Goal: Task Accomplishment & Management: Manage account settings

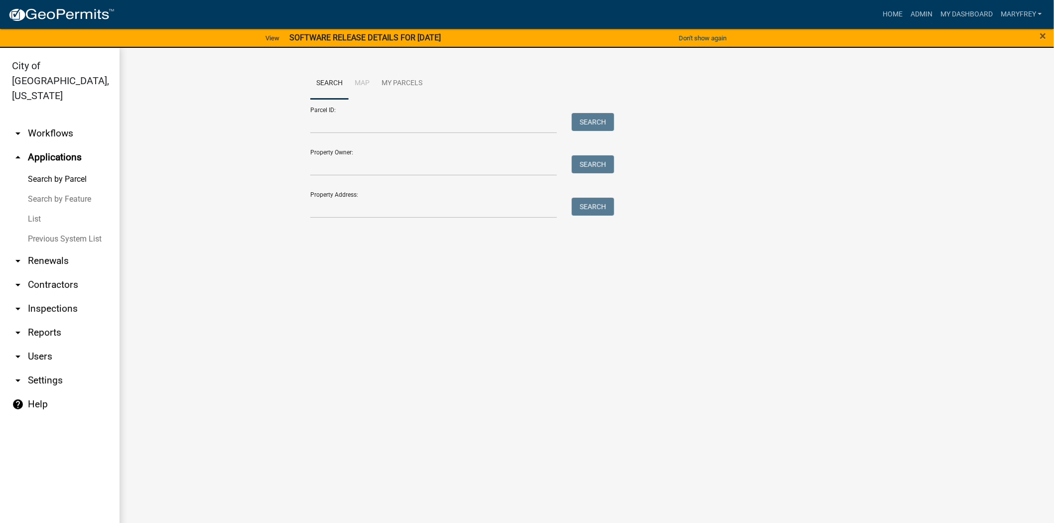
click at [60, 122] on link "arrow_drop_down Workflows" at bounding box center [60, 134] width 120 height 24
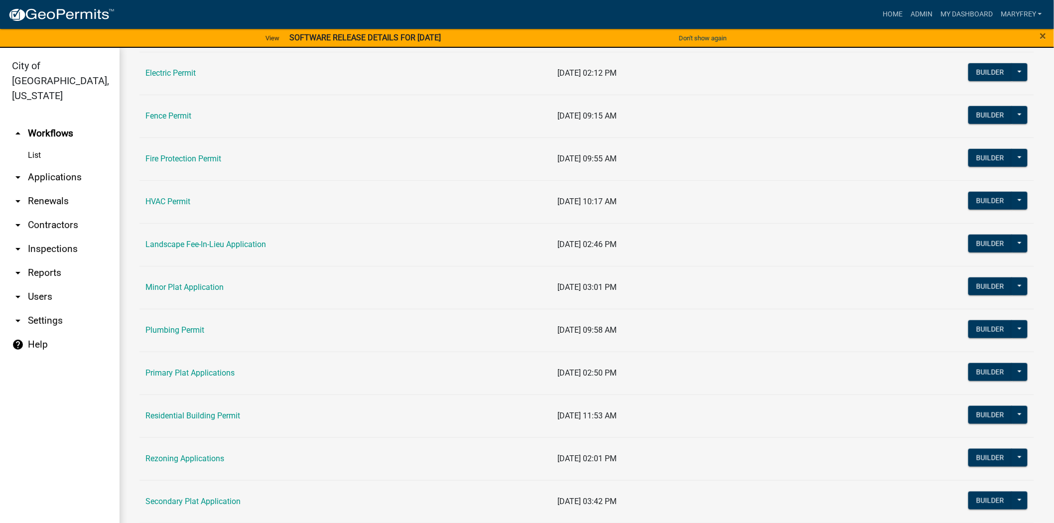
scroll to position [348, 0]
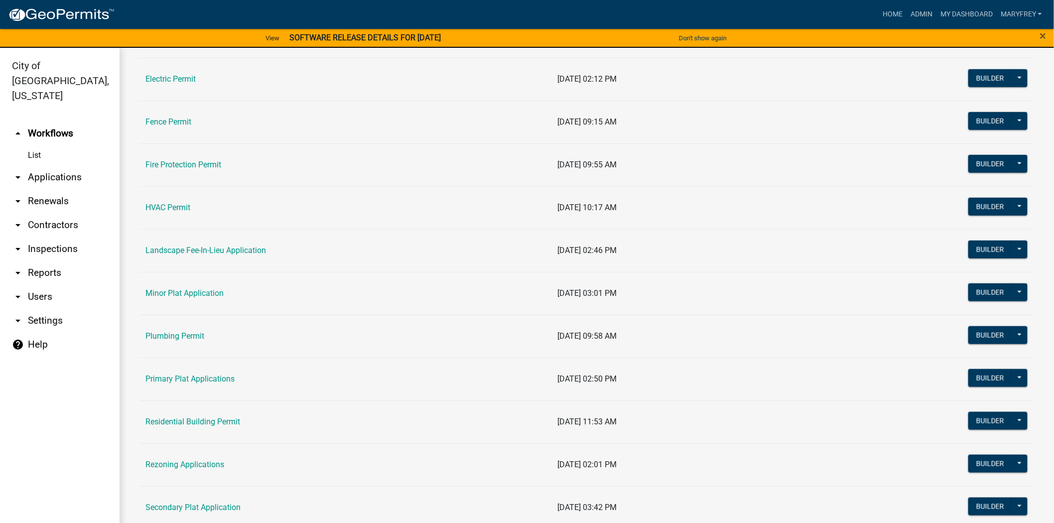
click at [37, 165] on link "arrow_drop_down Applications" at bounding box center [60, 177] width 120 height 24
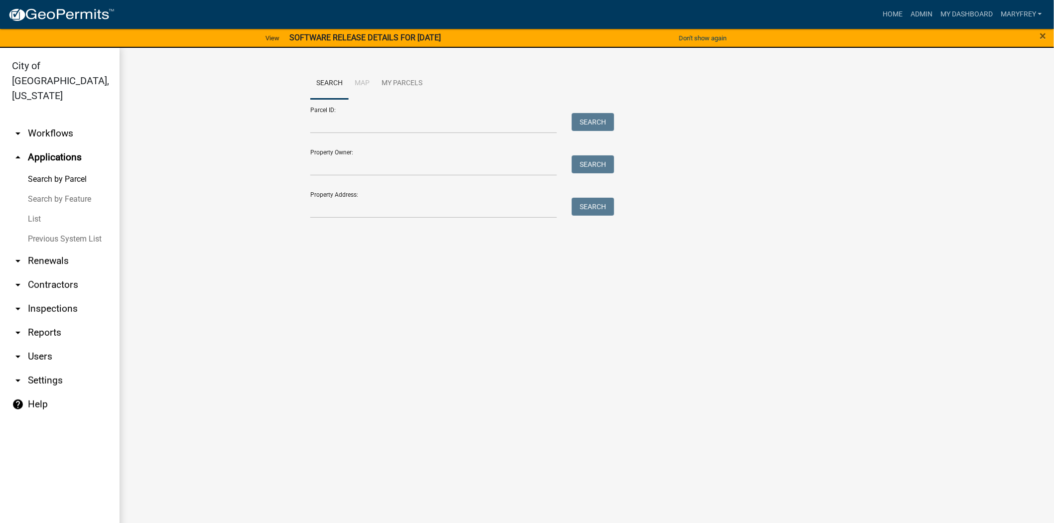
click at [33, 122] on link "arrow_drop_down Workflows" at bounding box center [60, 134] width 120 height 24
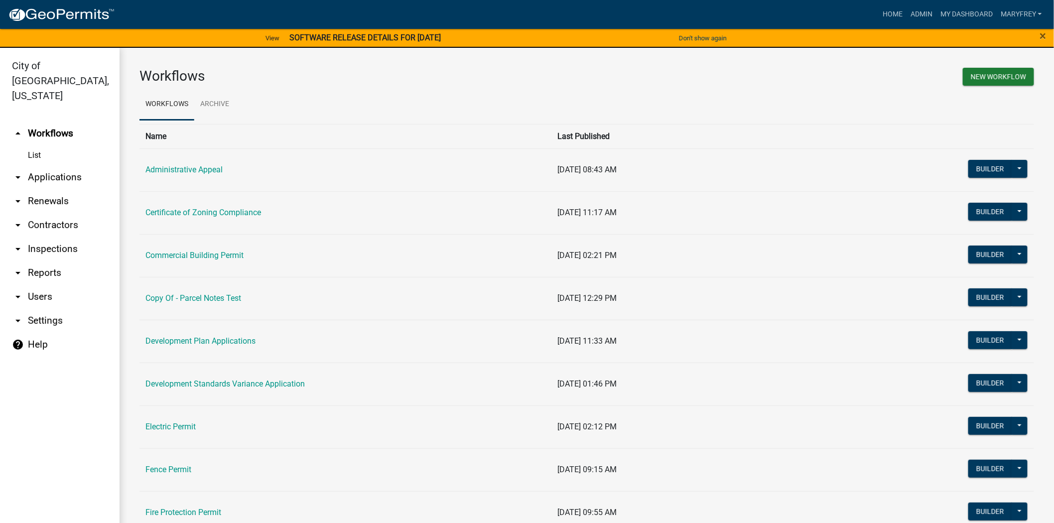
click at [33, 165] on link "arrow_drop_down Applications" at bounding box center [60, 177] width 120 height 24
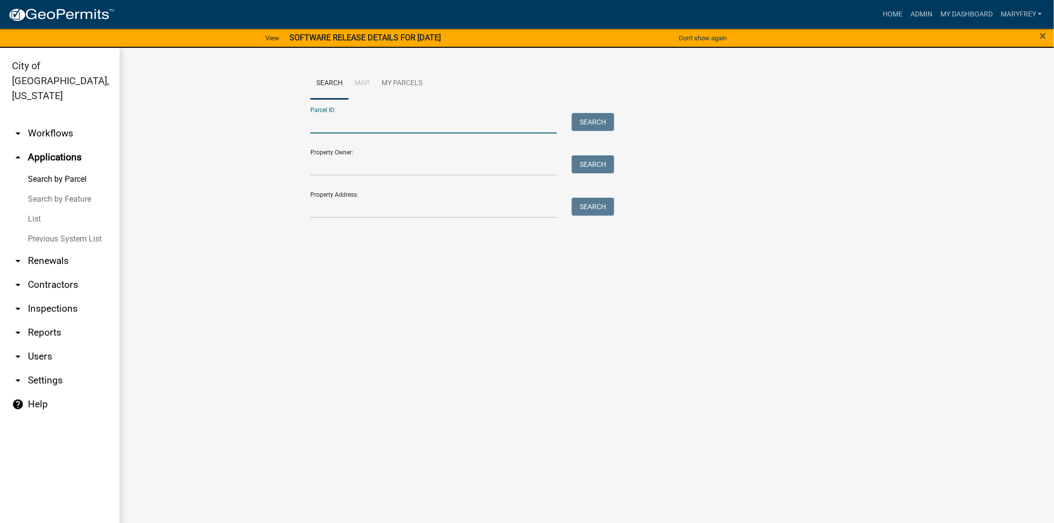
paste input "10-19-01-300-882.000-009"
type input "10-19-01-300-882.000-009"
click at [594, 122] on button "Search" at bounding box center [593, 122] width 42 height 18
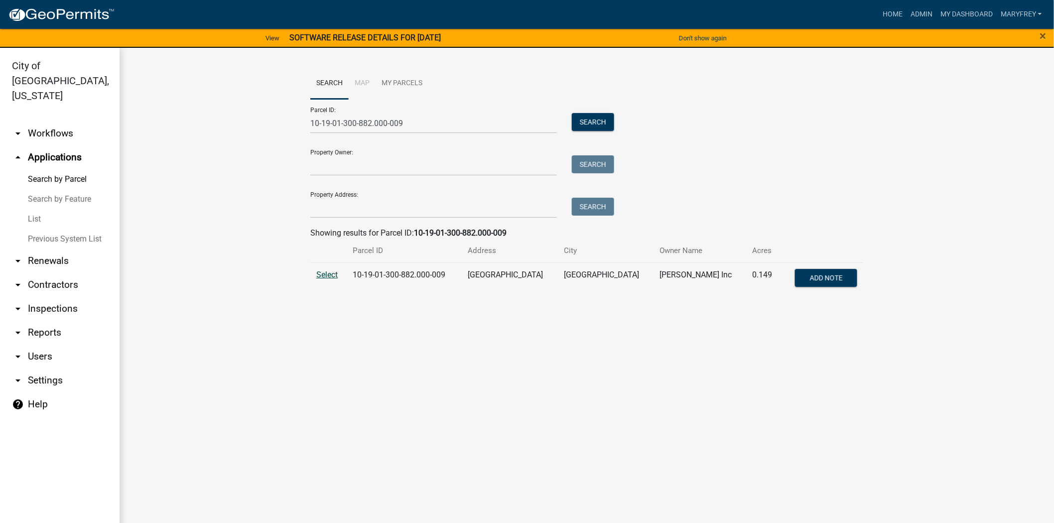
click at [325, 274] on span "Select" at bounding box center [326, 274] width 21 height 9
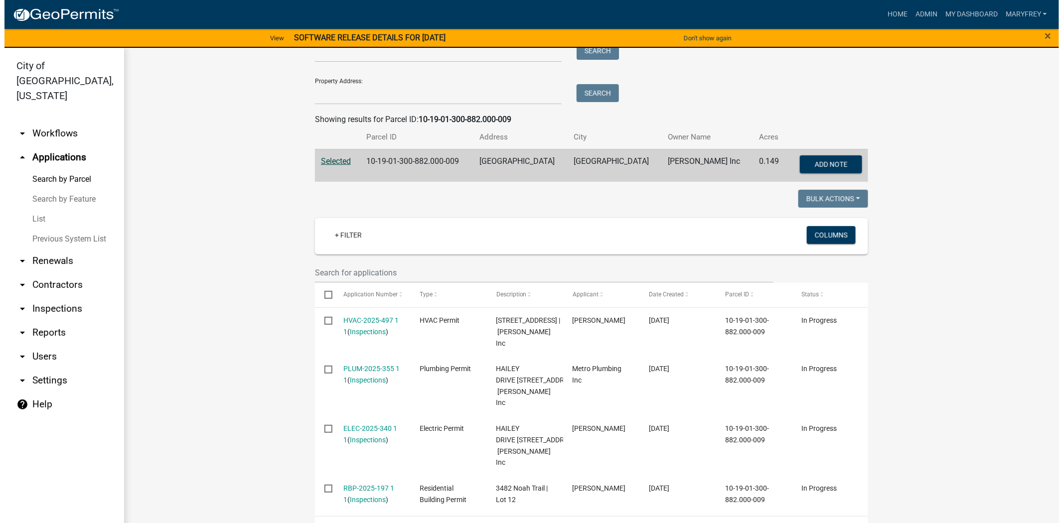
scroll to position [208, 0]
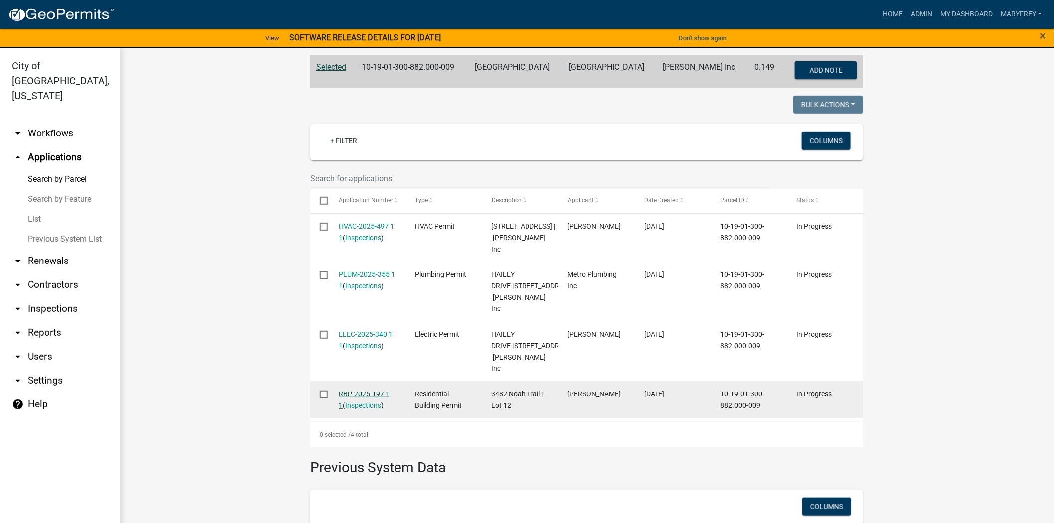
click at [360, 408] on link "RBP-2025-197 1 1" at bounding box center [364, 399] width 51 height 19
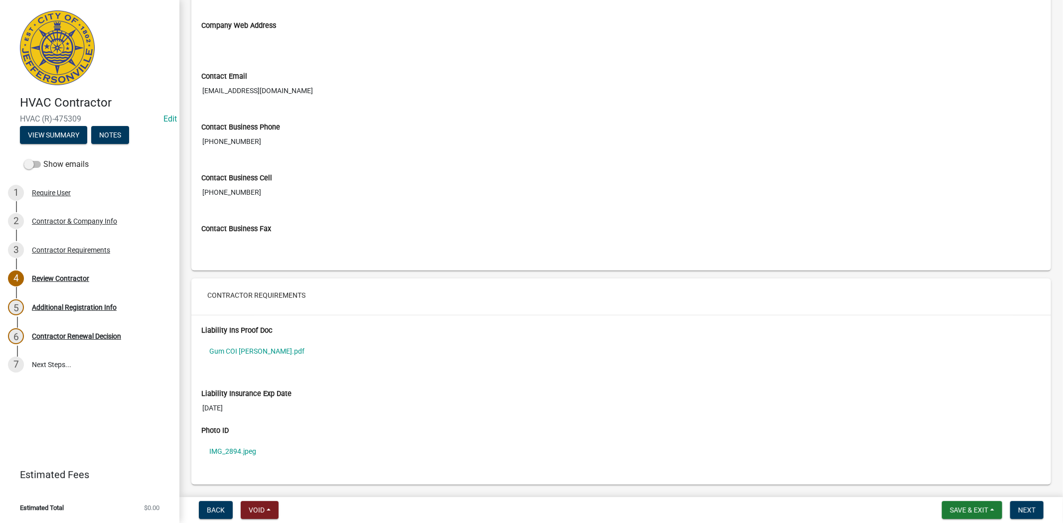
scroll to position [608, 0]
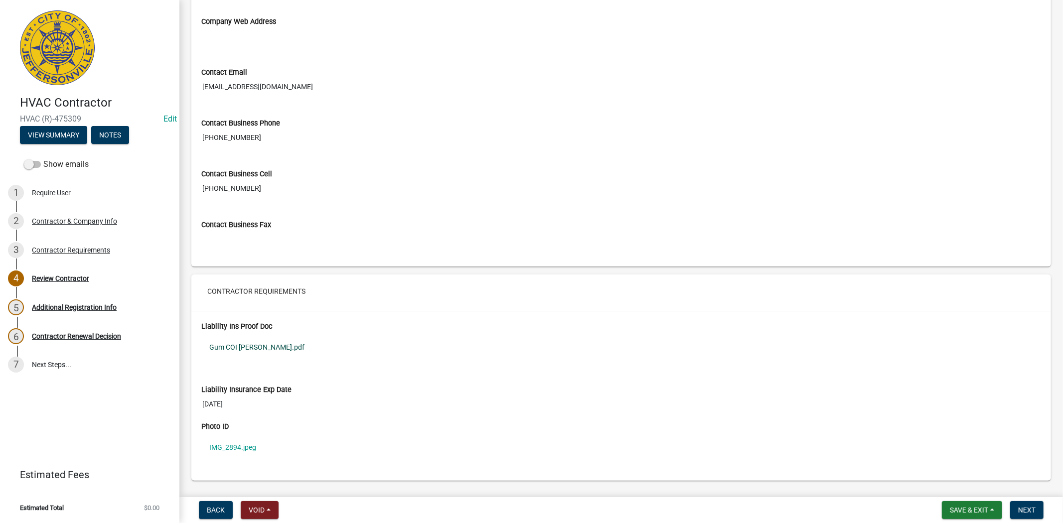
click at [251, 351] on link "Gum COI [PERSON_NAME].pdf" at bounding box center [620, 347] width 839 height 23
click at [89, 301] on div "5 Additional Registration Info" at bounding box center [85, 307] width 155 height 16
click at [78, 252] on div "Contractor Requirements" at bounding box center [71, 250] width 78 height 7
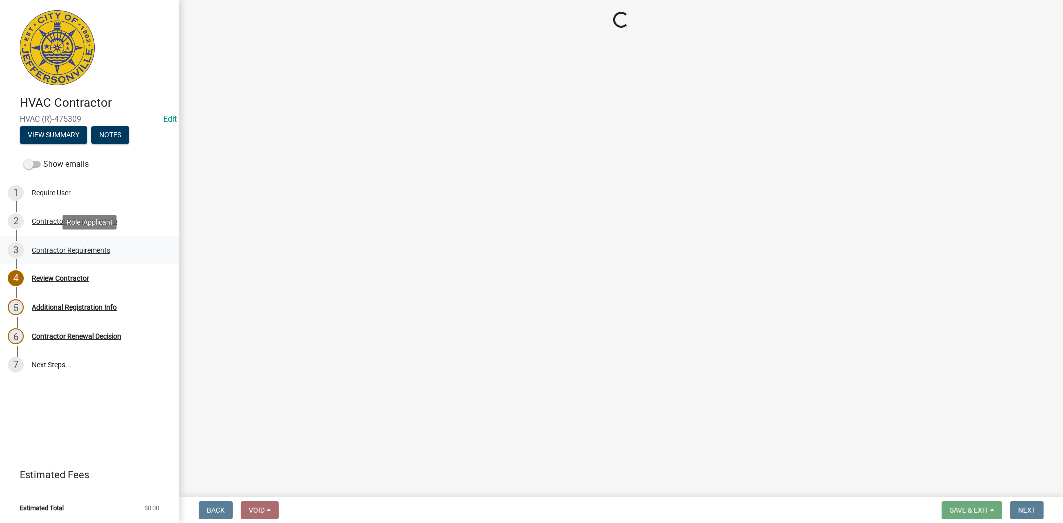
scroll to position [0, 0]
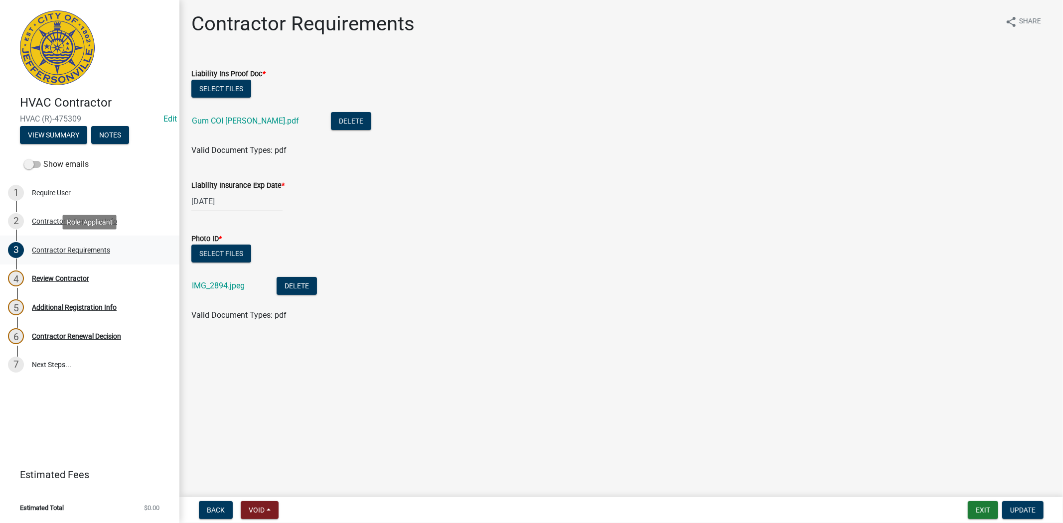
click at [80, 248] on div "Contractor Requirements" at bounding box center [71, 250] width 78 height 7
click at [75, 220] on div "Contractor & Company Info" at bounding box center [74, 221] width 85 height 7
select select "IN"
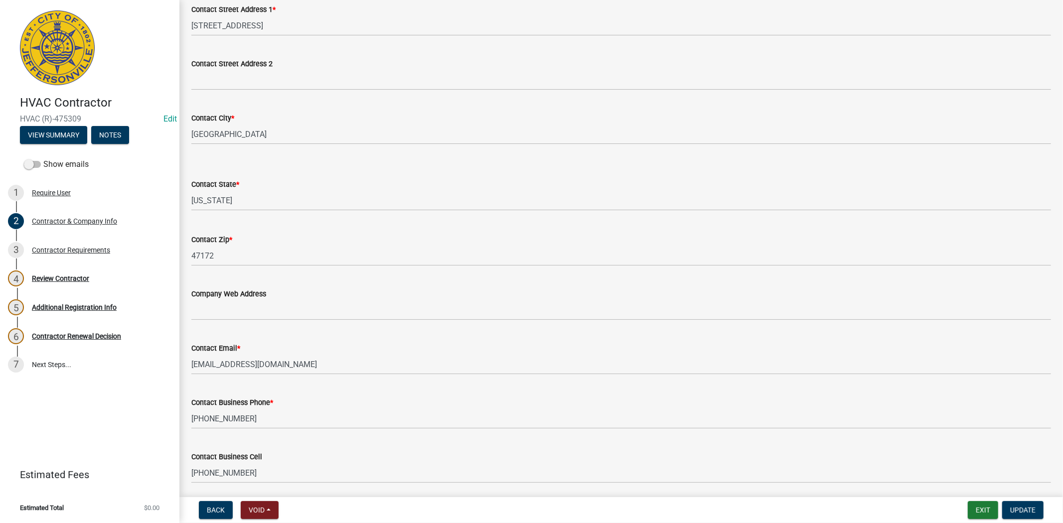
scroll to position [339, 0]
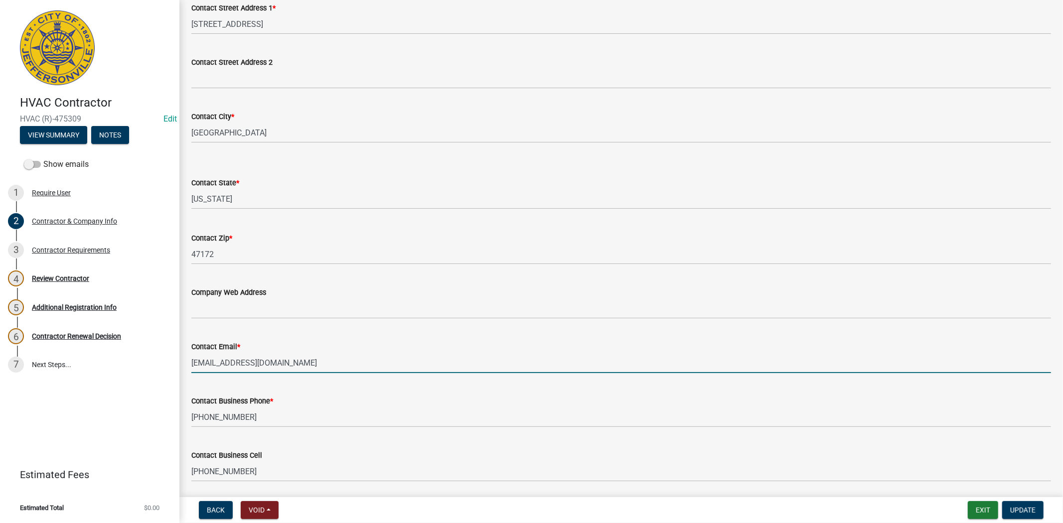
drag, startPoint x: 286, startPoint y: 370, endPoint x: 188, endPoint y: 369, distance: 98.1
click at [188, 369] on div "Contact Email * [EMAIL_ADDRESS][DOMAIN_NAME]" at bounding box center [621, 350] width 874 height 46
click at [56, 280] on div "Review Contractor" at bounding box center [60, 278] width 57 height 7
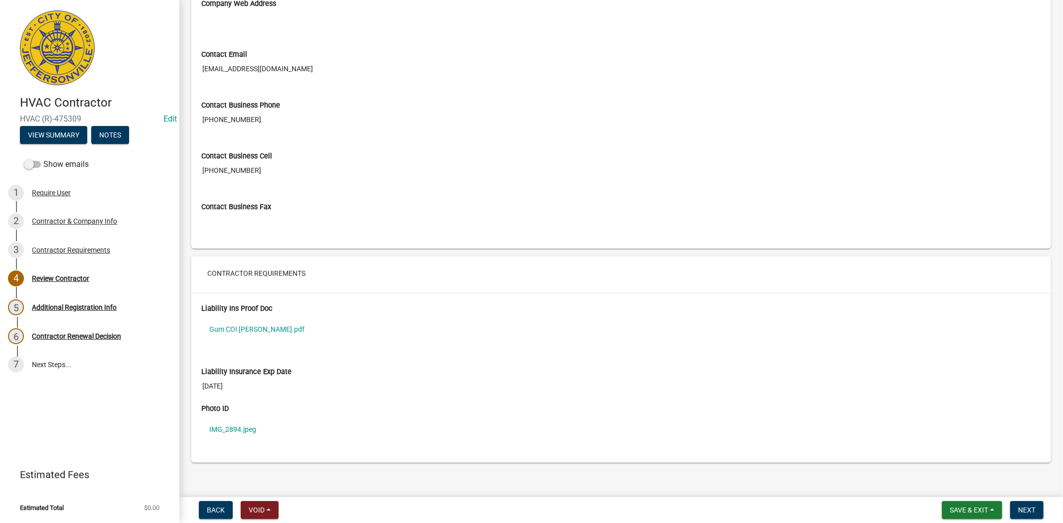
scroll to position [629, 0]
click at [95, 252] on div "Contractor Requirements" at bounding box center [71, 250] width 78 height 7
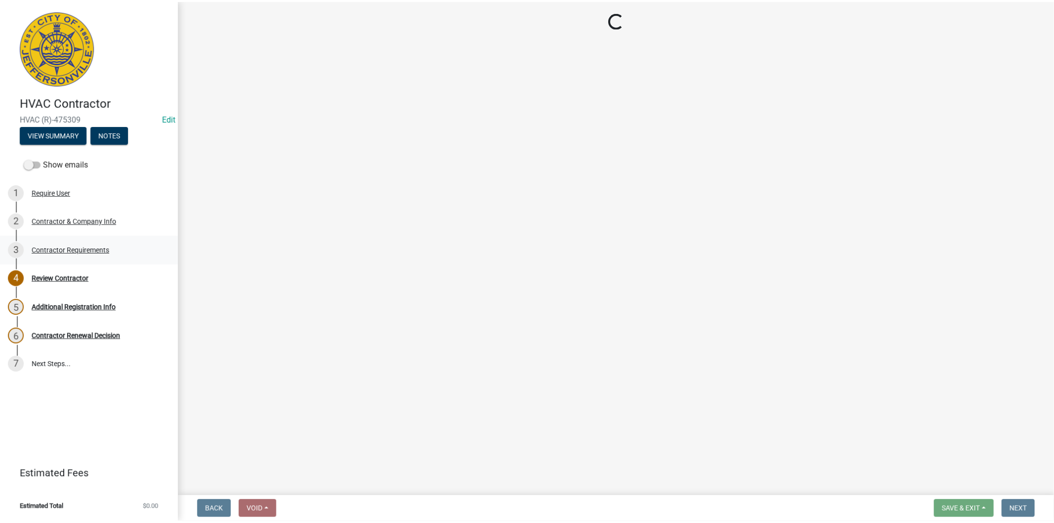
scroll to position [0, 0]
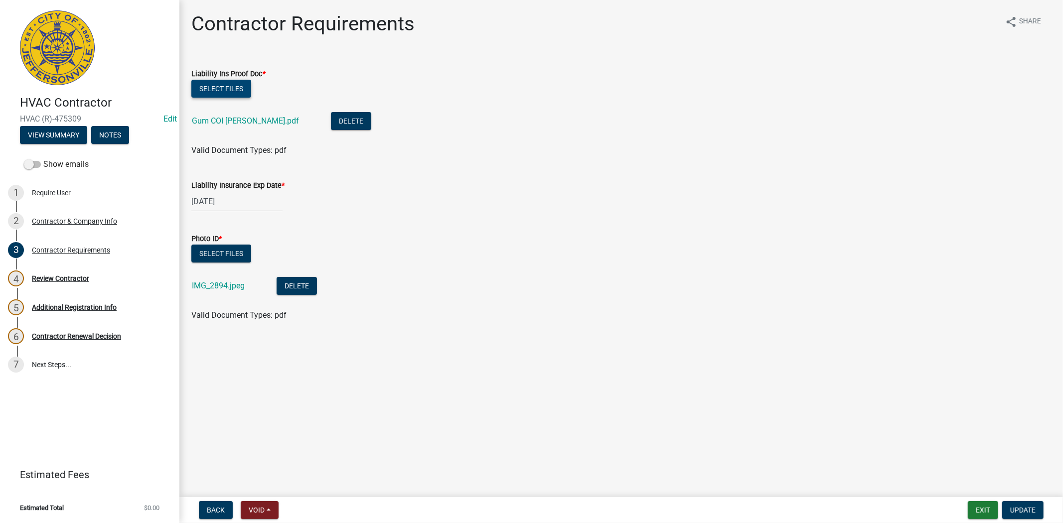
click at [221, 85] on button "Select files" at bounding box center [221, 89] width 60 height 18
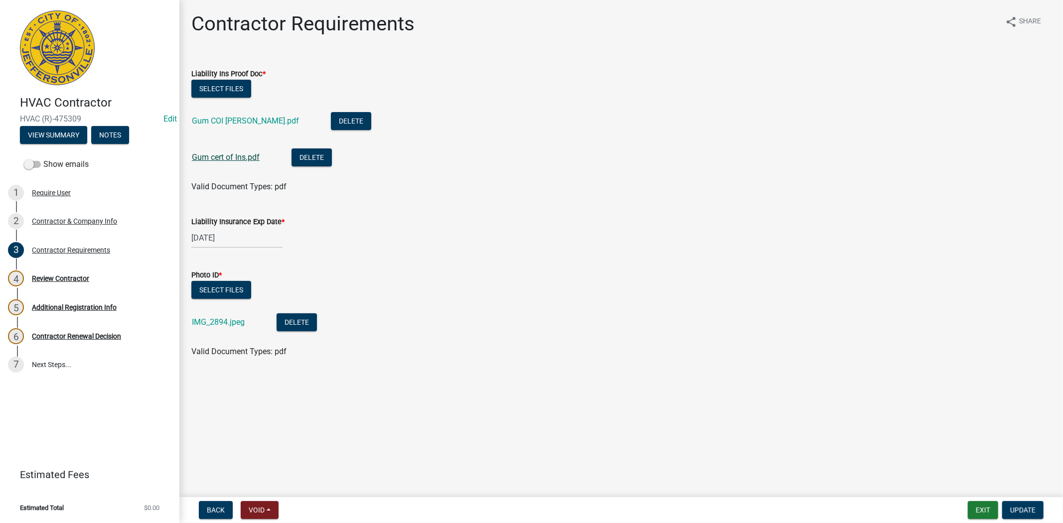
click at [233, 160] on link "Gum cert of Ins.pdf" at bounding box center [226, 156] width 68 height 9
click at [251, 123] on link "Gum COI [PERSON_NAME].pdf" at bounding box center [245, 120] width 107 height 9
click at [331, 122] on button "Delete" at bounding box center [351, 121] width 40 height 18
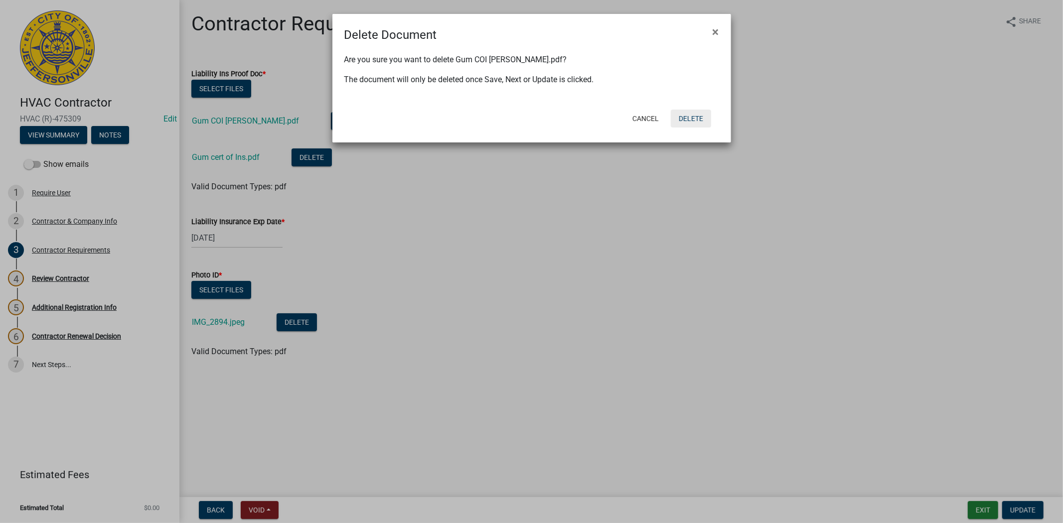
click at [701, 116] on button "Delete" at bounding box center [691, 119] width 40 height 18
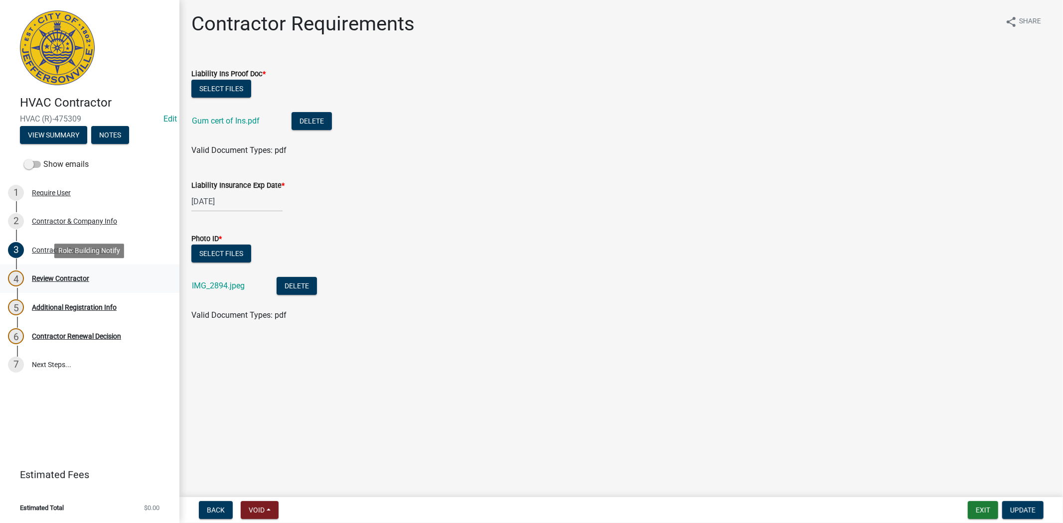
click at [43, 286] on div "4 Review Contractor" at bounding box center [85, 278] width 155 height 16
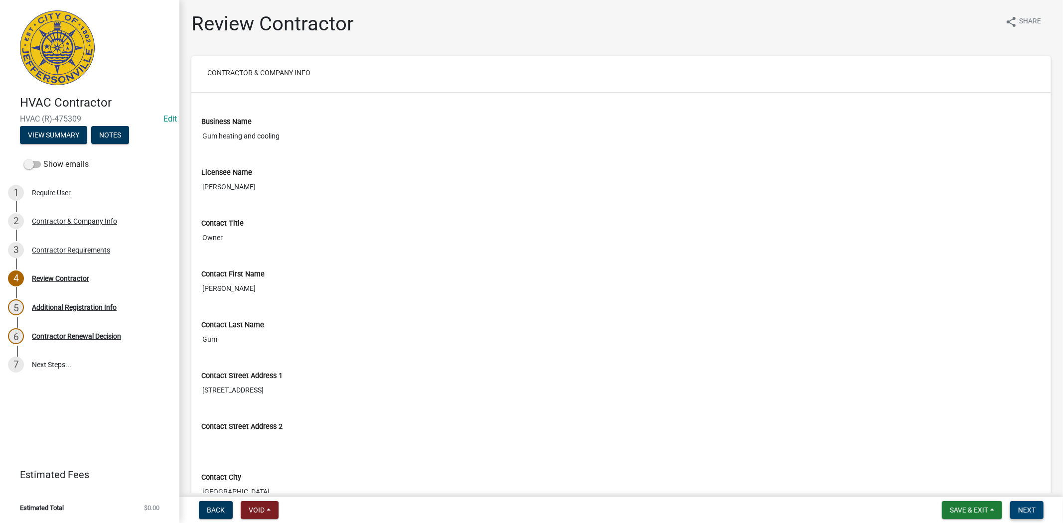
click at [1019, 510] on span "Next" at bounding box center [1026, 510] width 17 height 8
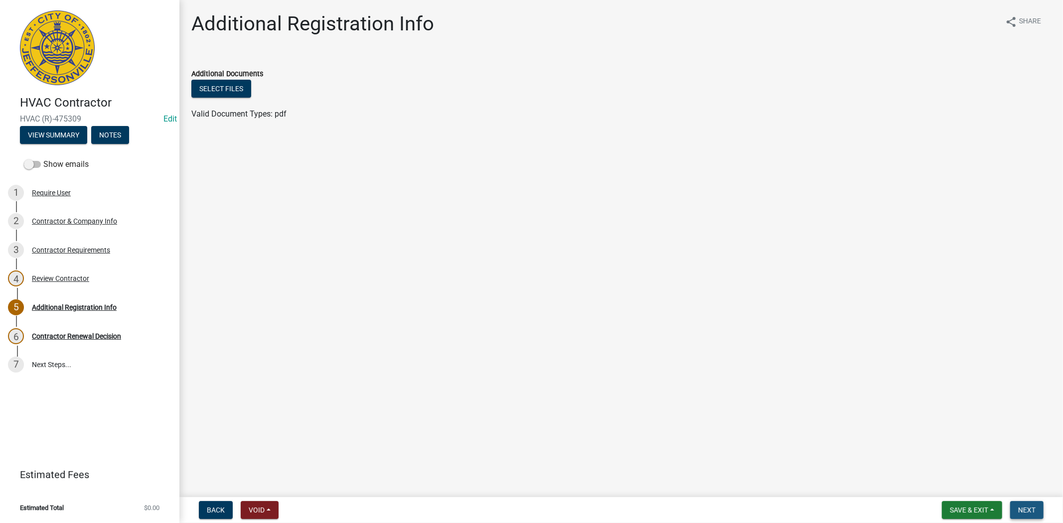
click at [1027, 512] on span "Next" at bounding box center [1026, 510] width 17 height 8
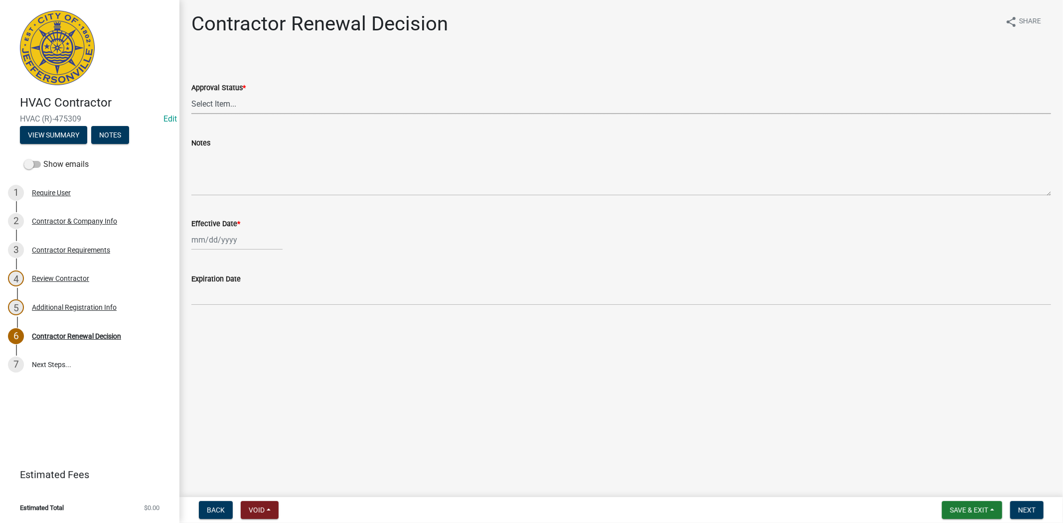
click at [241, 110] on select "Select Item... Approved Denied" at bounding box center [620, 104] width 859 height 20
click at [191, 94] on select "Select Item... Approved Denied" at bounding box center [620, 104] width 859 height 20
select select "30db8998-795d-4bbe-8e49-f1ade8865815"
click at [246, 245] on div at bounding box center [236, 240] width 91 height 20
select select "9"
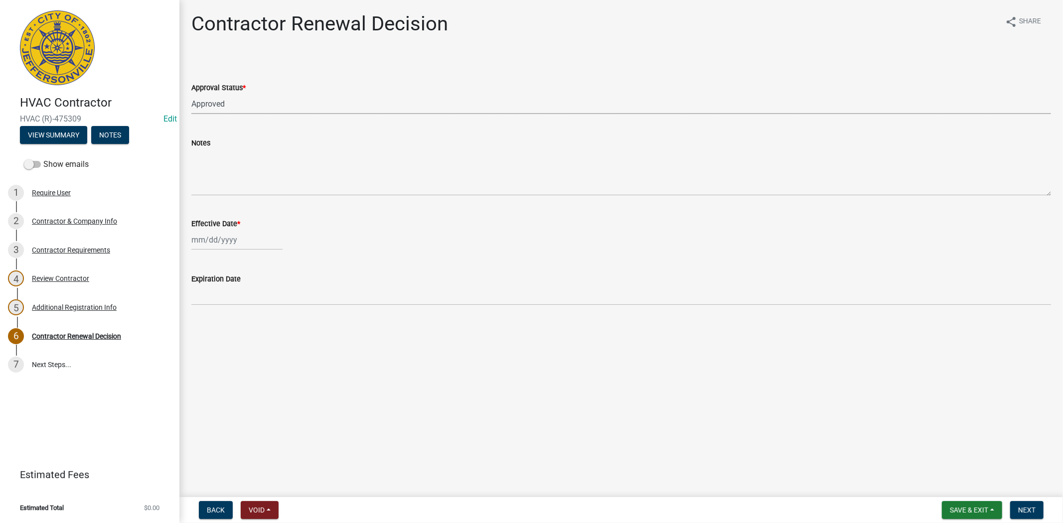
select select "2025"
click at [203, 309] on div "8" at bounding box center [201, 308] width 16 height 16
type input "09/08/2025"
click at [1024, 513] on span "Next" at bounding box center [1026, 510] width 17 height 8
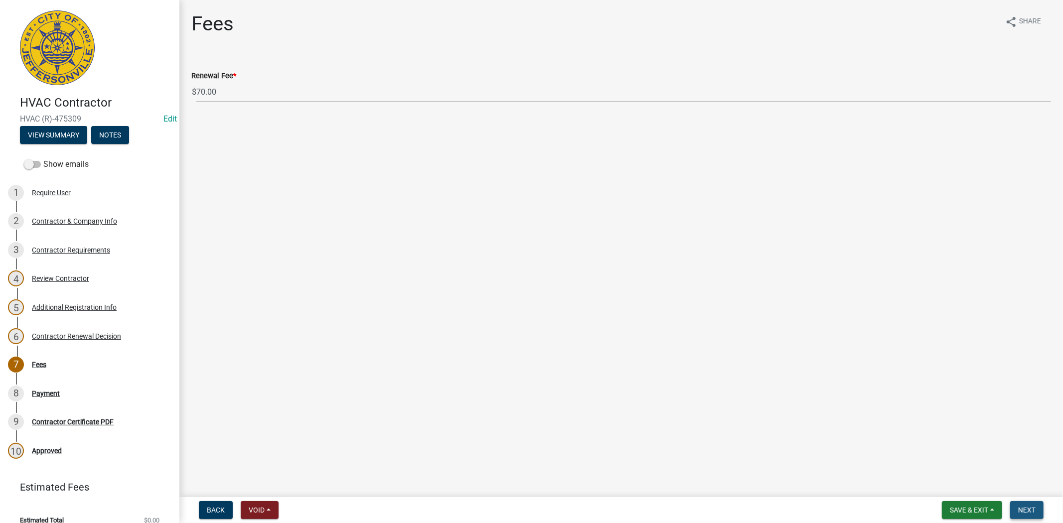
click at [1029, 506] on span "Next" at bounding box center [1026, 510] width 17 height 8
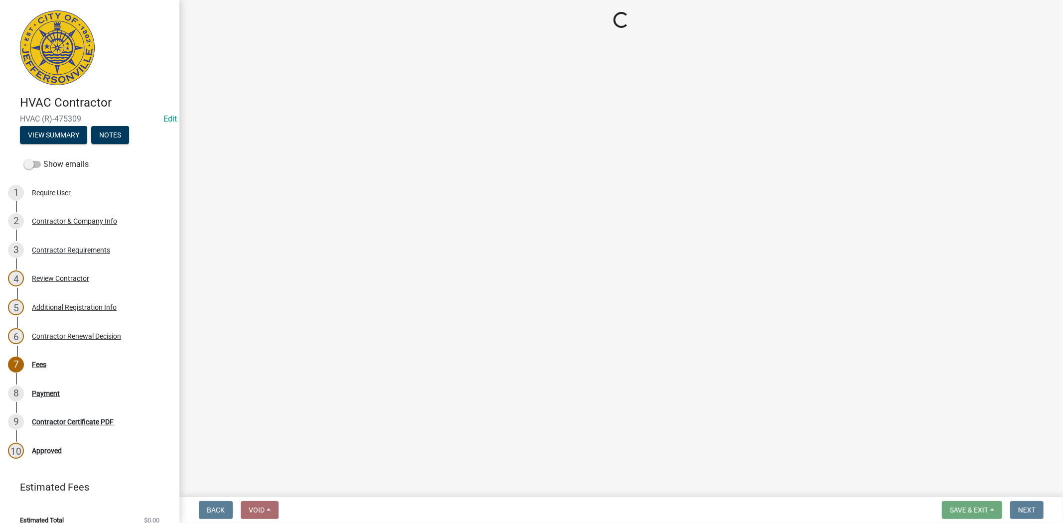
select select "3: 3"
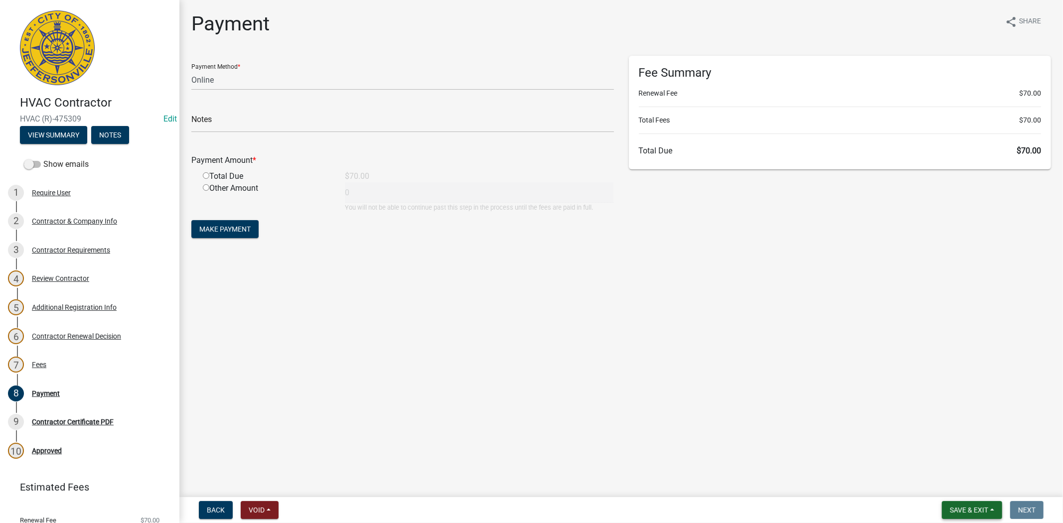
click at [972, 513] on span "Save & Exit" at bounding box center [968, 510] width 38 height 8
click at [955, 490] on button "Save & Exit" at bounding box center [962, 484] width 80 height 24
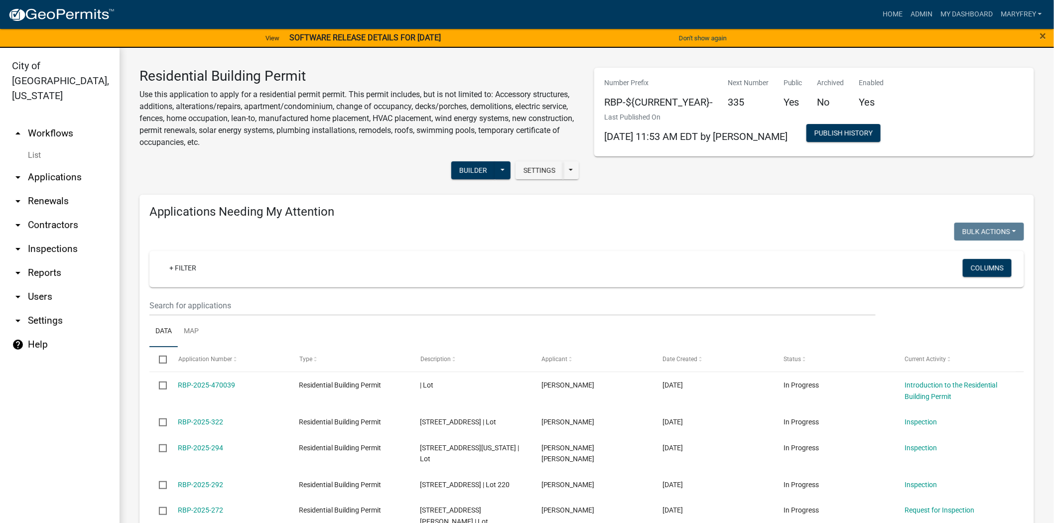
click at [41, 165] on link "arrow_drop_down Applications" at bounding box center [60, 177] width 120 height 24
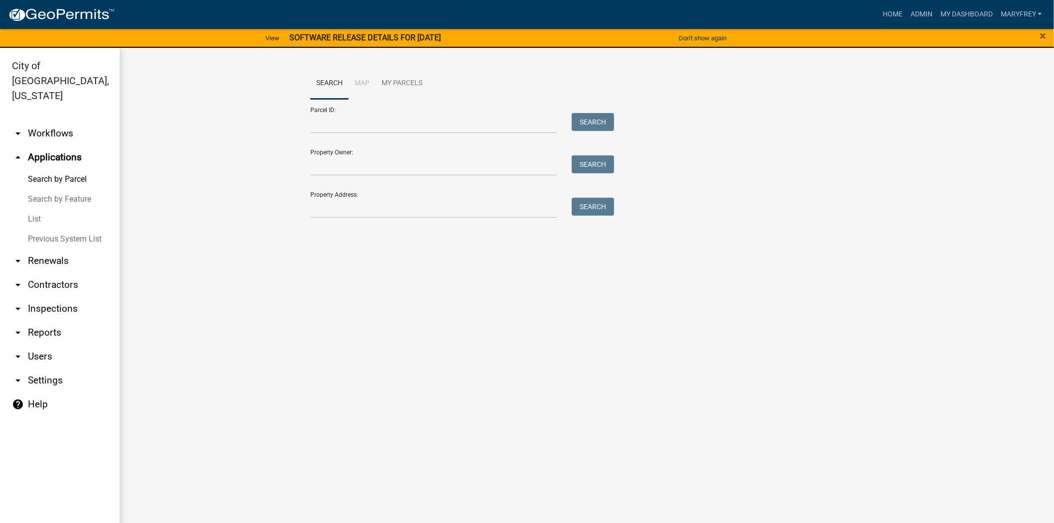
click at [56, 114] on ul "arrow_drop_down Workflows List arrow_drop_up Applications Search by Parcel Sear…" at bounding box center [60, 324] width 120 height 421
click at [53, 122] on link "arrow_drop_down Workflows" at bounding box center [60, 134] width 120 height 24
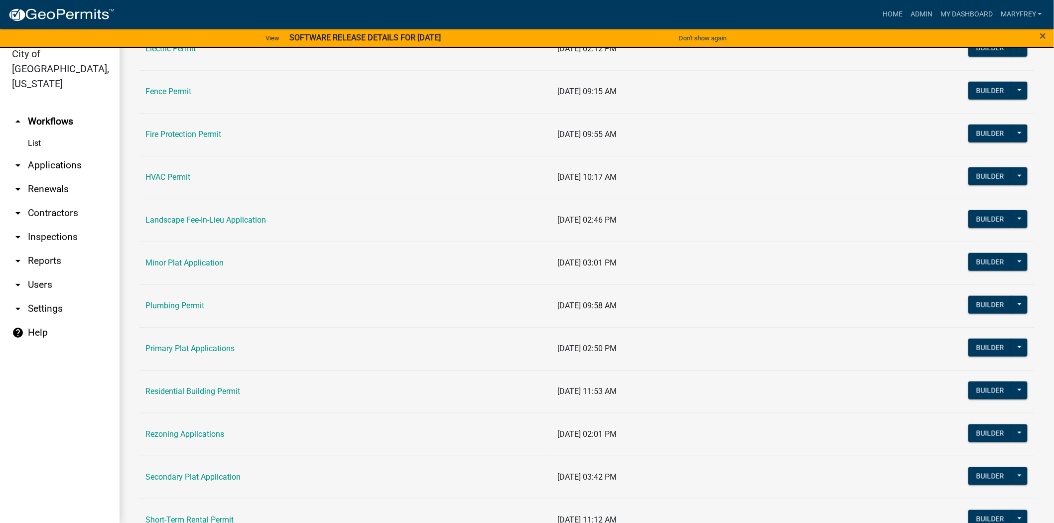
scroll to position [371, 0]
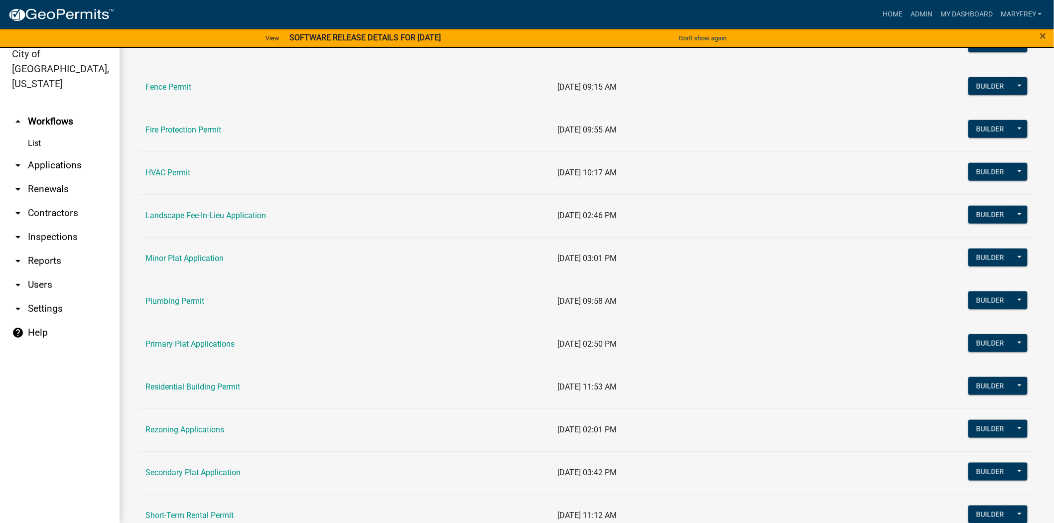
click at [206, 382] on link "Residential Building Permit" at bounding box center [192, 386] width 95 height 9
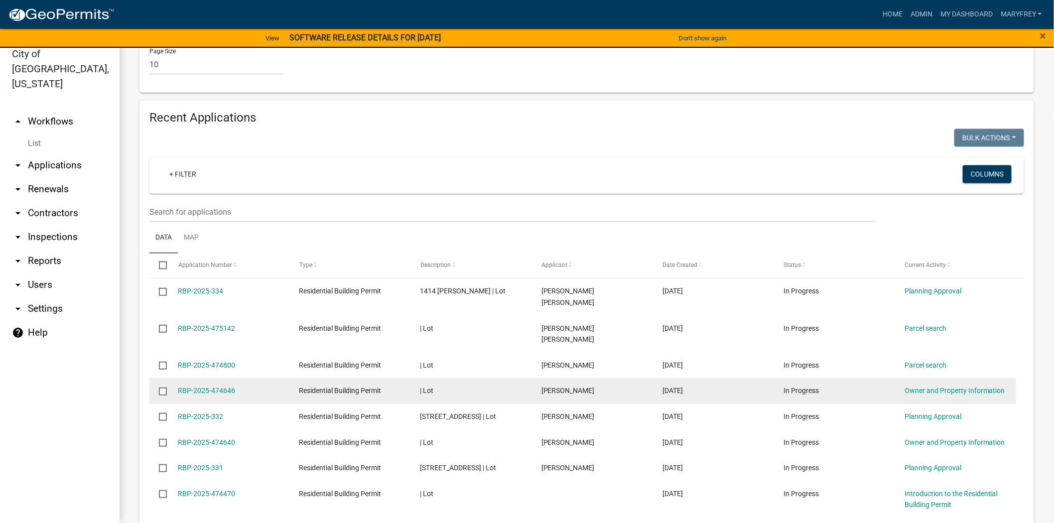
scroll to position [674, 0]
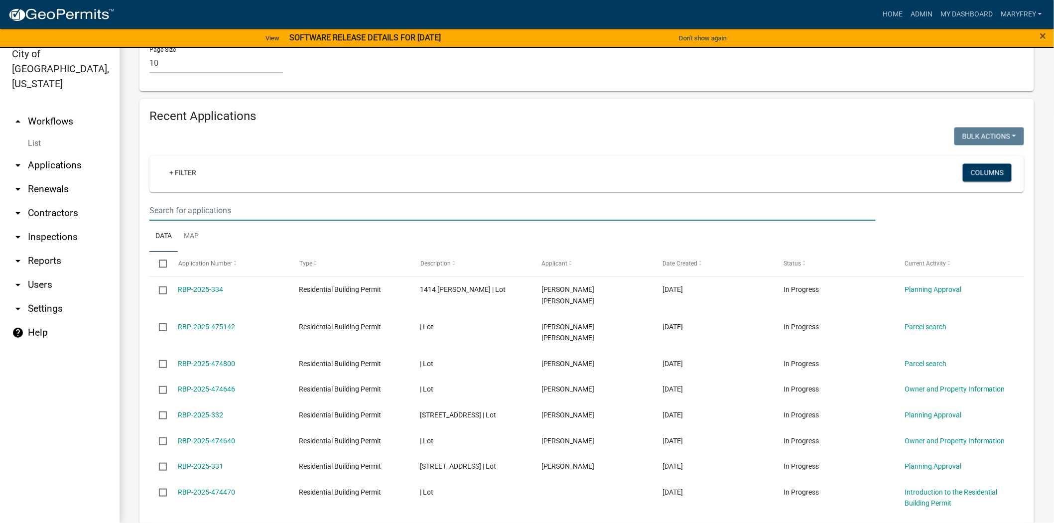
click at [184, 221] on input "text" at bounding box center [512, 210] width 726 height 20
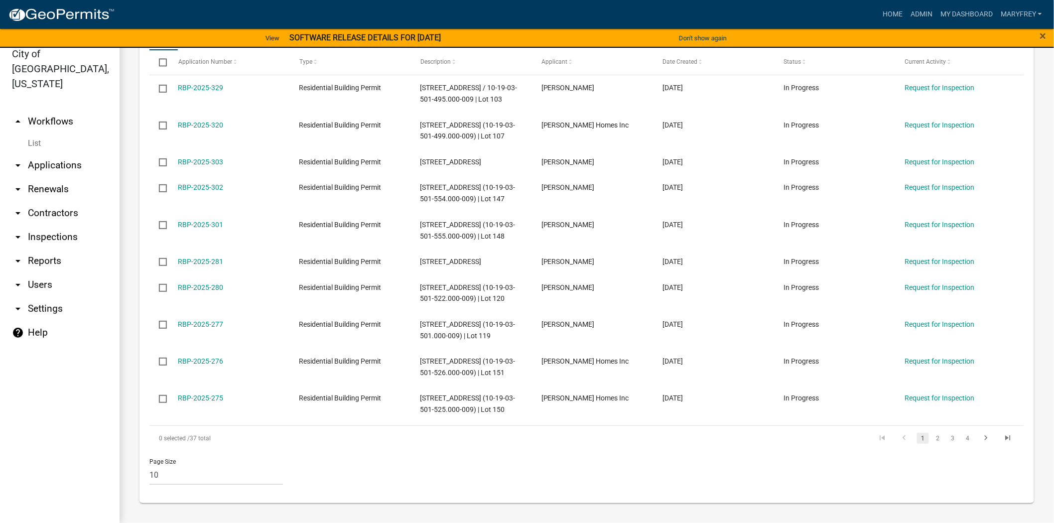
scroll to position [845, 0]
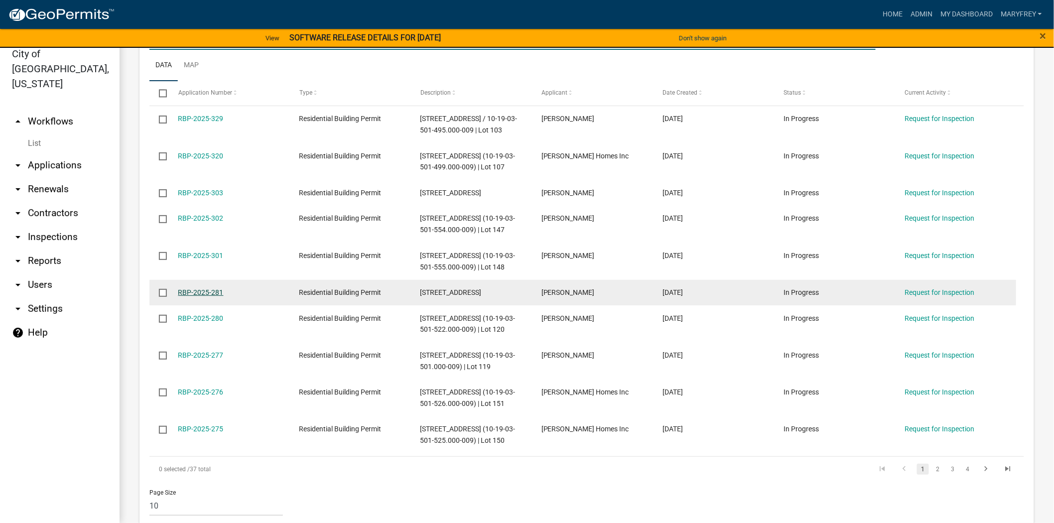
type input "woodstone"
click at [198, 296] on link "RBP-2025-281" at bounding box center [200, 292] width 45 height 8
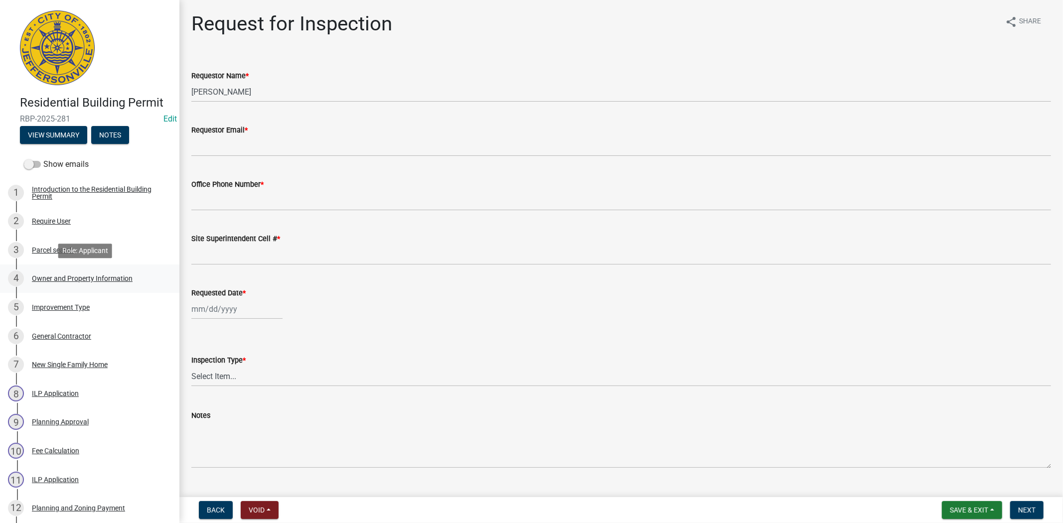
click at [98, 278] on div "Owner and Property Information" at bounding box center [82, 278] width 101 height 7
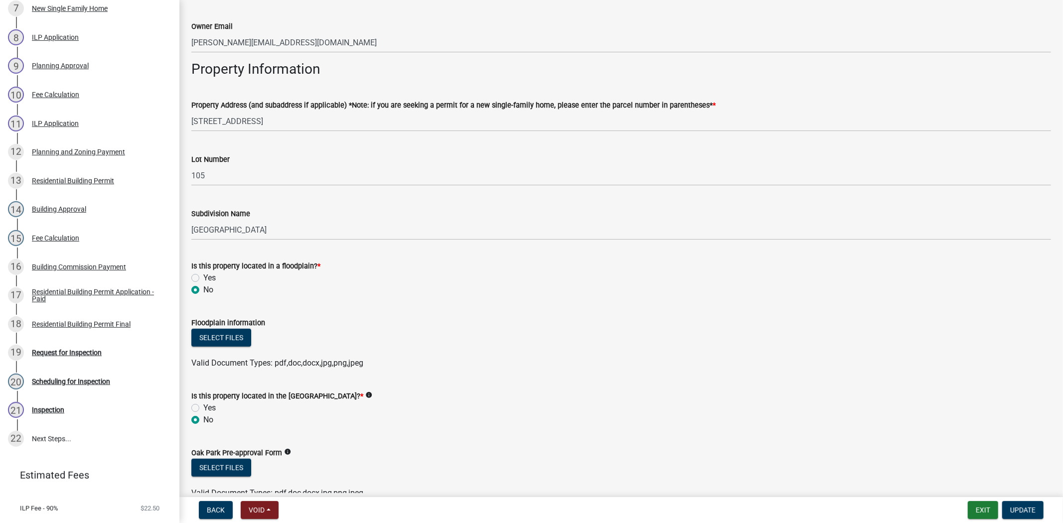
scroll to position [368, 0]
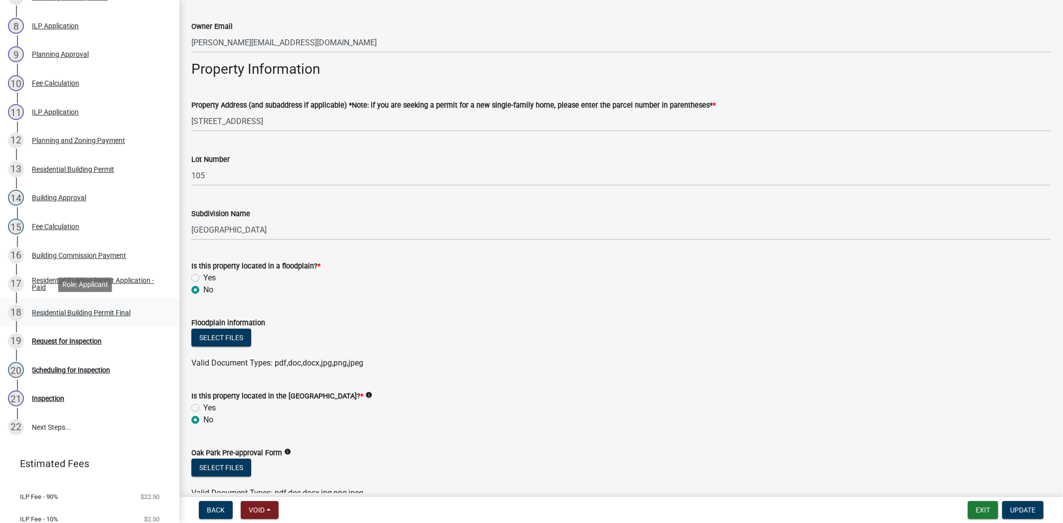
click at [76, 312] on div "Residential Building Permit Final" at bounding box center [81, 312] width 99 height 7
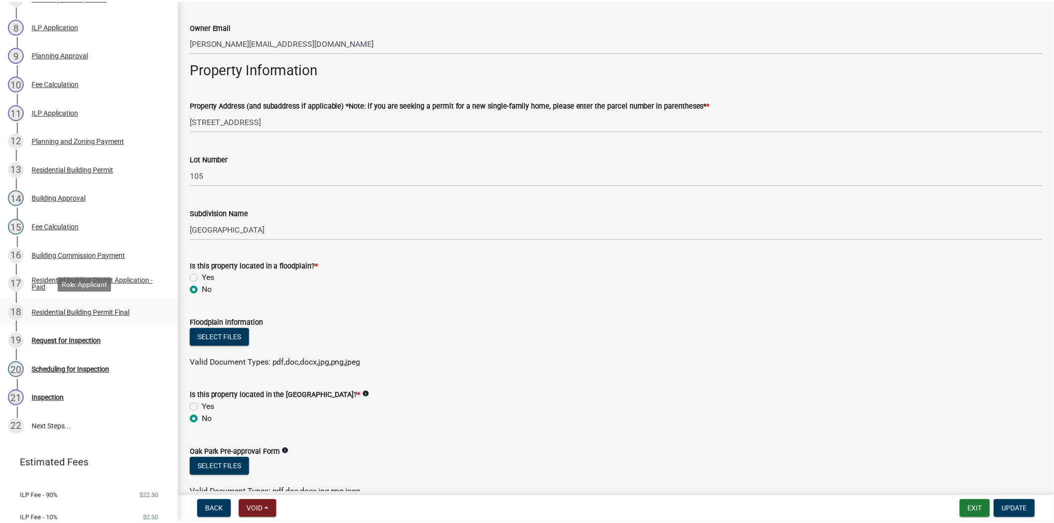
scroll to position [0, 0]
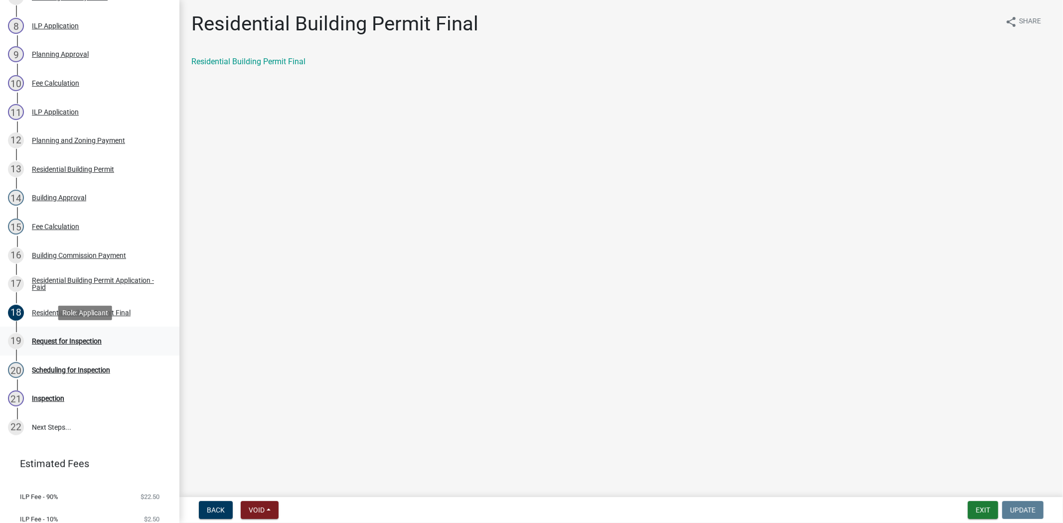
click at [70, 344] on div "Request for Inspection" at bounding box center [67, 341] width 70 height 7
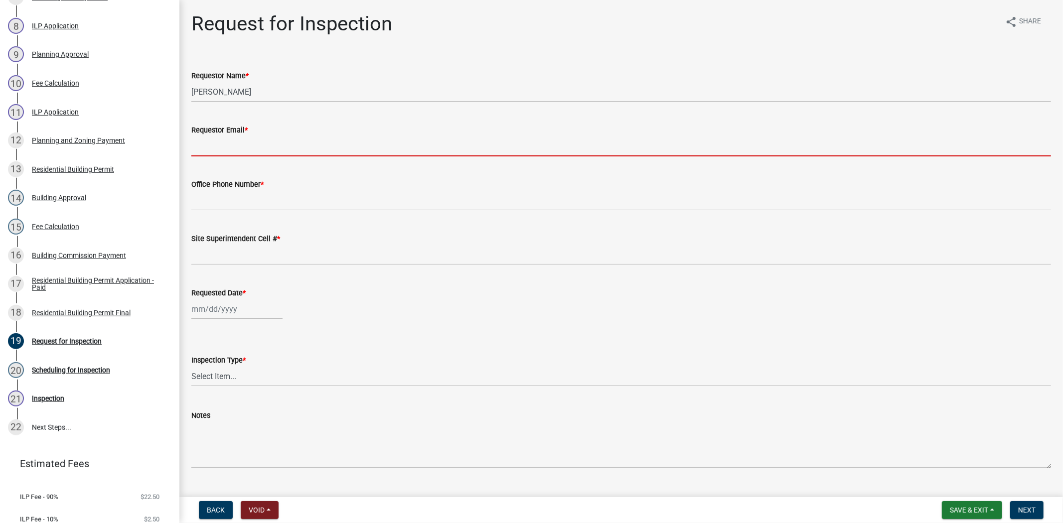
click at [235, 143] on input "Requestor Email *" at bounding box center [620, 146] width 859 height 20
type input "[EMAIL_ADDRESS][DOMAIN_NAME]"
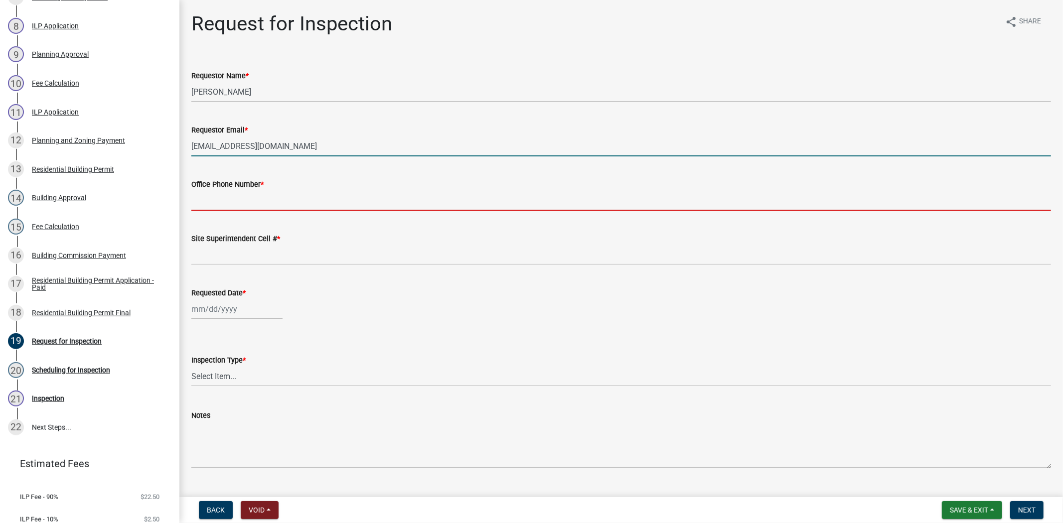
click at [240, 195] on input "Office Phone Number *" at bounding box center [620, 200] width 859 height 20
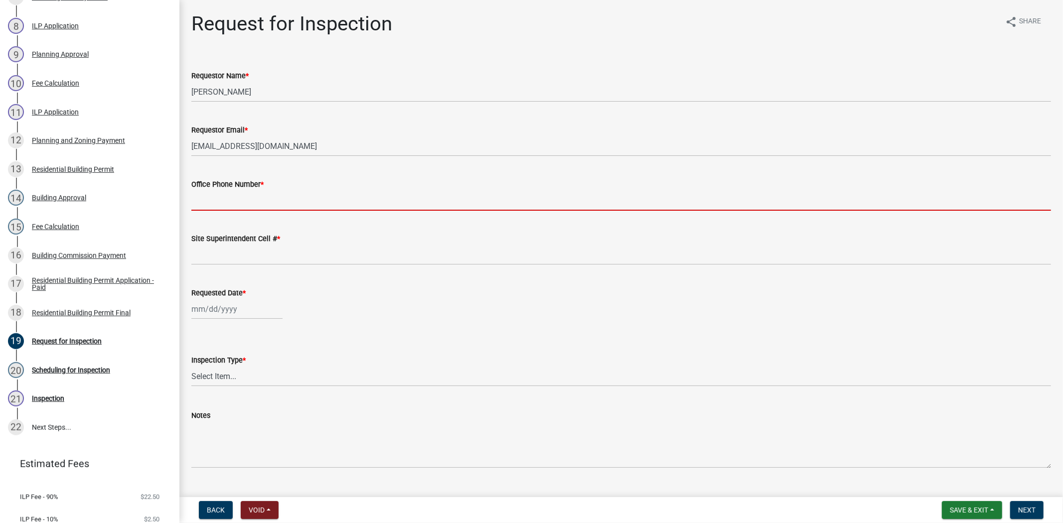
type input "812.285.6414"
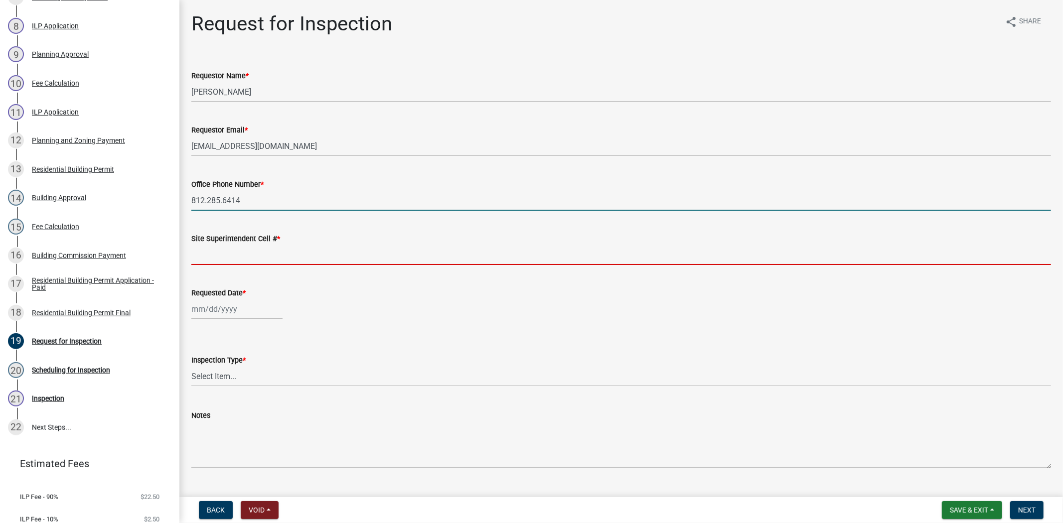
click at [225, 248] on input "Site Superintendent Cell # *" at bounding box center [620, 255] width 859 height 20
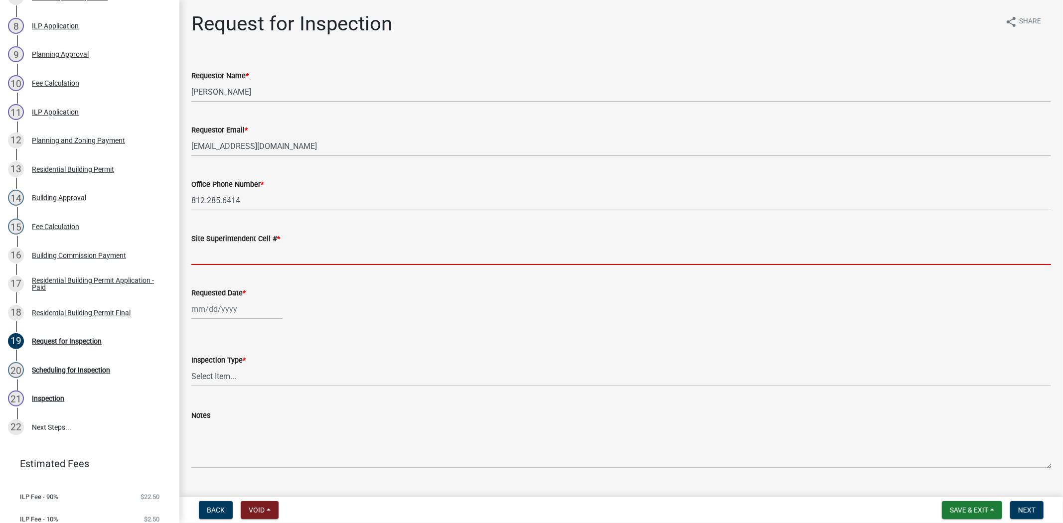
type input "812.285.6414"
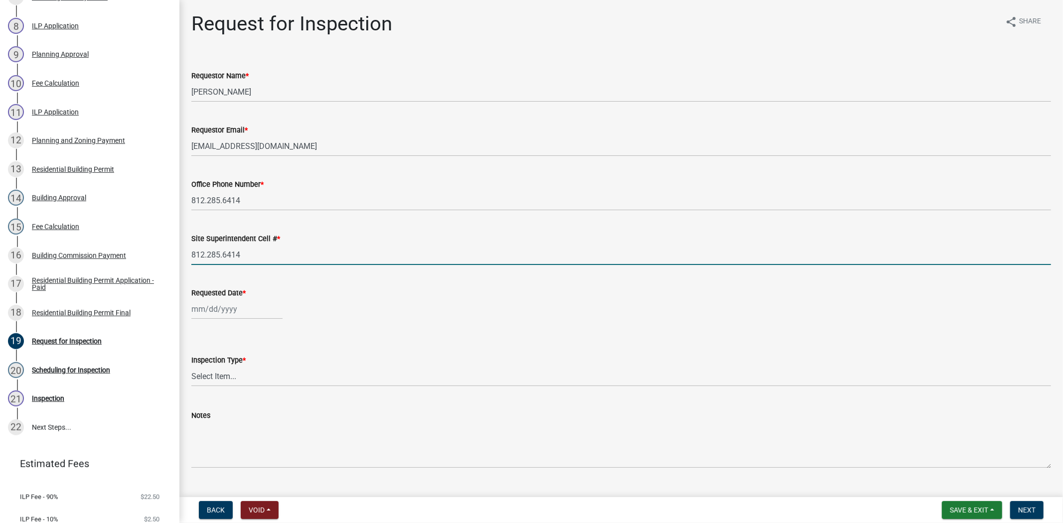
click at [244, 311] on div at bounding box center [236, 309] width 91 height 20
select select "9"
select select "2025"
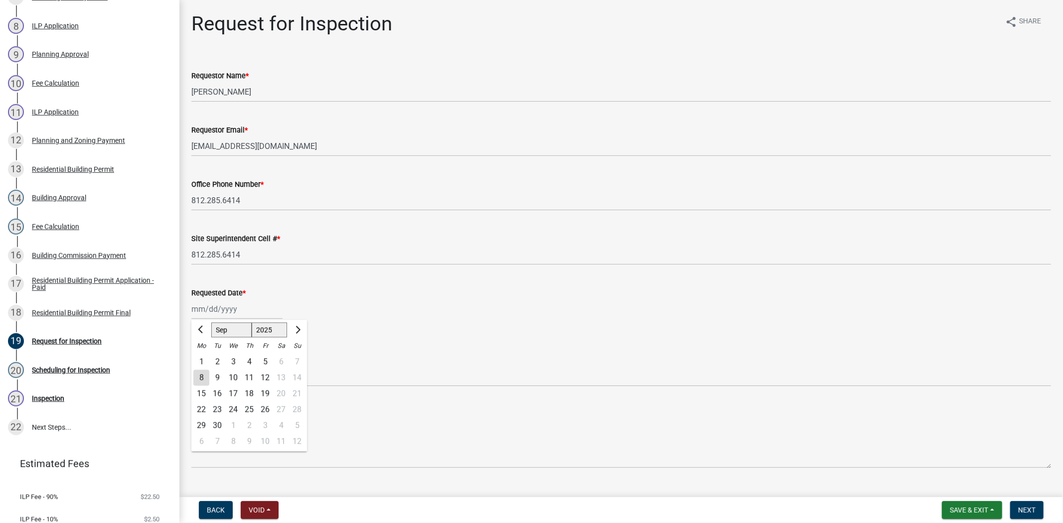
click at [216, 379] on div "9" at bounding box center [217, 378] width 16 height 16
type input "09/09/2025"
click at [216, 379] on select "Select Item... Footer Foundation Framing Final" at bounding box center [620, 376] width 859 height 20
click at [191, 366] on select "Select Item... Footer Foundation Framing Final" at bounding box center [620, 376] width 859 height 20
select select "5905b6c6-73a3-4561-9a25-e231032c58c8"
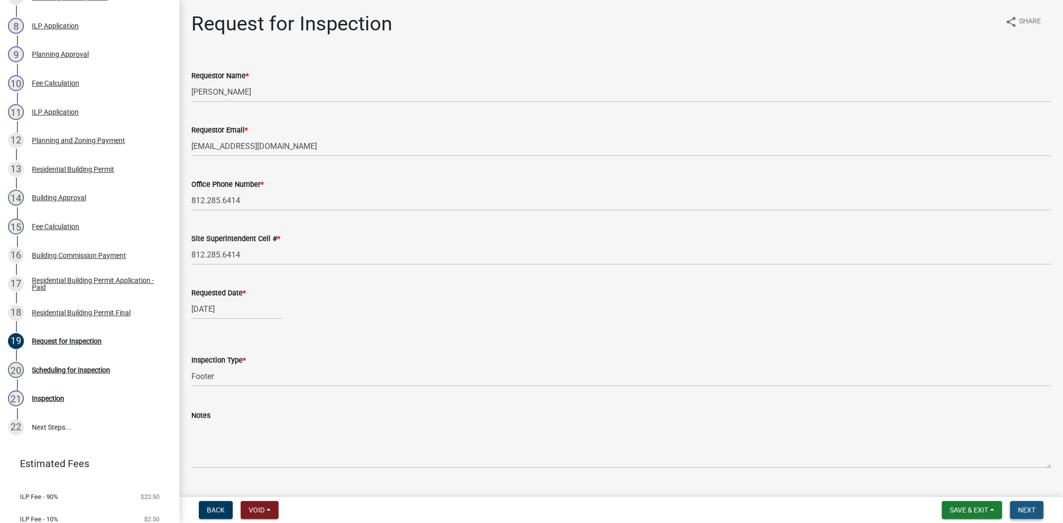
click at [1032, 511] on span "Next" at bounding box center [1026, 510] width 17 height 8
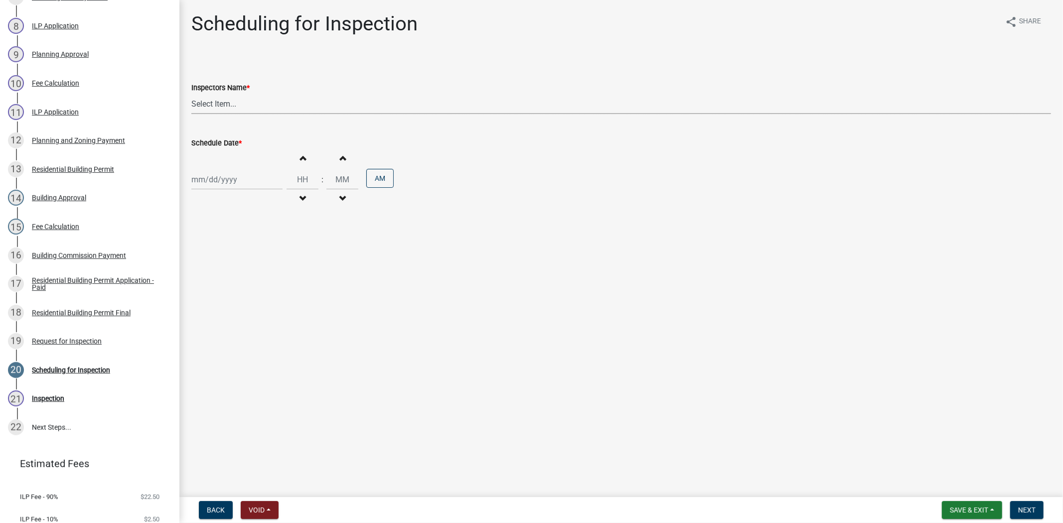
click at [245, 102] on select "Select Item... jramsey (Jeremy Ramsey) MaryFrey (Mary Frey) mkruer (Mike Kruer)…" at bounding box center [620, 104] width 859 height 20
select select "fdb3bcc6-ce93-4663-8a18-5c08884dd177"
click at [191, 94] on select "Select Item... jramsey (Jeremy Ramsey) MaryFrey (Mary Frey) mkruer (Mike Kruer)…" at bounding box center [620, 104] width 859 height 20
click at [257, 187] on div at bounding box center [236, 179] width 91 height 20
select select "9"
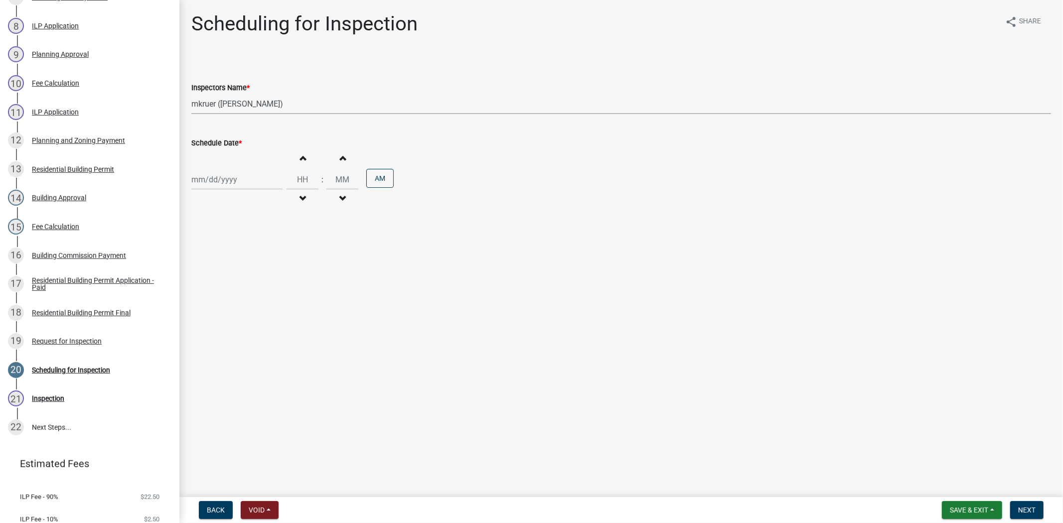
select select "2025"
click at [202, 251] on div "8" at bounding box center [201, 249] width 16 height 16
type input "09/08/2025"
click at [1033, 501] on nav "Back Void Withdraw Lock Expire Void Save & Exit Save Save & Exit Next" at bounding box center [620, 510] width 883 height 26
click at [1032, 506] on span "Next" at bounding box center [1026, 510] width 17 height 8
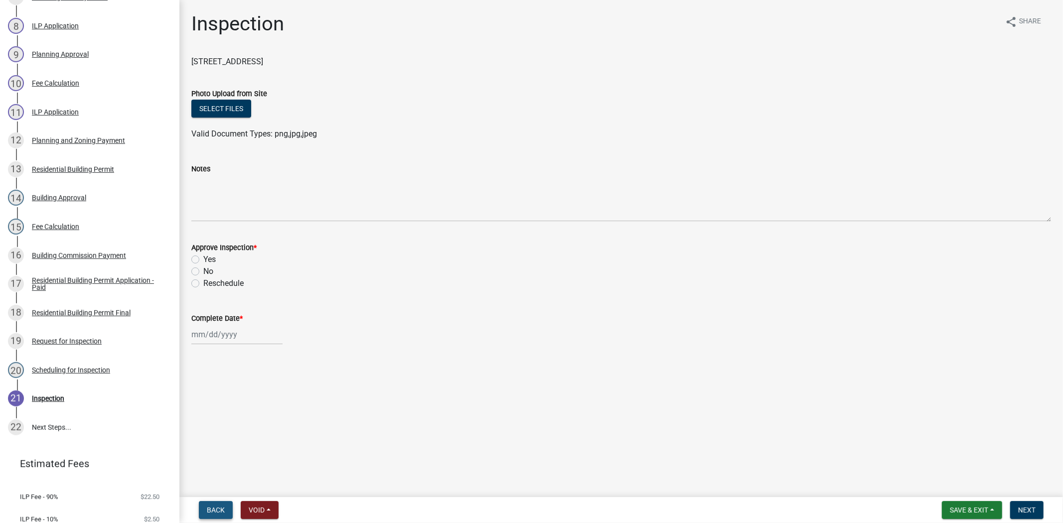
click at [221, 514] on button "Back" at bounding box center [216, 510] width 34 height 18
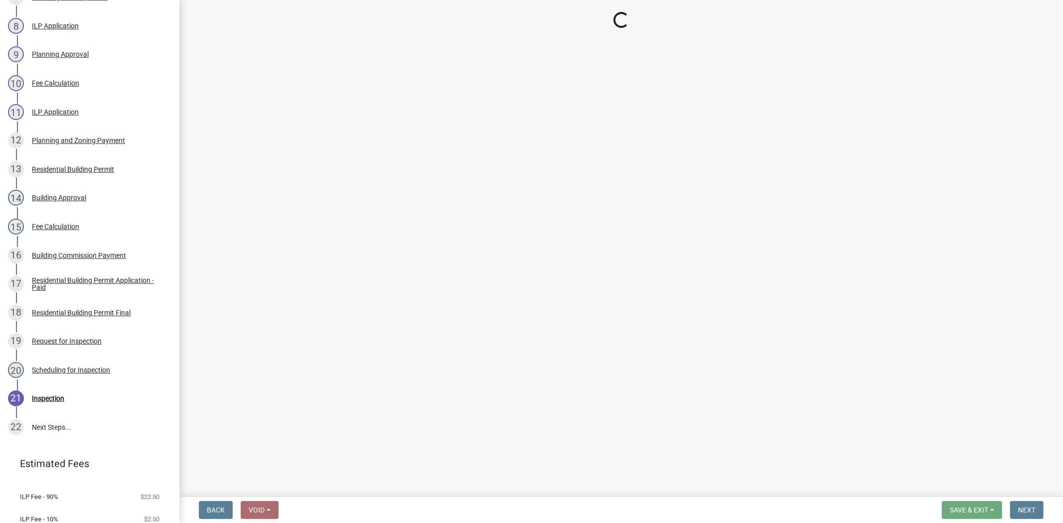
select select "fdb3bcc6-ce93-4663-8a18-5c08884dd177"
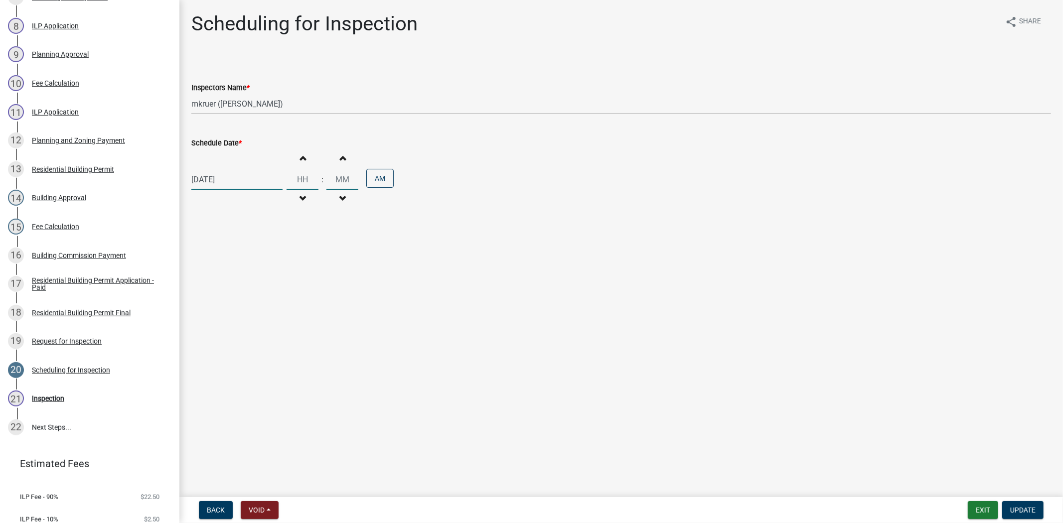
click at [302, 179] on input "Hours" at bounding box center [302, 179] width 32 height 20
type input "02"
type input "00"
click at [375, 180] on button "AM" at bounding box center [379, 178] width 27 height 19
click at [255, 176] on div "09/08/2025" at bounding box center [236, 179] width 91 height 20
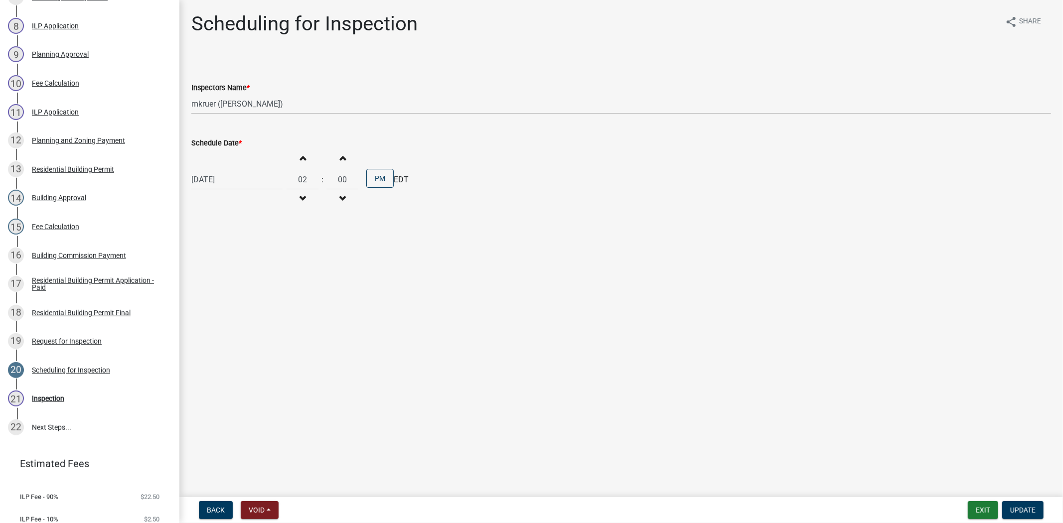
select select "9"
select select "2025"
click at [217, 247] on div "9" at bounding box center [217, 249] width 16 height 16
type input "09/09/2025"
click at [1025, 506] on span "Update" at bounding box center [1022, 510] width 25 height 8
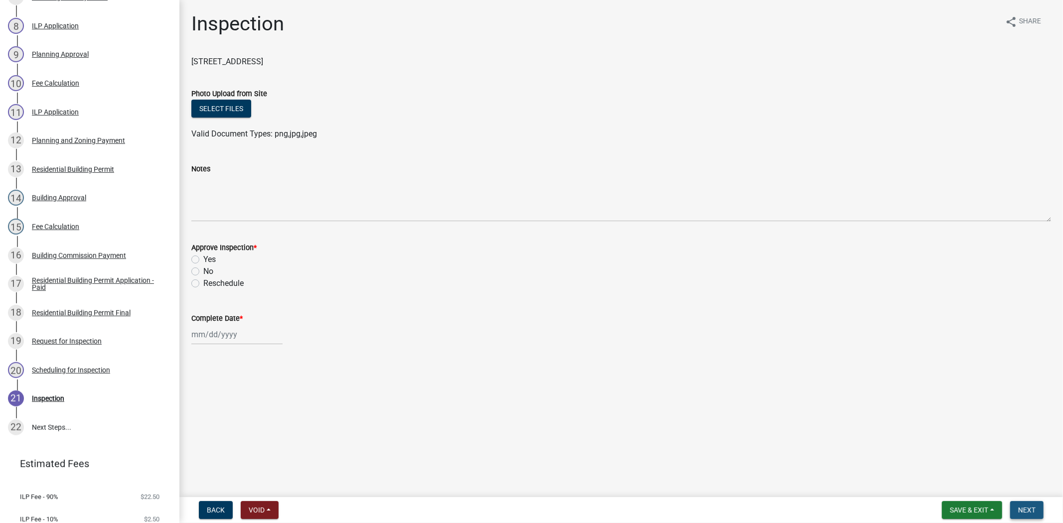
click at [1025, 506] on span "Next" at bounding box center [1026, 510] width 17 height 8
click at [977, 512] on span "Save & Exit" at bounding box center [968, 510] width 38 height 8
click at [954, 491] on button "Save & Exit" at bounding box center [962, 484] width 80 height 24
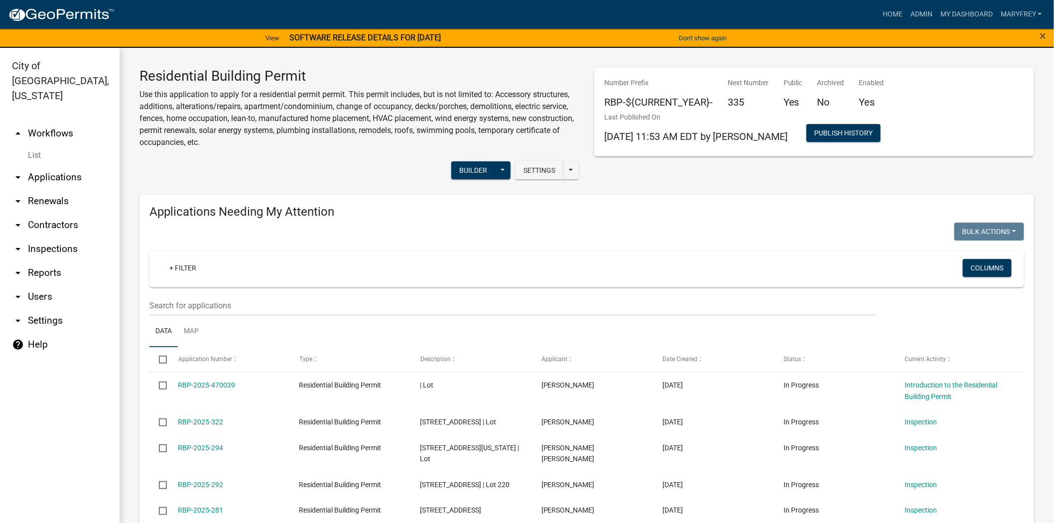
click at [48, 165] on link "arrow_drop_down Applications" at bounding box center [60, 177] width 120 height 24
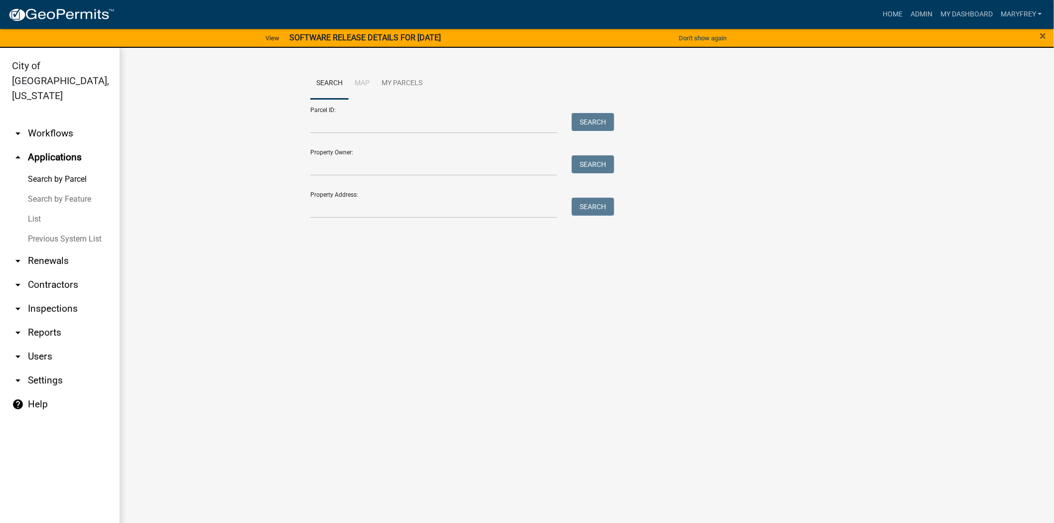
click at [55, 122] on link "arrow_drop_down Workflows" at bounding box center [60, 134] width 120 height 24
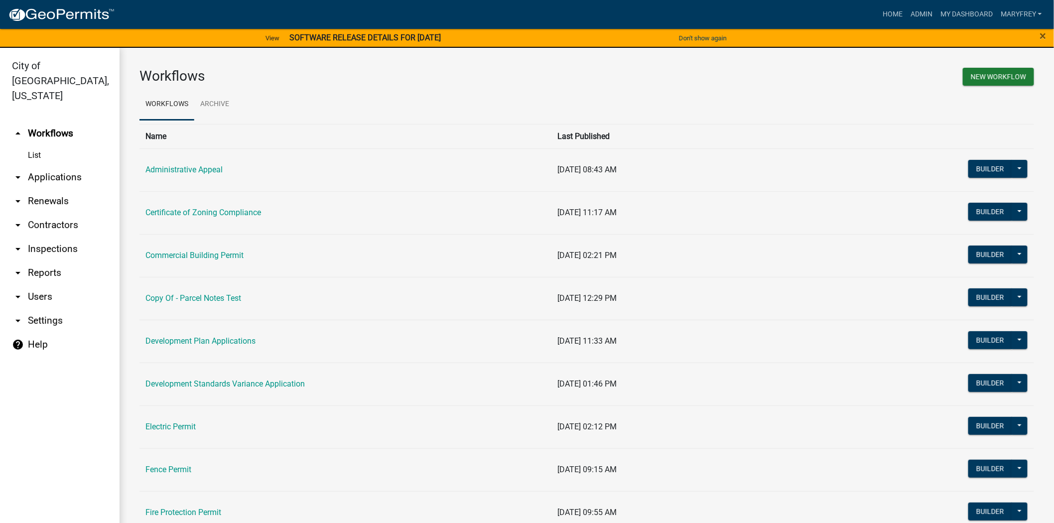
click at [43, 237] on link "arrow_drop_down Inspections" at bounding box center [60, 249] width 120 height 24
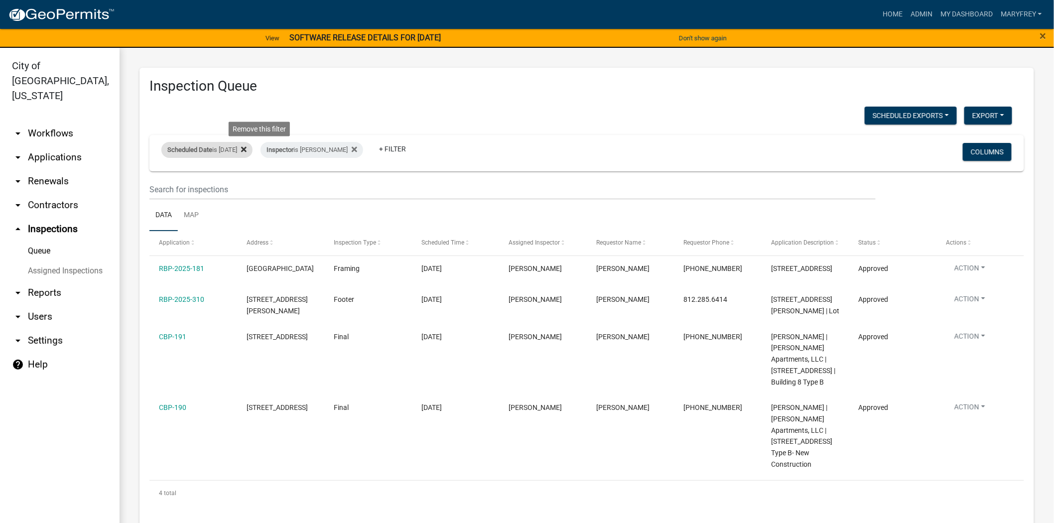
click at [247, 152] on icon at bounding box center [243, 149] width 5 height 8
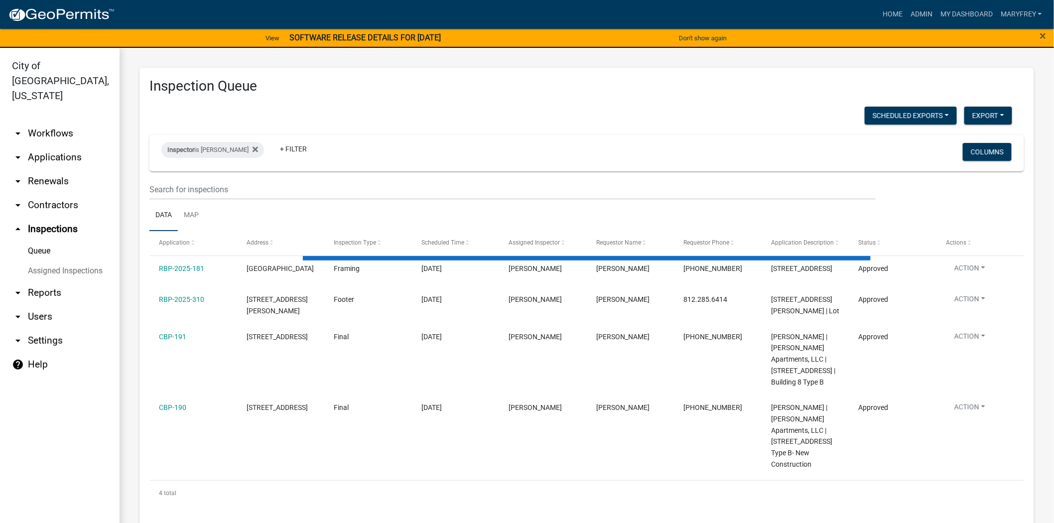
select select "3: 100"
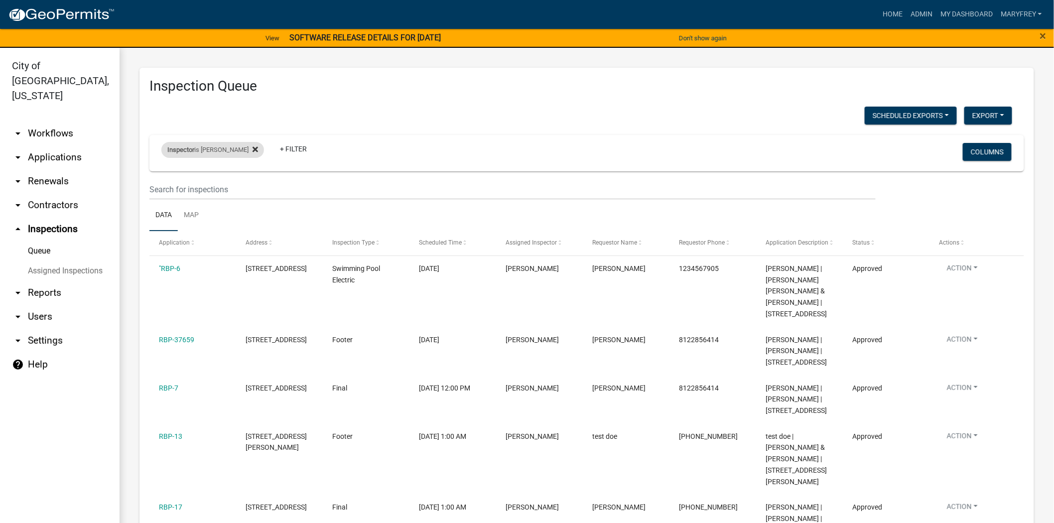
click at [253, 148] on icon at bounding box center [255, 149] width 5 height 5
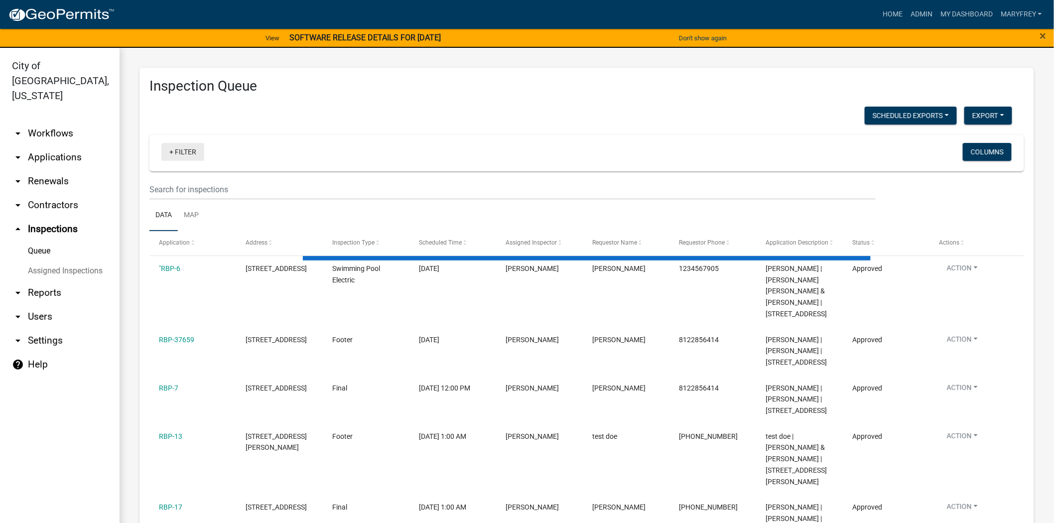
click at [173, 151] on link "+ Filter" at bounding box center [182, 152] width 43 height 18
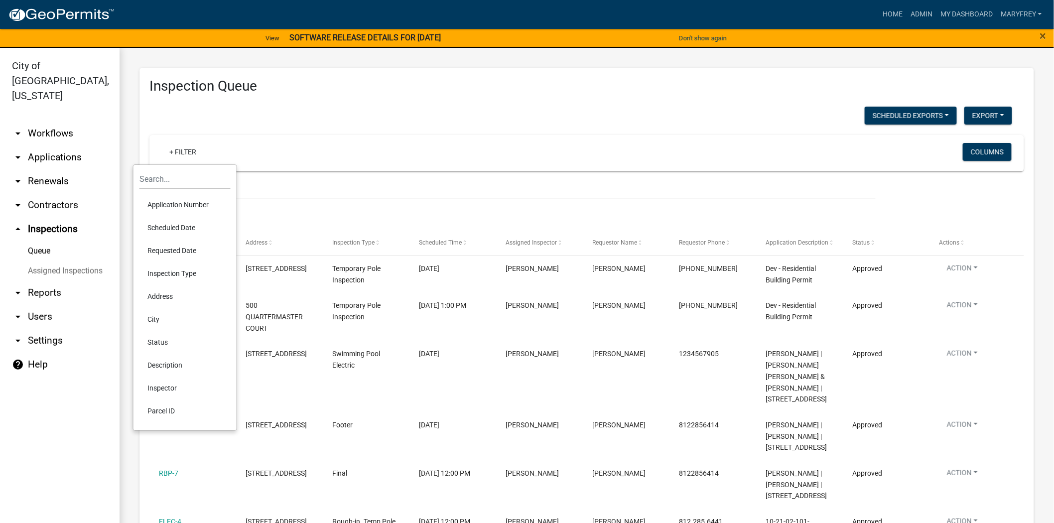
click at [165, 226] on li "Scheduled Date" at bounding box center [184, 227] width 91 height 23
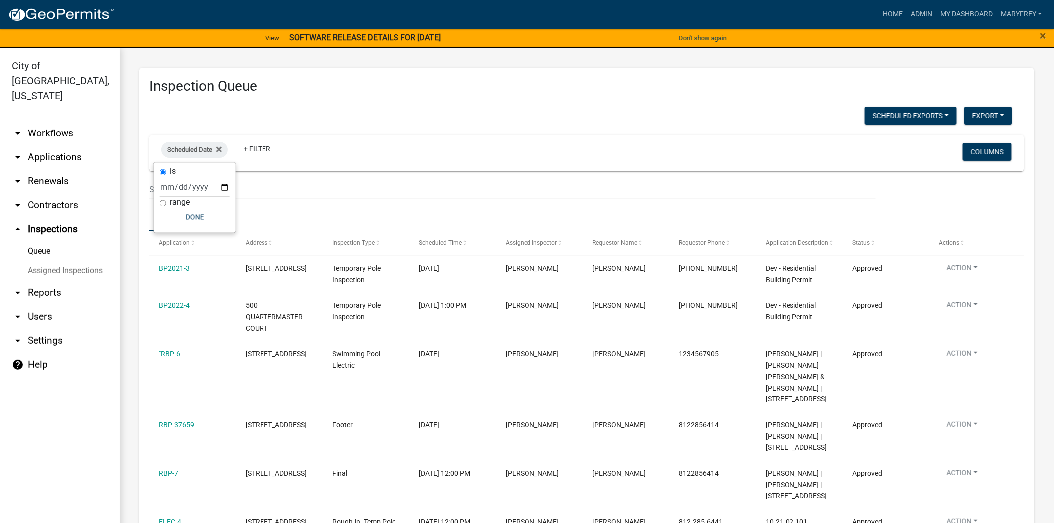
click at [163, 204] on input "range" at bounding box center [163, 203] width 6 height 6
radio input "true"
click at [200, 192] on select "Today Yesterday Current Week Previous Week Current Month Last Month Current Cal…" at bounding box center [228, 198] width 100 height 20
select select "previous_1_weeks"
click at [178, 188] on select "Today Yesterday Current Week Previous Week Current Month Last Month Current Cal…" at bounding box center [228, 198] width 100 height 20
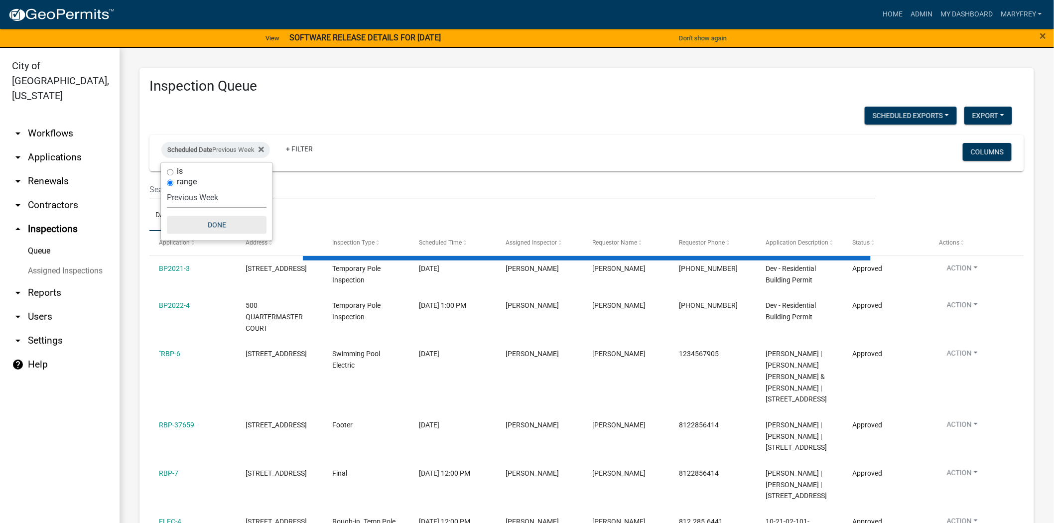
click at [217, 227] on button "Done" at bounding box center [217, 225] width 100 height 18
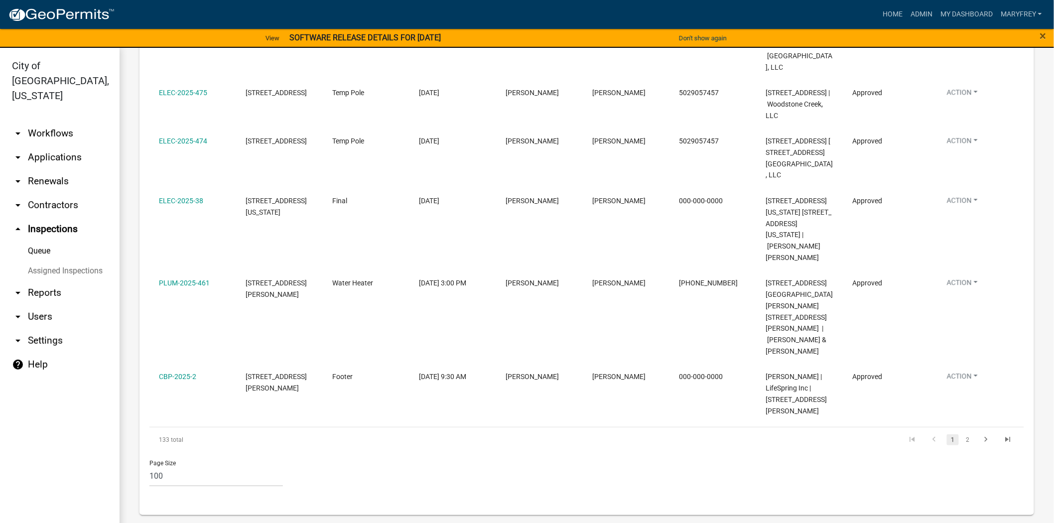
scroll to position [6275, 0]
click at [962, 445] on link "2" at bounding box center [968, 439] width 12 height 11
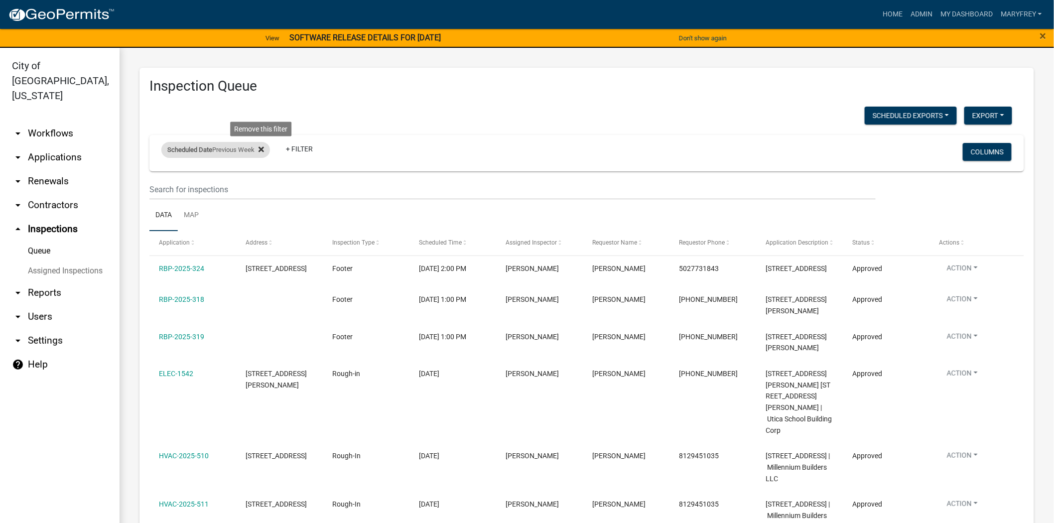
click at [261, 150] on icon at bounding box center [261, 149] width 5 height 8
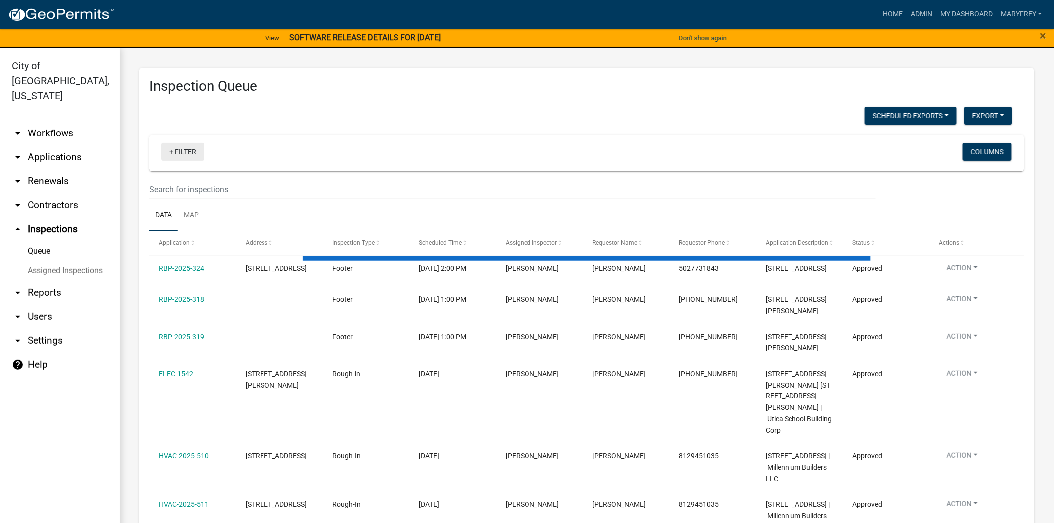
click at [170, 153] on link "+ Filter" at bounding box center [182, 152] width 43 height 18
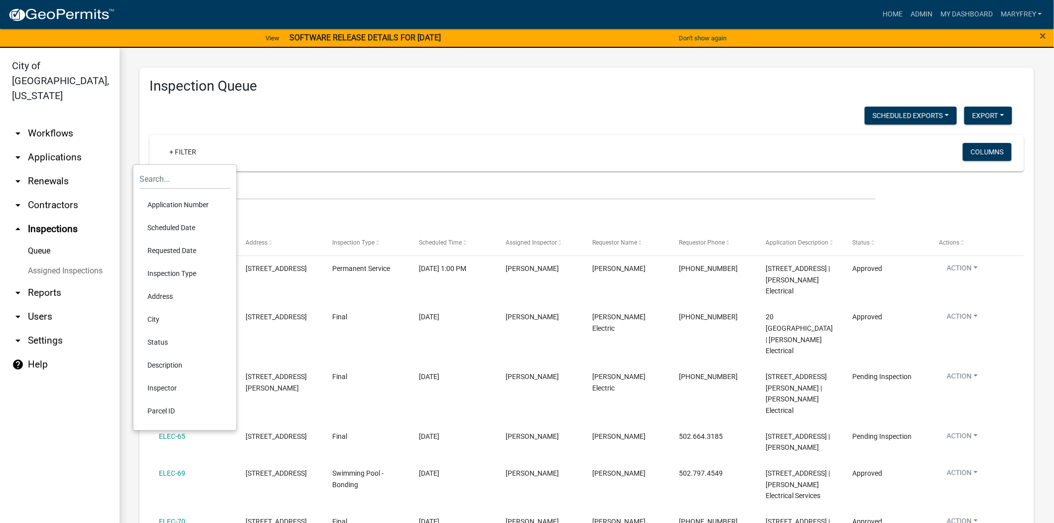
click at [187, 228] on li "Scheduled Date" at bounding box center [184, 227] width 91 height 23
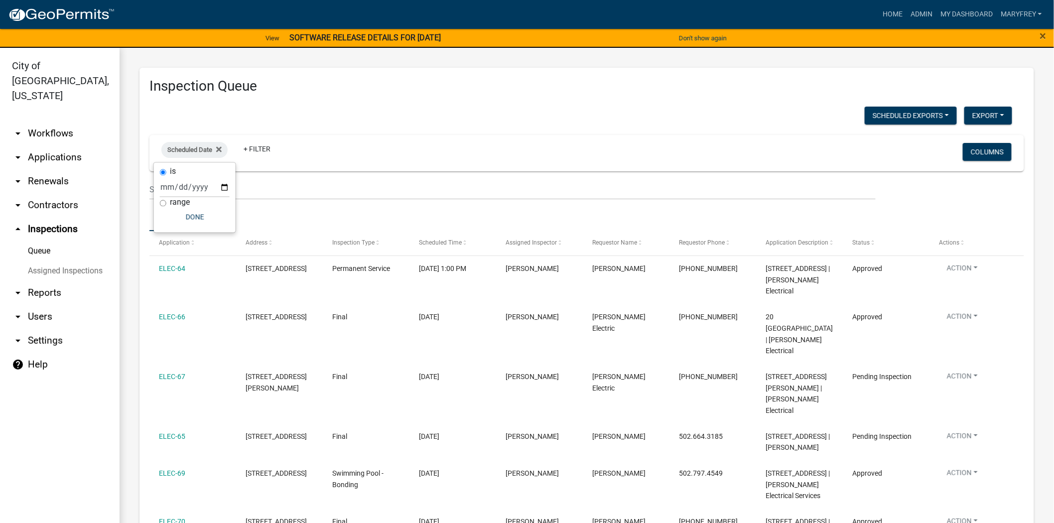
click at [164, 206] on input "range" at bounding box center [163, 203] width 6 height 6
radio input "true"
click at [214, 204] on select "Today Yesterday Current Week Previous Week Current Month Last Month Current Cal…" at bounding box center [228, 198] width 100 height 20
click at [178, 188] on select "Today Yesterday Current Week Previous Week Current Month Last Month Current Cal…" at bounding box center [228, 198] width 100 height 20
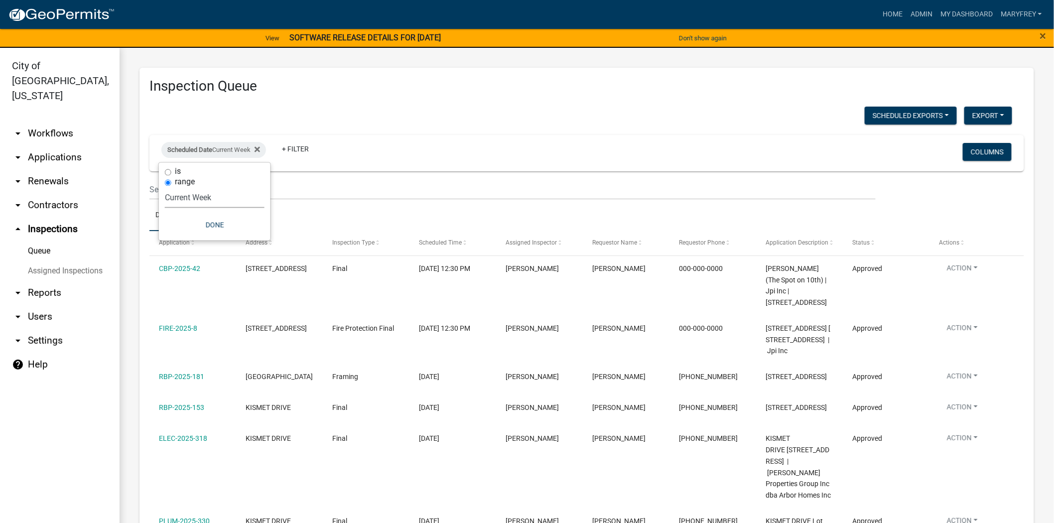
click at [221, 192] on select "Today Yesterday Current Week Previous Week Current Month Last Month Current Cal…" at bounding box center [215, 198] width 100 height 20
select select "previous_1_weeks"
click at [167, 188] on select "Today Yesterday Current Week Previous Week Current Month Last Month Current Cal…" at bounding box center [215, 198] width 100 height 20
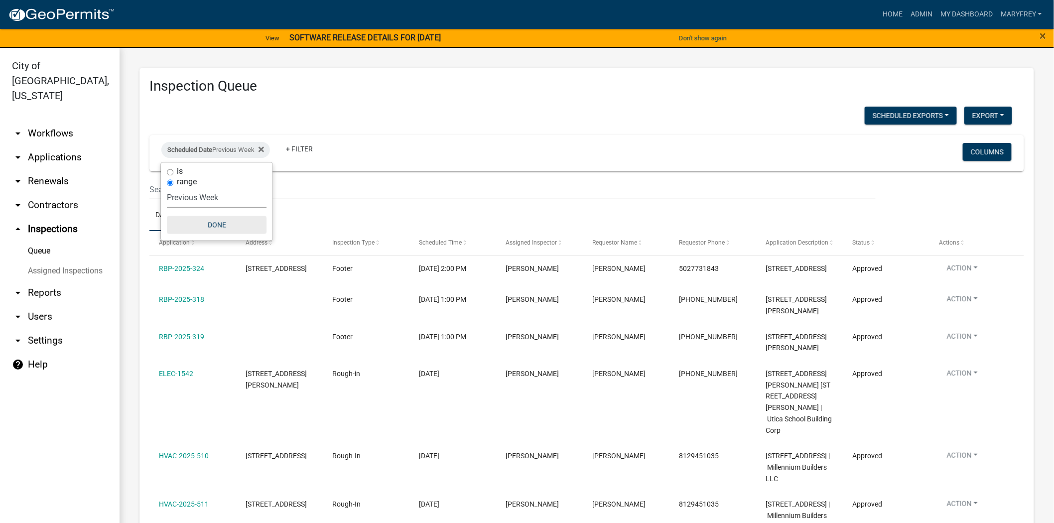
click at [216, 227] on button "Done" at bounding box center [217, 225] width 100 height 18
click at [44, 145] on link "arrow_drop_down Applications" at bounding box center [60, 157] width 120 height 24
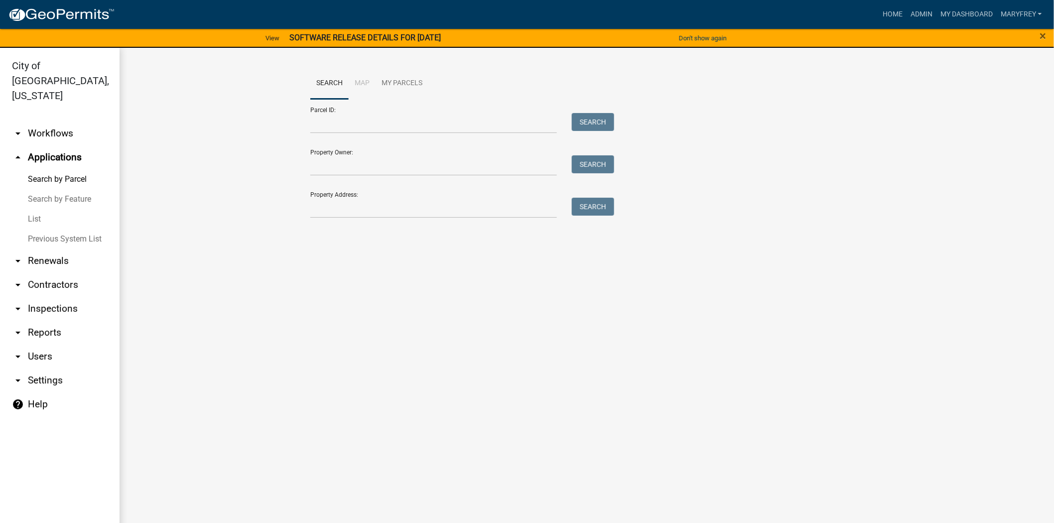
click at [48, 122] on link "arrow_drop_down Workflows" at bounding box center [60, 134] width 120 height 24
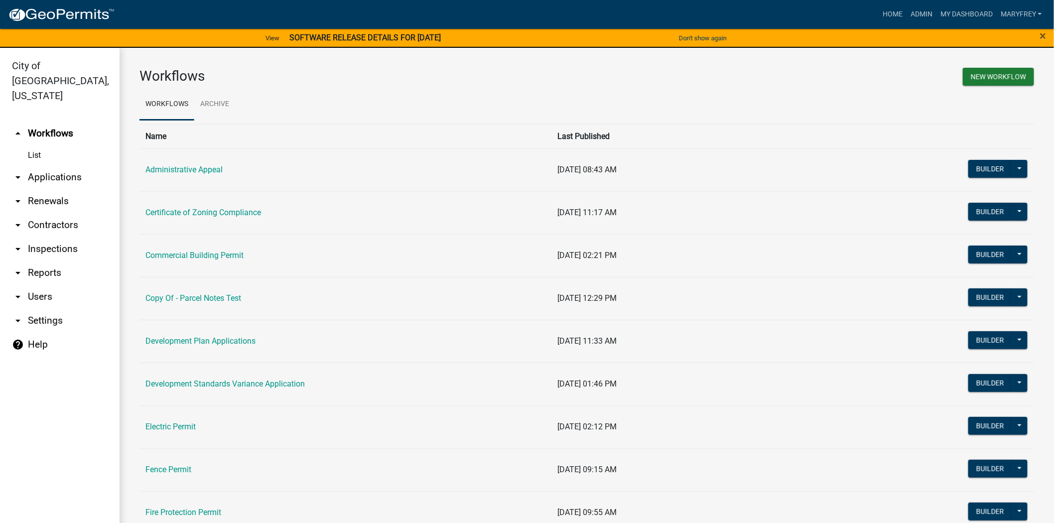
drag, startPoint x: 1039, startPoint y: 200, endPoint x: 1034, endPoint y: 297, distance: 97.8
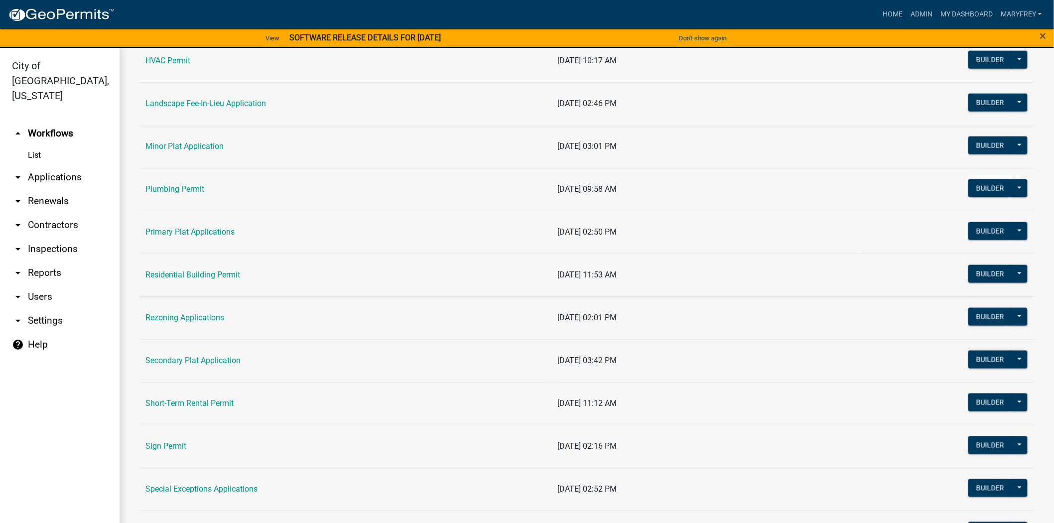
scroll to position [515, 0]
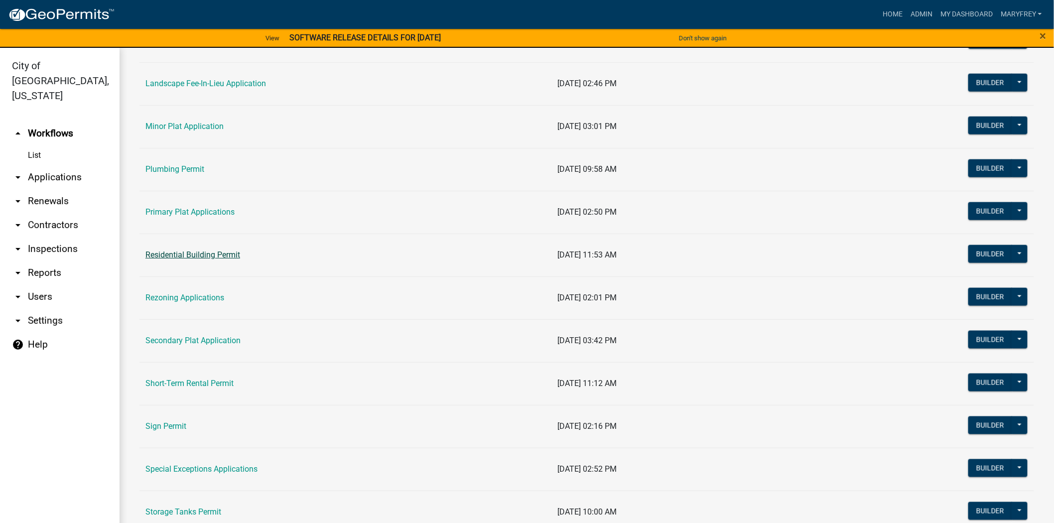
click at [193, 258] on link "Residential Building Permit" at bounding box center [192, 254] width 95 height 9
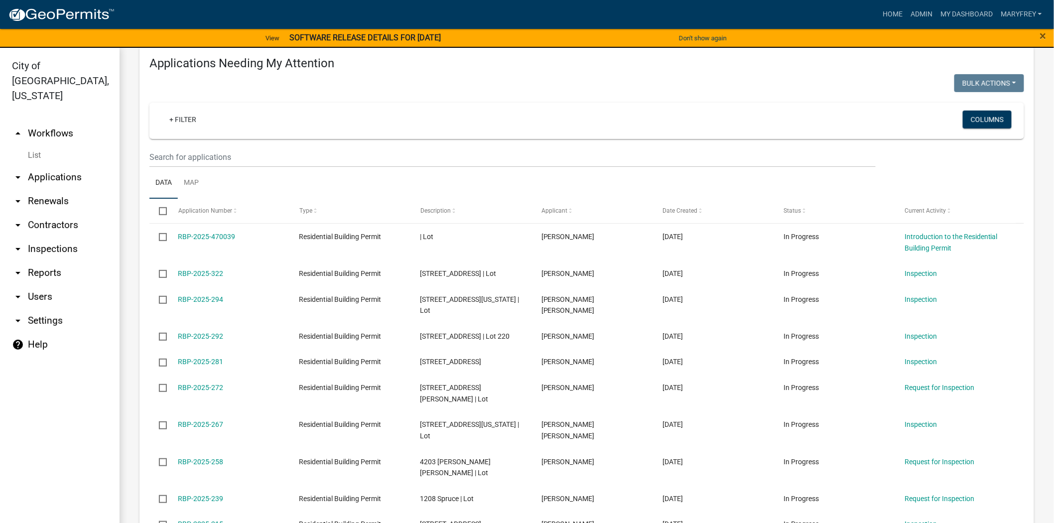
scroll to position [150, 0]
click at [55, 165] on link "arrow_drop_down Applications" at bounding box center [60, 177] width 120 height 24
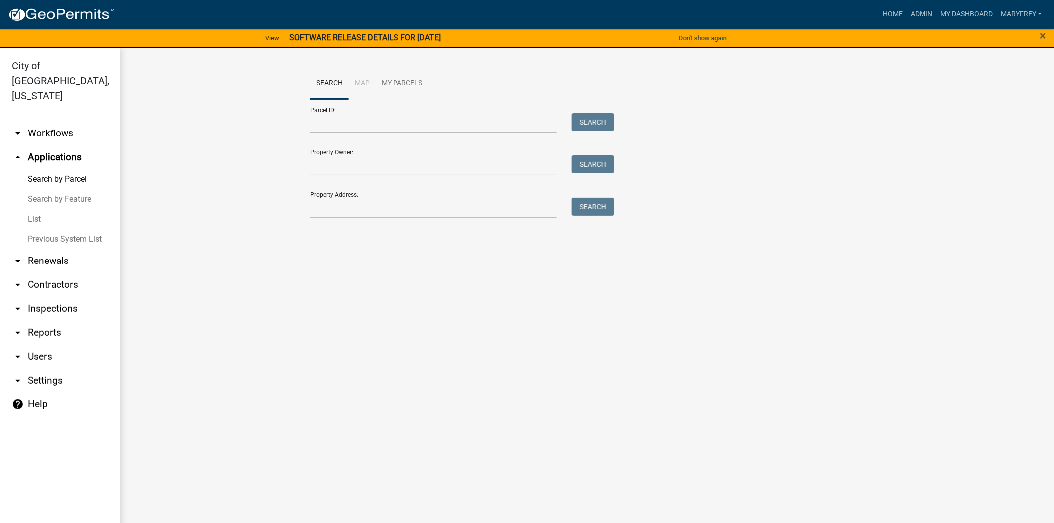
click at [58, 122] on link "arrow_drop_down Workflows" at bounding box center [60, 134] width 120 height 24
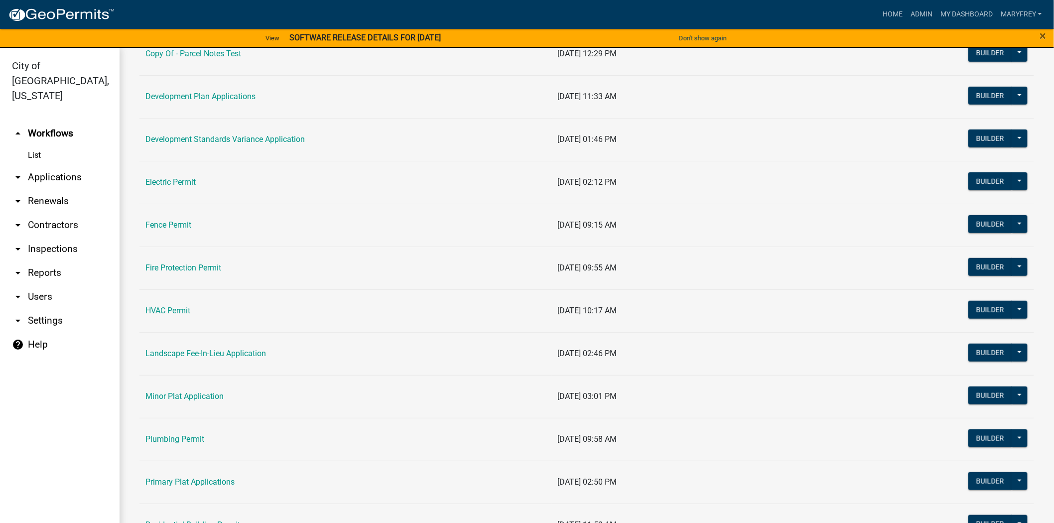
scroll to position [260, 0]
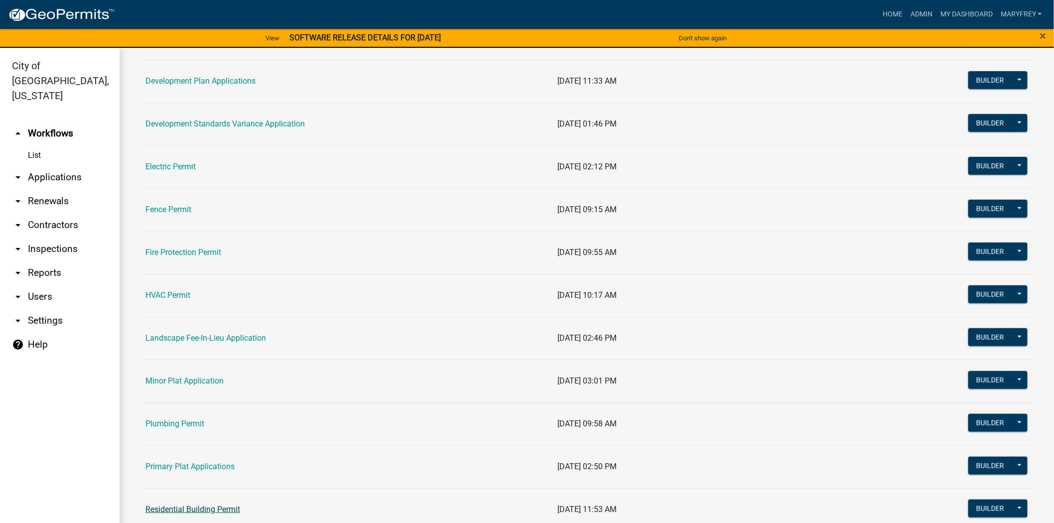
click at [196, 508] on link "Residential Building Permit" at bounding box center [192, 509] width 95 height 9
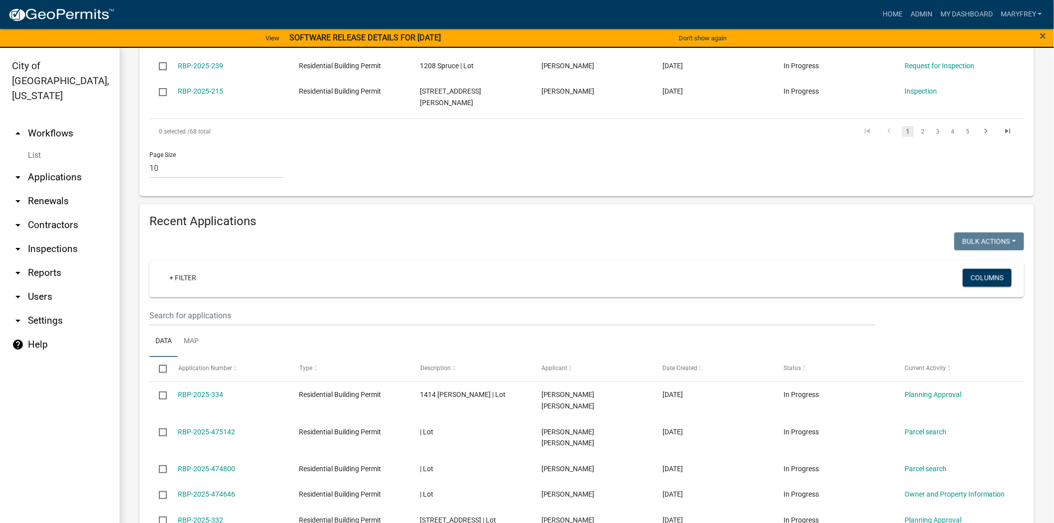
scroll to position [583, 0]
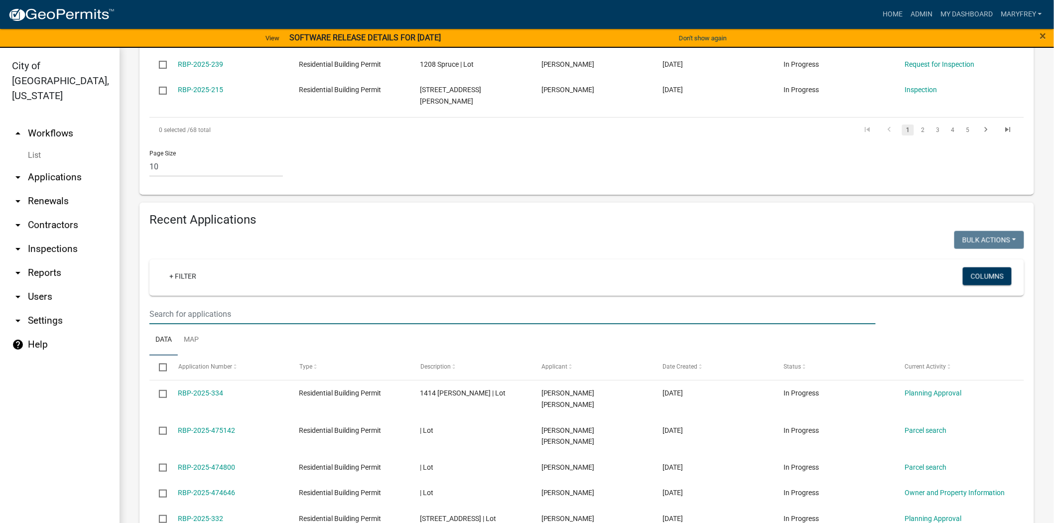
click at [167, 319] on input "text" at bounding box center [512, 314] width 726 height 20
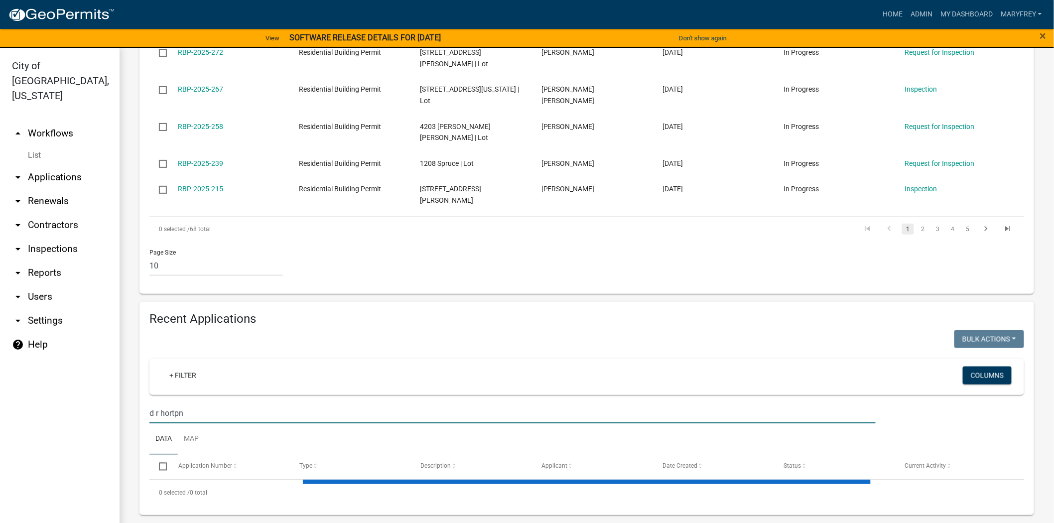
scroll to position [509, 0]
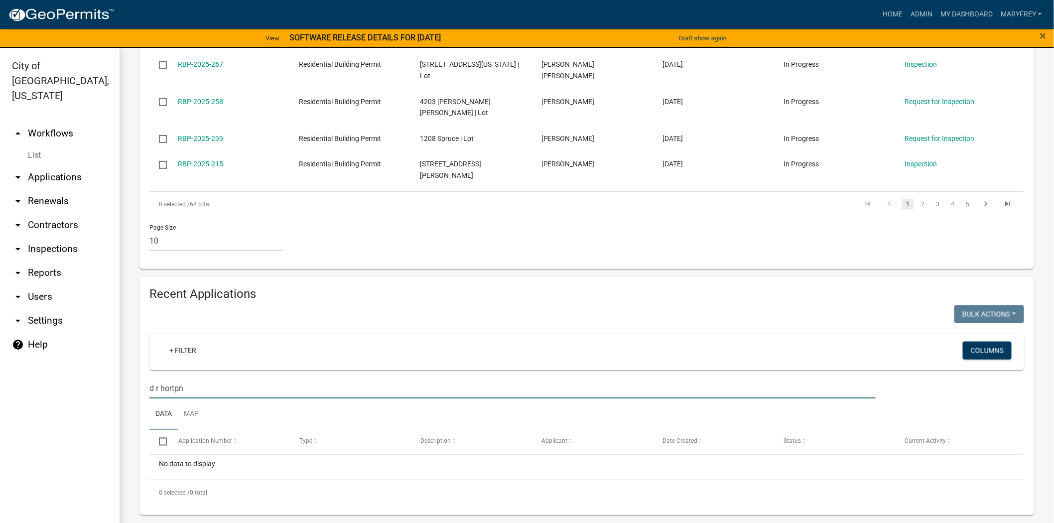
drag, startPoint x: 186, startPoint y: 391, endPoint x: 101, endPoint y: 396, distance: 84.8
click at [101, 396] on div "City of Jeffersonville, Indiana arrow_drop_up Workflows List arrow_drop_down Ap…" at bounding box center [527, 291] width 1054 height 487
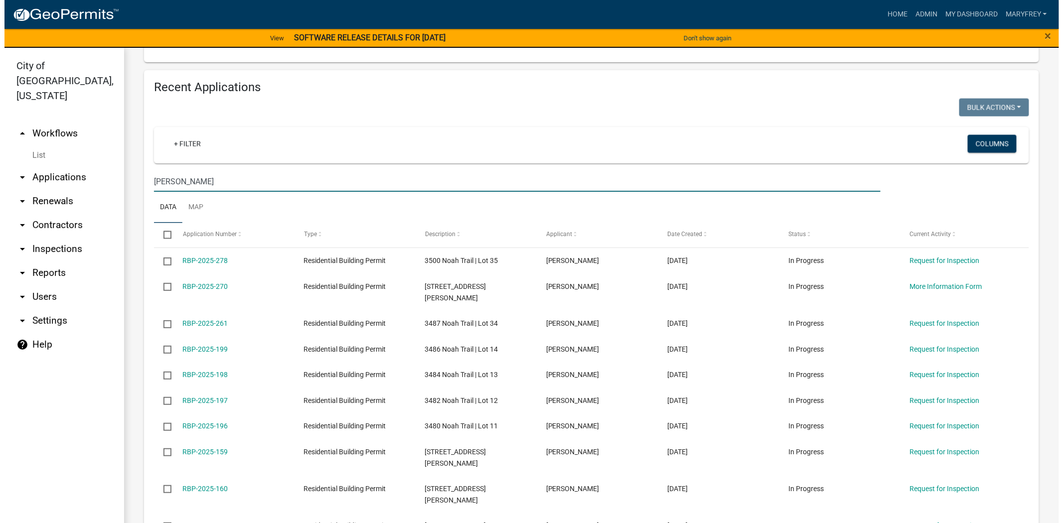
scroll to position [724, 0]
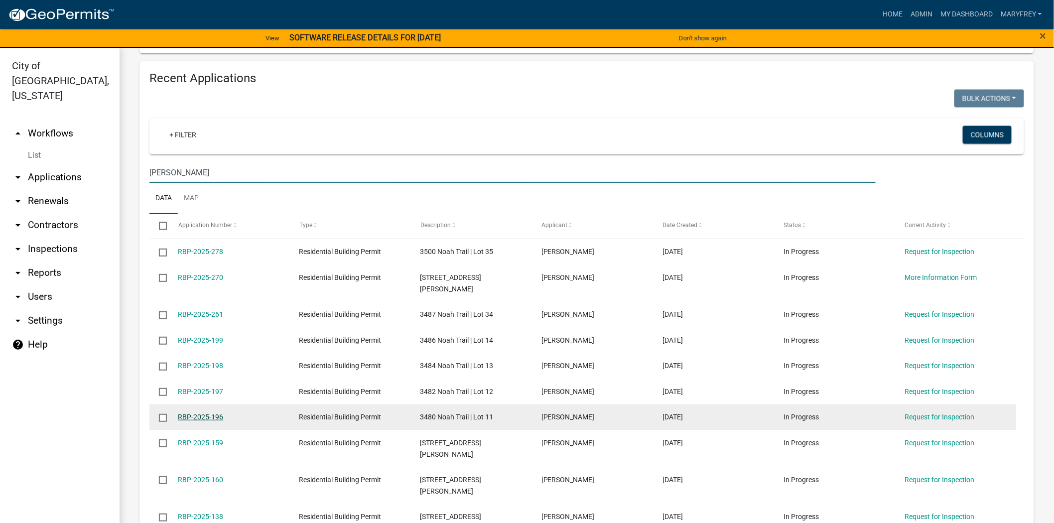
type input "horton"
drag, startPoint x: 202, startPoint y: 355, endPoint x: 190, endPoint y: 404, distance: 50.7
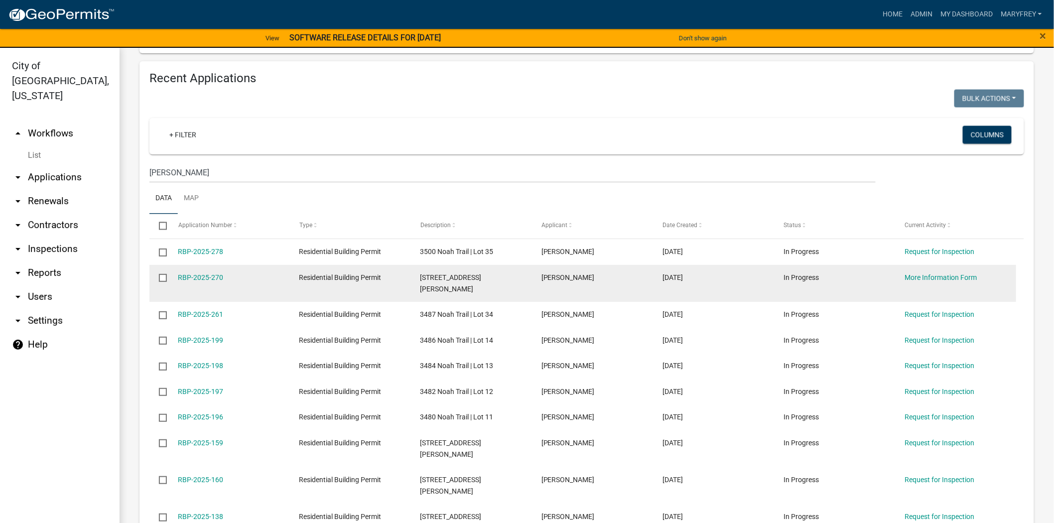
drag, startPoint x: 190, startPoint y: 404, endPoint x: 228, endPoint y: 281, distance: 129.2
click at [227, 281] on div "RBP-2025-270" at bounding box center [229, 277] width 102 height 11
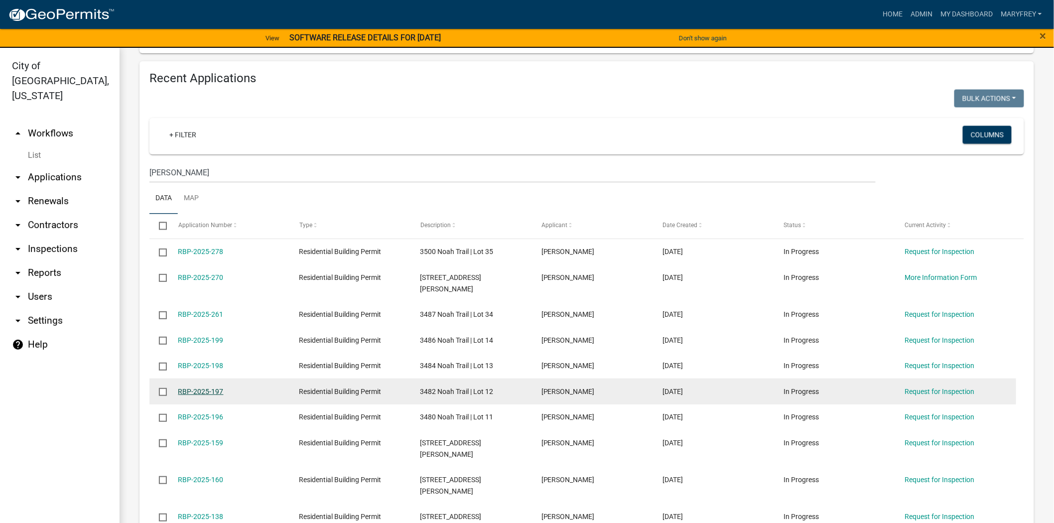
click at [217, 388] on link "RBP-2025-197" at bounding box center [200, 392] width 45 height 8
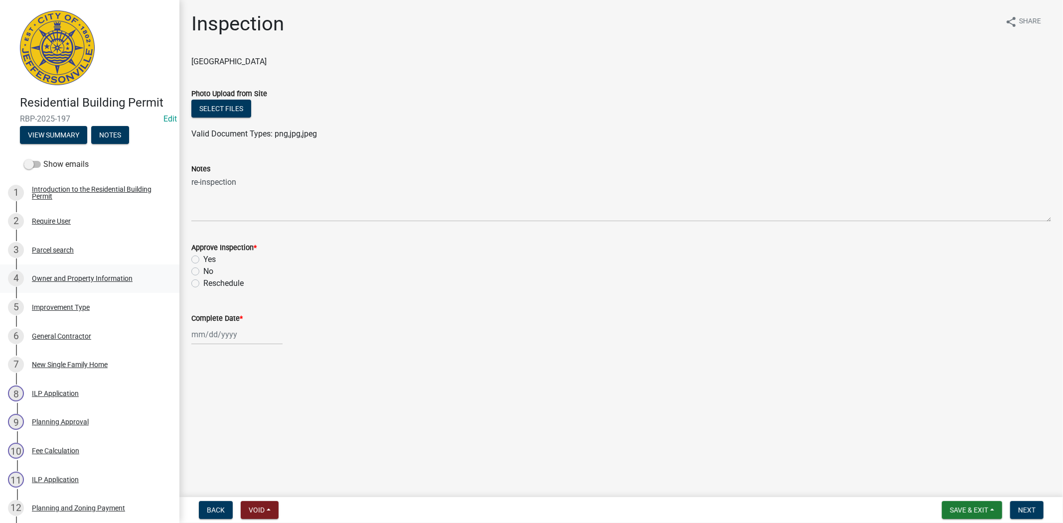
click at [108, 271] on div "4 Owner and Property Information" at bounding box center [85, 278] width 155 height 16
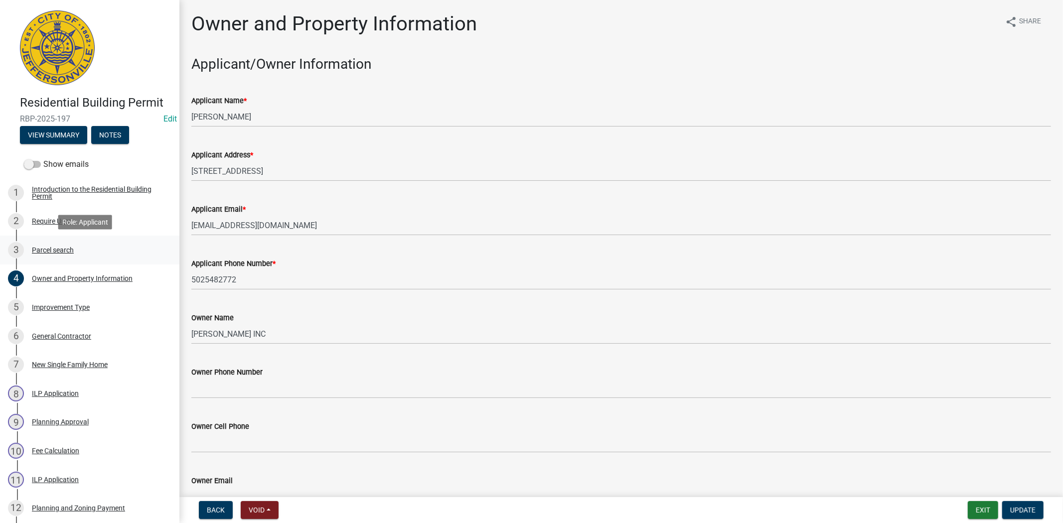
click at [55, 247] on div "Parcel search" at bounding box center [53, 250] width 42 height 7
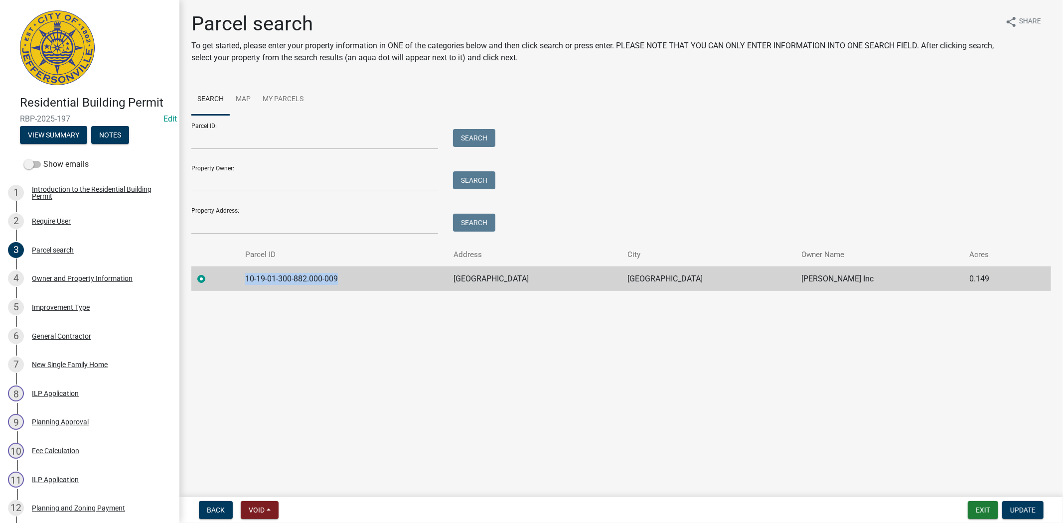
drag, startPoint x: 370, startPoint y: 279, endPoint x: 245, endPoint y: 282, distance: 125.1
click at [245, 282] on tr "10-19-01-300-882.000-009 HAILEY DRIVE JEFFERSONVILLE D.R Horton Inc 0.149" at bounding box center [620, 279] width 859 height 24
copy td "10-19-01-300-882.000-009"
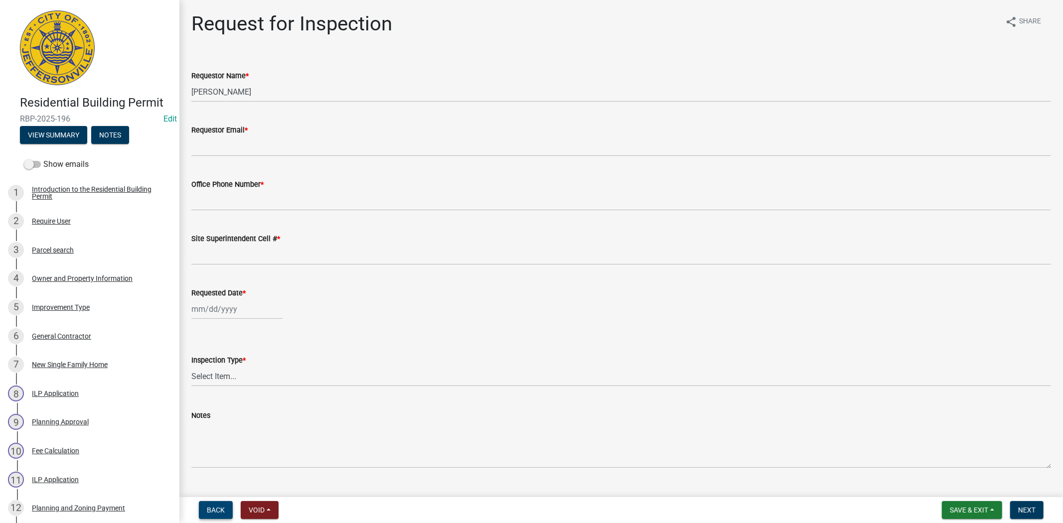
click at [215, 507] on span "Back" at bounding box center [216, 510] width 18 height 8
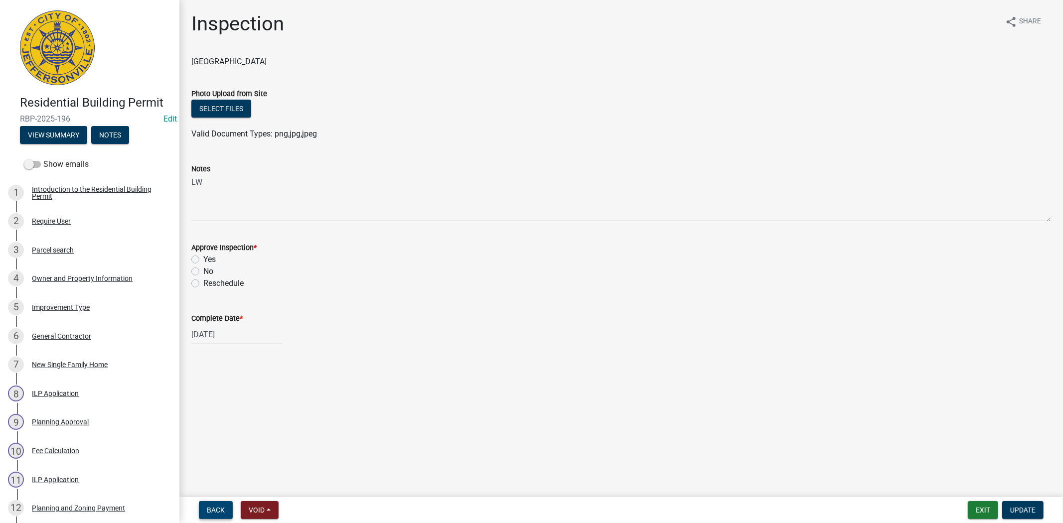
click at [213, 511] on span "Back" at bounding box center [216, 510] width 18 height 8
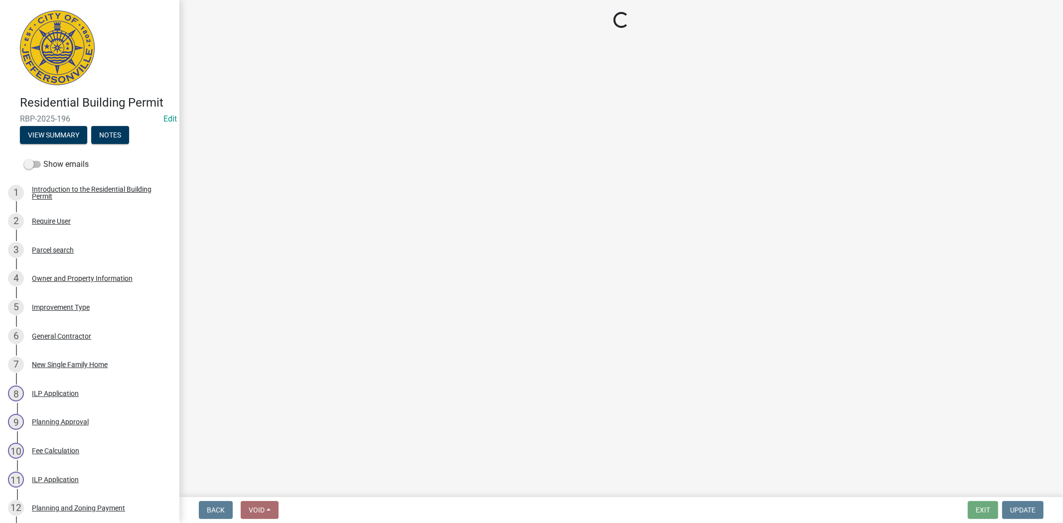
select select "7b0b9f25-f402-4148-9522-9b9b34b3e885"
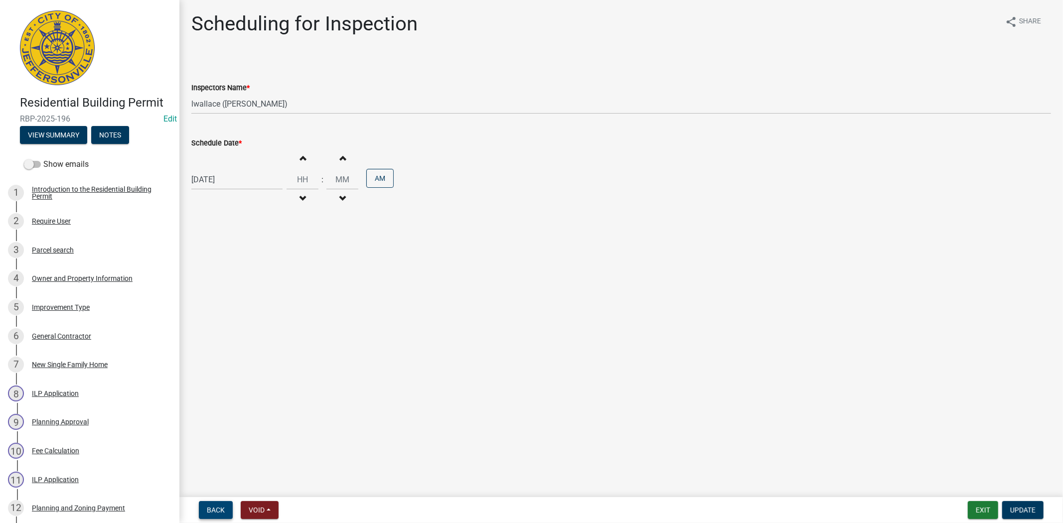
click at [215, 507] on span "Back" at bounding box center [216, 510] width 18 height 8
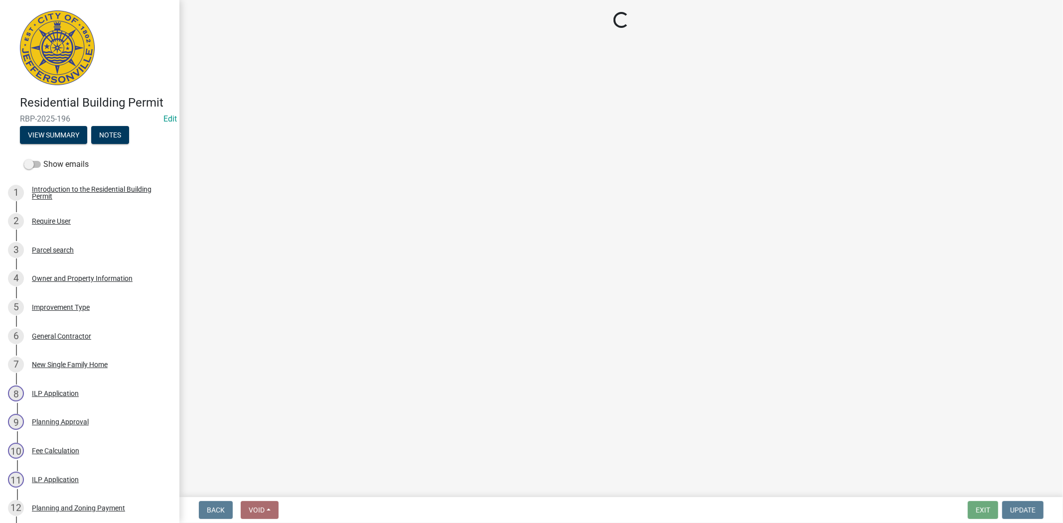
select select "cf00f61e-4b77-4892-83dd-df63e4708b2f"
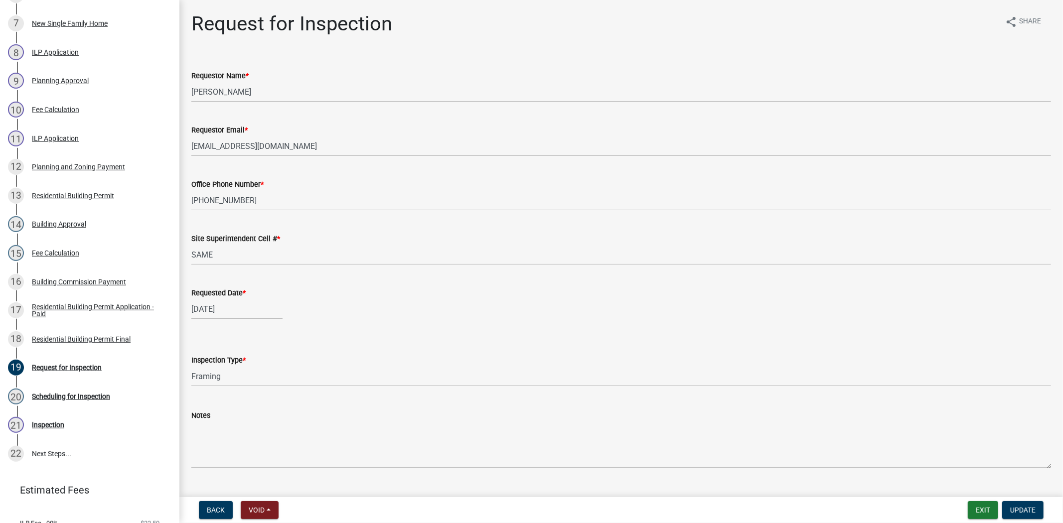
scroll to position [21, 0]
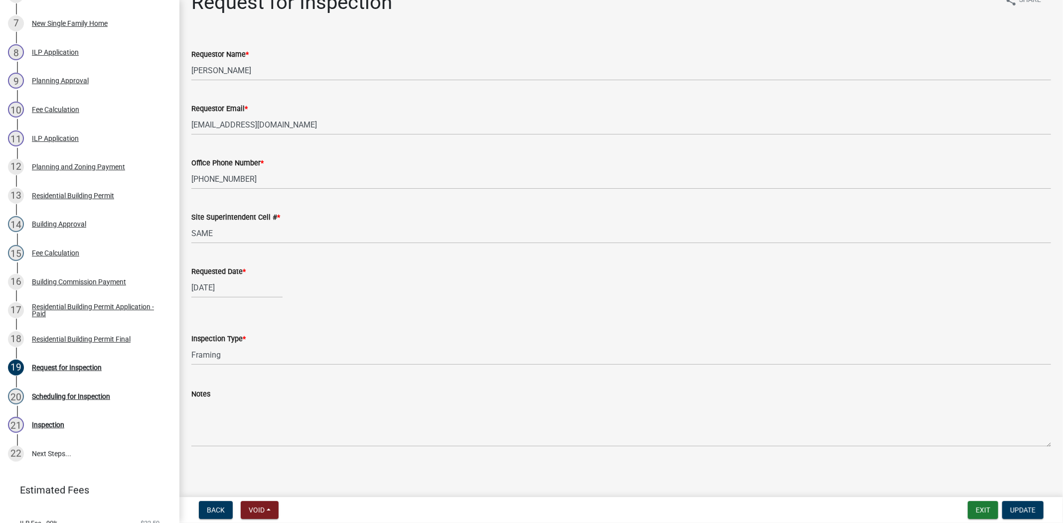
click at [239, 292] on div "08/26/2025" at bounding box center [236, 287] width 91 height 20
select select "8"
select select "2025"
click at [296, 311] on span "Next month" at bounding box center [296, 307] width 7 height 7
select select "9"
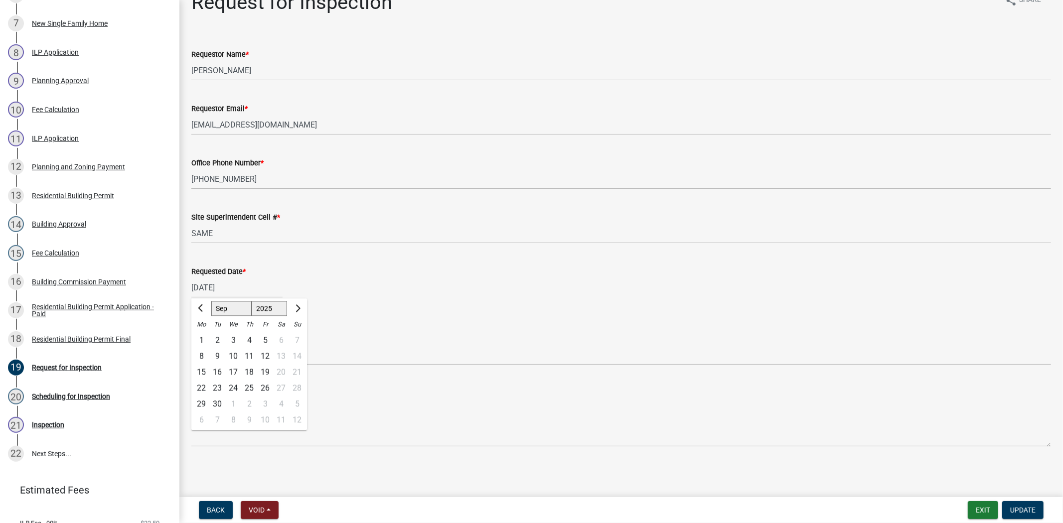
click at [217, 354] on div "9" at bounding box center [217, 356] width 16 height 16
type input "[DATE]"
click at [1015, 506] on span "Update" at bounding box center [1022, 510] width 25 height 8
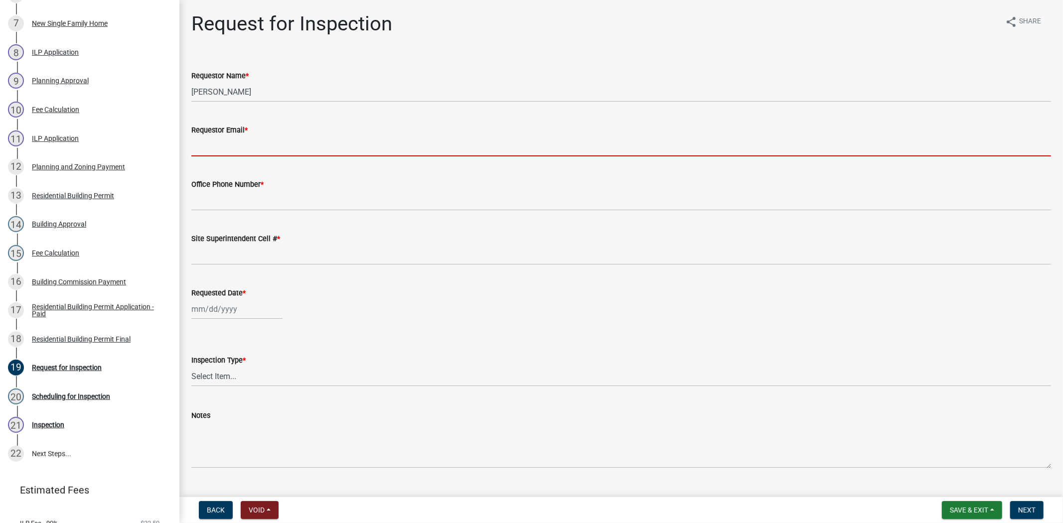
click at [212, 150] on input "Requestor Email *" at bounding box center [620, 146] width 859 height 20
type input "[EMAIL_ADDRESS][DOMAIN_NAME]"
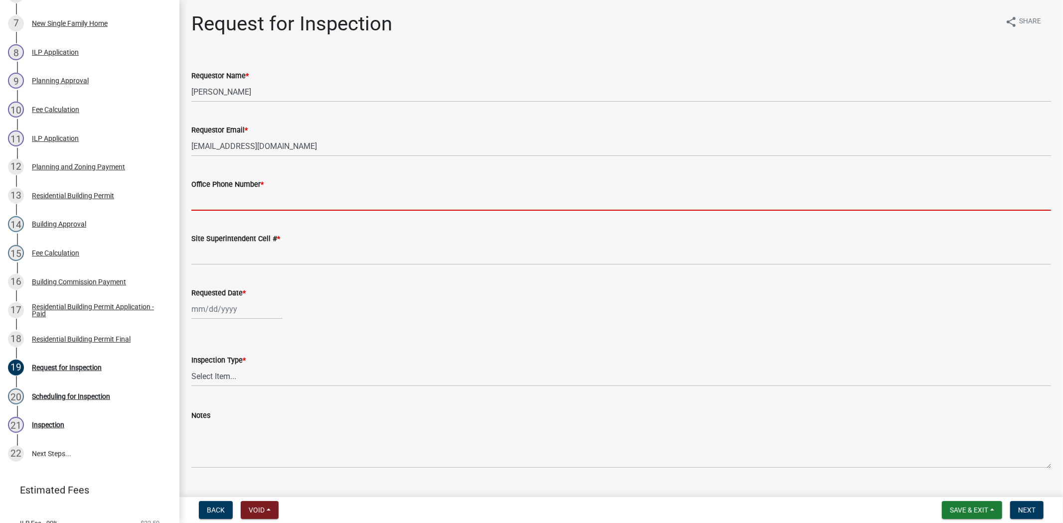
click at [248, 206] on input "Office Phone Number *" at bounding box center [620, 200] width 859 height 20
type input "812.285.6414"
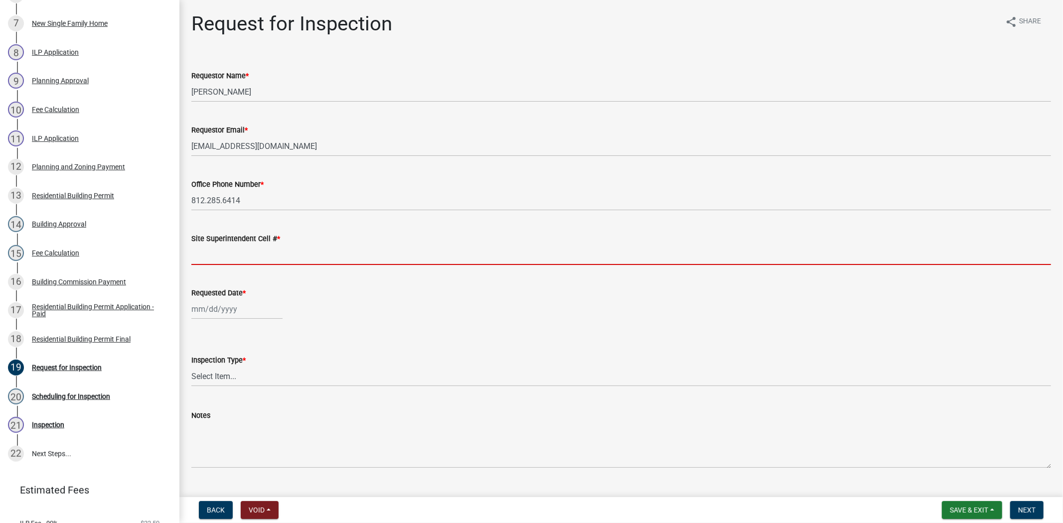
click at [223, 258] on input "Site Superintendent Cell # *" at bounding box center [620, 255] width 859 height 20
type input "812.285.6414"
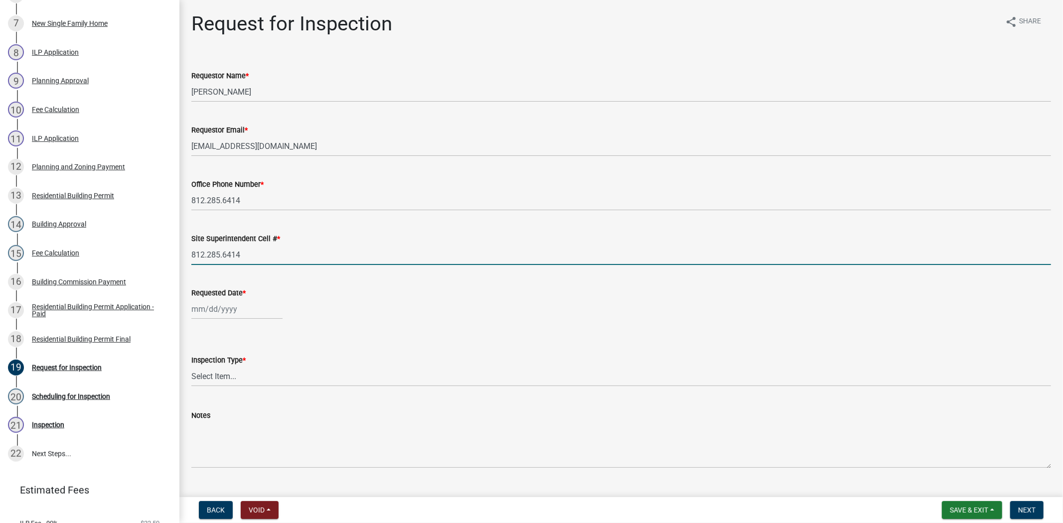
click at [248, 312] on div at bounding box center [236, 309] width 91 height 20
select select "9"
select select "2025"
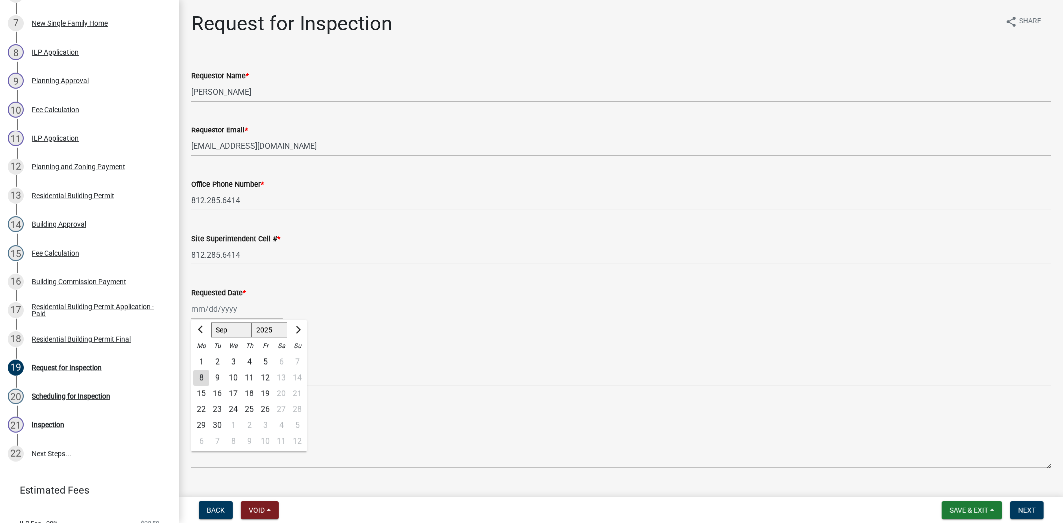
click at [216, 377] on div "9" at bounding box center [217, 378] width 16 height 16
type input "[DATE]"
click at [208, 378] on select "Select Item... Footer Foundation Framing Final" at bounding box center [620, 376] width 859 height 20
click at [191, 366] on select "Select Item... Footer Foundation Framing Final" at bounding box center [620, 376] width 859 height 20
select select "cf00f61e-4b77-4892-83dd-df63e4708b2f"
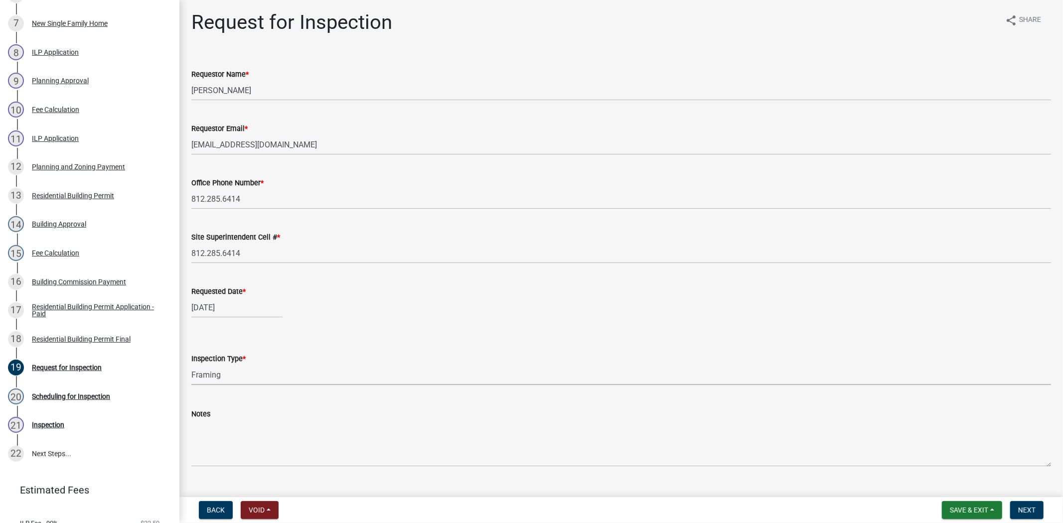
scroll to position [21, 0]
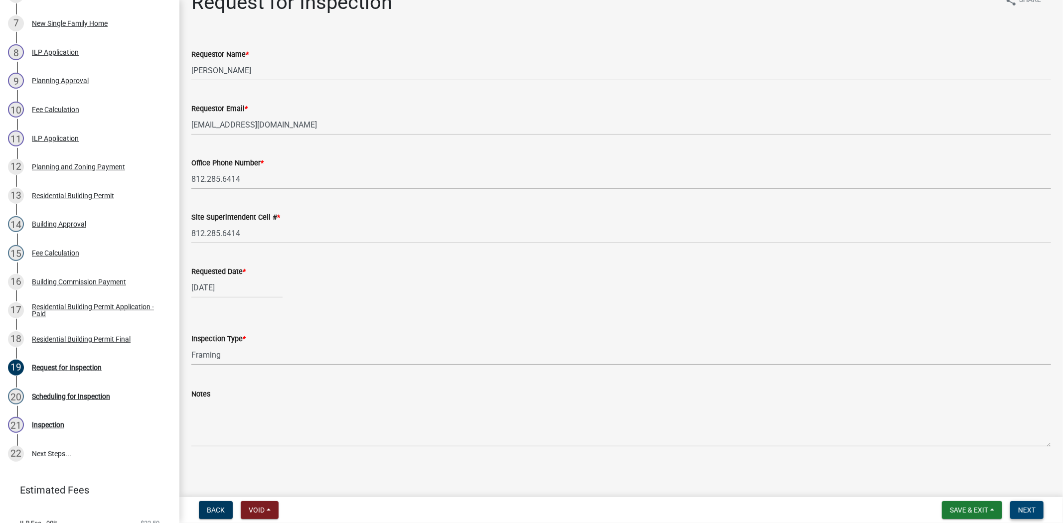
click at [1016, 512] on button "Next" at bounding box center [1026, 510] width 33 height 18
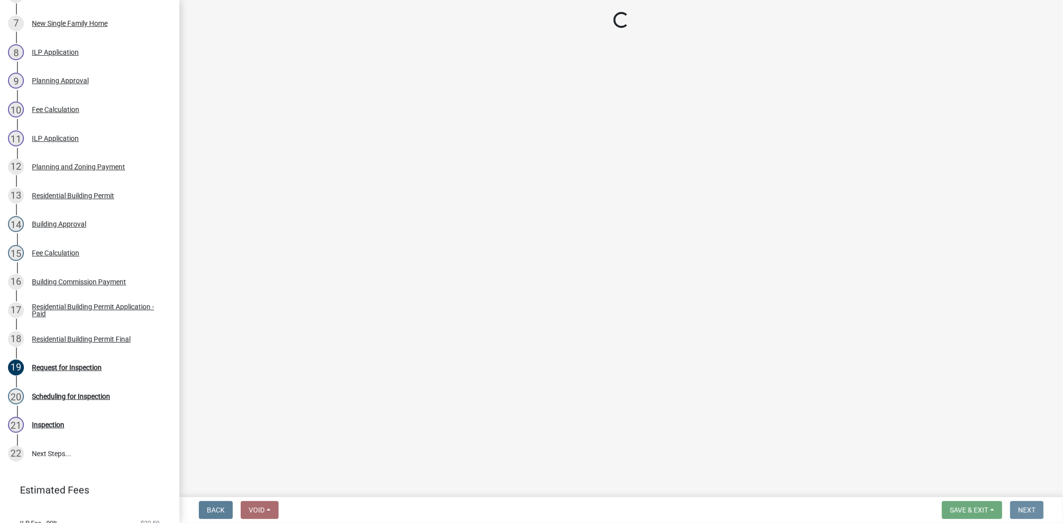
scroll to position [0, 0]
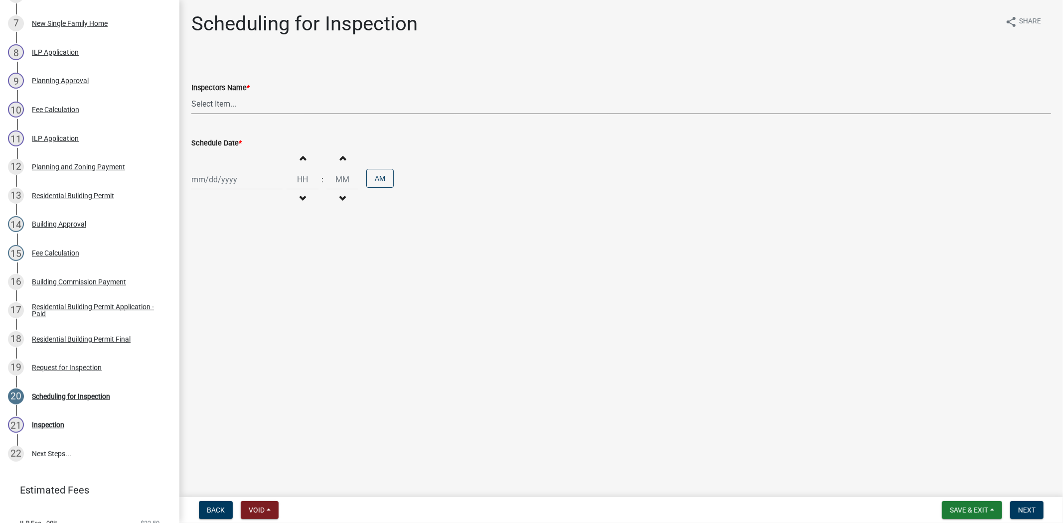
click at [238, 100] on select "Select Item... [PERSON_NAME] ([PERSON_NAME]) [PERSON_NAME] ([PERSON_NAME]) mkru…" at bounding box center [620, 104] width 859 height 20
select select "fdb3bcc6-ce93-4663-8a18-5c08884dd177"
click at [191, 94] on select "Select Item... [PERSON_NAME] ([PERSON_NAME]) [PERSON_NAME] ([PERSON_NAME]) mkru…" at bounding box center [620, 104] width 859 height 20
select select "9"
select select "2025"
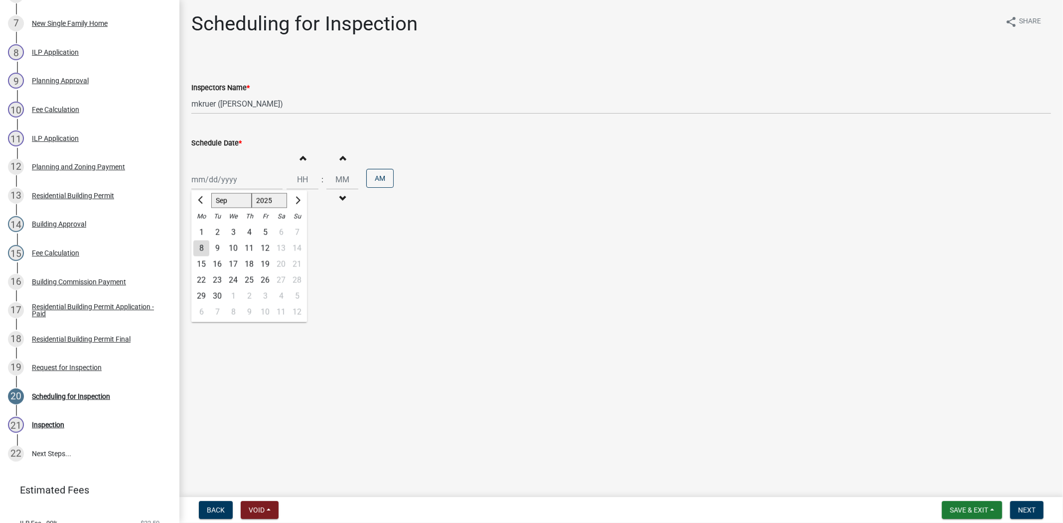
click at [245, 174] on div "Jan Feb Mar Apr May Jun Jul Aug Sep Oct Nov Dec 1525 1526 1527 1528 1529 1530 1…" at bounding box center [236, 179] width 91 height 20
click at [216, 244] on div "9" at bounding box center [217, 249] width 16 height 16
type input "[DATE]"
click at [1035, 510] on span "Next" at bounding box center [1026, 510] width 17 height 8
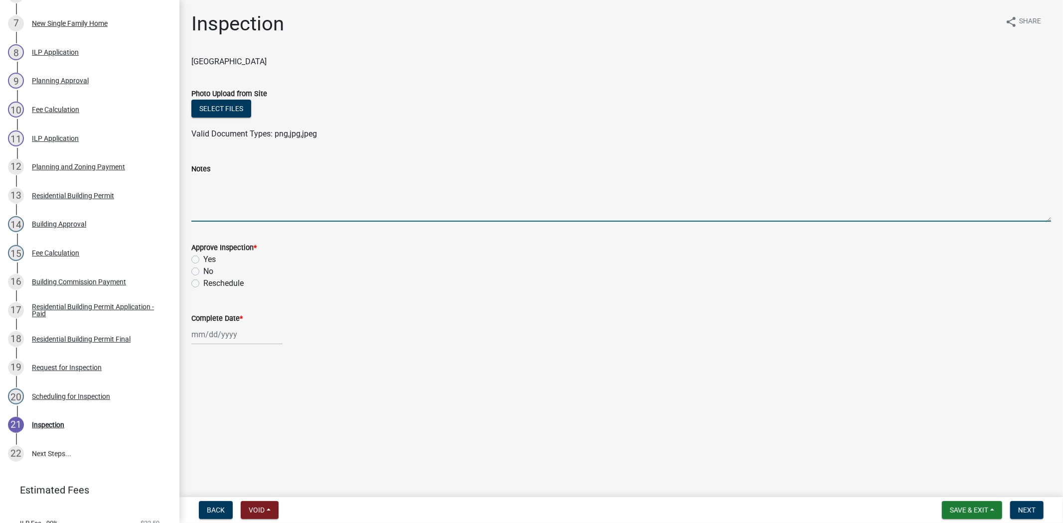
click at [212, 188] on textarea "Notes" at bounding box center [620, 198] width 859 height 47
type textarea "re - inspection"
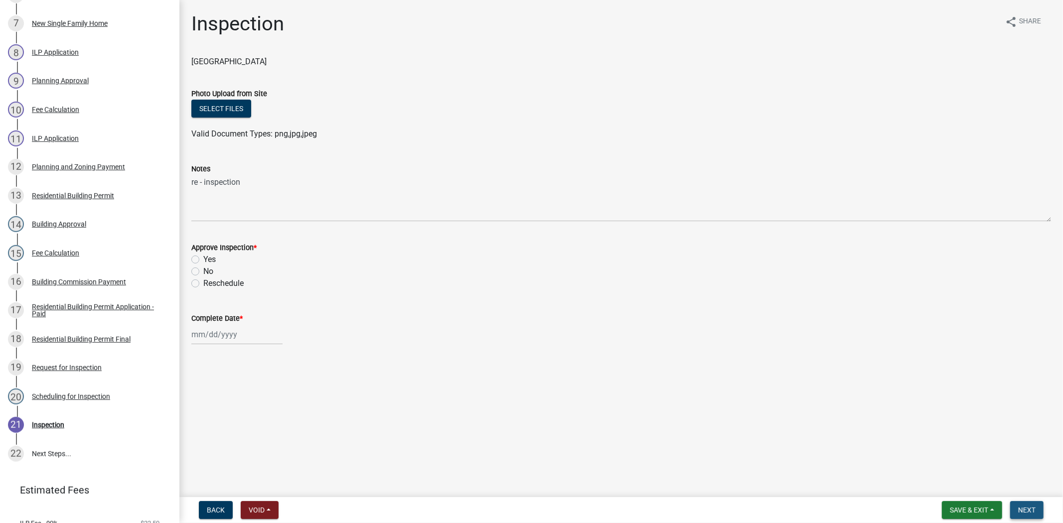
click at [1020, 512] on span "Next" at bounding box center [1026, 510] width 17 height 8
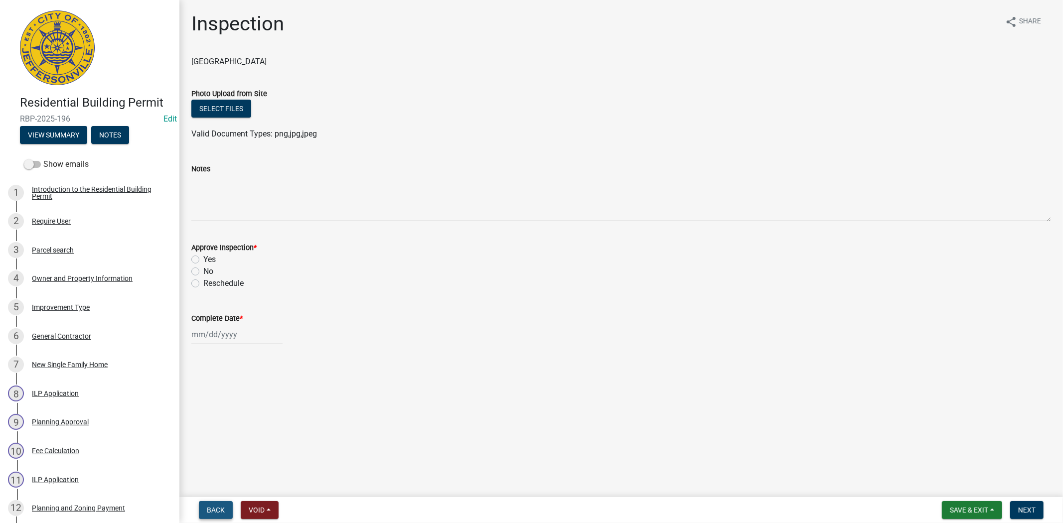
click at [224, 511] on span "Back" at bounding box center [216, 510] width 18 height 8
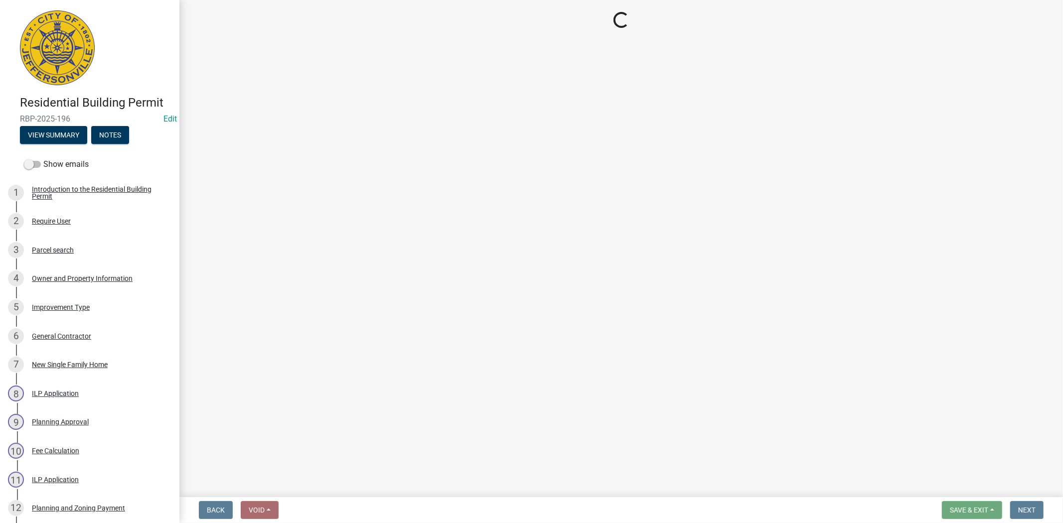
select select "fdb3bcc6-ce93-4663-8a18-5c08884dd177"
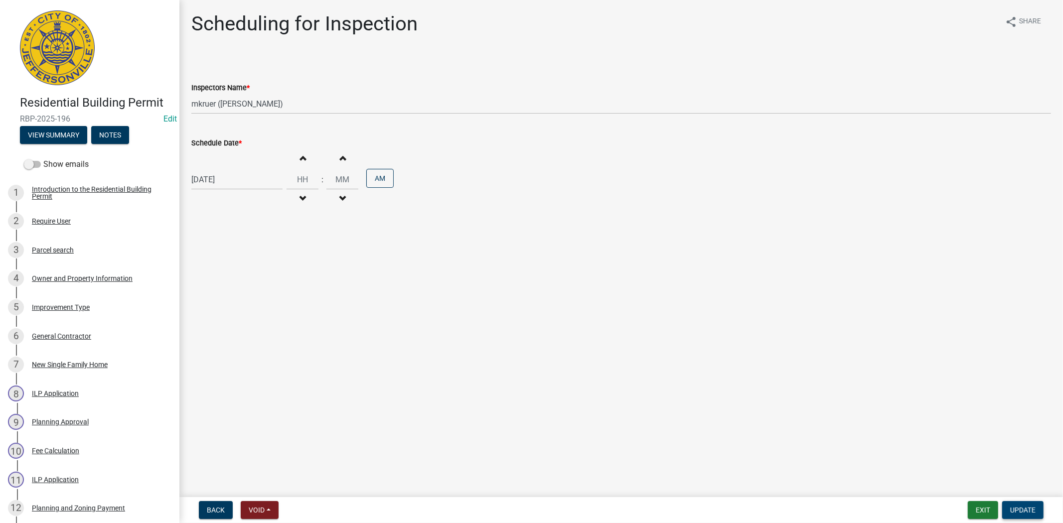
click at [1015, 506] on span "Update" at bounding box center [1022, 510] width 25 height 8
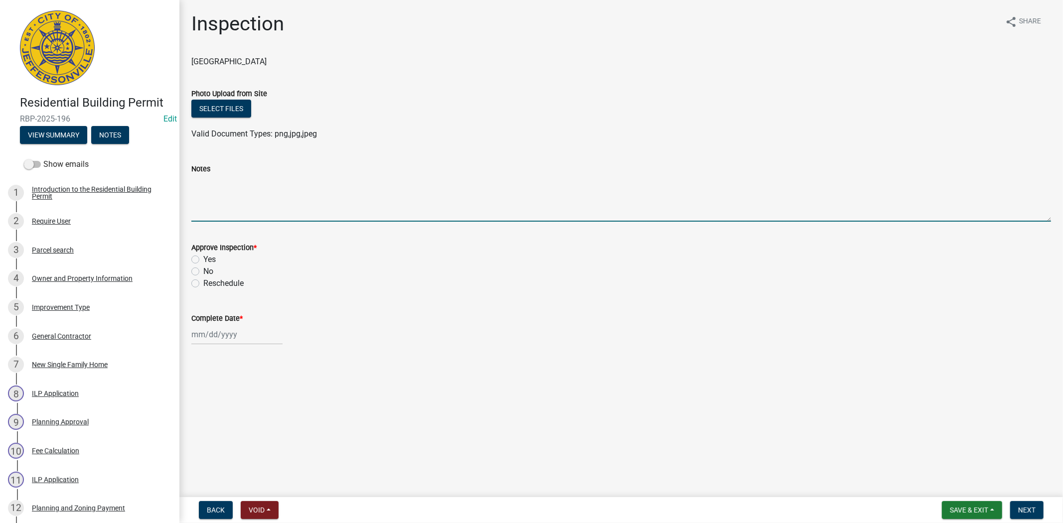
click at [194, 193] on textarea "Notes" at bounding box center [620, 198] width 859 height 47
type textarea "re-inspection"
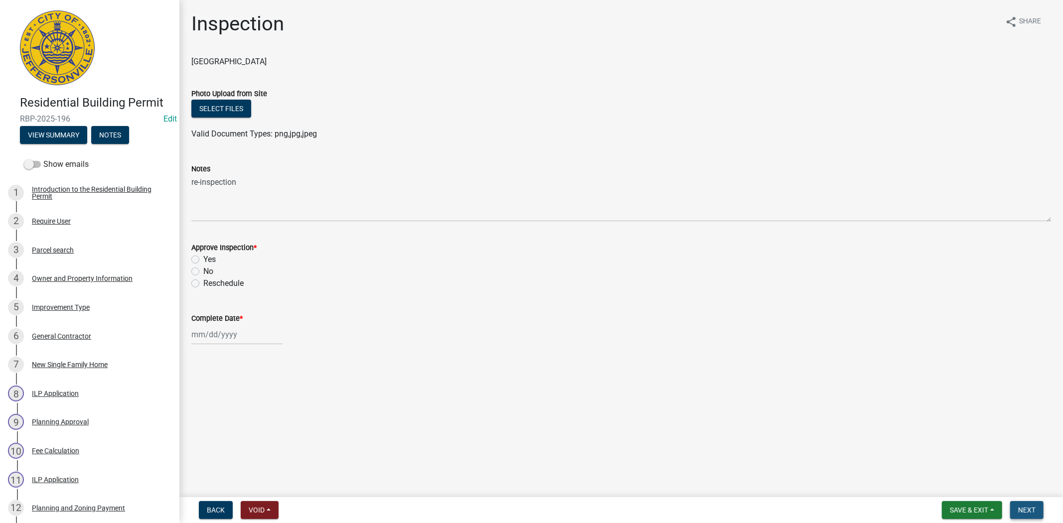
click at [1029, 510] on span "Next" at bounding box center [1026, 510] width 17 height 8
drag, startPoint x: 933, startPoint y: 507, endPoint x: 951, endPoint y: 508, distance: 19.0
click at [933, 507] on div "Back Void Withdraw Lock Expire Void Save & Exit Save Save & Exit Next" at bounding box center [620, 510] width 867 height 18
click at [954, 508] on span "Save & Exit" at bounding box center [968, 510] width 38 height 8
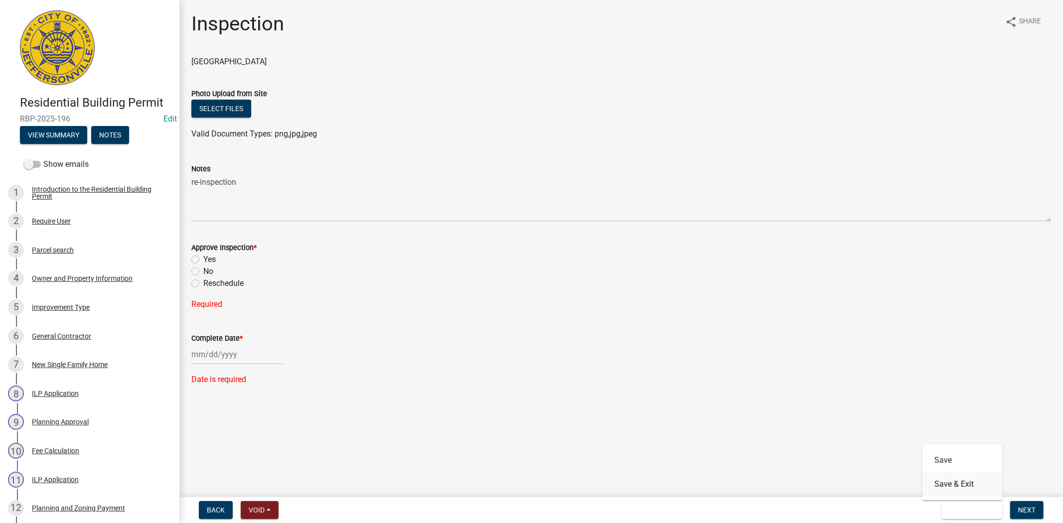
click at [950, 491] on button "Save & Exit" at bounding box center [962, 484] width 80 height 24
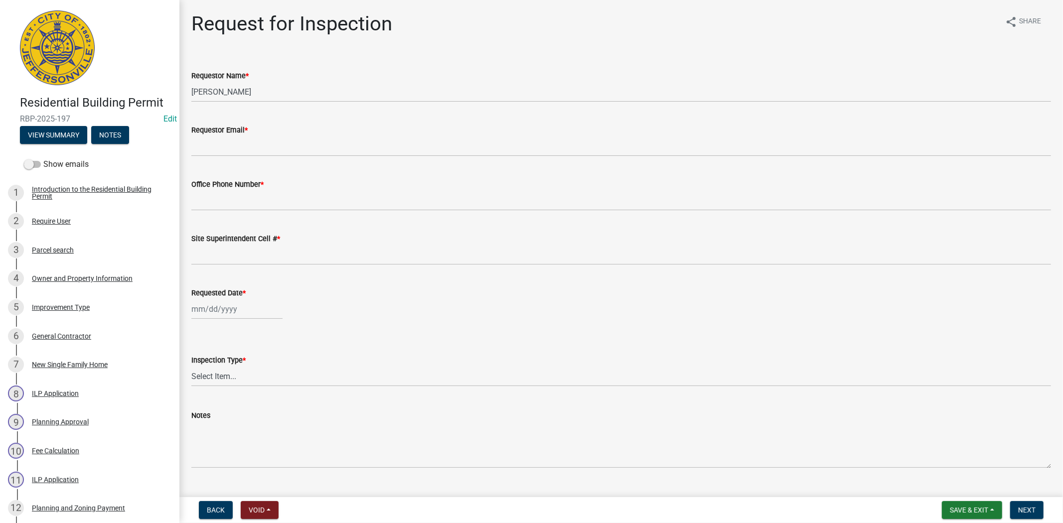
click at [250, 157] on wm-data-entity-input "Requestor Email *" at bounding box center [620, 137] width 859 height 54
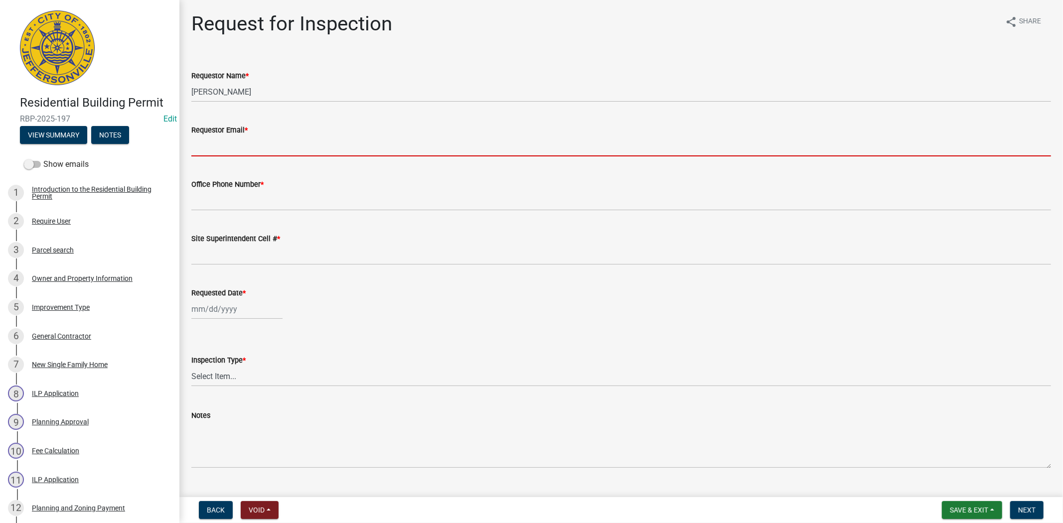
drag, startPoint x: 250, startPoint y: 140, endPoint x: 251, endPoint y: 147, distance: 7.0
click at [250, 143] on input "Requestor Email *" at bounding box center [620, 146] width 859 height 20
click at [214, 503] on button "Back" at bounding box center [216, 510] width 34 height 18
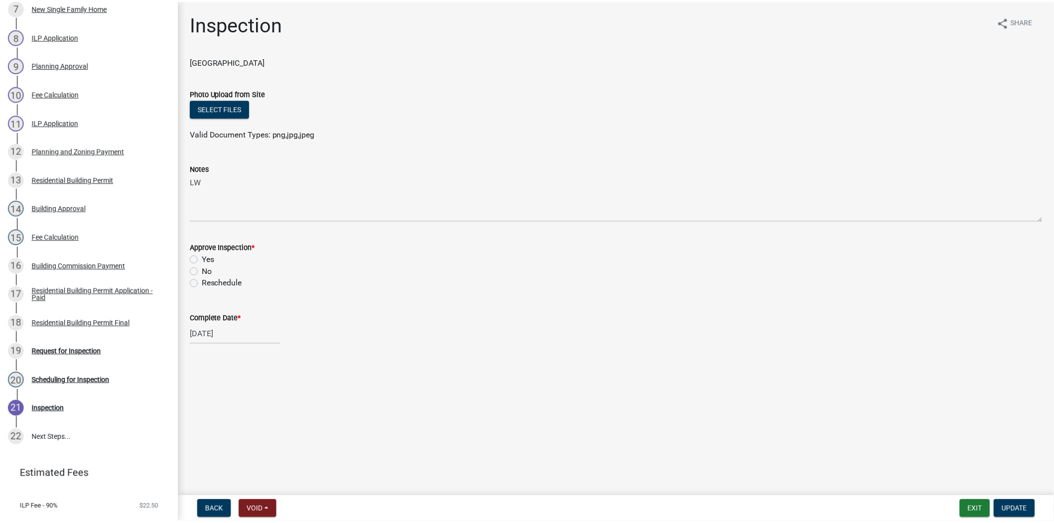
scroll to position [362, 0]
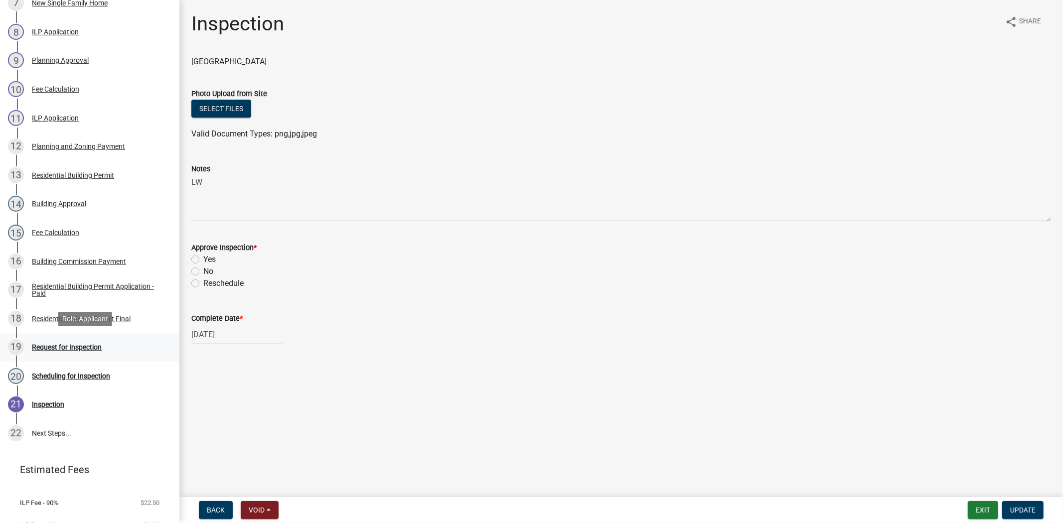
click at [85, 347] on div "Request for Inspection" at bounding box center [67, 347] width 70 height 7
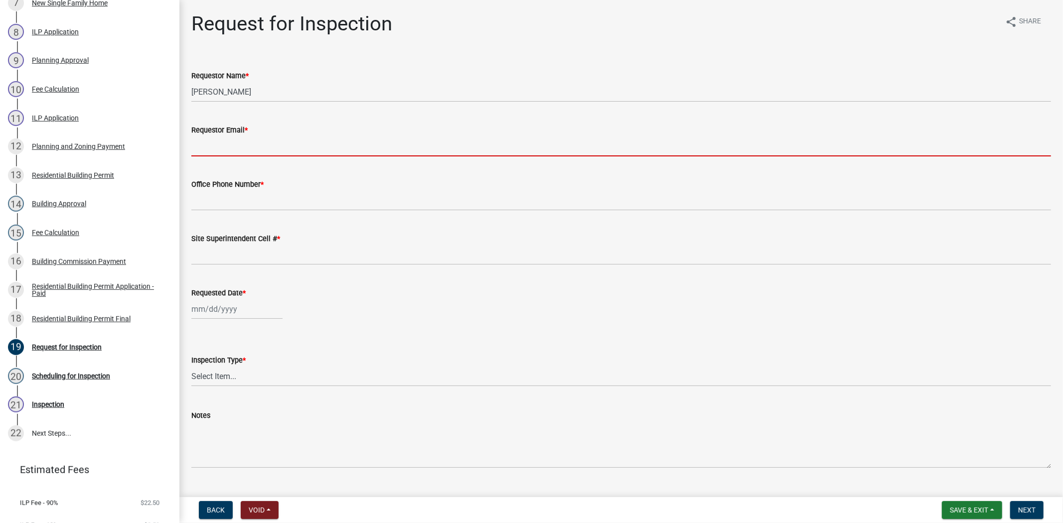
click at [239, 150] on input "Requestor Email *" at bounding box center [620, 146] width 859 height 20
type input "[EMAIL_ADDRESS][DOMAIN_NAME]"
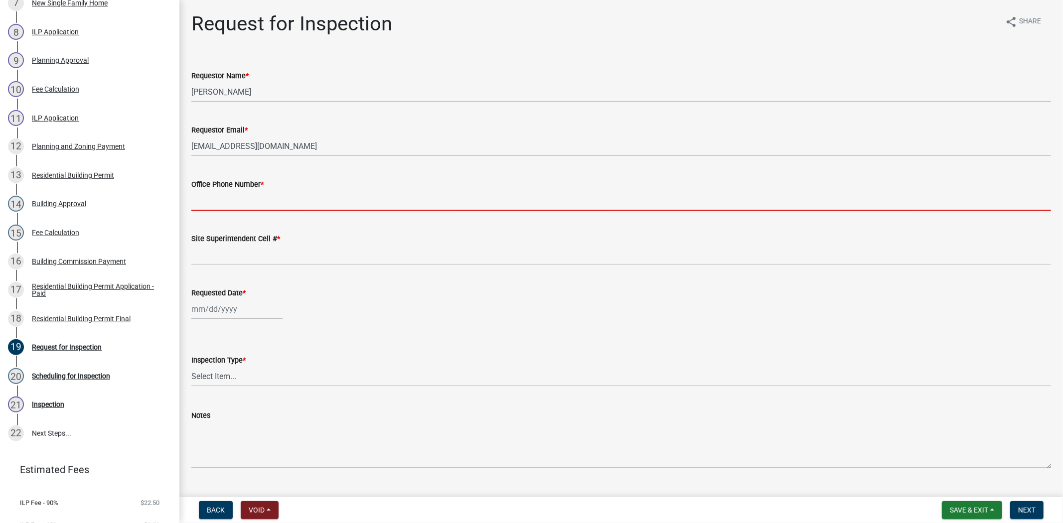
drag, startPoint x: 232, startPoint y: 207, endPoint x: 237, endPoint y: 211, distance: 6.4
click at [232, 207] on input "Office Phone Number *" at bounding box center [620, 200] width 859 height 20
type input "812.285.6414"
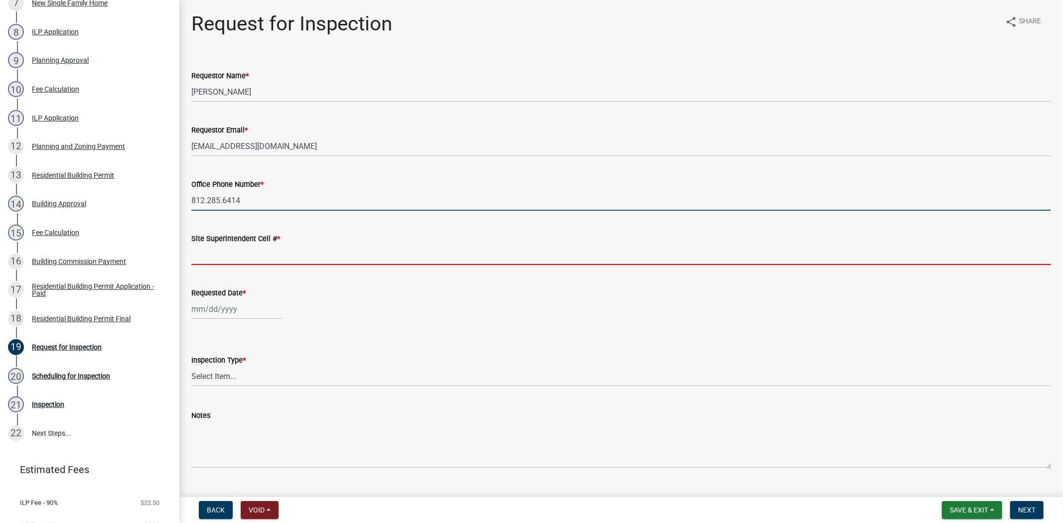
drag, startPoint x: 232, startPoint y: 259, endPoint x: 238, endPoint y: 265, distance: 8.1
click at [232, 259] on input "Site Superintendent Cell # *" at bounding box center [620, 255] width 859 height 20
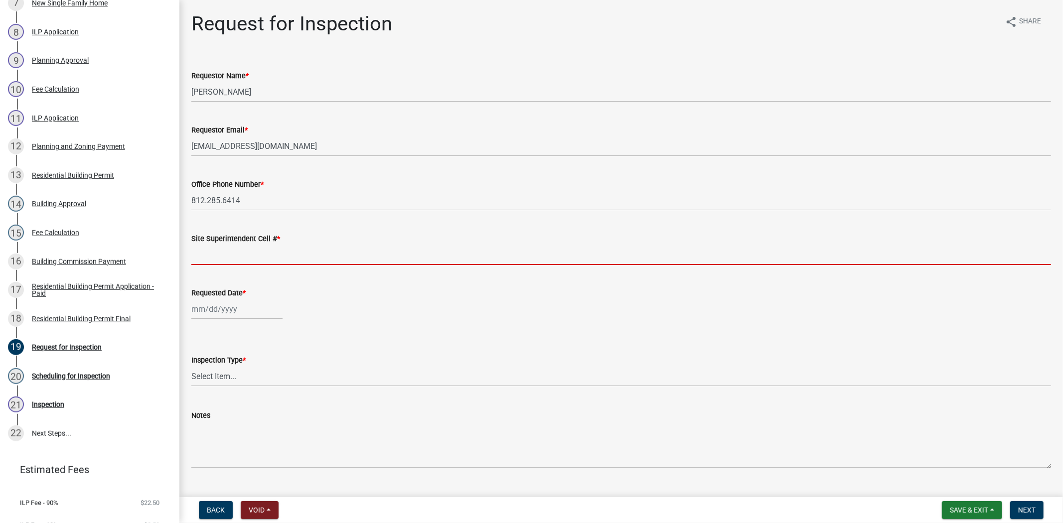
type input "SAME"
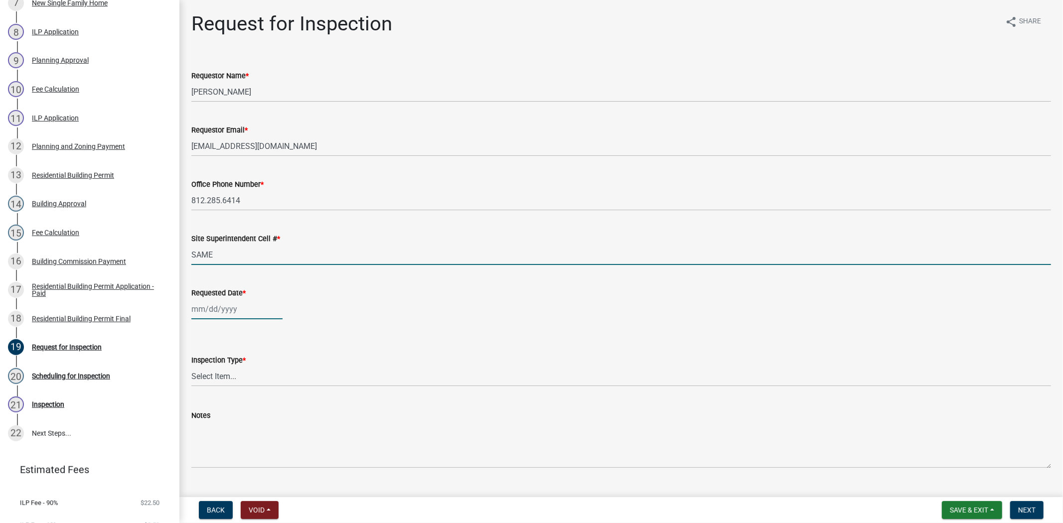
click at [240, 318] on div at bounding box center [236, 309] width 91 height 20
select select "9"
select select "2025"
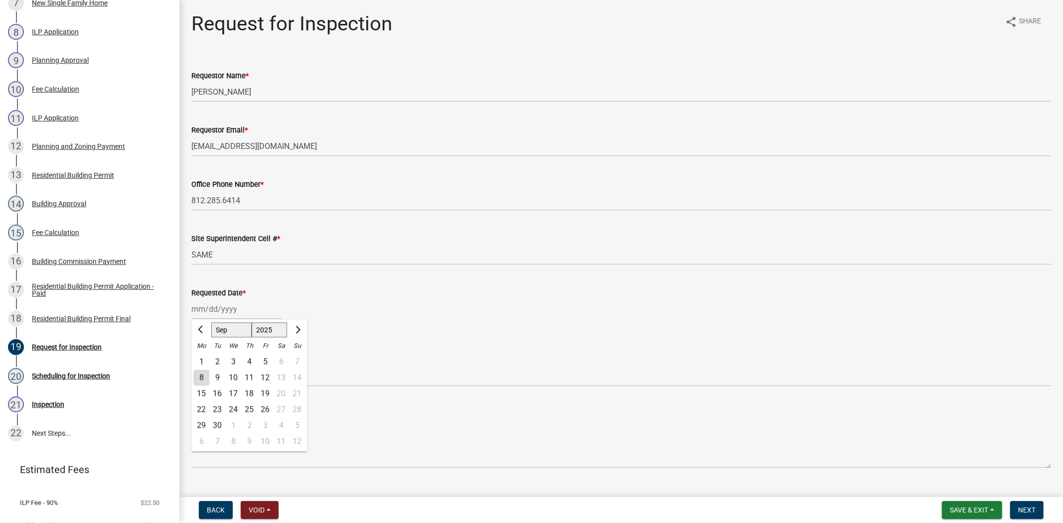
click at [216, 380] on div "9" at bounding box center [217, 378] width 16 height 16
type input "[DATE]"
click at [216, 380] on select "Select Item... Footer Foundation Framing Final" at bounding box center [620, 376] width 859 height 20
click at [191, 366] on select "Select Item... Footer Foundation Framing Final" at bounding box center [620, 376] width 859 height 20
select select "cf00f61e-4b77-4892-83dd-df63e4708b2f"
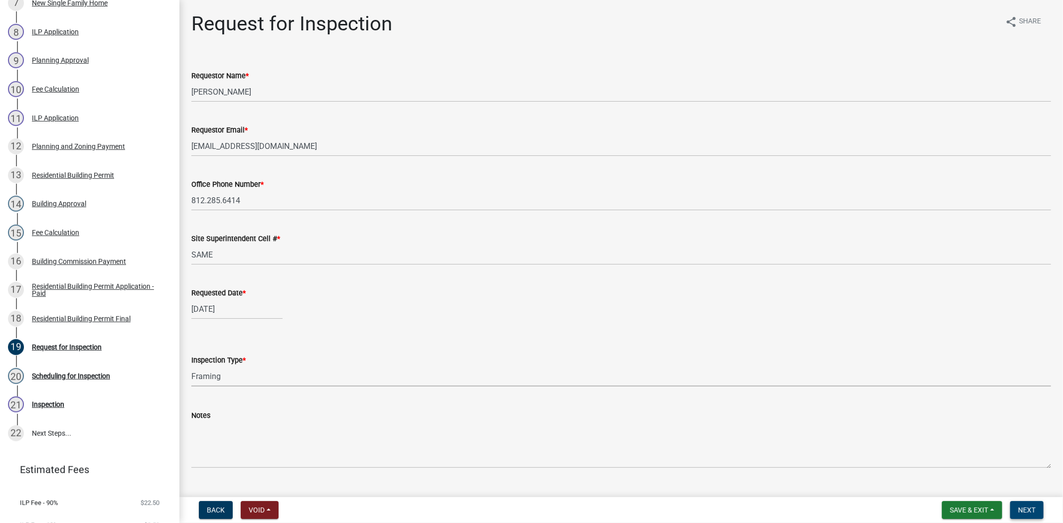
click at [1032, 511] on span "Next" at bounding box center [1026, 510] width 17 height 8
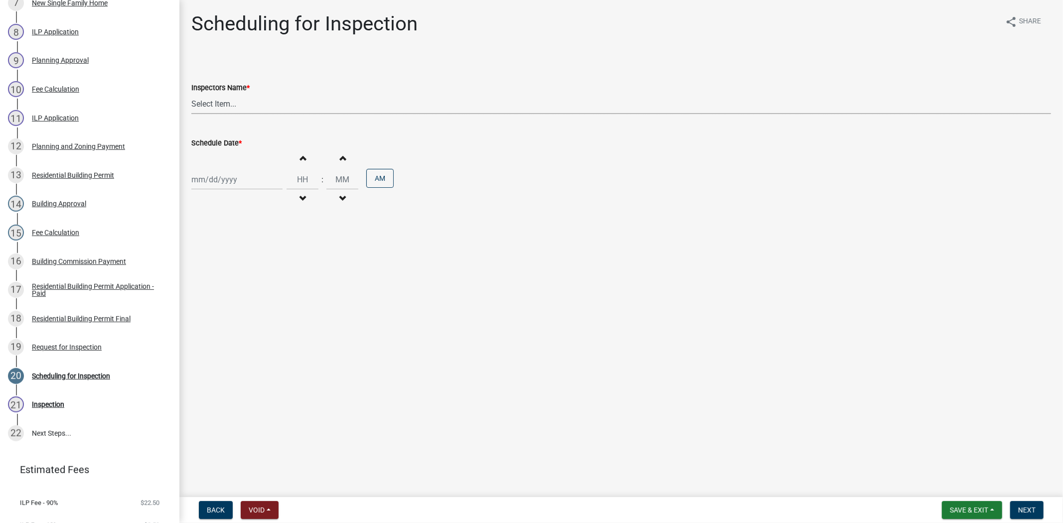
click at [246, 101] on select "Select Item... [PERSON_NAME] ([PERSON_NAME]) [PERSON_NAME] ([PERSON_NAME]) mkru…" at bounding box center [620, 104] width 859 height 20
select select "fdb3bcc6-ce93-4663-8a18-5c08884dd177"
click at [191, 94] on select "Select Item... [PERSON_NAME] ([PERSON_NAME]) [PERSON_NAME] ([PERSON_NAME]) mkru…" at bounding box center [620, 104] width 859 height 20
click at [246, 177] on div at bounding box center [236, 179] width 91 height 20
select select "9"
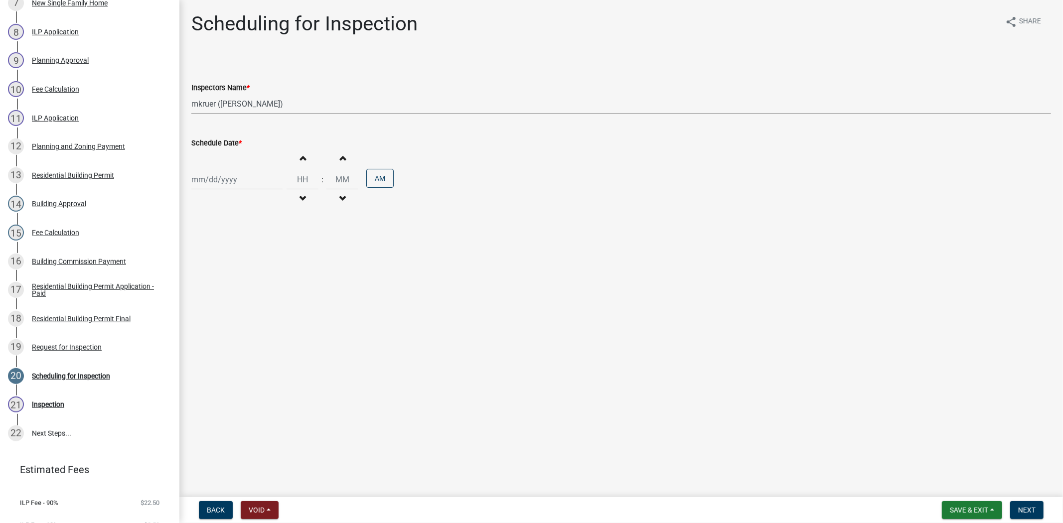
select select "2025"
click at [217, 247] on div "9" at bounding box center [217, 249] width 16 height 16
type input "[DATE]"
click at [1029, 507] on span "Next" at bounding box center [1026, 510] width 17 height 8
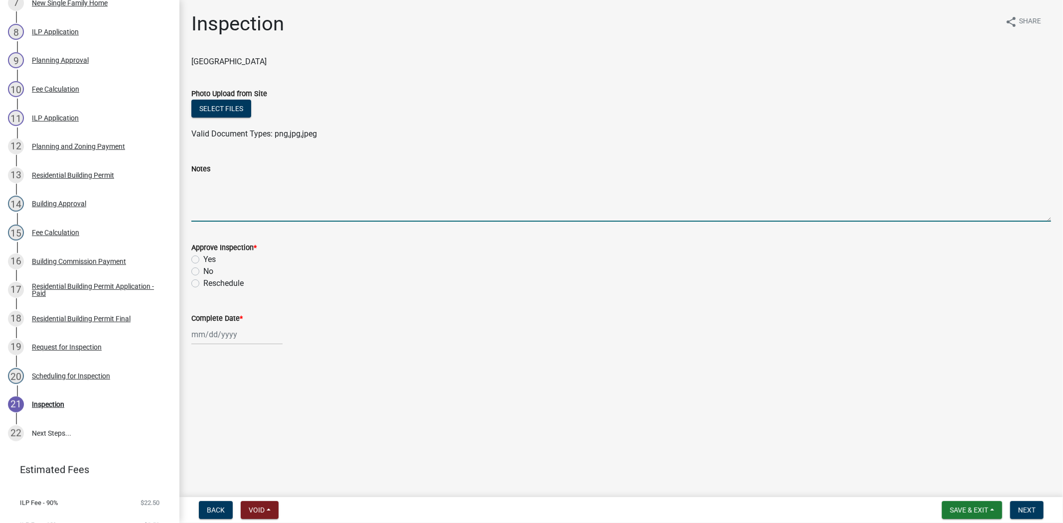
click at [197, 195] on textarea "Notes" at bounding box center [620, 198] width 859 height 47
type textarea "re-inspection"
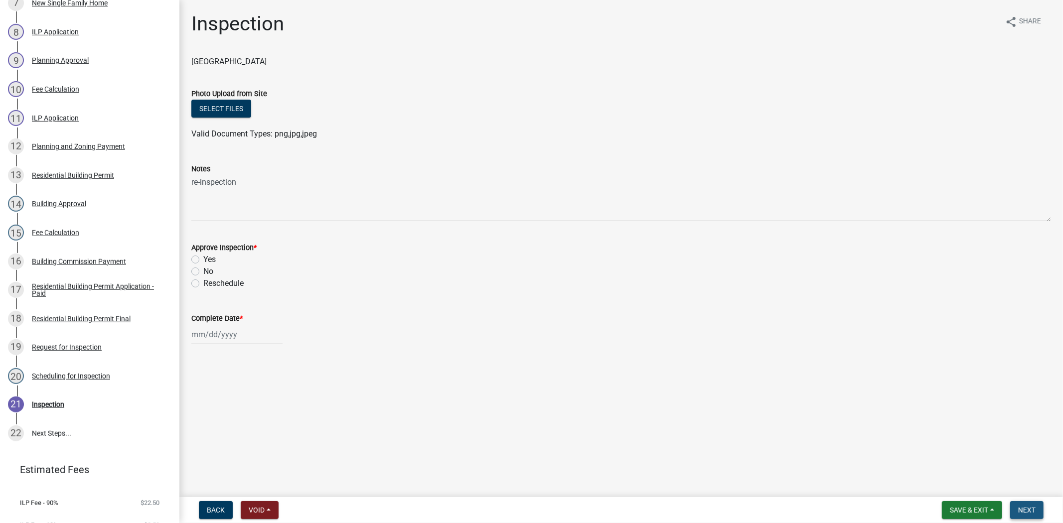
click at [1016, 502] on button "Next" at bounding box center [1026, 510] width 33 height 18
click at [1017, 503] on button "Next" at bounding box center [1026, 510] width 33 height 18
click at [977, 509] on span "Save & Exit" at bounding box center [968, 510] width 38 height 8
click at [962, 491] on button "Save & Exit" at bounding box center [962, 484] width 80 height 24
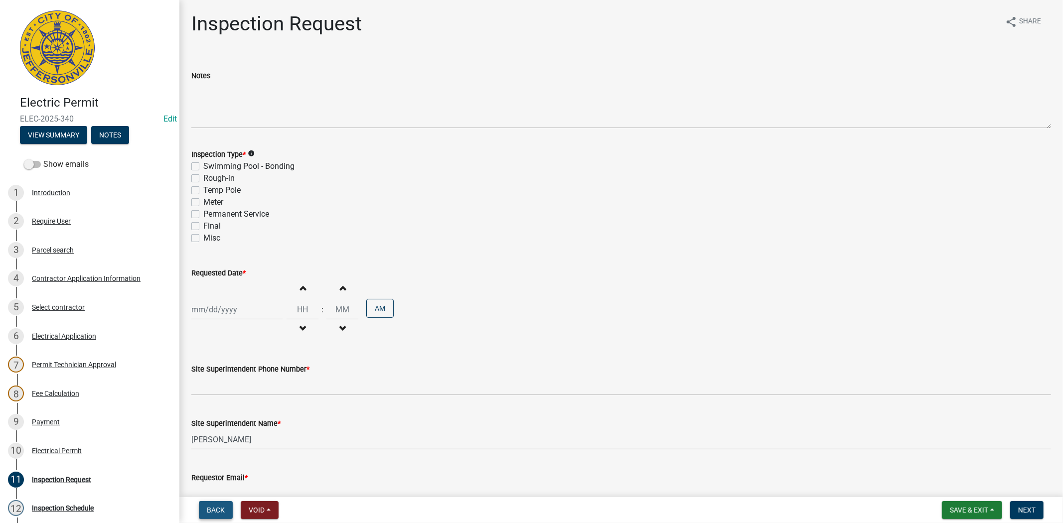
click at [207, 506] on span "Back" at bounding box center [216, 510] width 18 height 8
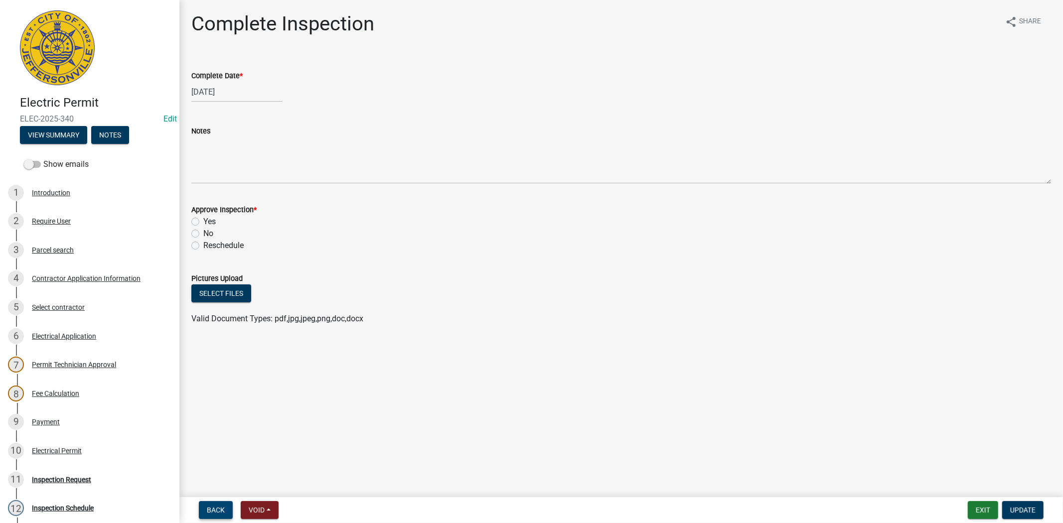
click at [207, 506] on span "Back" at bounding box center [216, 510] width 18 height 8
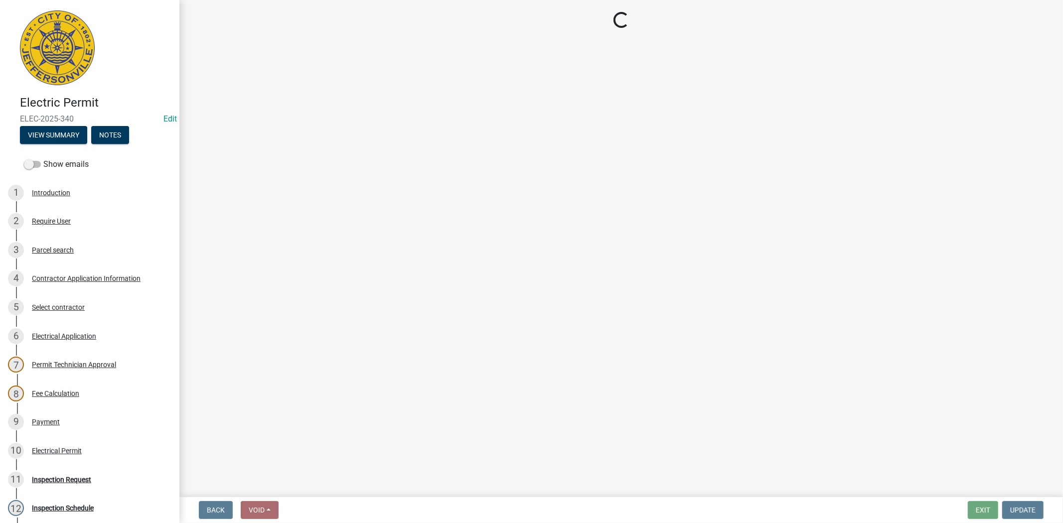
select select "36a8b8f0-2ef8-43e9-ae06-718f51af8d36"
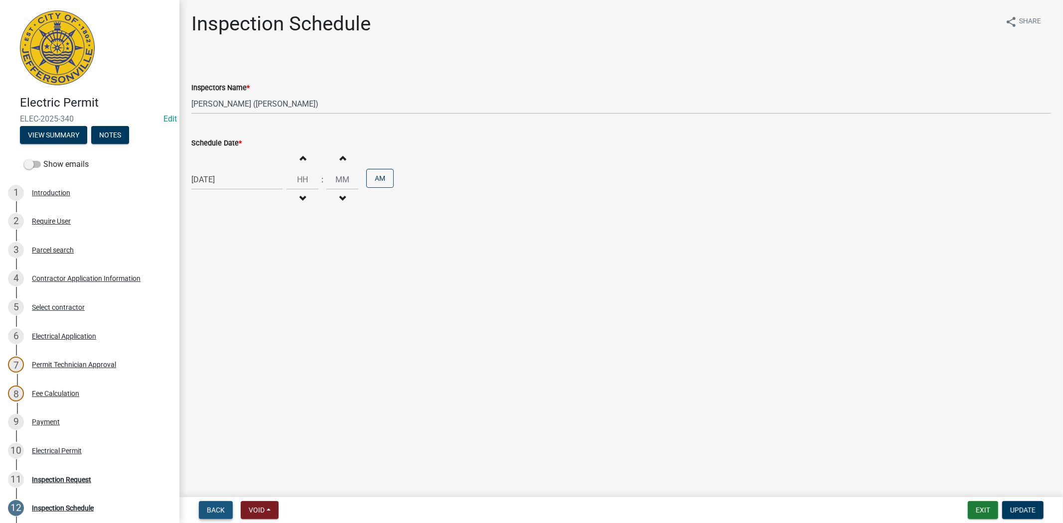
click at [207, 506] on span "Back" at bounding box center [216, 510] width 18 height 8
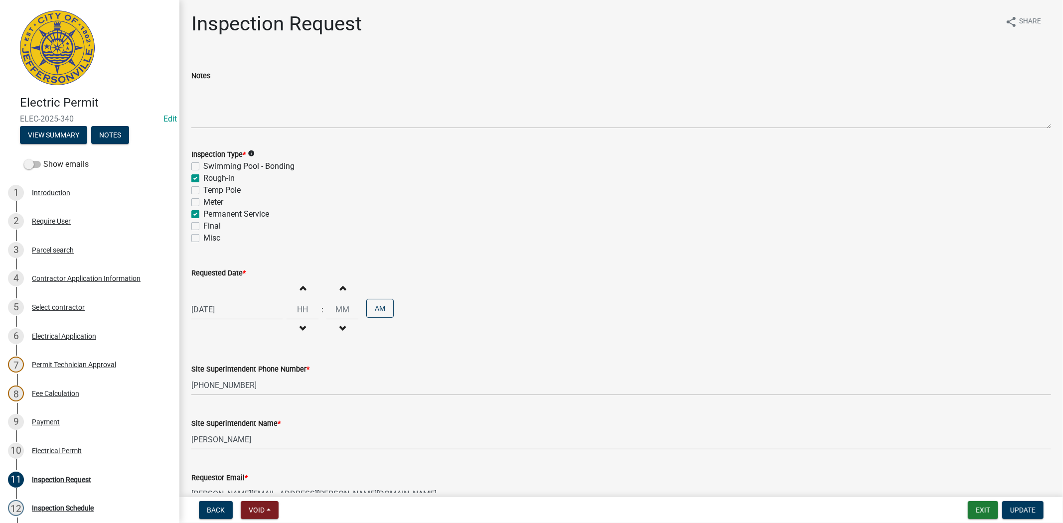
scroll to position [57, 0]
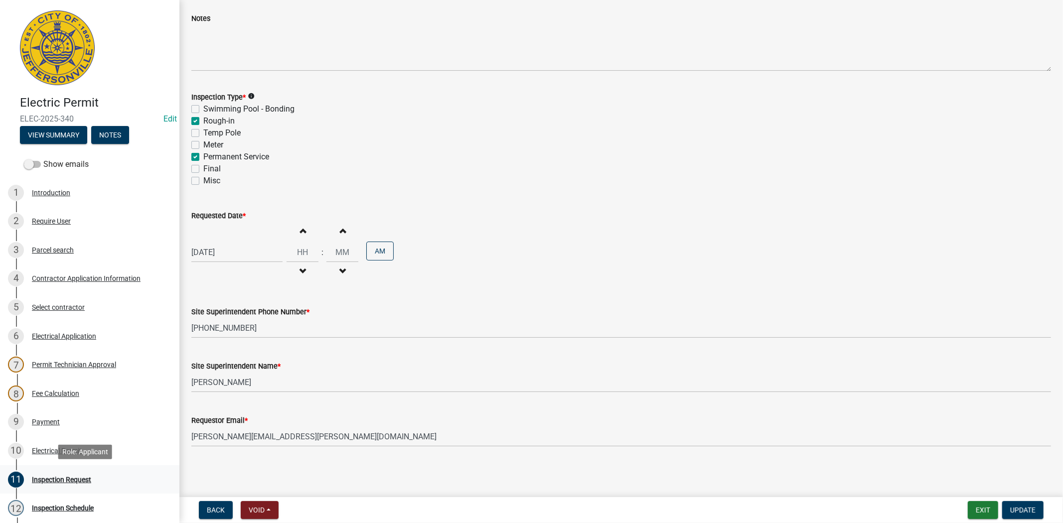
click at [72, 478] on div "Inspection Request" at bounding box center [61, 479] width 59 height 7
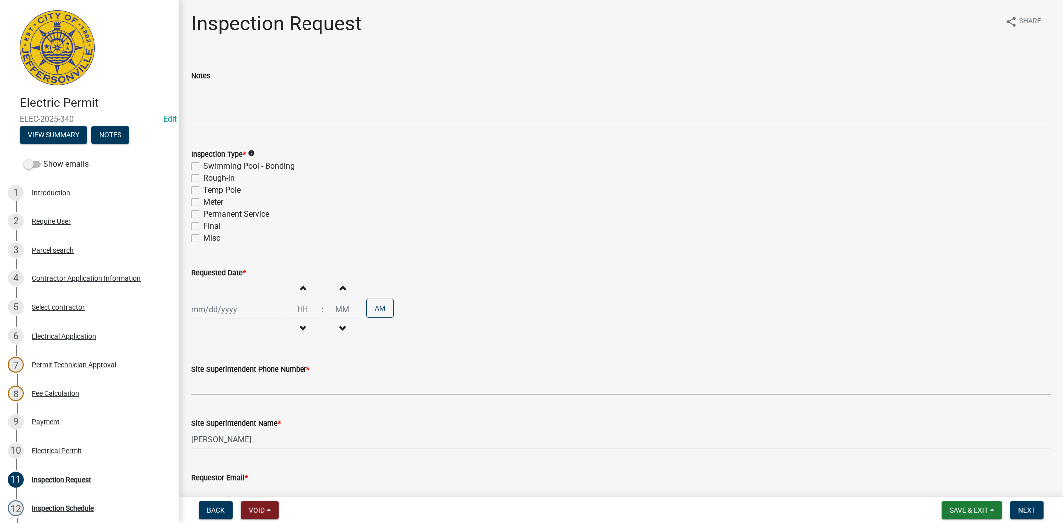
click at [203, 177] on label "Rough-in" at bounding box center [218, 178] width 31 height 12
click at [203, 177] on input "Rough-in" at bounding box center [206, 175] width 6 height 6
checkbox input "true"
checkbox input "false"
checkbox input "true"
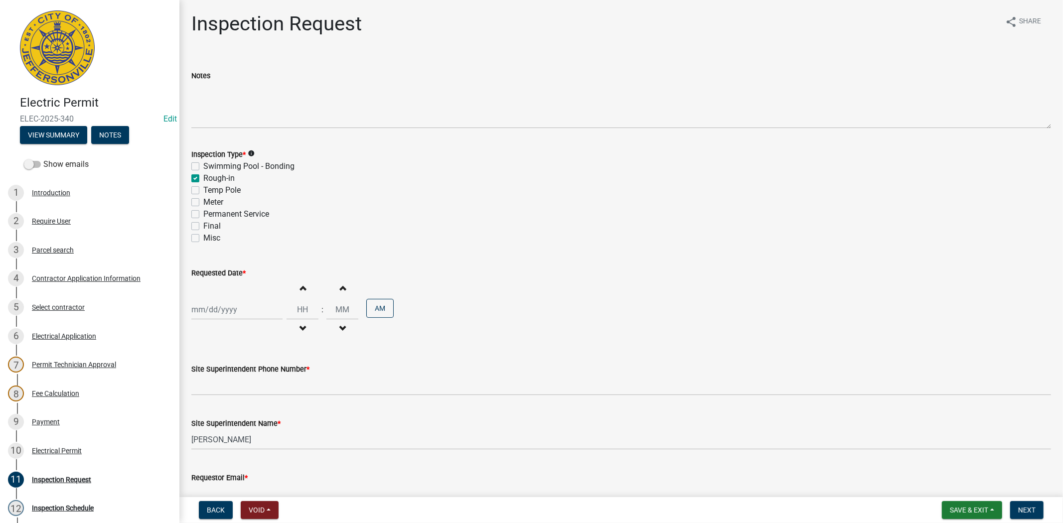
checkbox input "false"
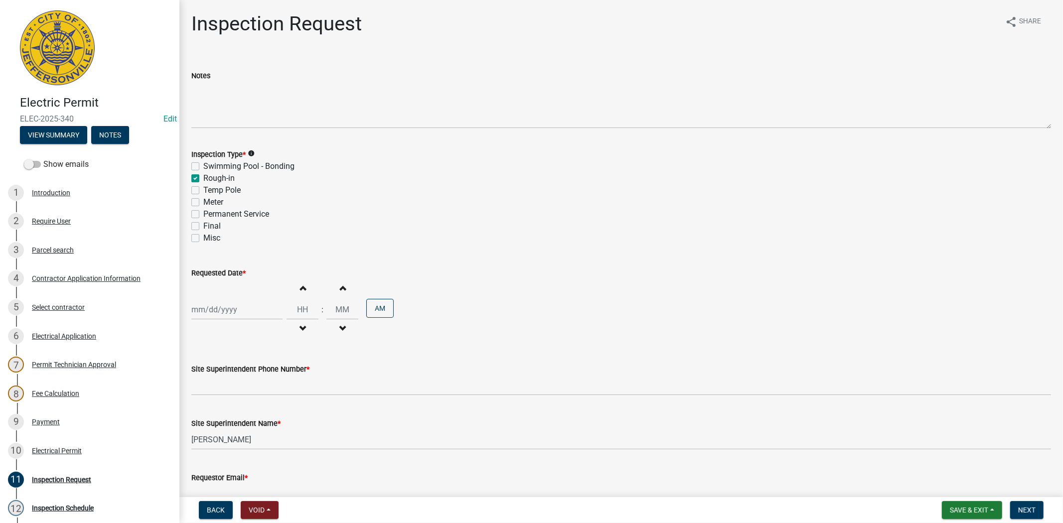
click at [199, 215] on div "Permanent Service" at bounding box center [620, 214] width 859 height 12
drag, startPoint x: 193, startPoint y: 213, endPoint x: 197, endPoint y: 223, distance: 10.7
click at [203, 213] on label "Permanent Service" at bounding box center [236, 214] width 66 height 12
click at [203, 213] on input "Permanent Service" at bounding box center [206, 211] width 6 height 6
checkbox input "true"
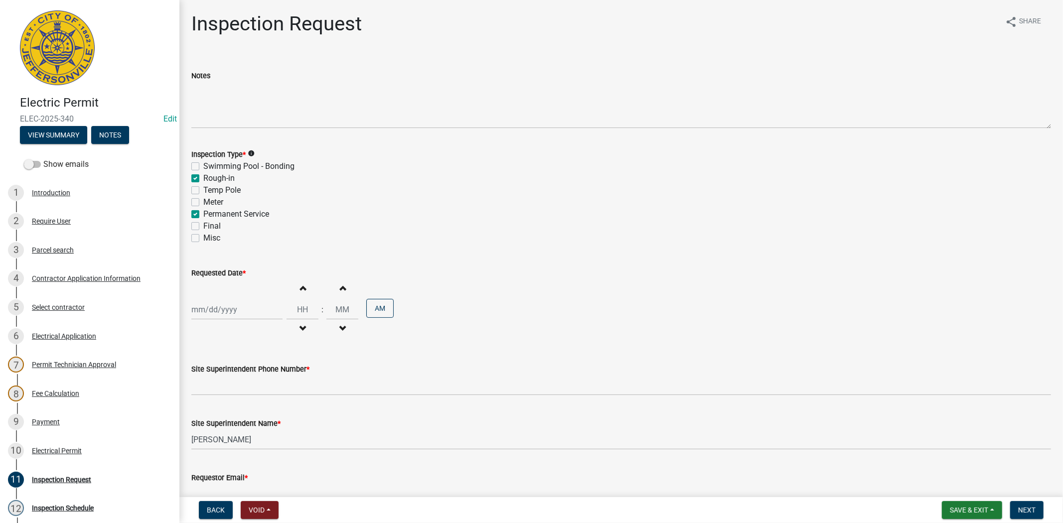
checkbox input "false"
checkbox input "true"
checkbox input "false"
checkbox input "true"
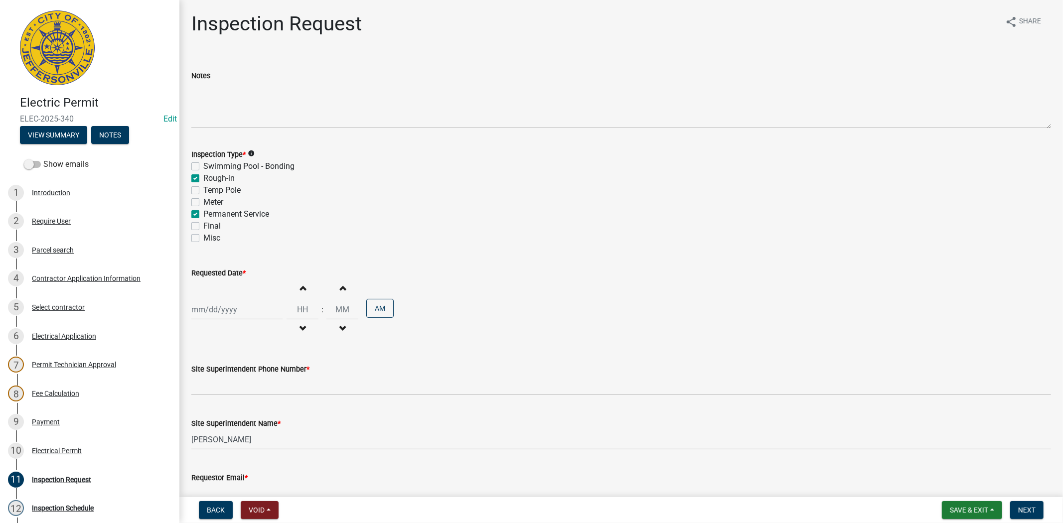
checkbox input "false"
click at [241, 312] on div at bounding box center [236, 309] width 91 height 20
select select "9"
select select "2025"
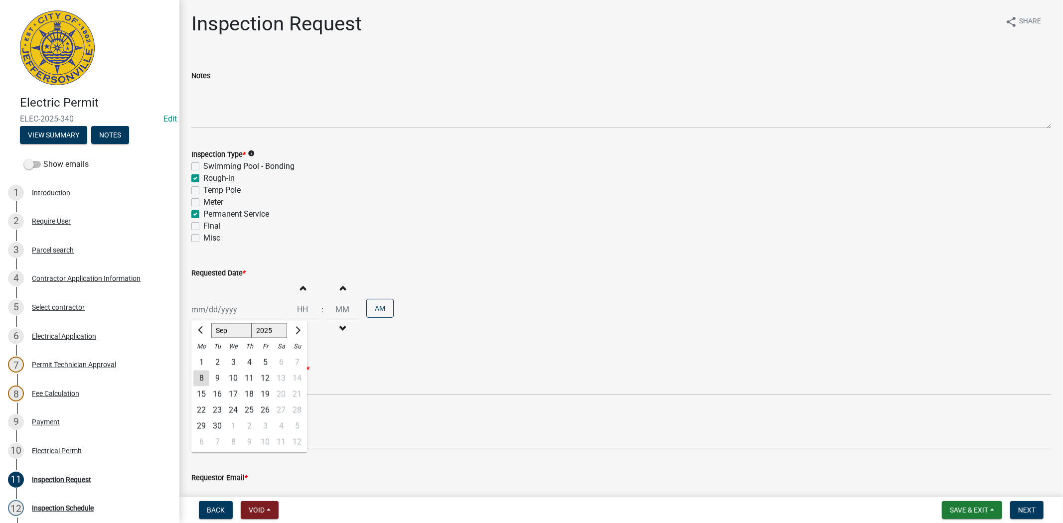
click at [217, 380] on div "9" at bounding box center [217, 379] width 16 height 16
type input "09/09/2025"
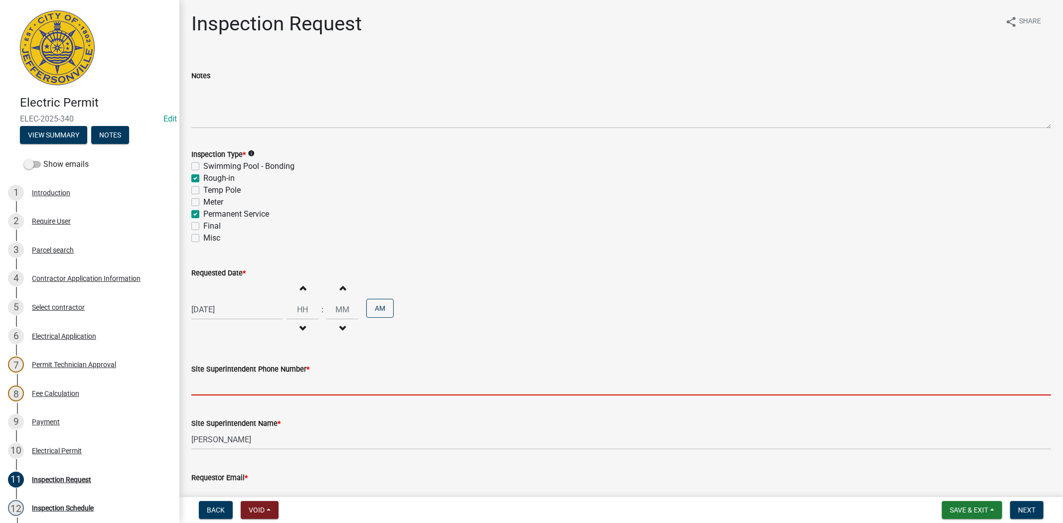
click at [219, 385] on input "Site Superintendent Phone Number *" at bounding box center [620, 385] width 859 height 20
type input "812.285.6414"
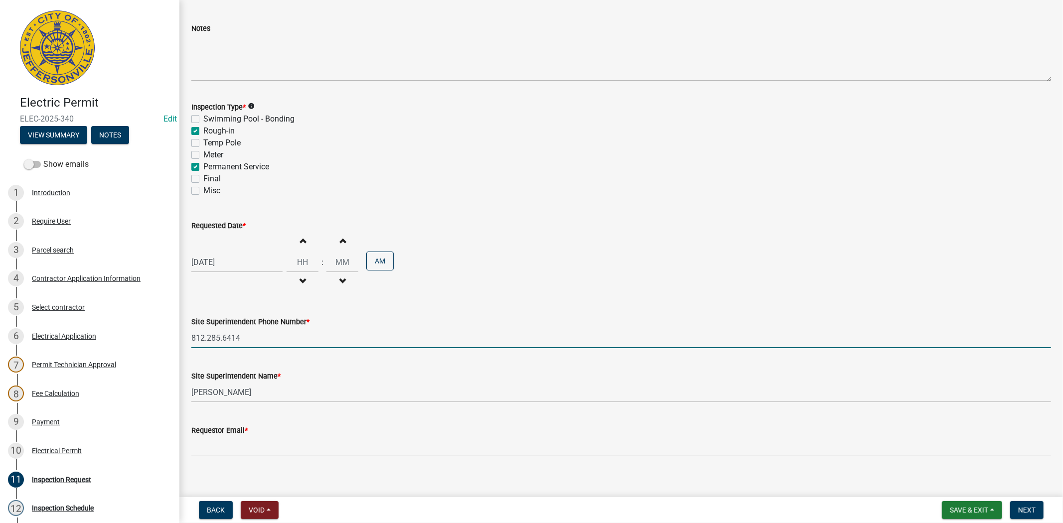
scroll to position [57, 0]
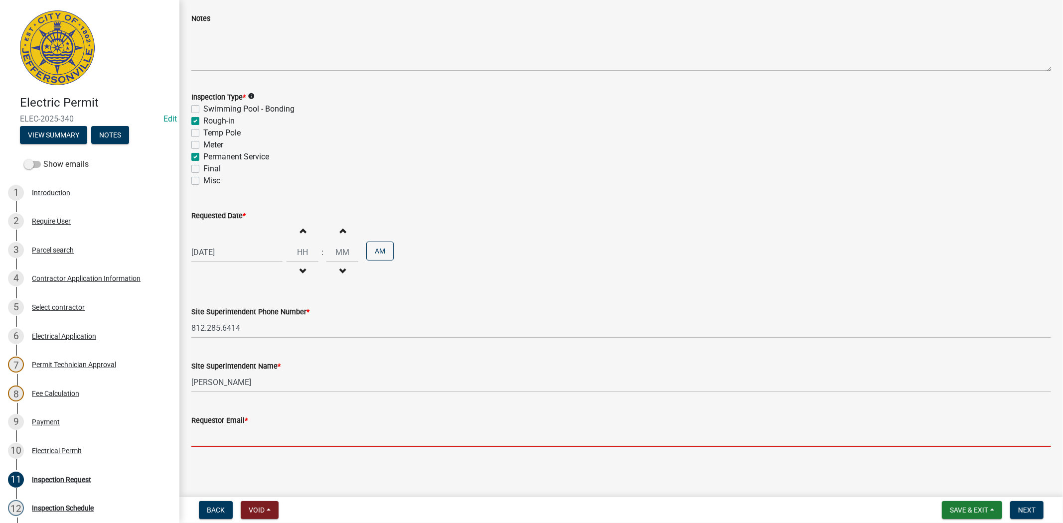
click at [233, 430] on input "Requestor Email *" at bounding box center [620, 436] width 859 height 20
type input "mfrey@cityofjeff.net"
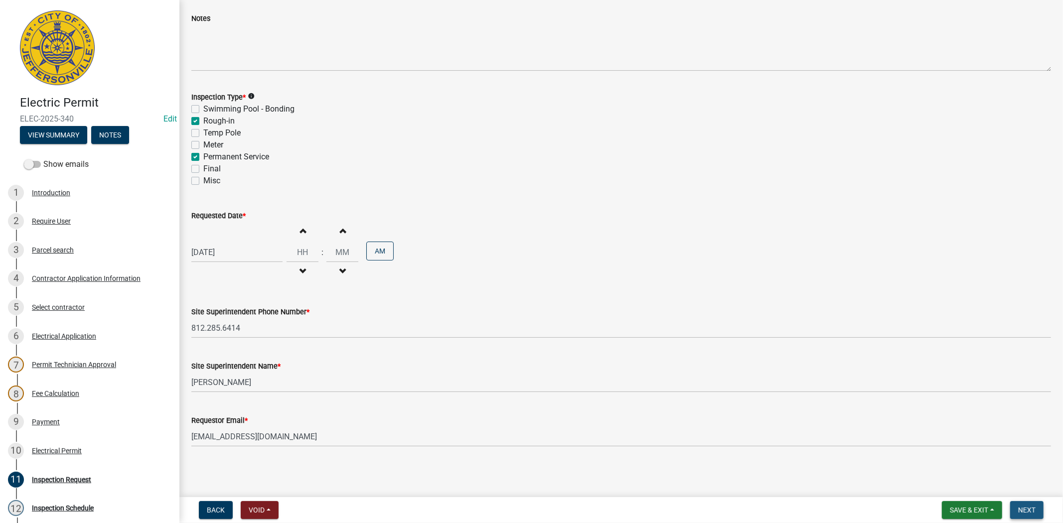
click at [1036, 506] on button "Next" at bounding box center [1026, 510] width 33 height 18
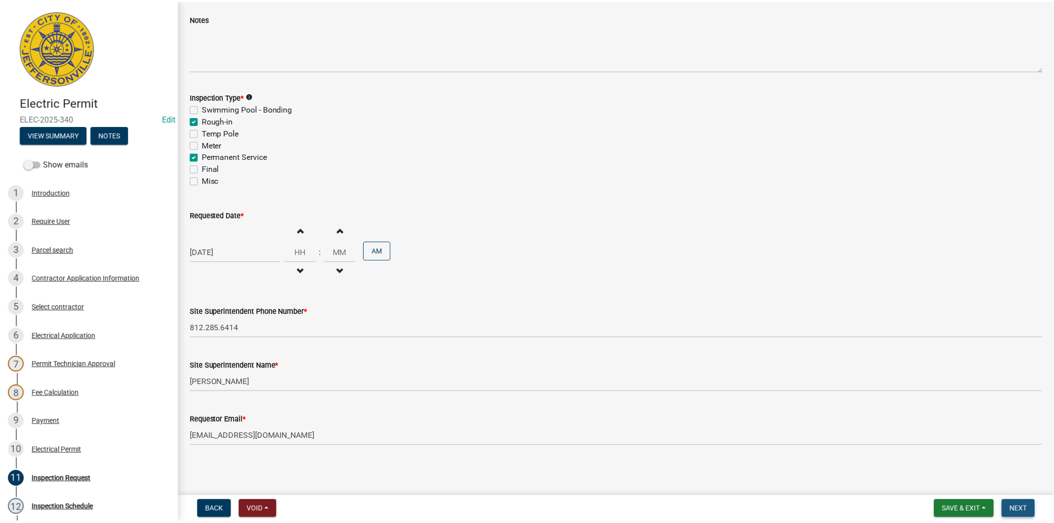
scroll to position [0, 0]
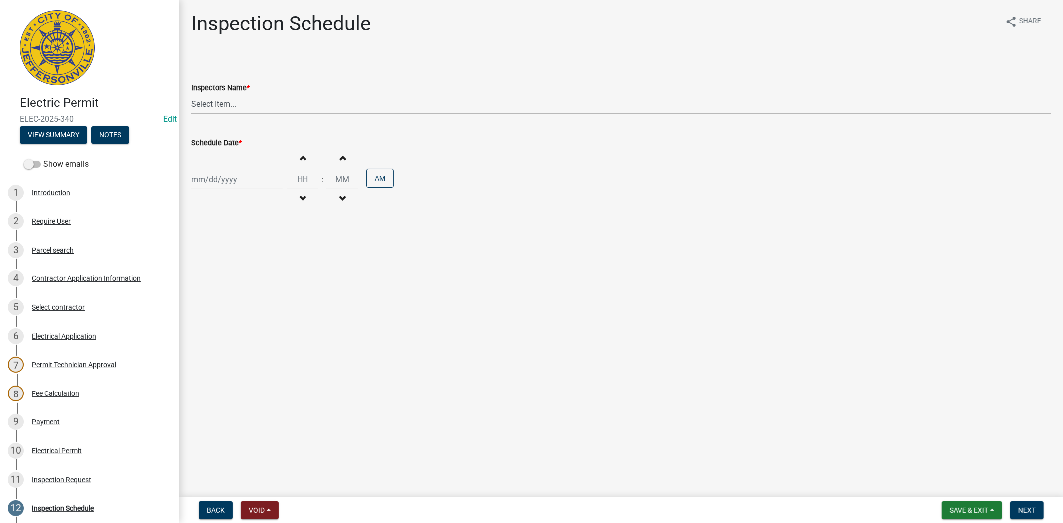
click at [265, 110] on select "Select Item... jramsey (Jeremy Ramsey) MaryFrey (Mary Frey) mkruer (Mike Kruer)…" at bounding box center [620, 104] width 859 height 20
select select "36a8b8f0-2ef8-43e9-ae06-718f51af8d36"
click at [191, 94] on select "Select Item... jramsey (Jeremy Ramsey) MaryFrey (Mary Frey) mkruer (Mike Kruer)…" at bounding box center [620, 104] width 859 height 20
click at [246, 183] on div at bounding box center [236, 179] width 91 height 20
select select "9"
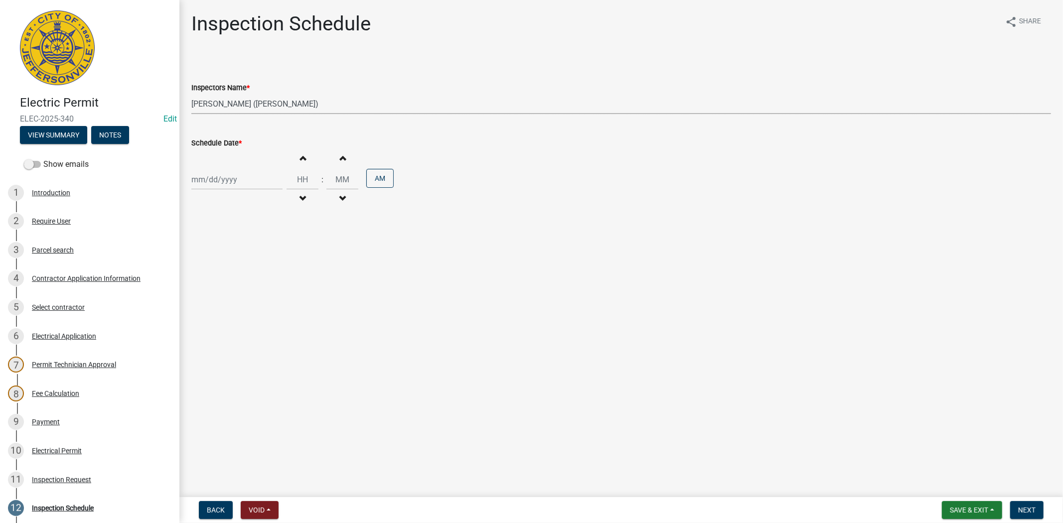
select select "2025"
click at [218, 251] on div "9" at bounding box center [217, 249] width 16 height 16
type input "09/09/2025"
click at [1037, 508] on button "Next" at bounding box center [1026, 510] width 33 height 18
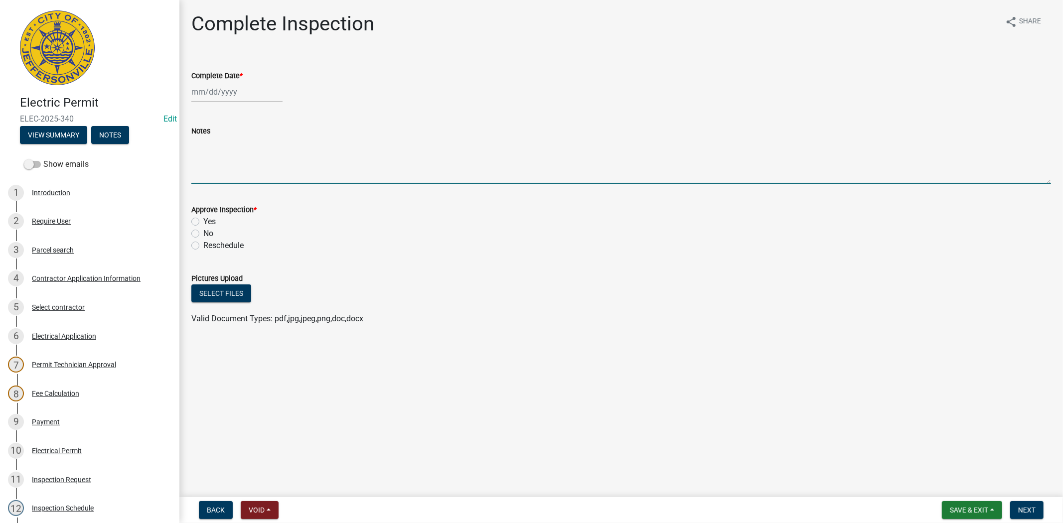
click at [197, 148] on textarea "Notes" at bounding box center [620, 160] width 859 height 47
type textarea "re-inspection"
click at [1026, 512] on span "Next" at bounding box center [1026, 510] width 17 height 8
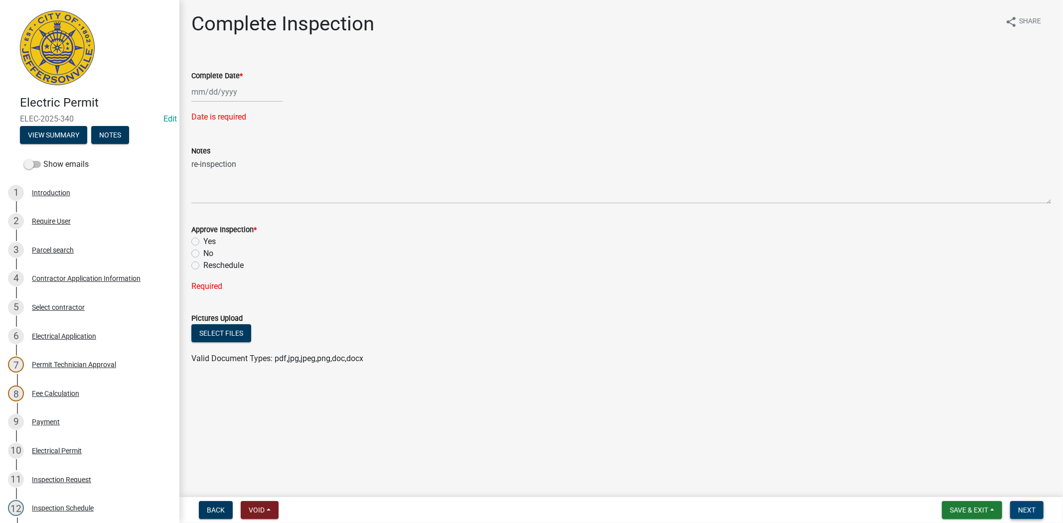
click at [1024, 512] on span "Next" at bounding box center [1026, 510] width 17 height 8
click at [980, 512] on span "Save & Exit" at bounding box center [968, 510] width 38 height 8
click at [967, 487] on button "Save & Exit" at bounding box center [962, 484] width 80 height 24
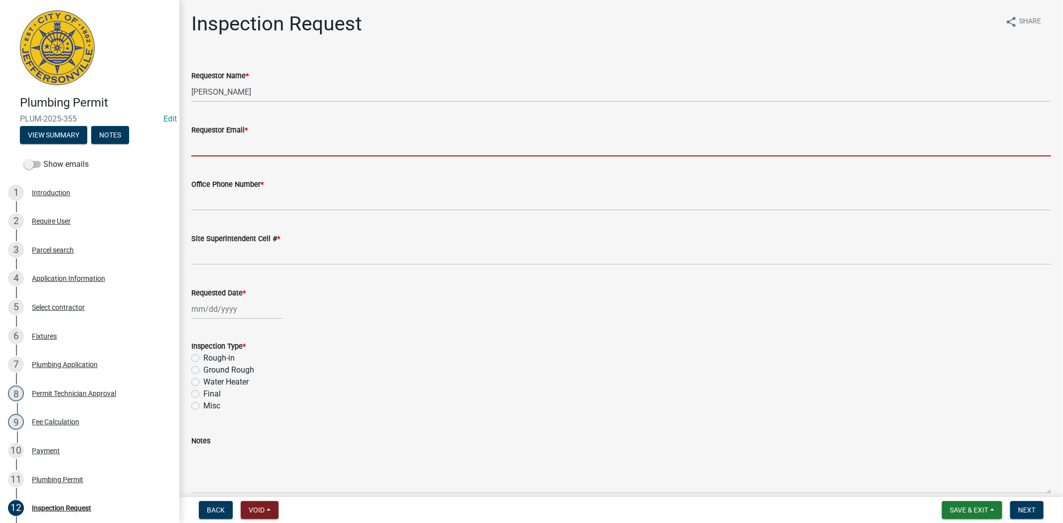
click at [253, 151] on input "Requestor Email *" at bounding box center [620, 146] width 859 height 20
type input "[EMAIL_ADDRESS][DOMAIN_NAME]"
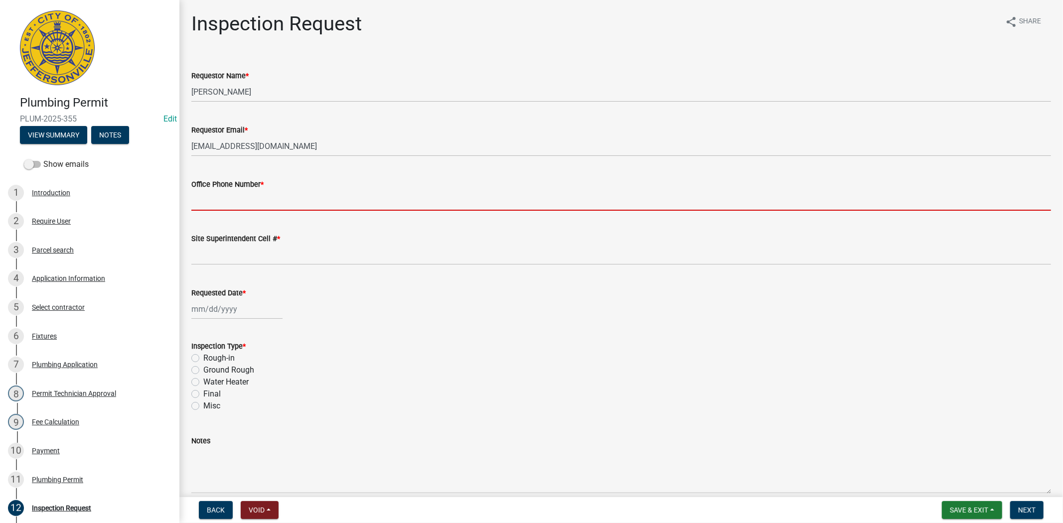
click at [235, 209] on input "Office Phone Number *" at bounding box center [620, 200] width 859 height 20
type input "812.285.6414"
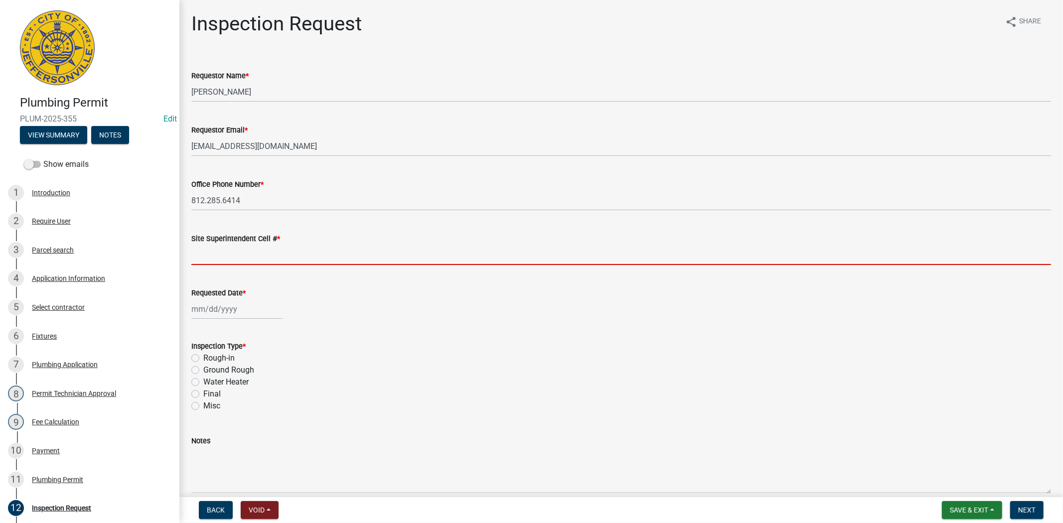
click at [241, 254] on input "Site Superintendent Cell # *" at bounding box center [620, 255] width 859 height 20
type input "812.285.6414"
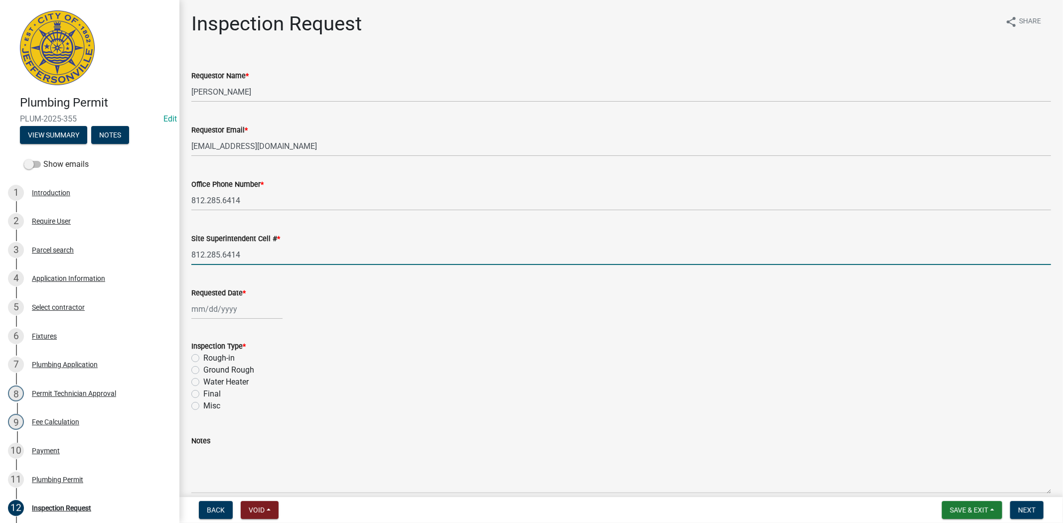
select select "9"
select select "2025"
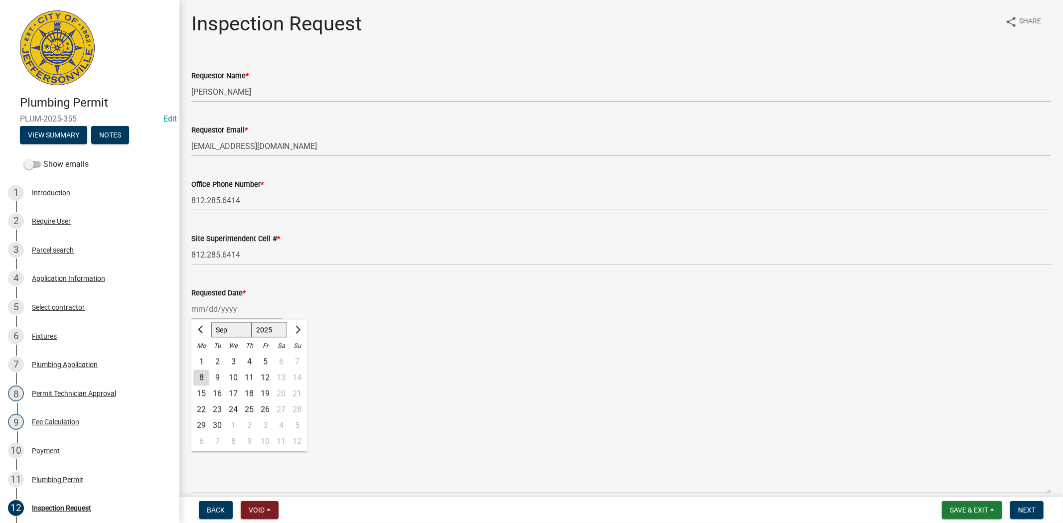
click at [233, 318] on div "[PERSON_NAME] Feb Mar Apr [PERSON_NAME][DATE] Oct Nov [DATE] 1526 1527 1528 152…" at bounding box center [236, 309] width 91 height 20
click at [215, 374] on div "9" at bounding box center [217, 378] width 16 height 16
type input "09/09/2025"
click at [203, 358] on label "Rough-in" at bounding box center [218, 358] width 31 height 12
click at [203, 358] on input "Rough-in" at bounding box center [206, 355] width 6 height 6
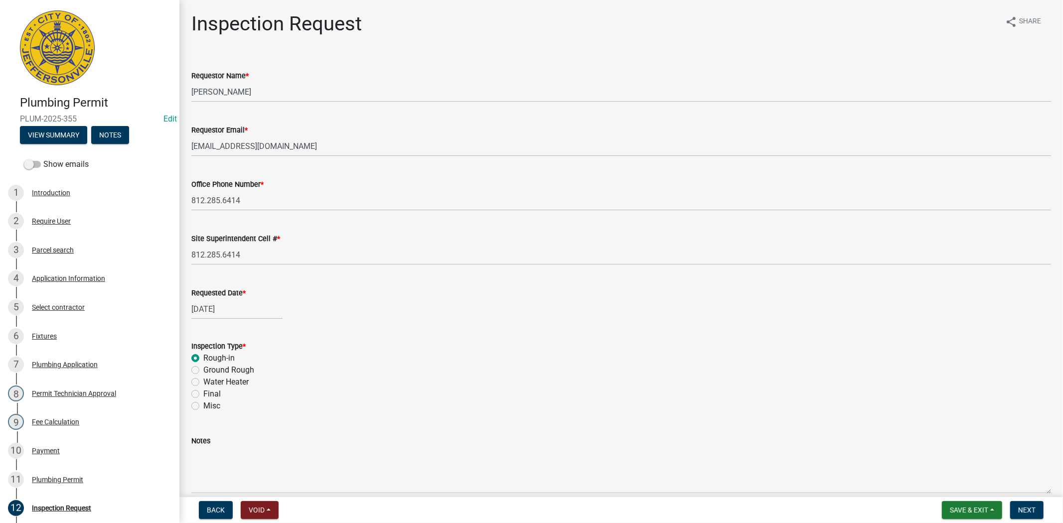
radio input "true"
click at [463, 382] on div "Water Heater" at bounding box center [620, 382] width 859 height 12
click at [1015, 507] on button "Next" at bounding box center [1026, 510] width 33 height 18
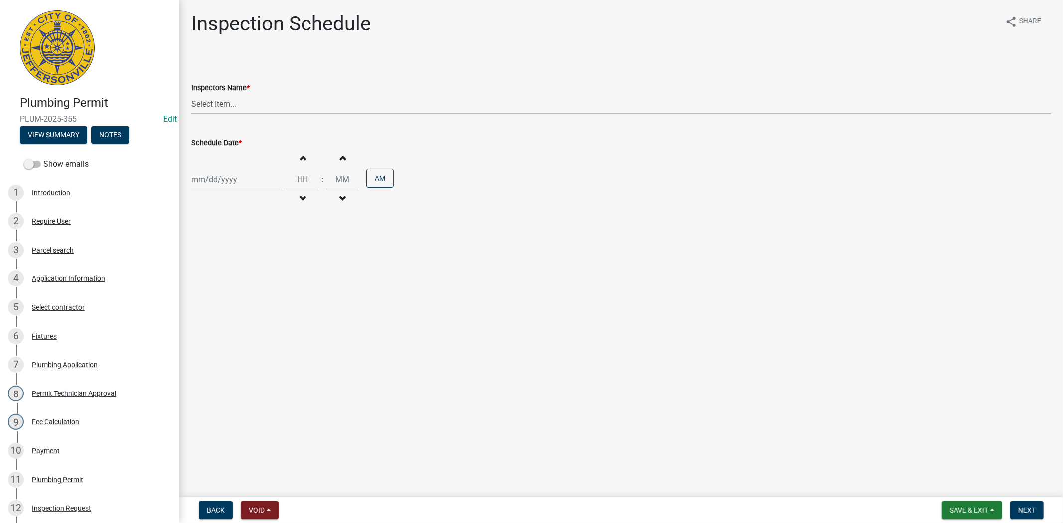
click at [255, 104] on select "Select Item... jramsey (Jeremy Ramsey) MaryFrey (Mary Frey) mkruer (Mike Kruer)…" at bounding box center [620, 104] width 859 height 20
select select "13c97fbc-c819-4cee-844a-0db3d3c4db95"
click at [191, 94] on select "Select Item... jramsey (Jeremy Ramsey) MaryFrey (Mary Frey) mkruer (Mike Kruer)…" at bounding box center [620, 104] width 859 height 20
select select "9"
select select "2025"
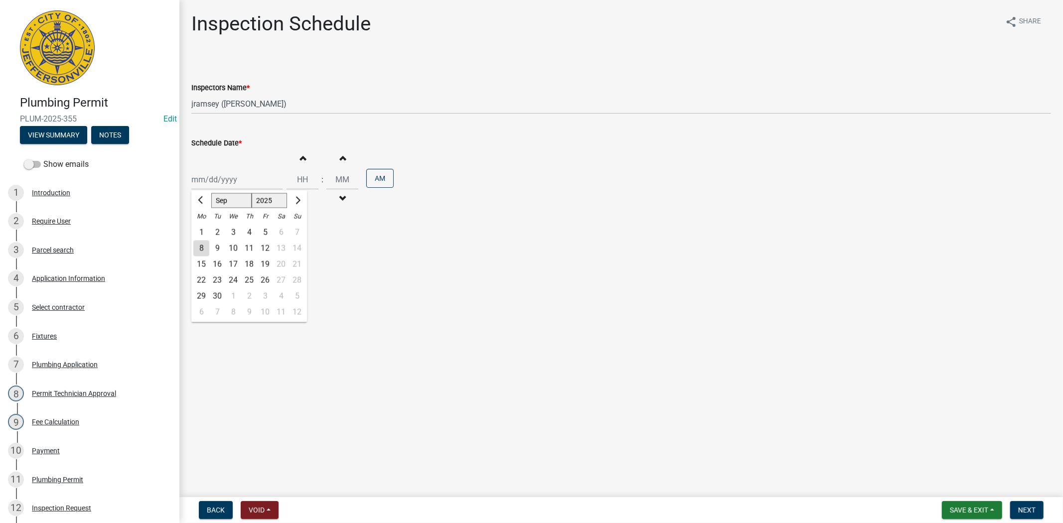
click at [254, 175] on div "Jan Feb Mar Apr May Jun Jul Aug Sep Oct Nov Dec 1525 1526 1527 1528 1529 1530 1…" at bounding box center [236, 179] width 91 height 20
click at [213, 248] on div "9" at bounding box center [217, 249] width 16 height 16
type input "09/09/2025"
click at [1020, 507] on span "Next" at bounding box center [1026, 510] width 17 height 8
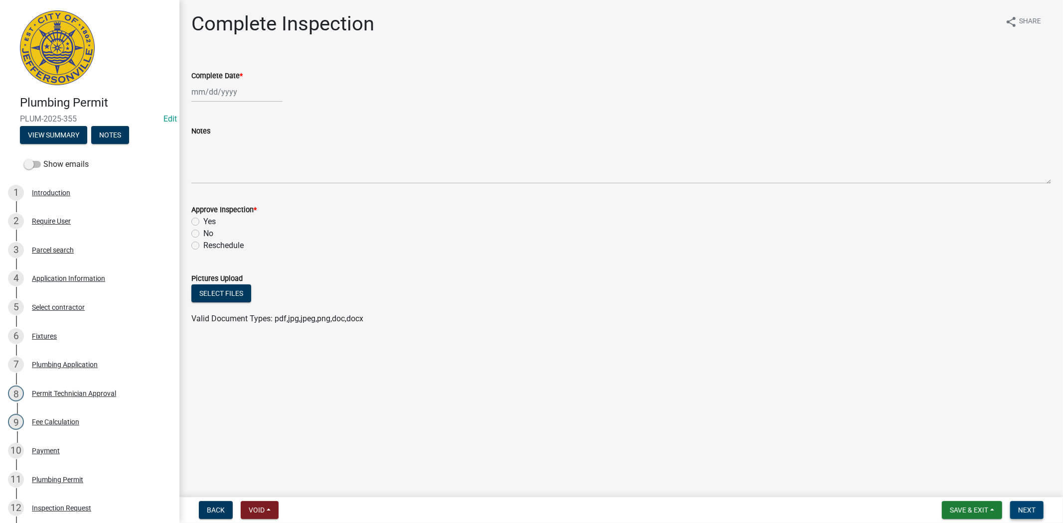
click at [1022, 507] on span "Next" at bounding box center [1026, 510] width 17 height 8
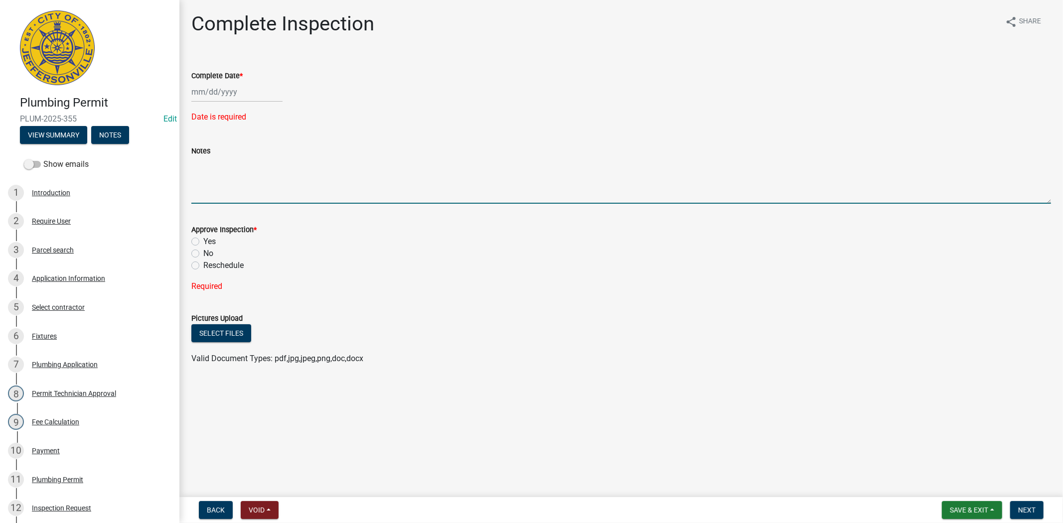
click at [221, 179] on textarea "Notes" at bounding box center [620, 180] width 859 height 47
type textarea "re-inspection"
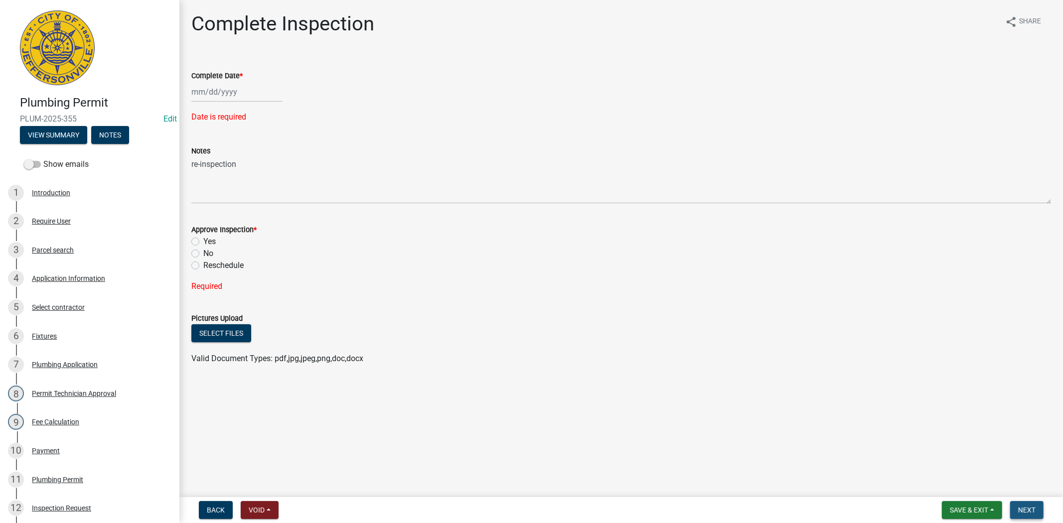
click at [1020, 506] on span "Next" at bounding box center [1026, 510] width 17 height 8
click at [1020, 507] on span "Next" at bounding box center [1026, 510] width 17 height 8
click at [978, 509] on span "Save & Exit" at bounding box center [968, 510] width 38 height 8
click at [962, 490] on button "Save & Exit" at bounding box center [962, 484] width 80 height 24
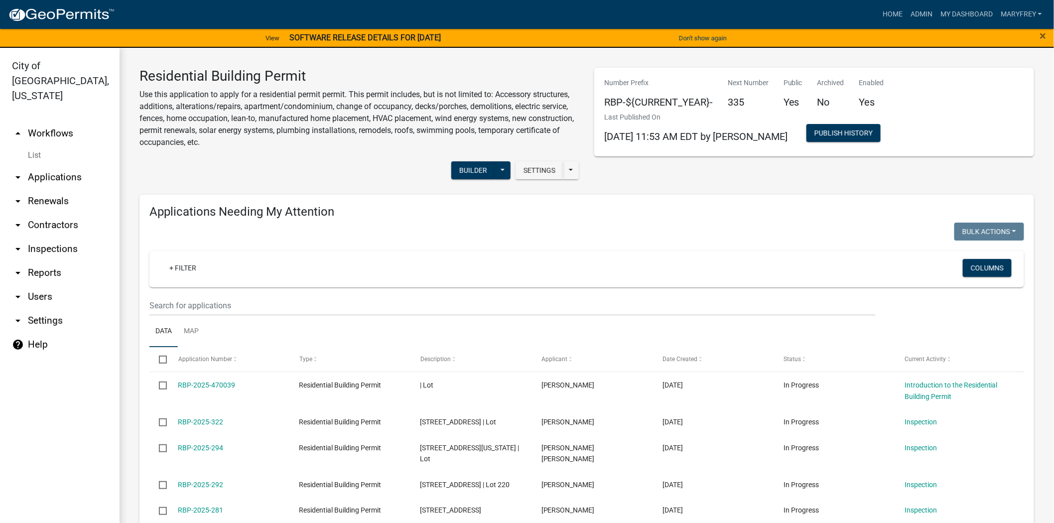
click at [65, 122] on link "arrow_drop_up Workflows" at bounding box center [60, 134] width 120 height 24
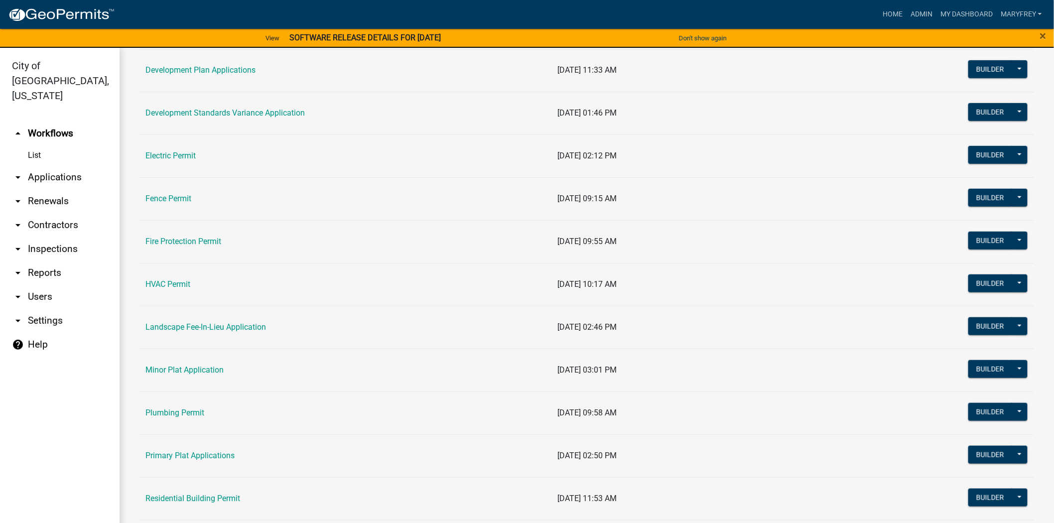
scroll to position [713, 0]
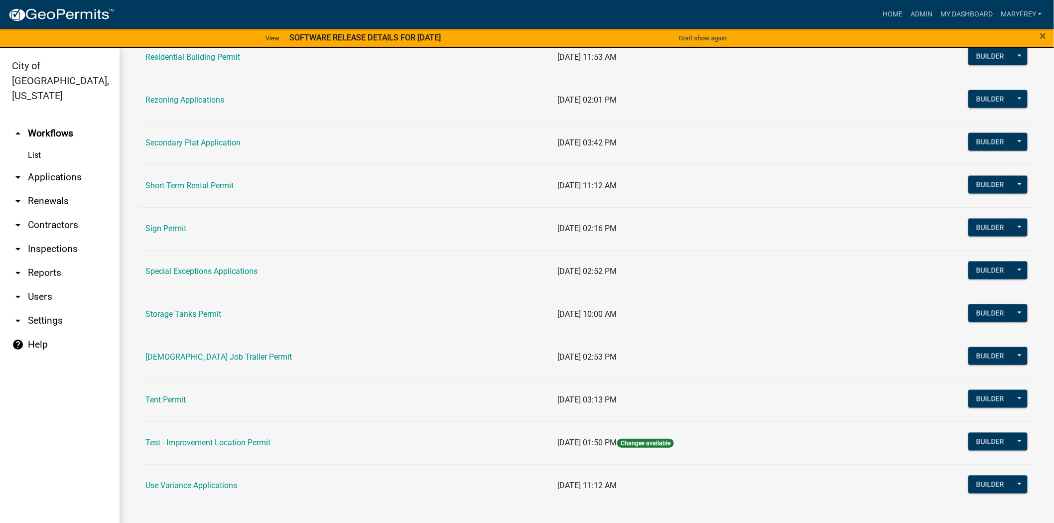
click at [196, 62] on td "Residential Building Permit" at bounding box center [345, 57] width 412 height 43
click at [198, 60] on link "Residential Building Permit" at bounding box center [192, 56] width 95 height 9
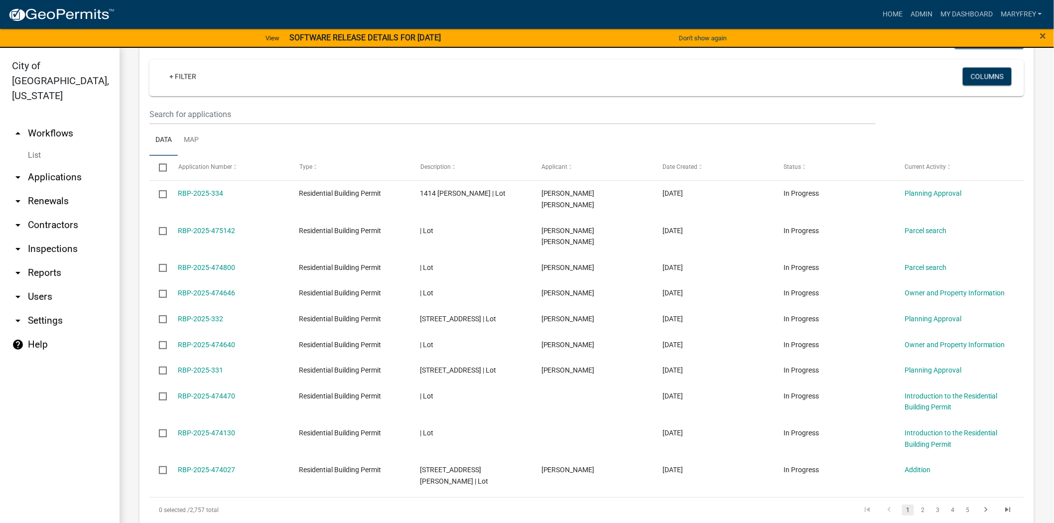
scroll to position [785, 0]
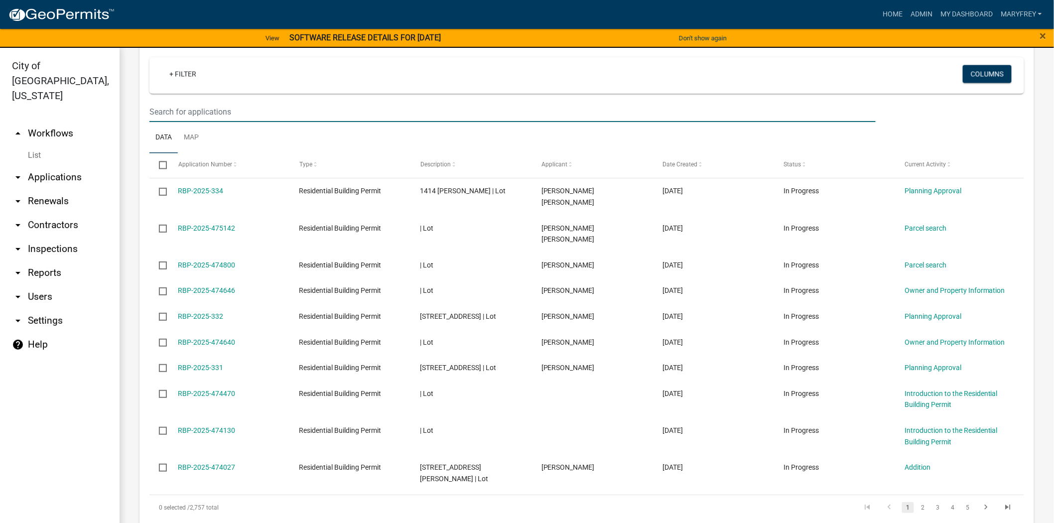
click at [165, 114] on input "text" at bounding box center [512, 112] width 726 height 20
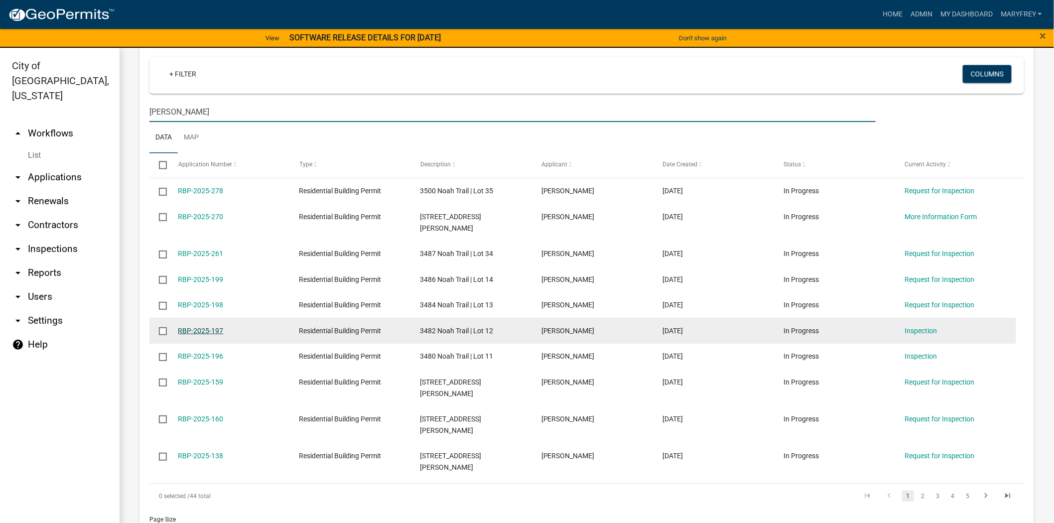
type input "[PERSON_NAME]"
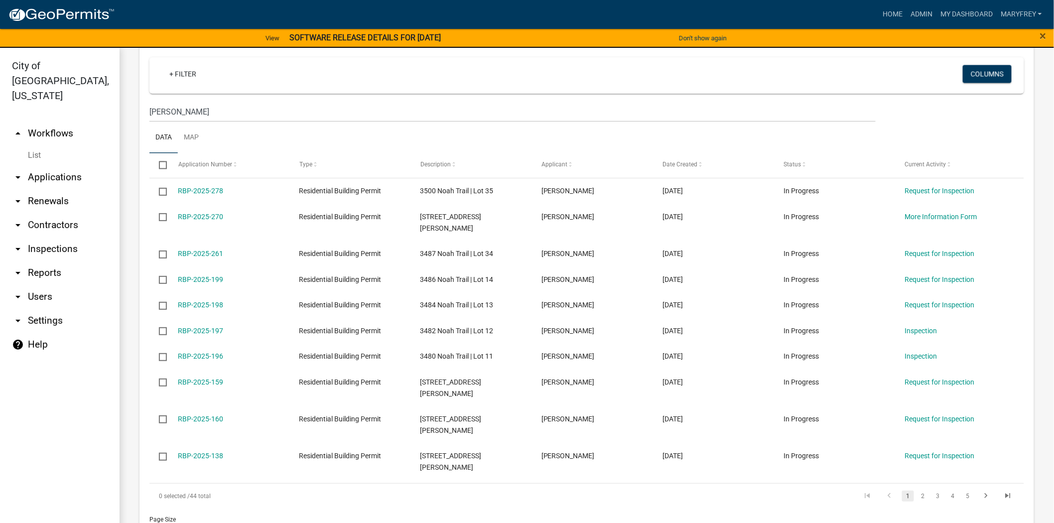
click at [69, 165] on link "arrow_drop_down Applications" at bounding box center [60, 177] width 120 height 24
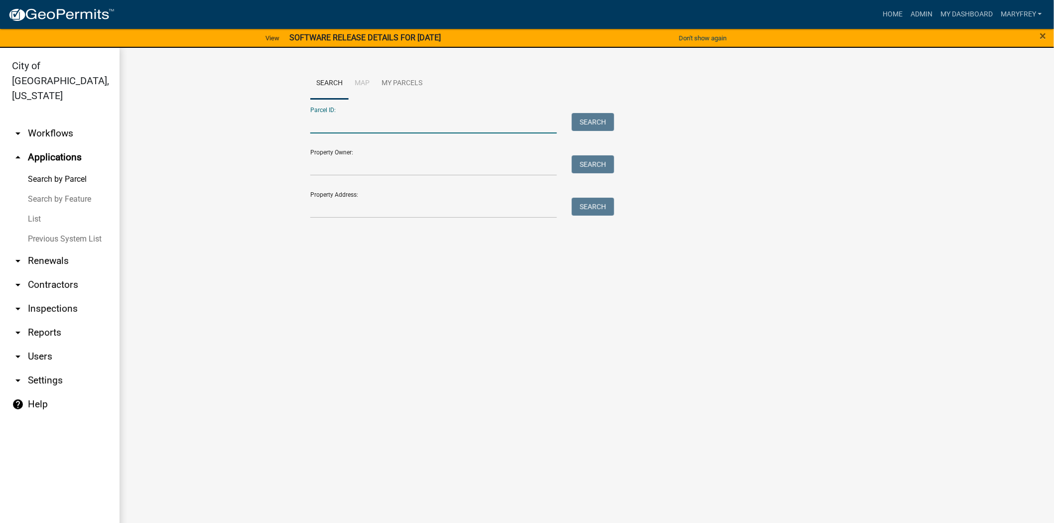
paste input "10-19-01-300-882.000-009"
type input "10-19-01-300-882.000-009"
click at [594, 127] on button "Search" at bounding box center [593, 122] width 42 height 18
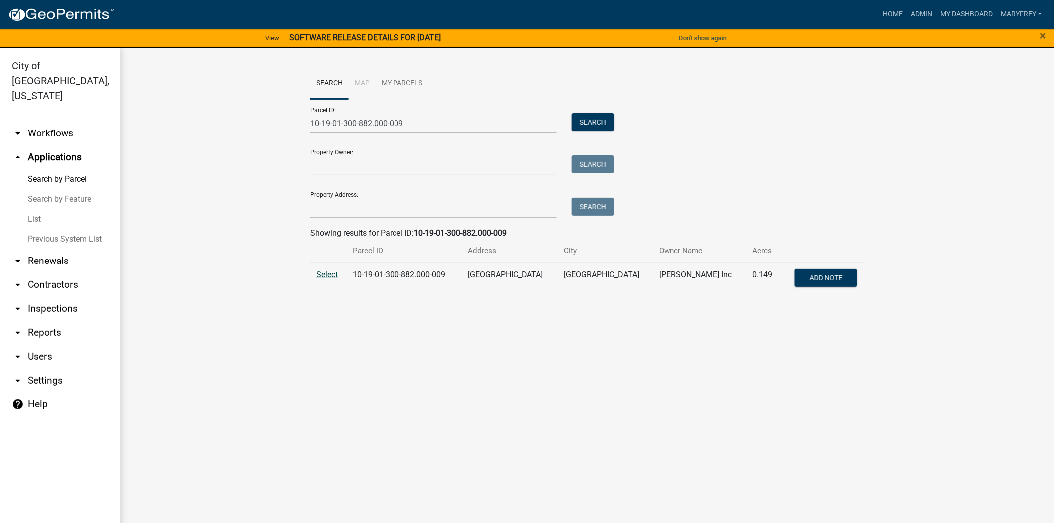
click at [316, 276] on span "Select" at bounding box center [326, 274] width 21 height 9
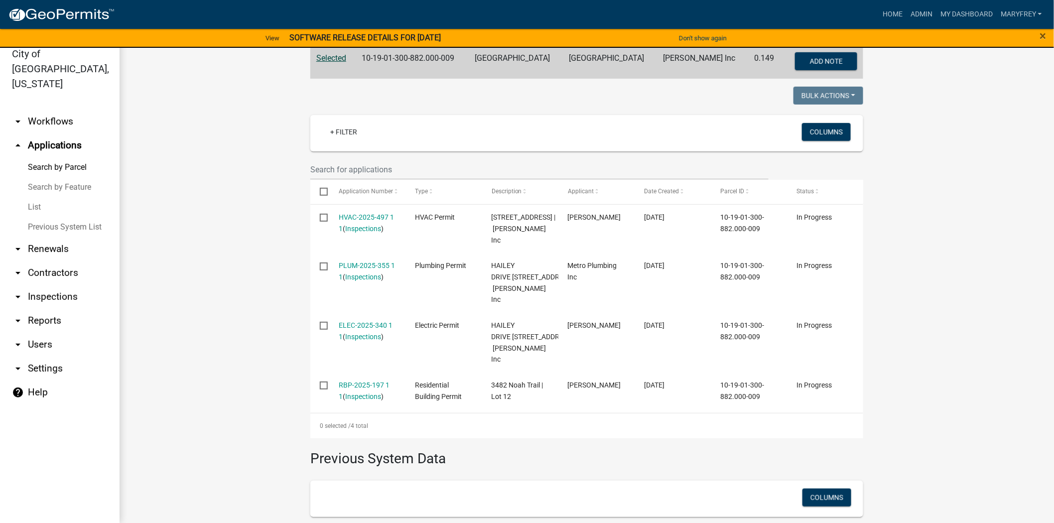
scroll to position [212, 0]
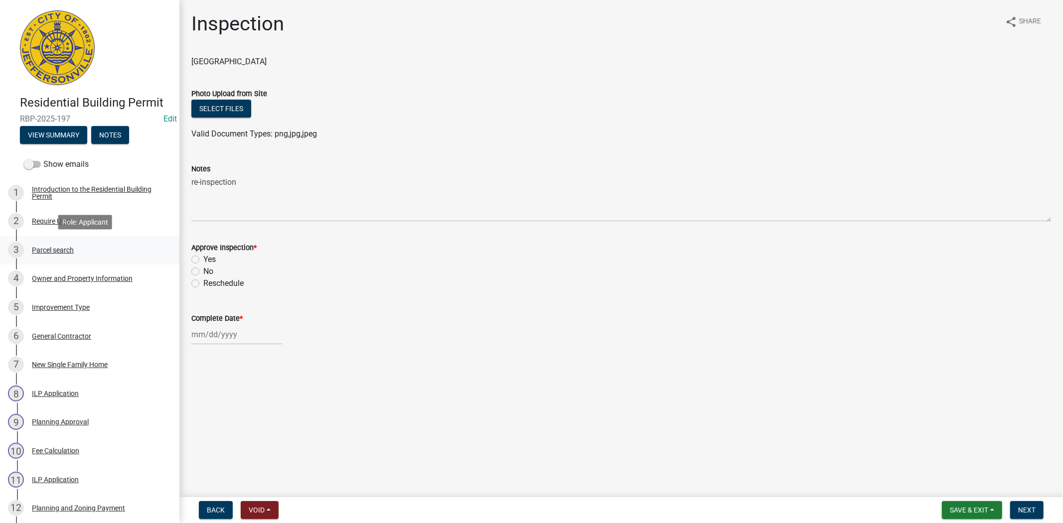
click at [43, 247] on div "Parcel search" at bounding box center [53, 250] width 42 height 7
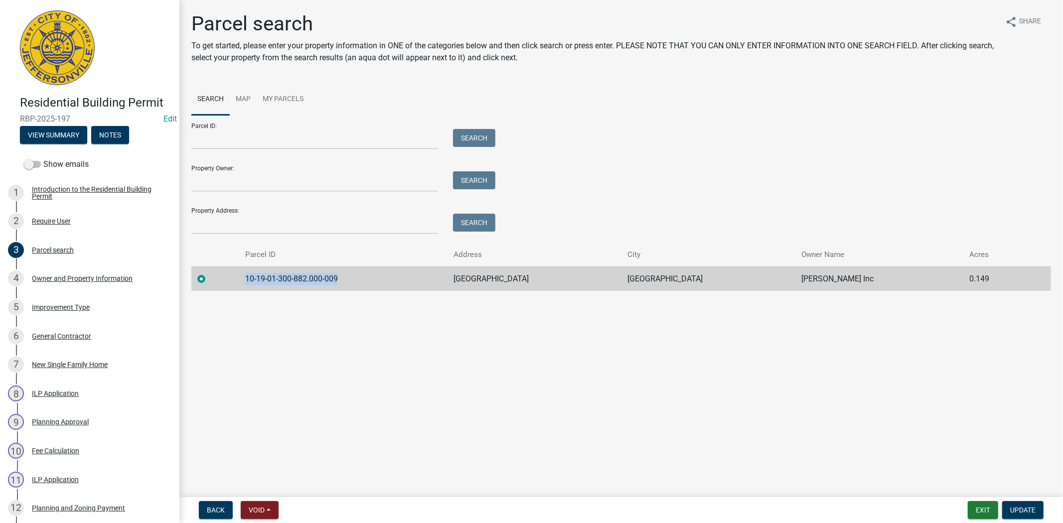
drag, startPoint x: 360, startPoint y: 280, endPoint x: 251, endPoint y: 281, distance: 109.1
click at [251, 280] on td "10-19-01-300-882.000-009" at bounding box center [343, 279] width 209 height 24
copy td "10-19-01-300-882.000-009"
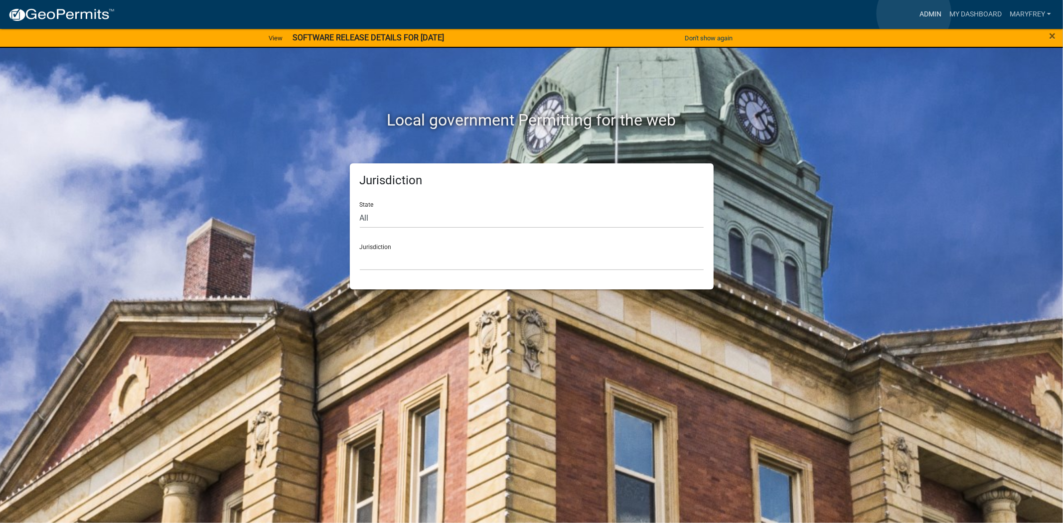
click at [915, 13] on link "Admin" at bounding box center [930, 14] width 30 height 19
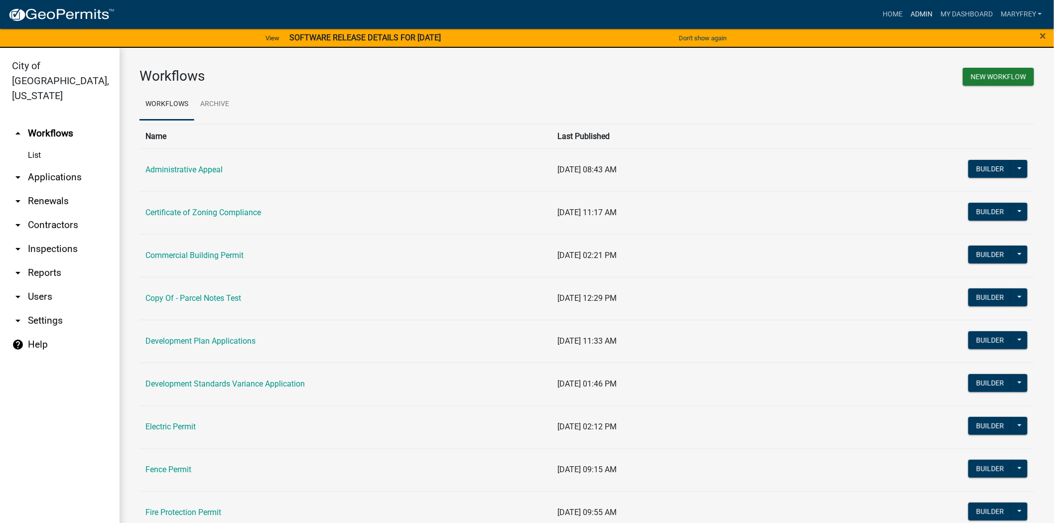
click at [918, 13] on link "Admin" at bounding box center [922, 14] width 30 height 19
click at [48, 165] on link "arrow_drop_down Applications" at bounding box center [60, 177] width 120 height 24
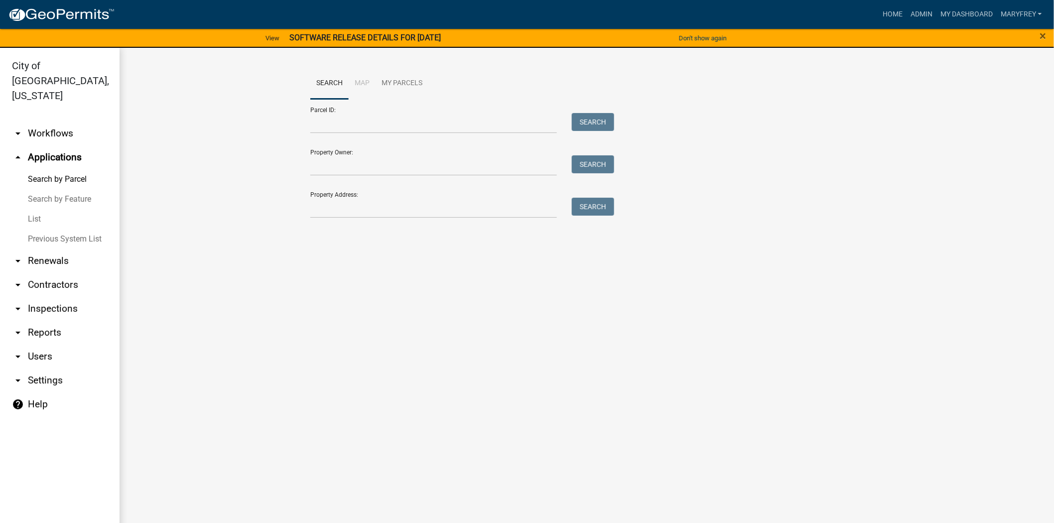
click at [71, 122] on link "arrow_drop_down Workflows" at bounding box center [60, 134] width 120 height 24
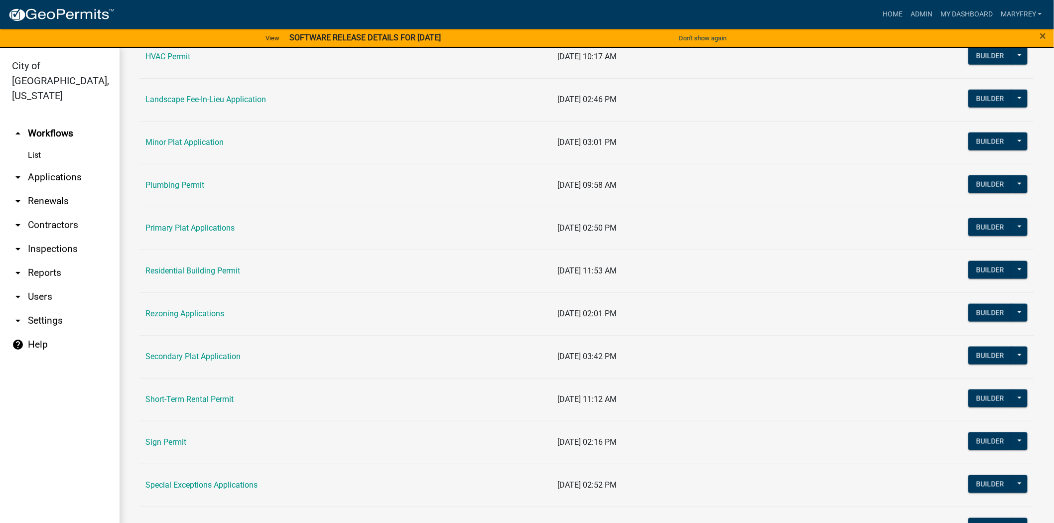
scroll to position [503, 0]
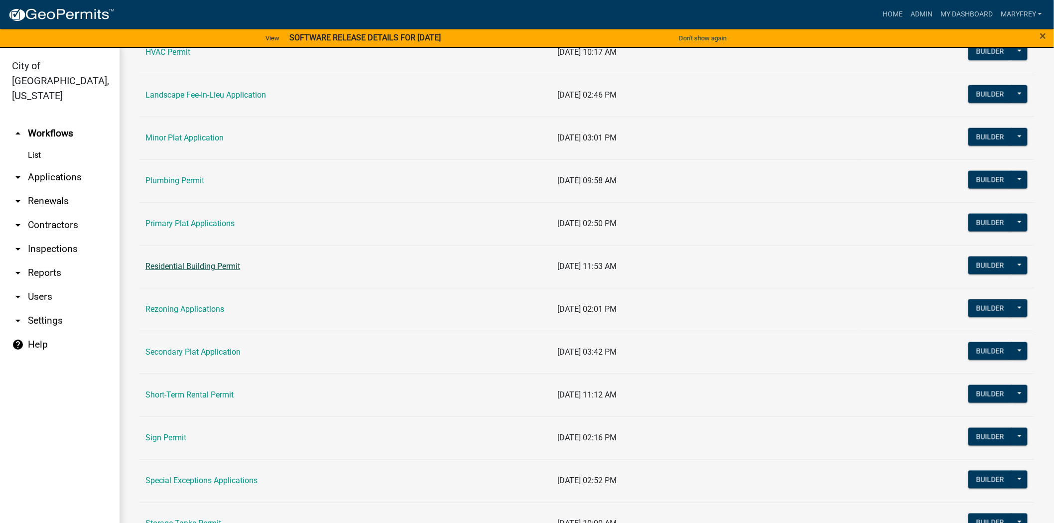
click at [181, 270] on link "Residential Building Permit" at bounding box center [192, 266] width 95 height 9
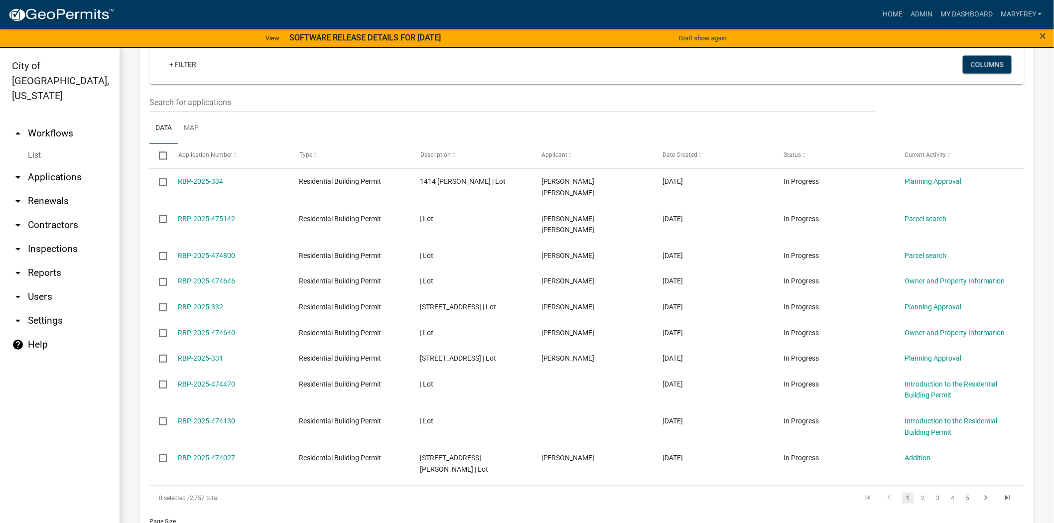
scroll to position [796, 0]
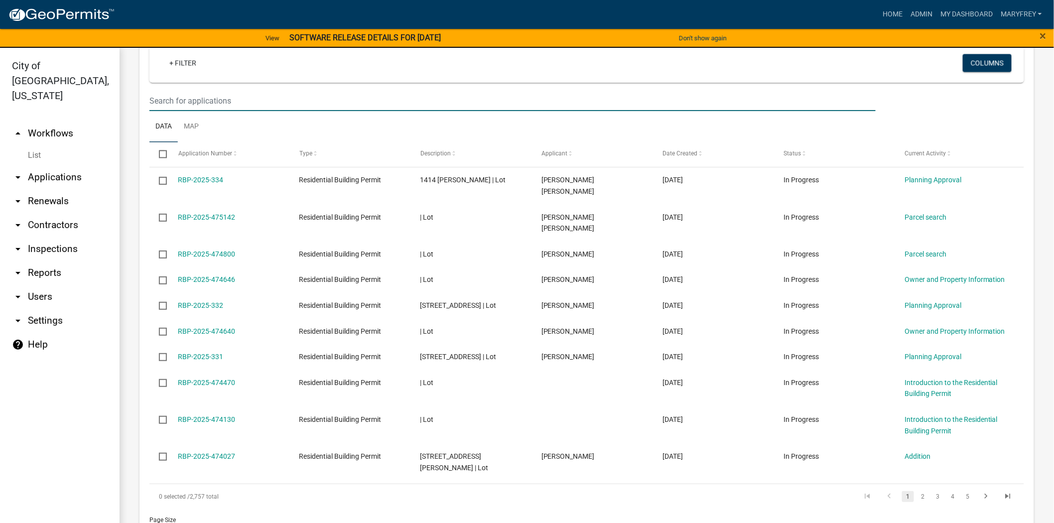
click at [193, 107] on input "text" at bounding box center [512, 101] width 726 height 20
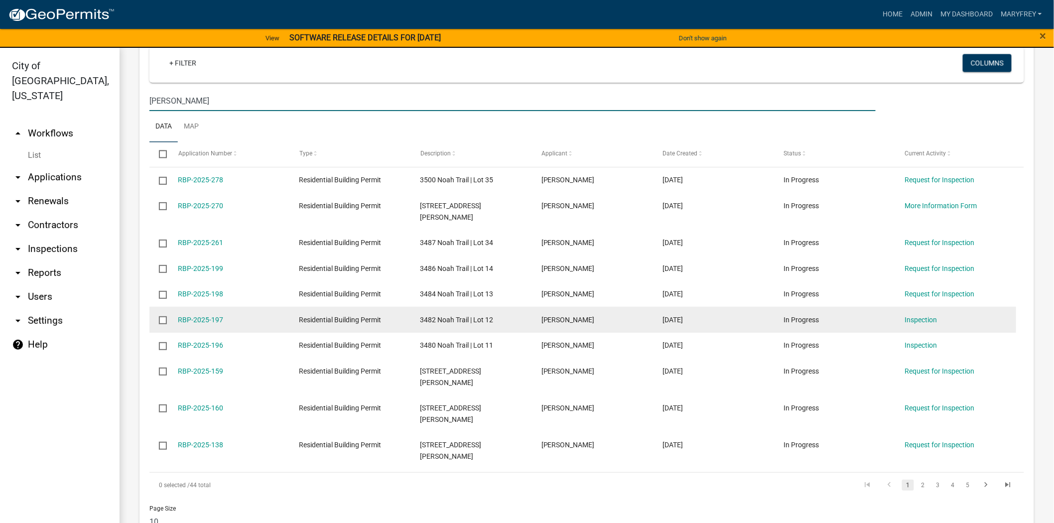
scroll to position [786, 0]
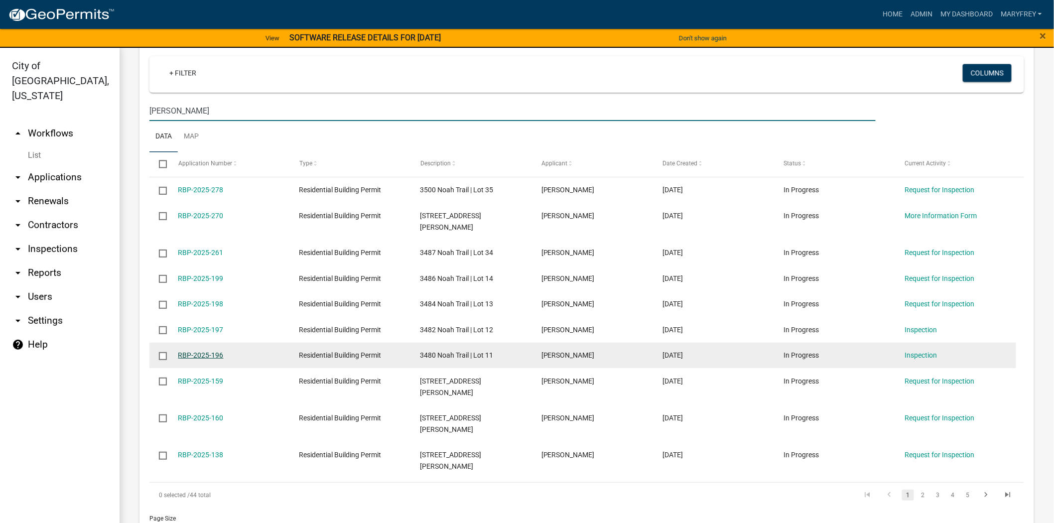
type input "[PERSON_NAME]"
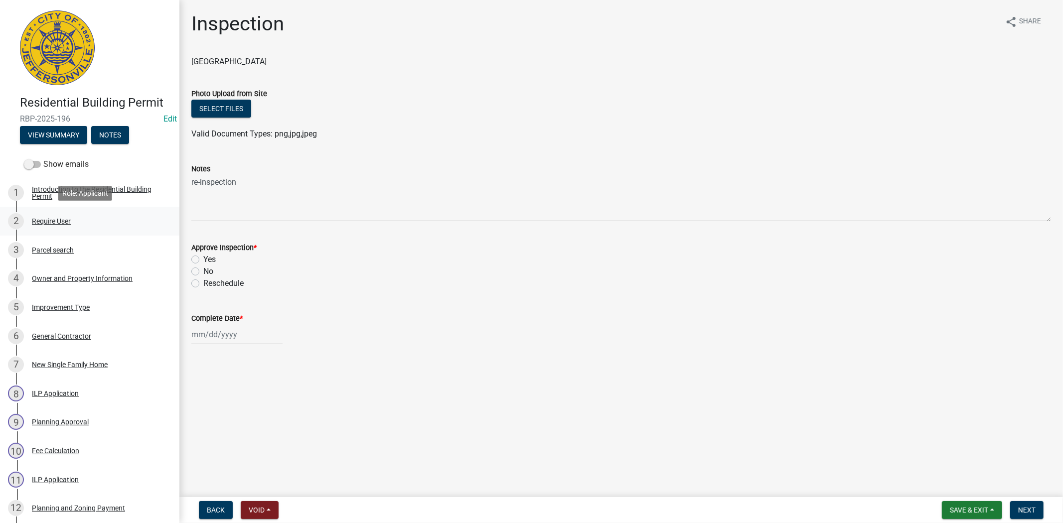
click at [51, 223] on div "Require User" at bounding box center [51, 221] width 39 height 7
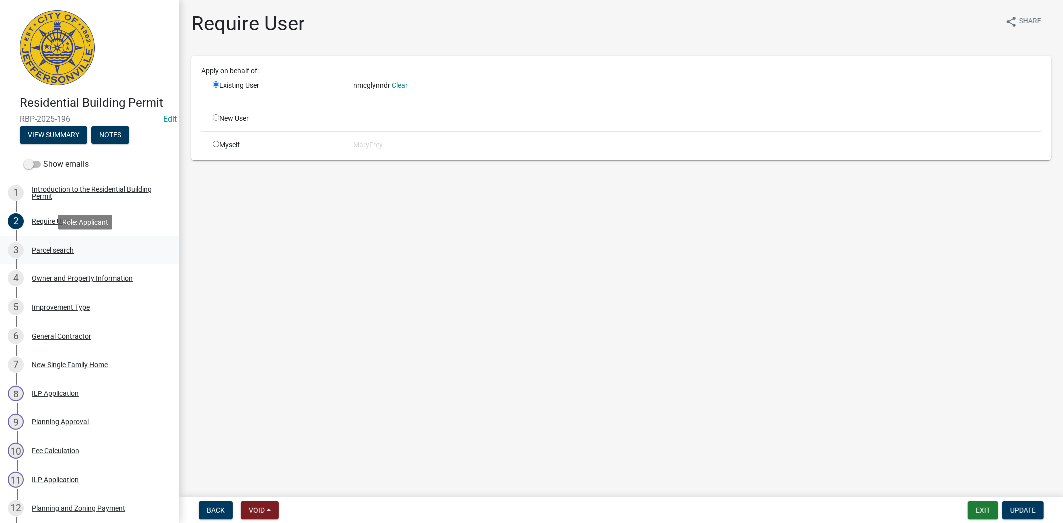
click at [51, 251] on div "Parcel search" at bounding box center [53, 250] width 42 height 7
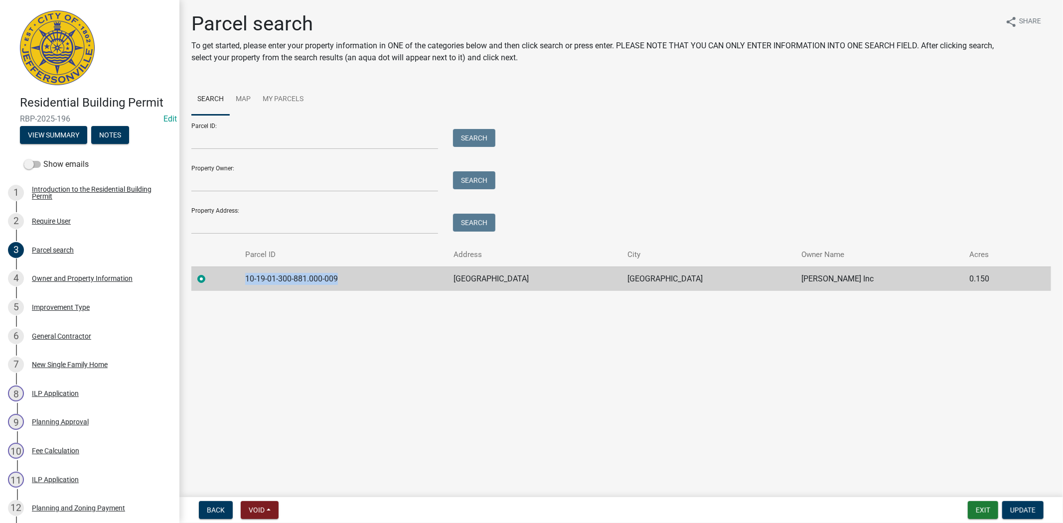
drag, startPoint x: 350, startPoint y: 276, endPoint x: 259, endPoint y: 285, distance: 91.6
click at [253, 280] on td "10-19-01-300-881.000-009" at bounding box center [343, 279] width 209 height 24
copy td "10-19-01-300-881.000-009"
click at [995, 513] on button "Exit" at bounding box center [982, 510] width 30 height 18
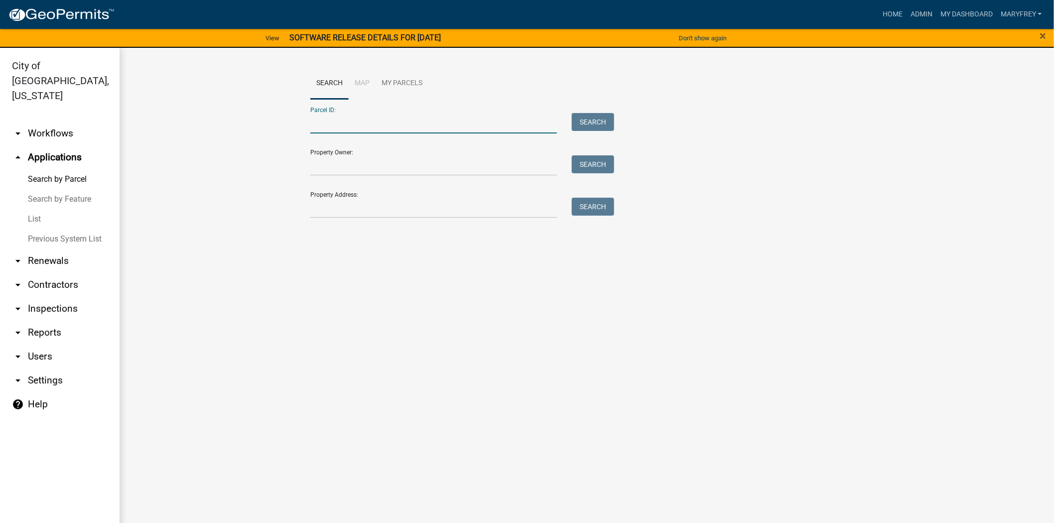
paste input "10-19-01-300-881.000-009"
type input "10-19-01-300-881.000-009"
click at [588, 121] on button "Search" at bounding box center [593, 122] width 42 height 18
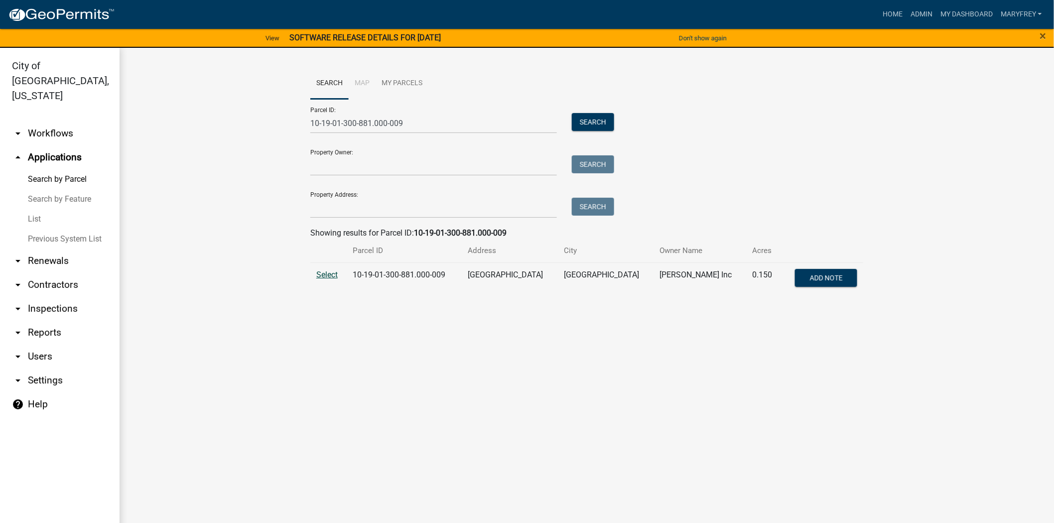
click at [316, 274] on span "Select" at bounding box center [326, 274] width 21 height 9
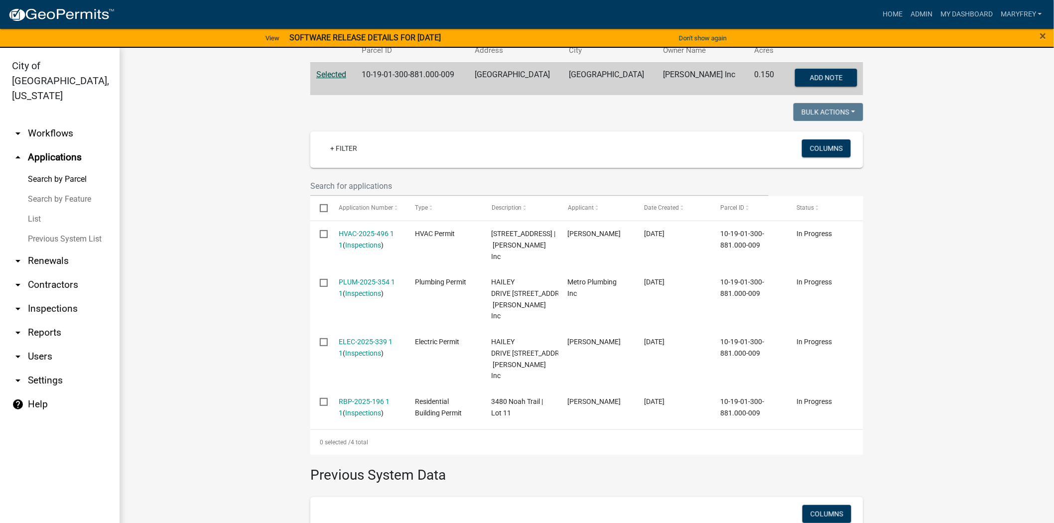
scroll to position [235, 0]
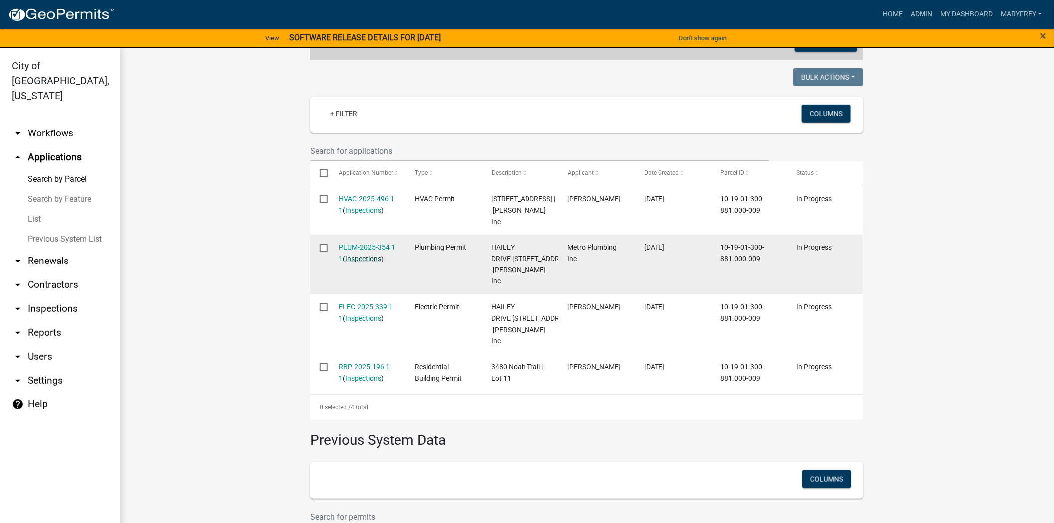
click at [359, 263] on link "Inspections" at bounding box center [364, 259] width 36 height 8
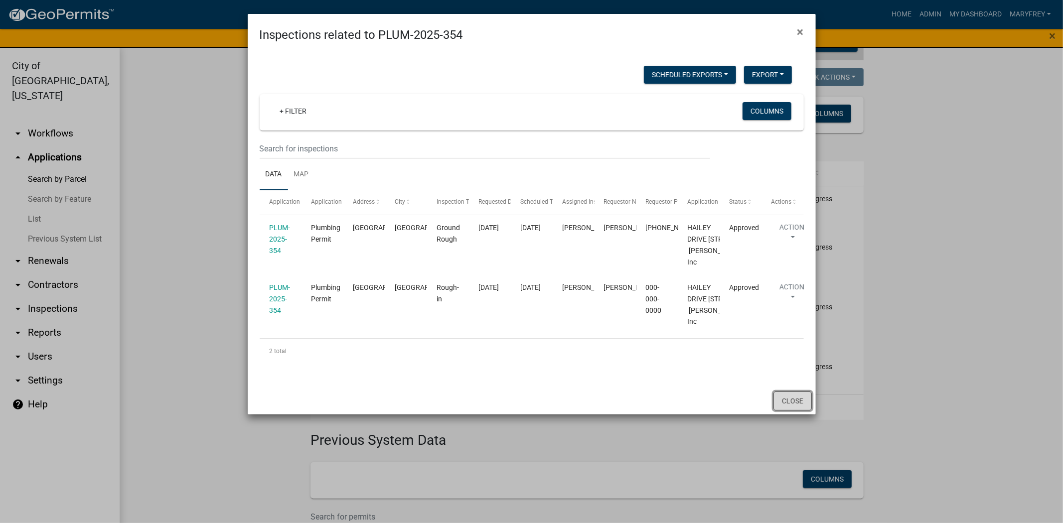
click at [785, 410] on button "Close" at bounding box center [792, 401] width 38 height 19
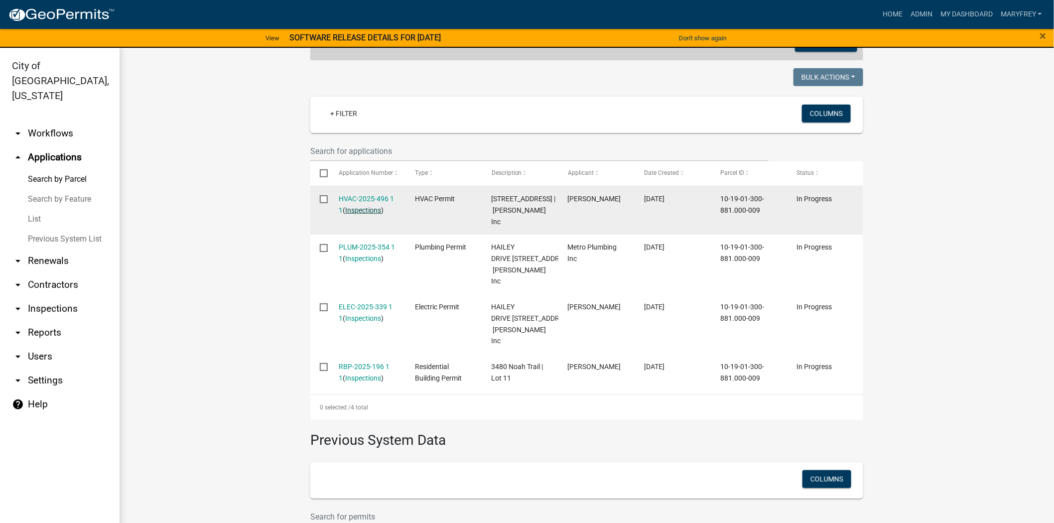
click at [364, 209] on link "Inspections" at bounding box center [364, 210] width 36 height 8
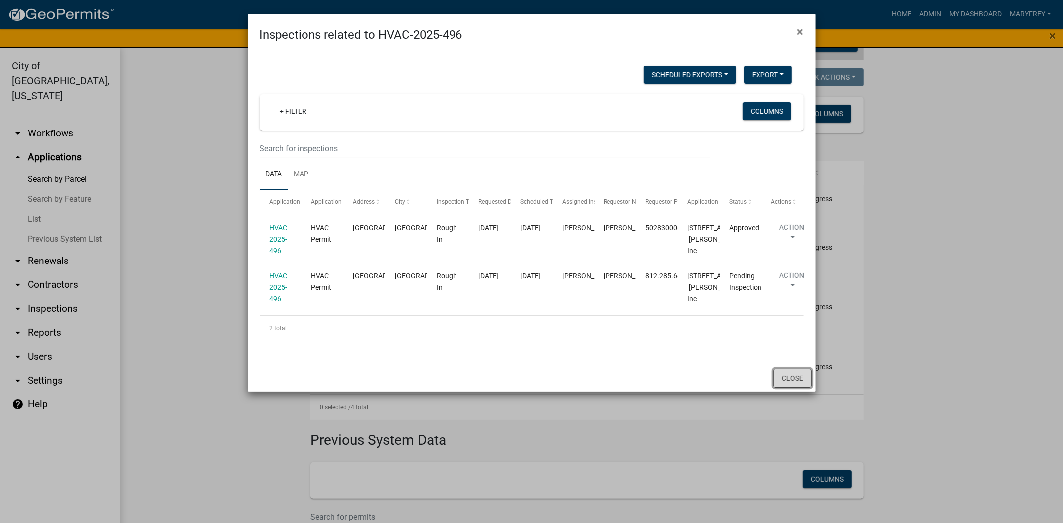
click at [779, 388] on button "Close" at bounding box center [792, 378] width 38 height 19
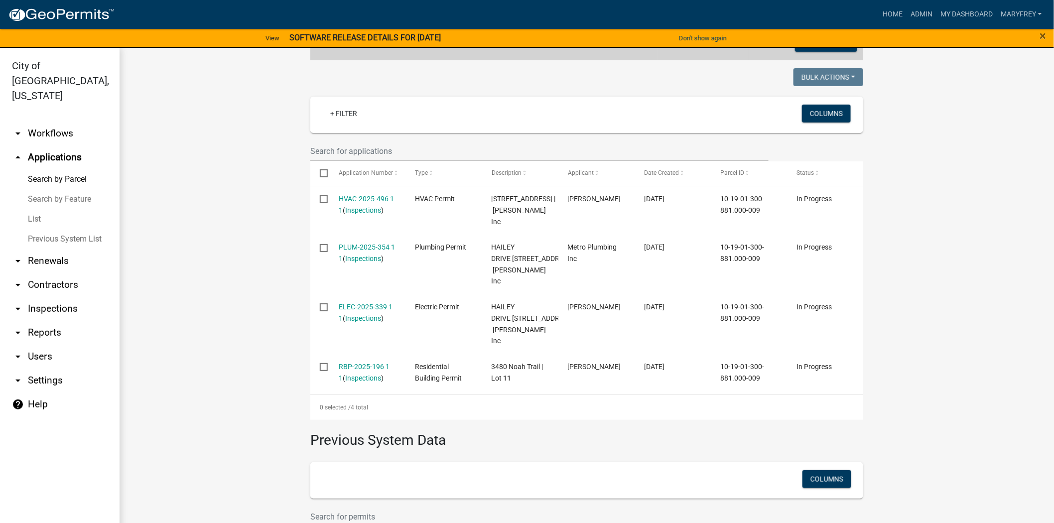
click at [54, 297] on link "arrow_drop_down Inspections" at bounding box center [60, 309] width 120 height 24
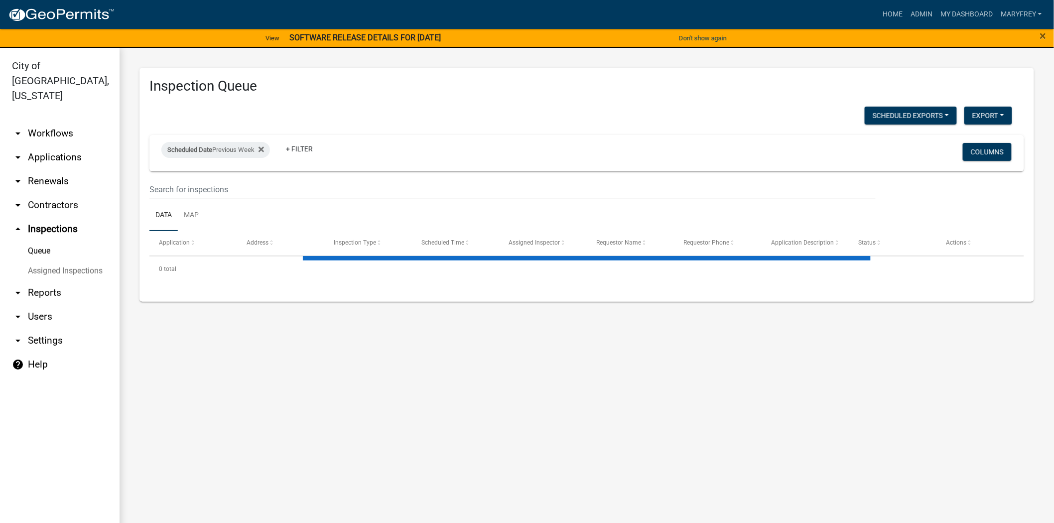
select select "3: 100"
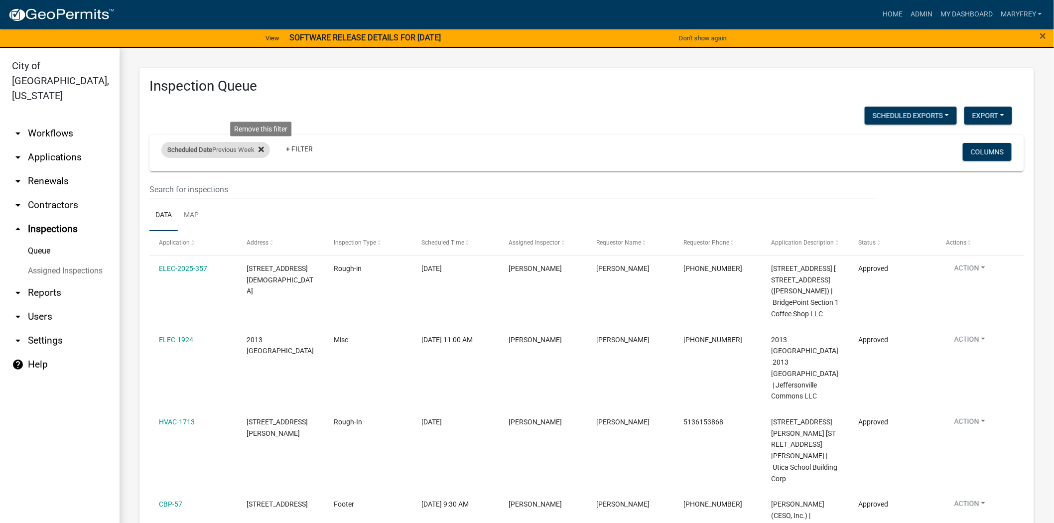
click at [264, 148] on icon at bounding box center [261, 149] width 5 height 8
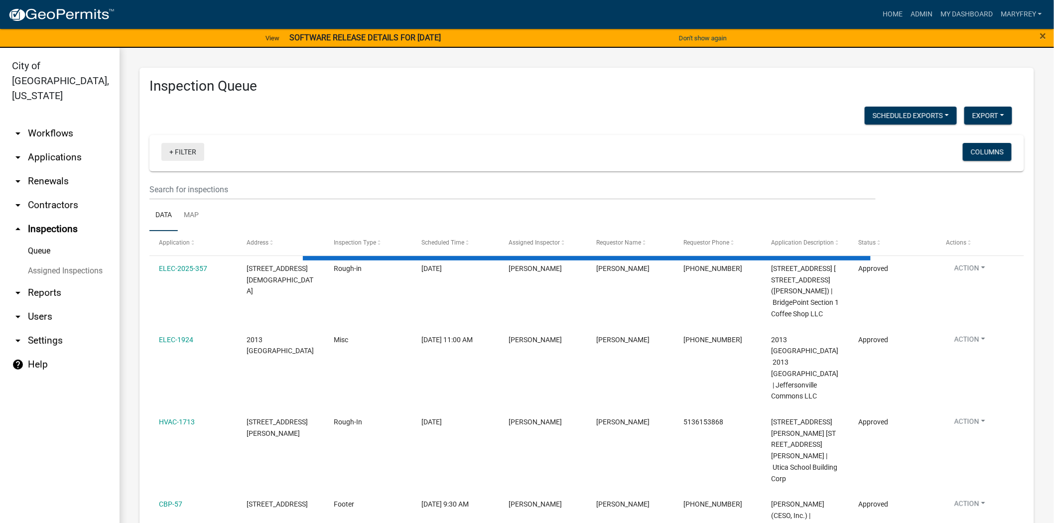
click at [170, 149] on link "+ Filter" at bounding box center [182, 152] width 43 height 18
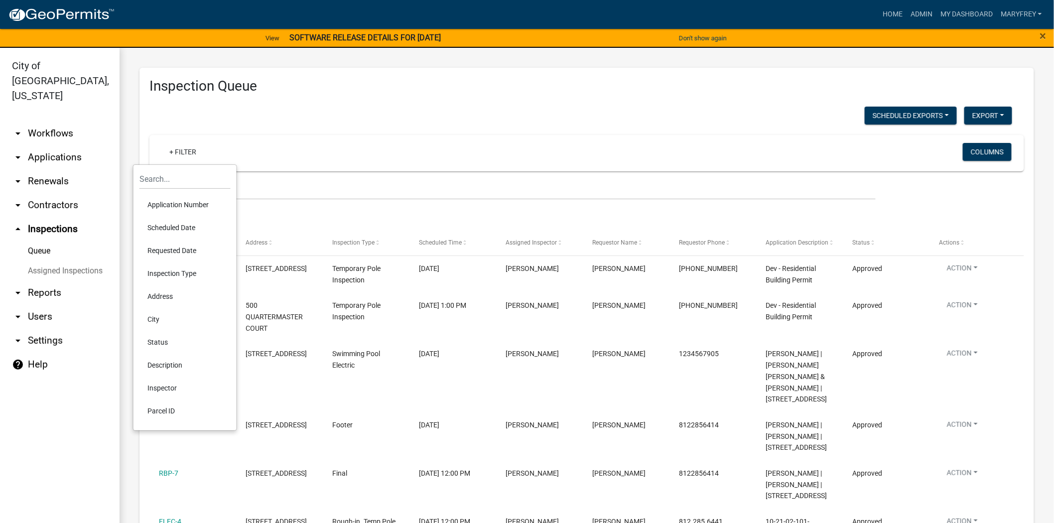
click at [172, 228] on li "Scheduled Date" at bounding box center [184, 227] width 91 height 23
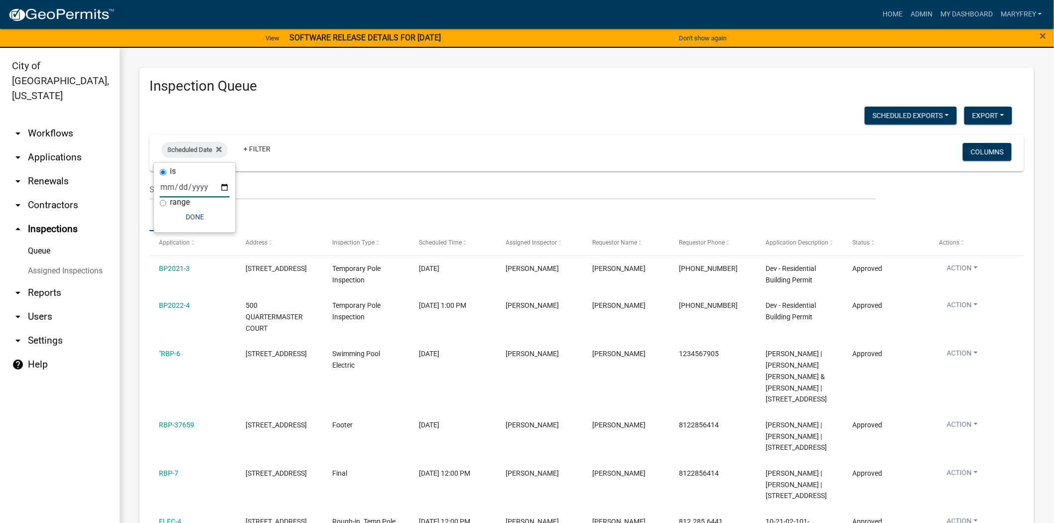
click at [223, 189] on input "date" at bounding box center [195, 187] width 70 height 20
type input "2025-09-09"
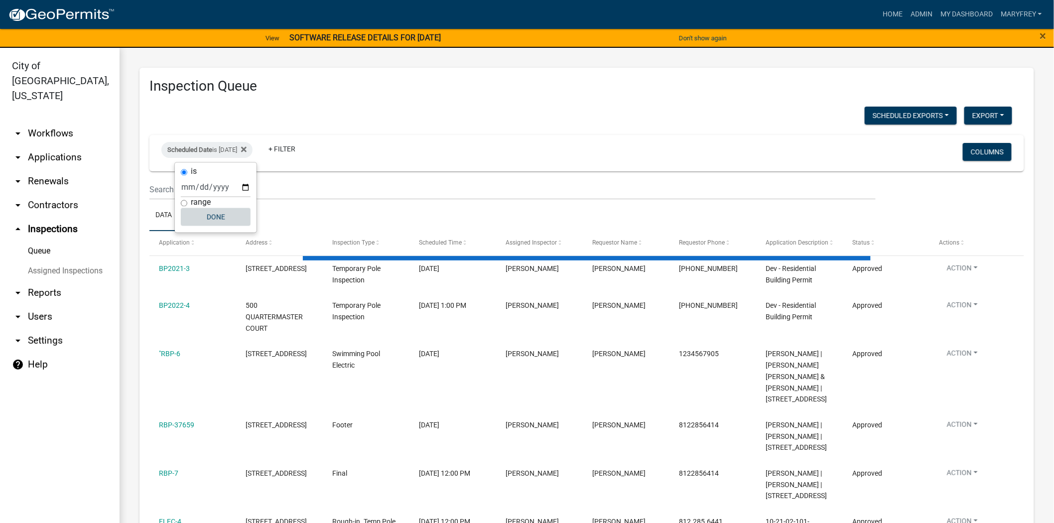
click at [217, 218] on button "Done" at bounding box center [216, 217] width 70 height 18
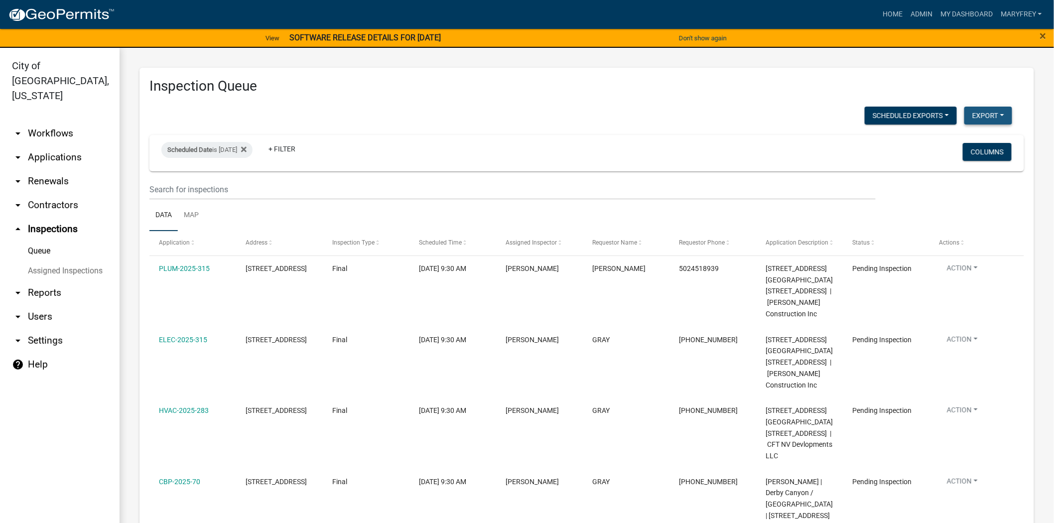
click at [973, 117] on button "Export" at bounding box center [988, 116] width 48 height 18
click at [950, 141] on button "Excel Format (.xlsx)" at bounding box center [965, 141] width 93 height 24
click at [57, 122] on link "arrow_drop_down Workflows" at bounding box center [60, 134] width 120 height 24
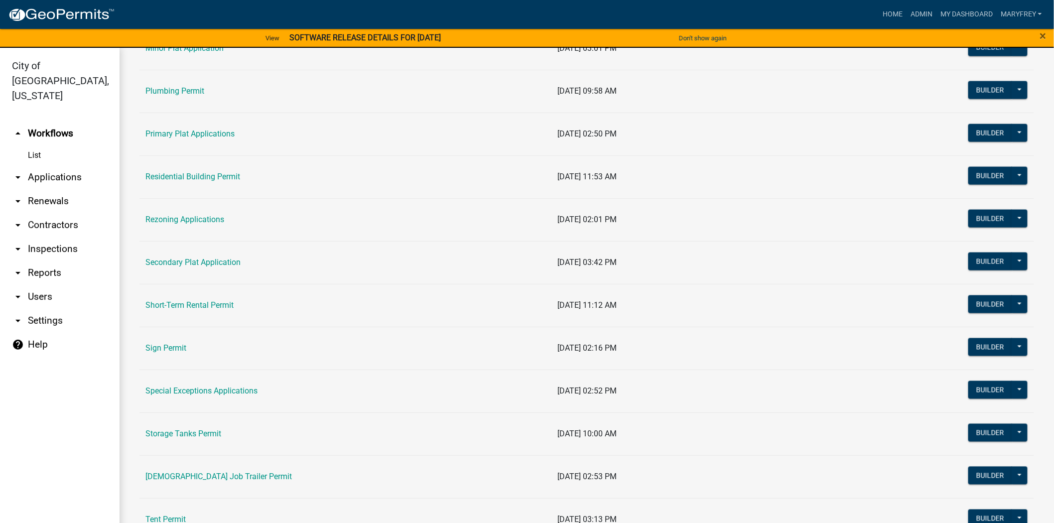
scroll to position [591, 0]
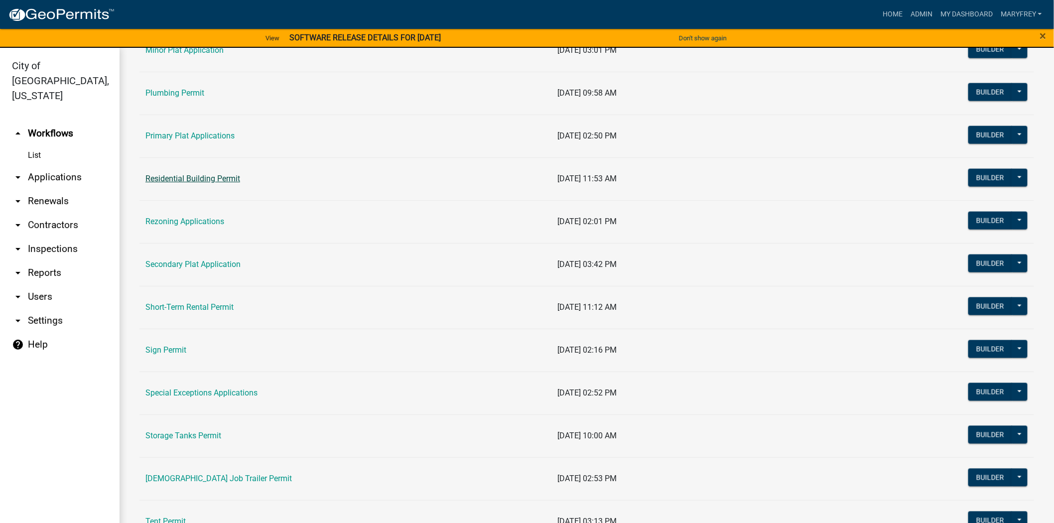
click at [200, 176] on link "Residential Building Permit" at bounding box center [192, 178] width 95 height 9
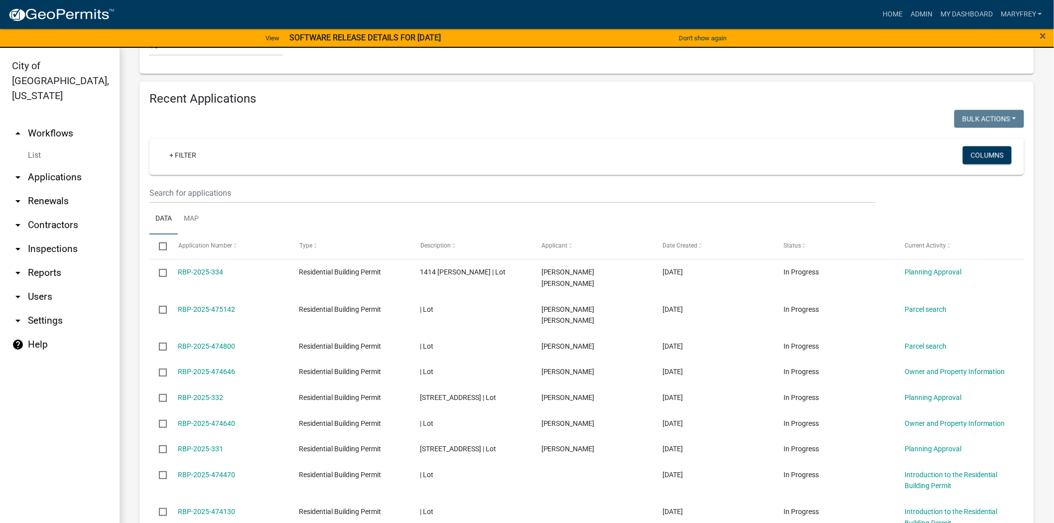
scroll to position [699, 0]
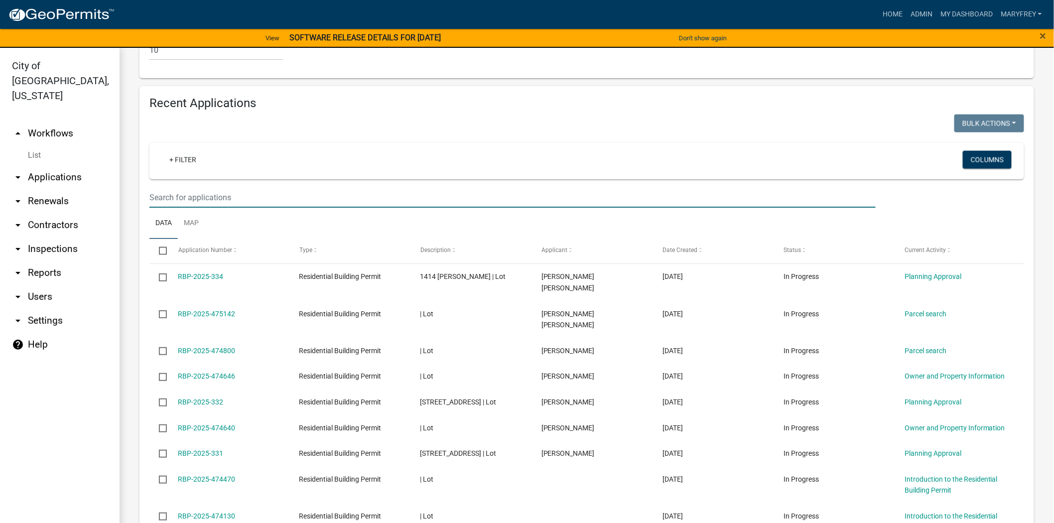
click at [216, 201] on input "text" at bounding box center [512, 197] width 726 height 20
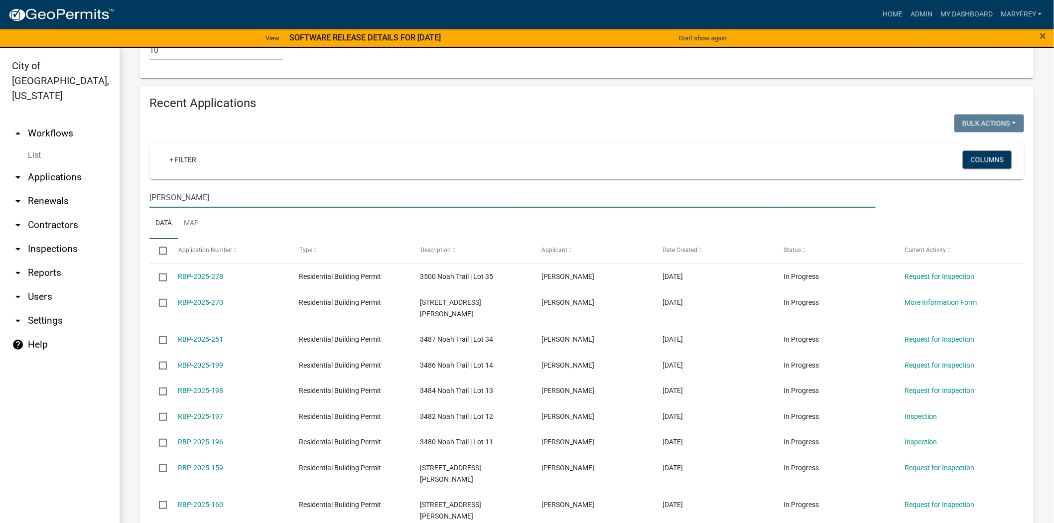
type input "horton"
drag, startPoint x: 1045, startPoint y: 364, endPoint x: 1052, endPoint y: 409, distance: 46.4
click at [1052, 409] on main "Residential Building Permit Use this application to apply for a residential per…" at bounding box center [587, 291] width 935 height 487
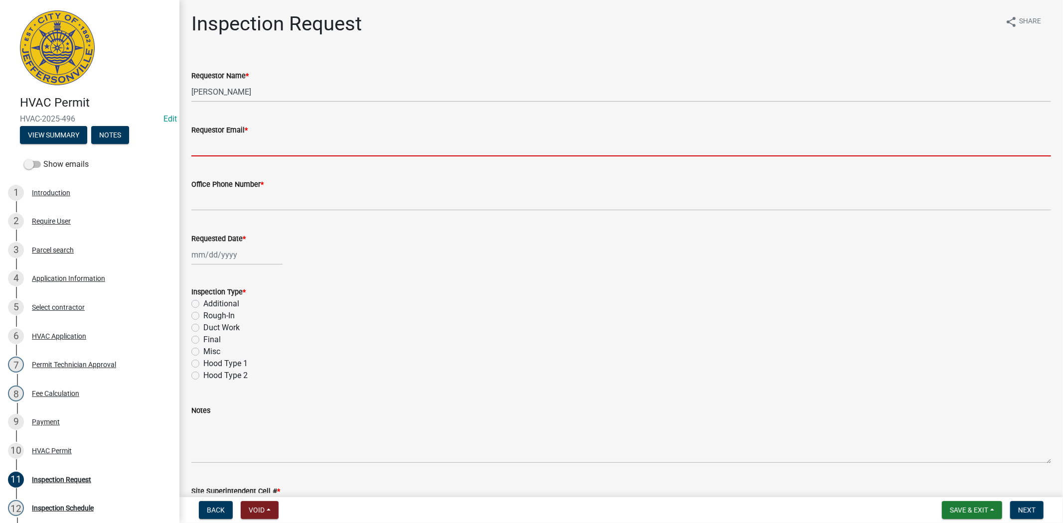
click at [243, 152] on input "Requestor Email *" at bounding box center [620, 146] width 859 height 20
type input "[EMAIL_ADDRESS][DOMAIN_NAME]"
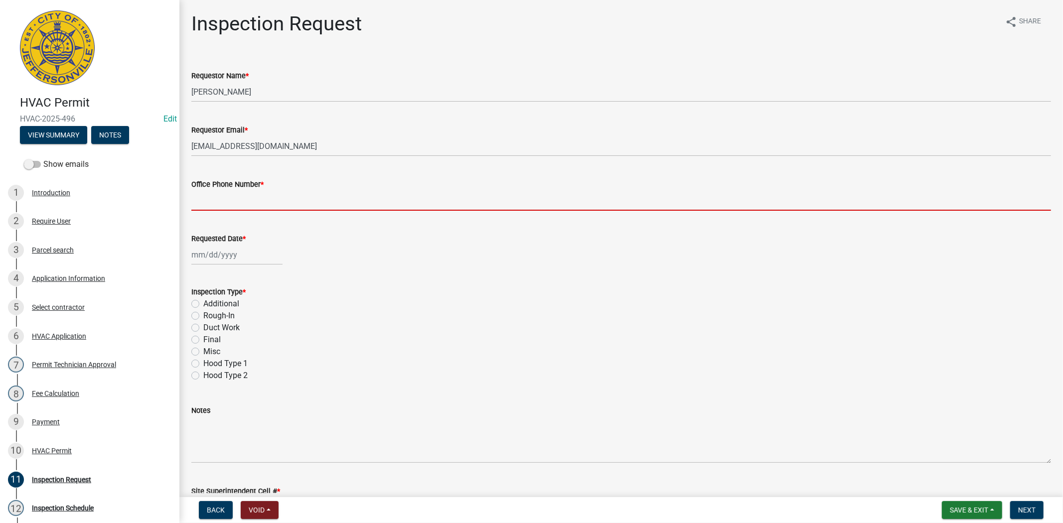
drag, startPoint x: 203, startPoint y: 207, endPoint x: 208, endPoint y: 211, distance: 6.5
click at [203, 207] on input "Office Phone Number *" at bounding box center [620, 200] width 859 height 20
type input "812.285.6414"
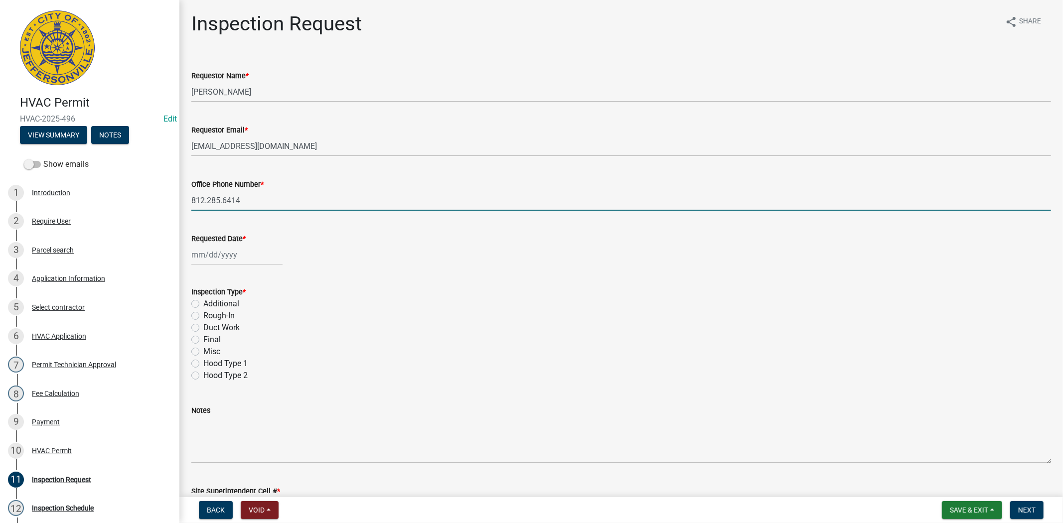
click at [238, 258] on div at bounding box center [236, 255] width 91 height 20
select select "9"
select select "2025"
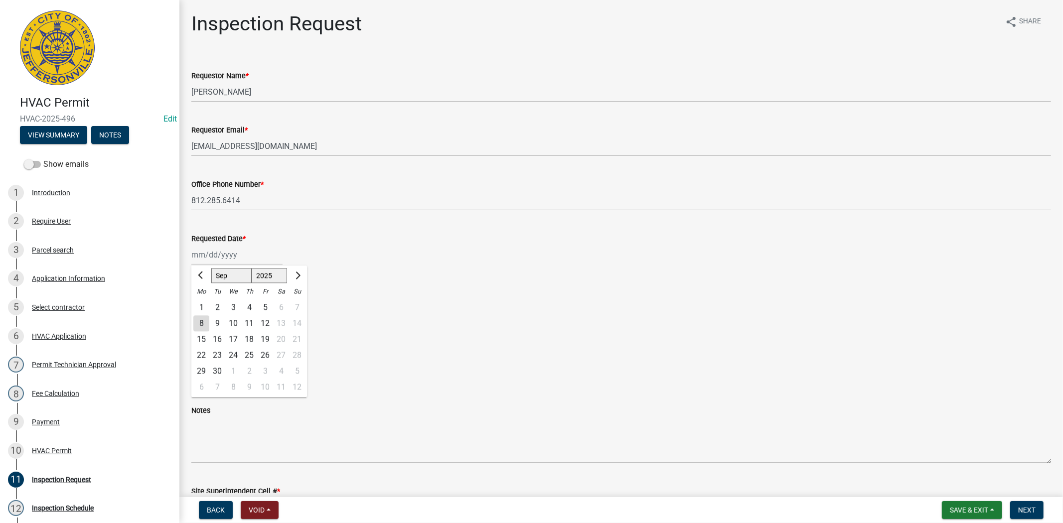
click at [218, 320] on div "9" at bounding box center [217, 323] width 16 height 16
type input "[DATE]"
click at [200, 314] on div "Rough-In" at bounding box center [620, 316] width 859 height 12
click at [203, 314] on label "Rough-In" at bounding box center [218, 316] width 31 height 12
click at [203, 314] on input "Rough-In" at bounding box center [206, 313] width 6 height 6
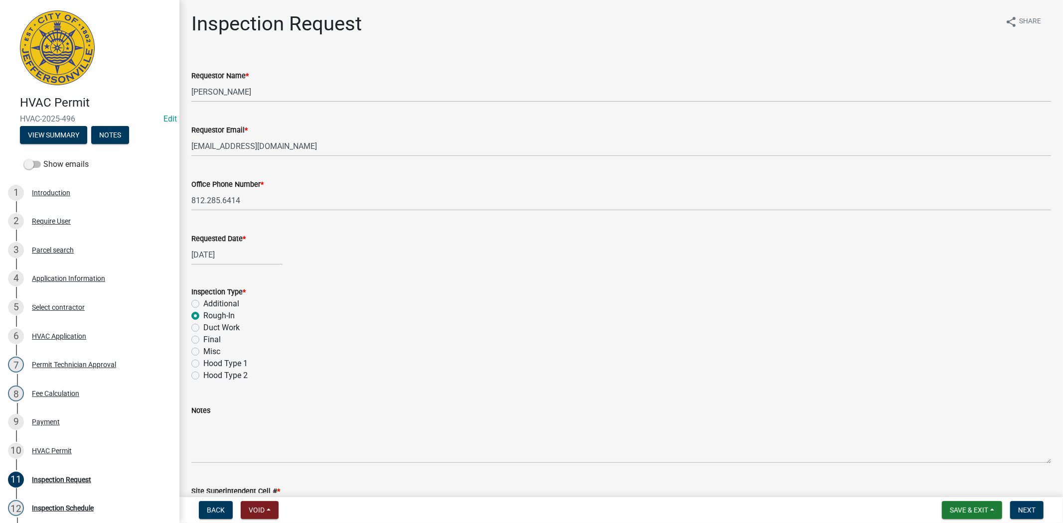
radio input "true"
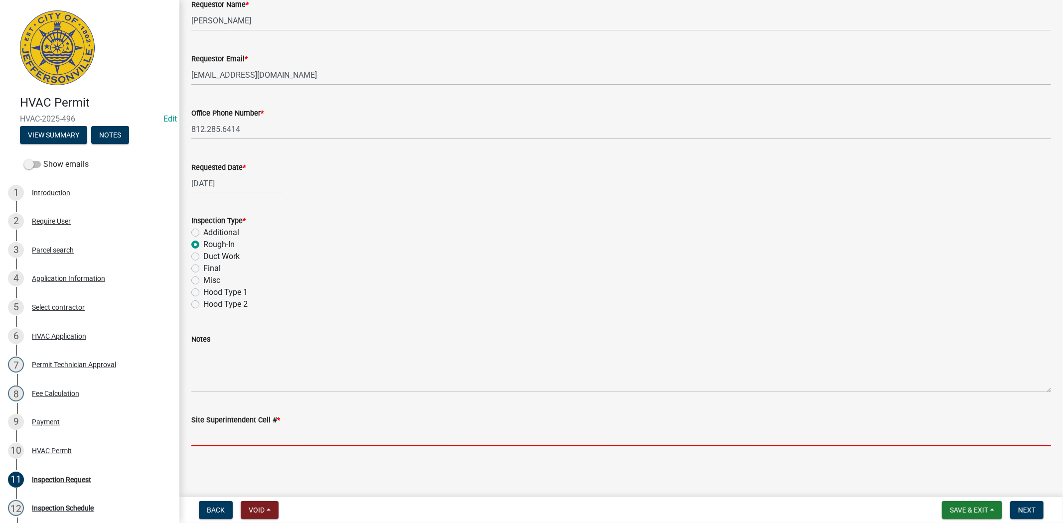
click at [206, 435] on input "Site Superintendent Cell # *" at bounding box center [620, 436] width 859 height 20
type input "812.285.6414"
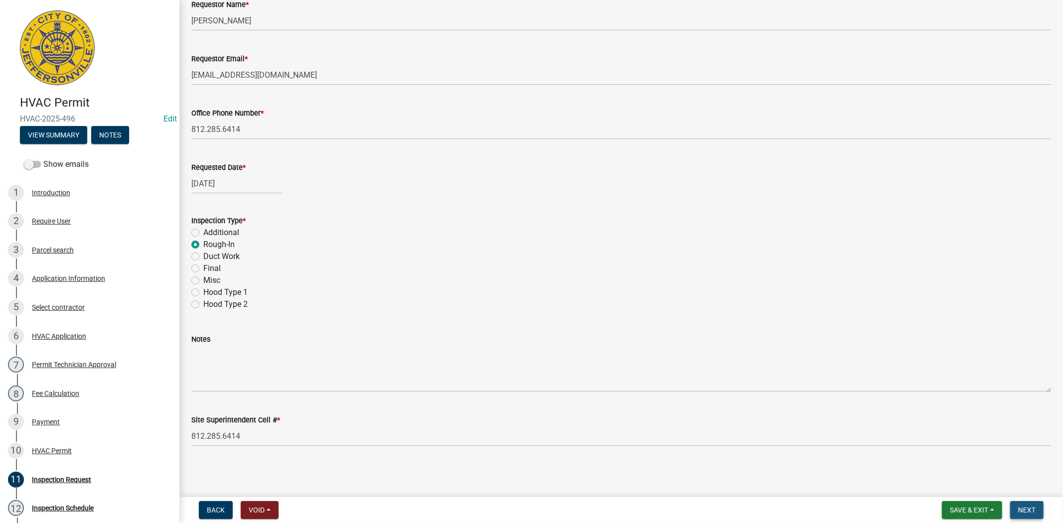
click at [1038, 510] on button "Next" at bounding box center [1026, 510] width 33 height 18
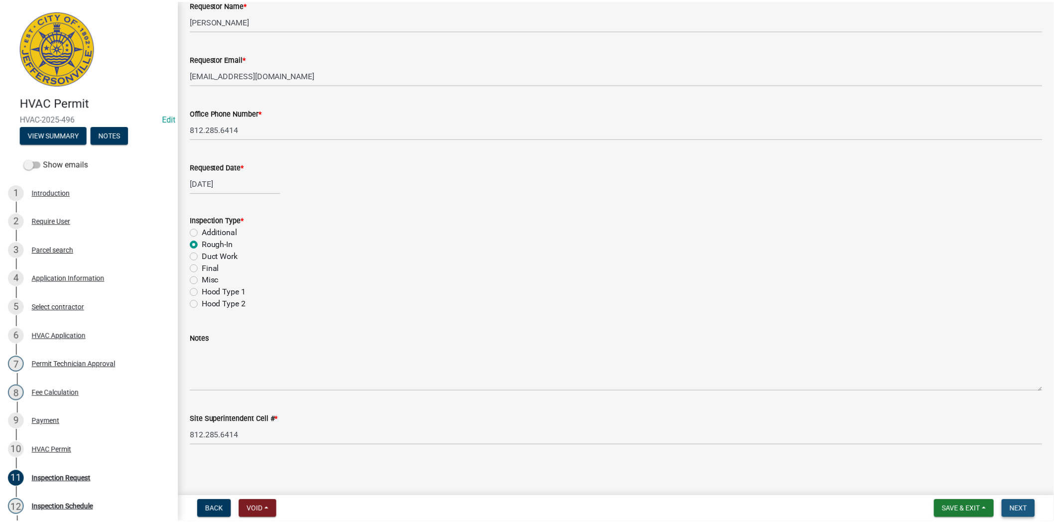
scroll to position [0, 0]
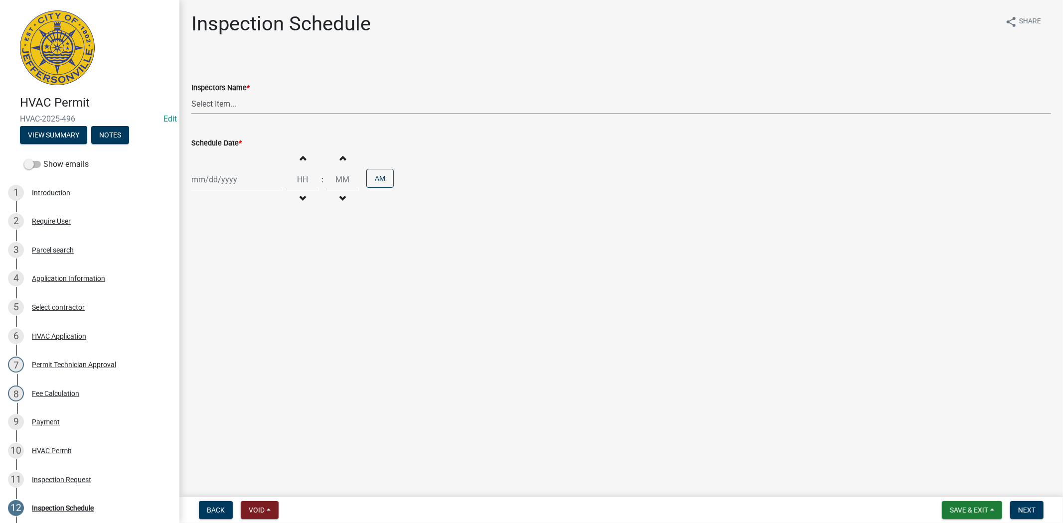
click at [245, 107] on select "Select Item... [PERSON_NAME] ([PERSON_NAME]) [PERSON_NAME] ([PERSON_NAME]) mkru…" at bounding box center [620, 104] width 859 height 20
select select "13c97fbc-c819-4cee-844a-0db3d3c4db95"
click at [191, 94] on select "Select Item... [PERSON_NAME] ([PERSON_NAME]) [PERSON_NAME] ([PERSON_NAME]) mkru…" at bounding box center [620, 104] width 859 height 20
click at [248, 175] on div at bounding box center [236, 179] width 91 height 20
select select "9"
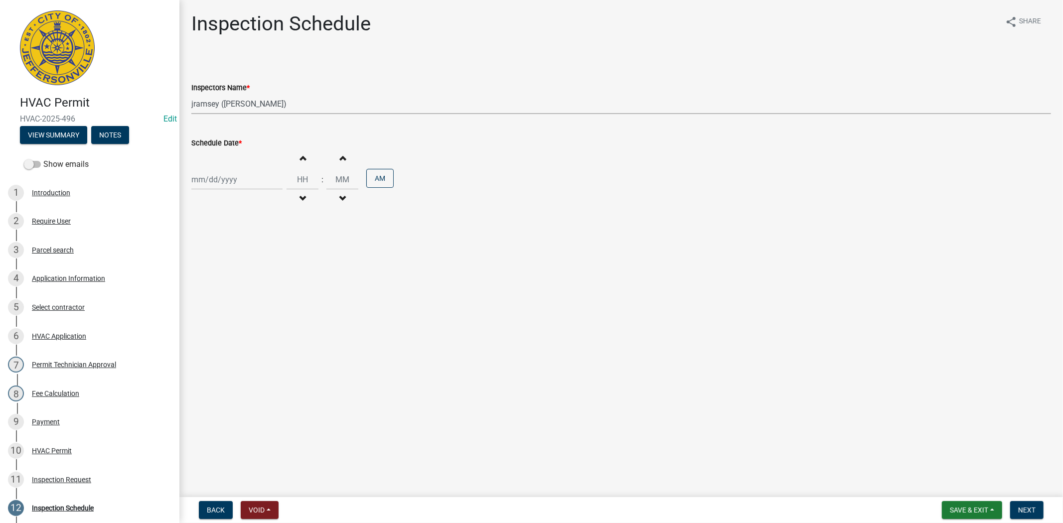
select select "2025"
click at [218, 249] on div "9" at bounding box center [217, 249] width 16 height 16
type input "[DATE]"
click at [425, 270] on main "Inspection Schedule share Share Inspectors Name * Select Item... [PERSON_NAME] …" at bounding box center [620, 246] width 883 height 493
click at [1047, 507] on form "Save & Exit Save Save & Exit Next" at bounding box center [993, 510] width 110 height 18
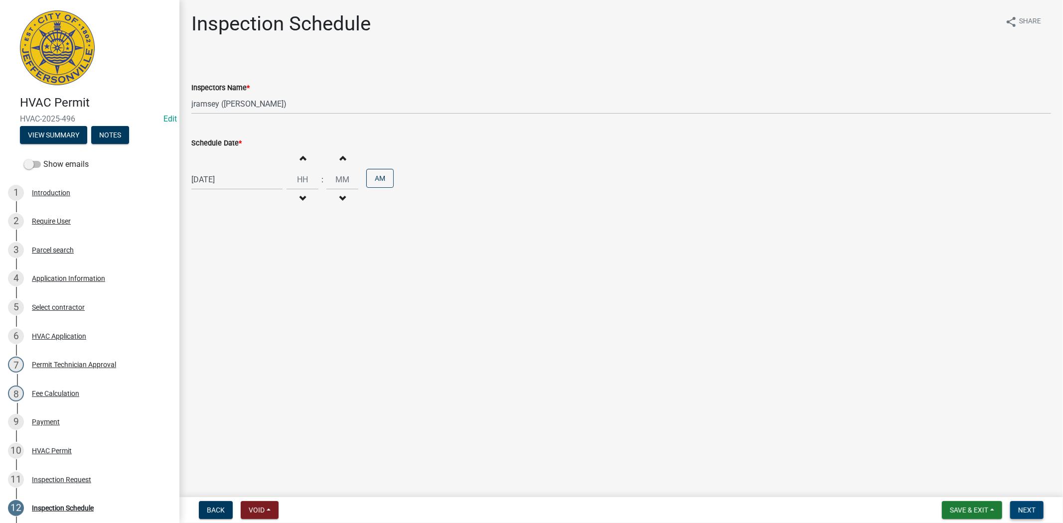
click at [1033, 509] on span "Next" at bounding box center [1026, 510] width 17 height 8
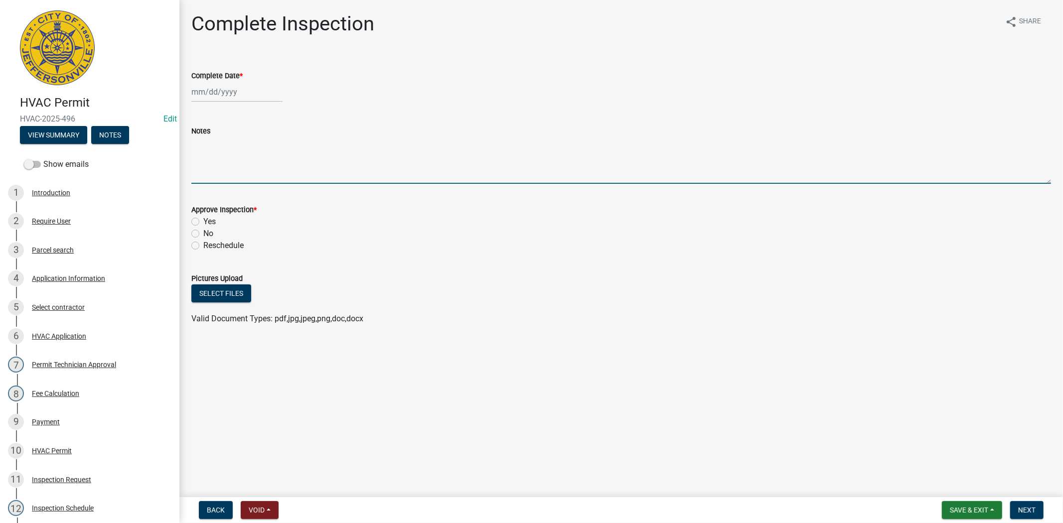
click at [205, 148] on textarea "Notes" at bounding box center [620, 160] width 859 height 47
type textarea "re- inspection"
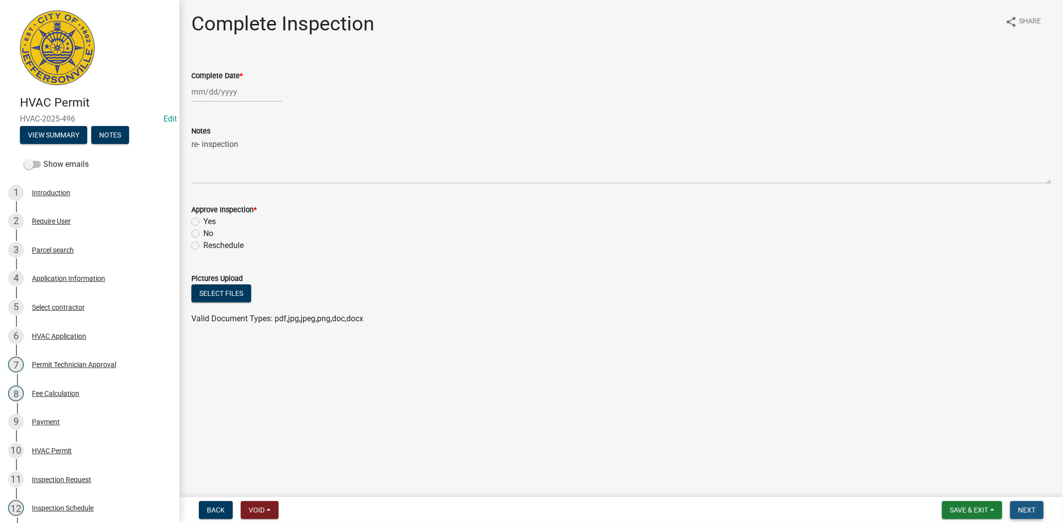
click at [1019, 506] on span "Next" at bounding box center [1026, 510] width 17 height 8
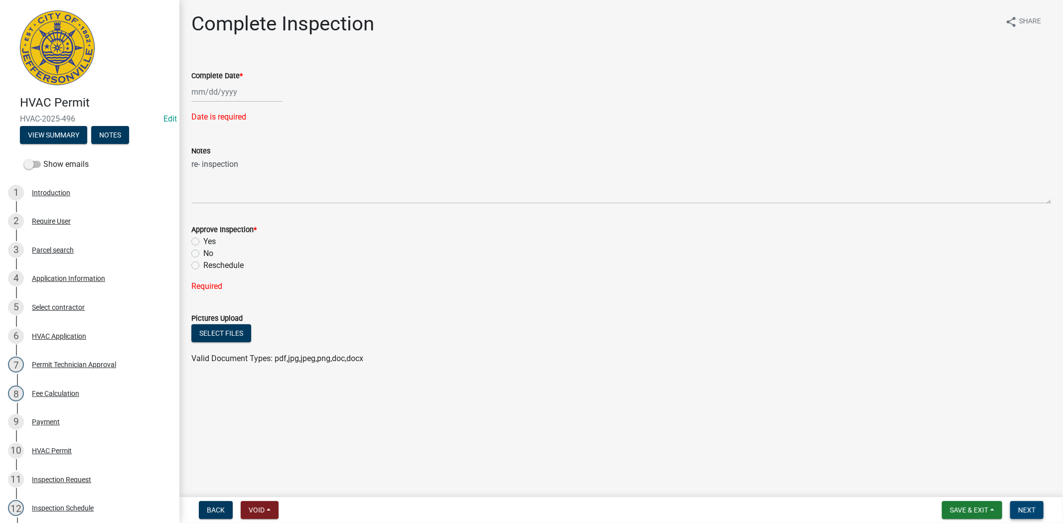
click at [1020, 506] on span "Next" at bounding box center [1026, 510] width 17 height 8
click at [959, 509] on span "Save & Exit" at bounding box center [968, 510] width 38 height 8
click at [952, 490] on button "Save & Exit" at bounding box center [962, 484] width 80 height 24
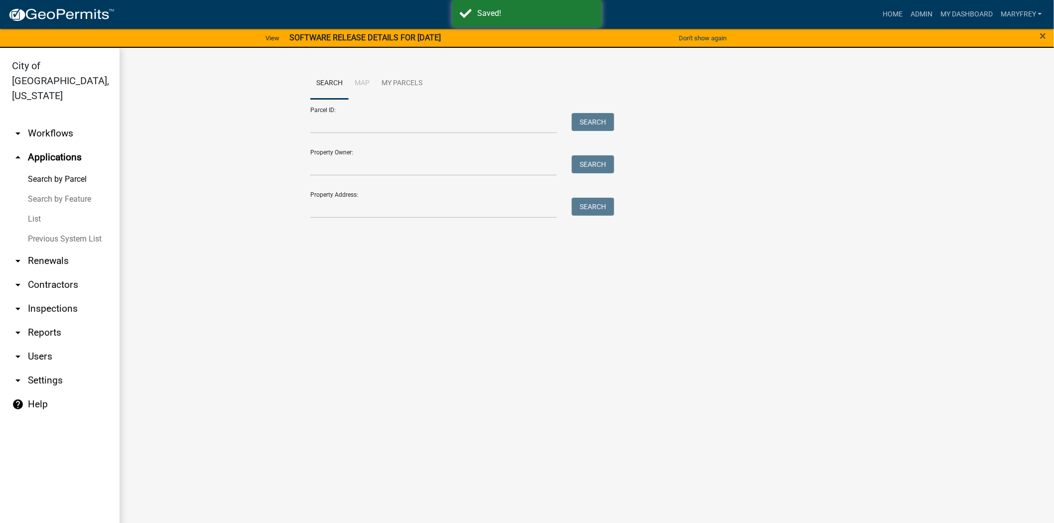
click at [52, 122] on link "arrow_drop_down Workflows" at bounding box center [60, 134] width 120 height 24
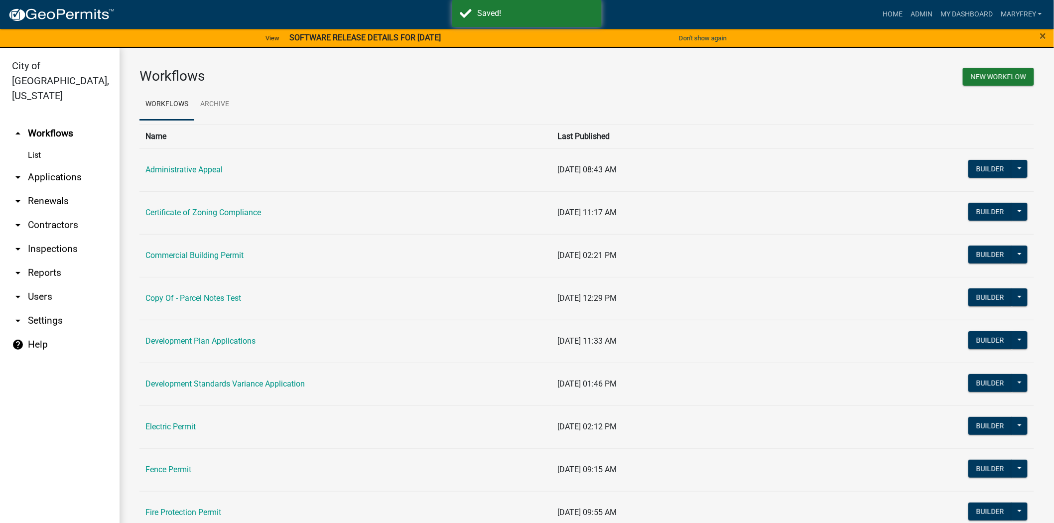
click at [52, 165] on link "arrow_drop_down Applications" at bounding box center [60, 177] width 120 height 24
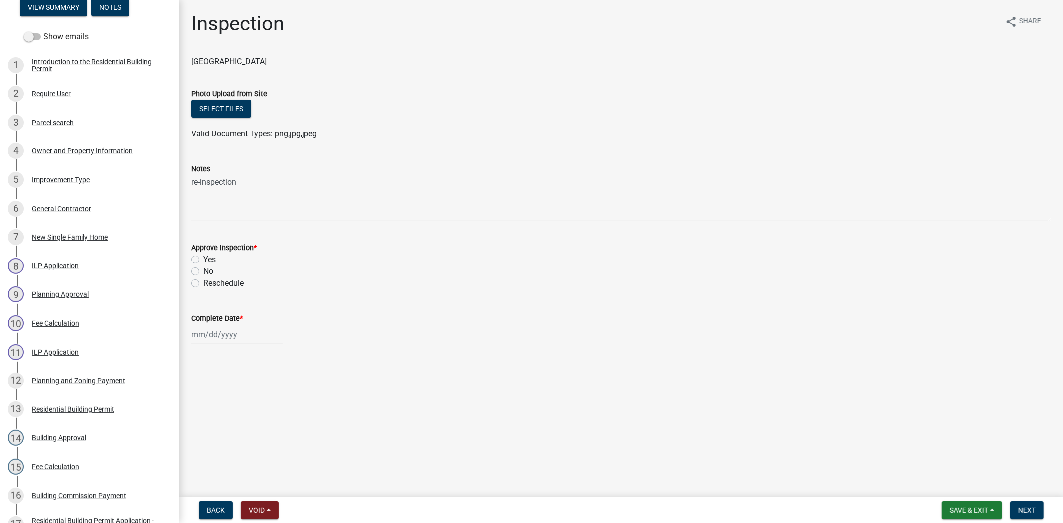
scroll to position [202, 0]
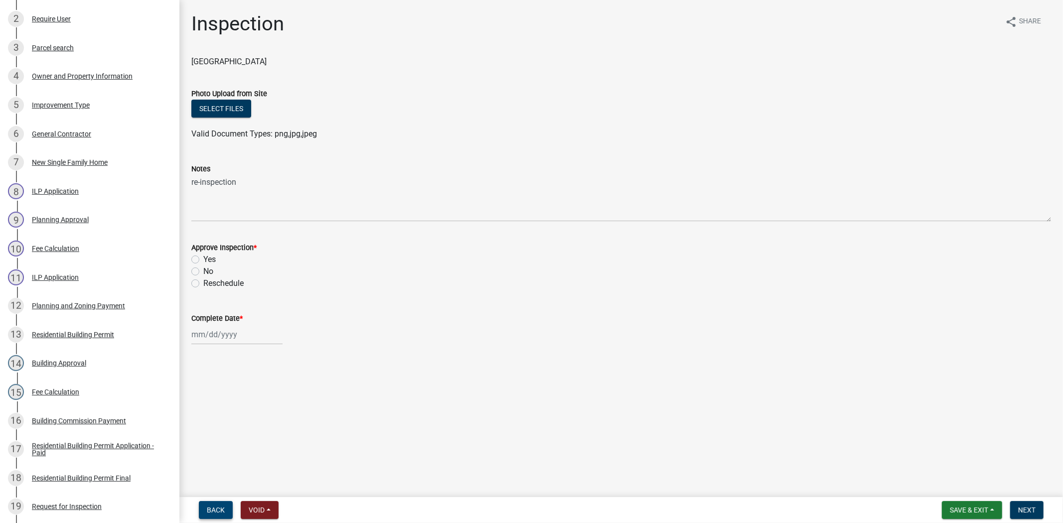
click at [207, 510] on span "Back" at bounding box center [216, 510] width 18 height 8
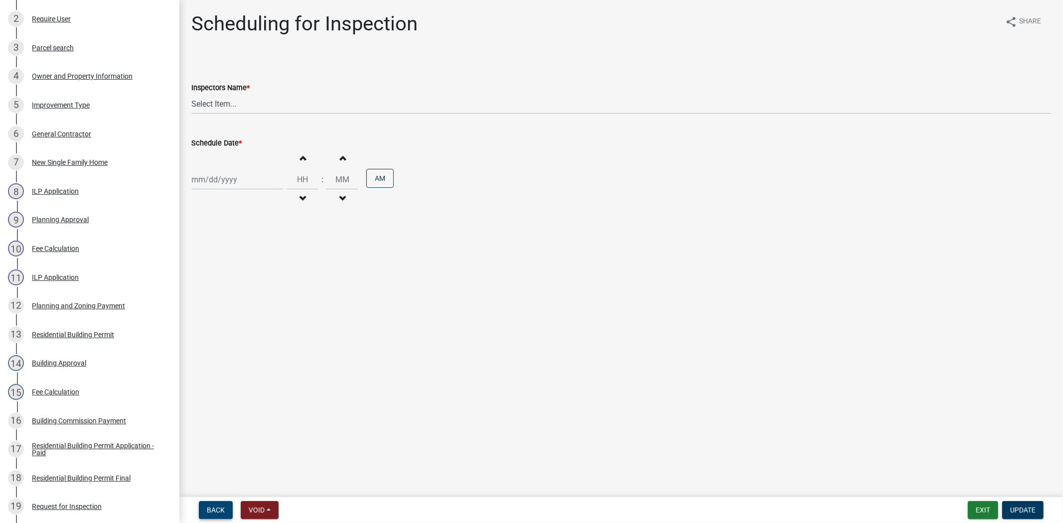
click at [207, 510] on span "Back" at bounding box center [216, 510] width 18 height 8
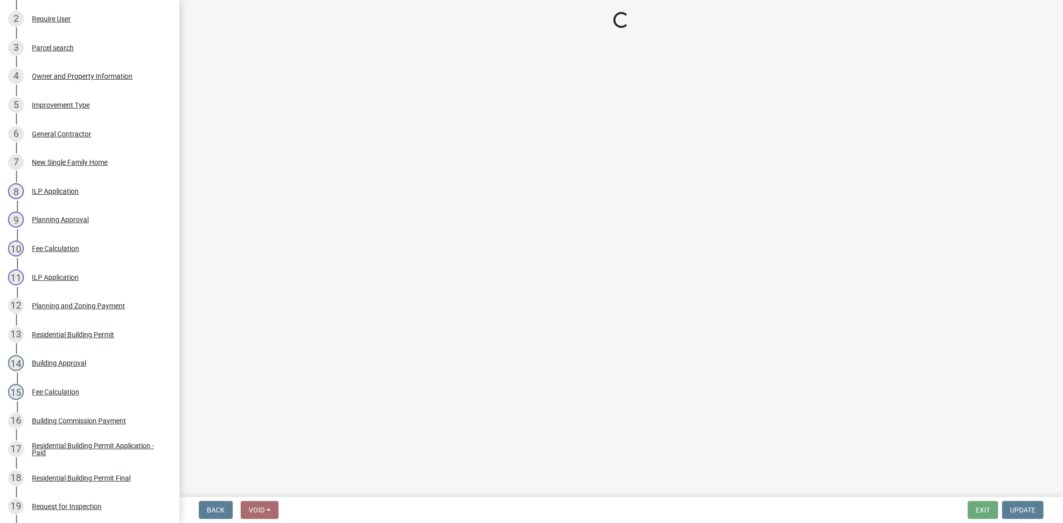
select select "cf00f61e-4b77-4892-83dd-df63e4708b2f"
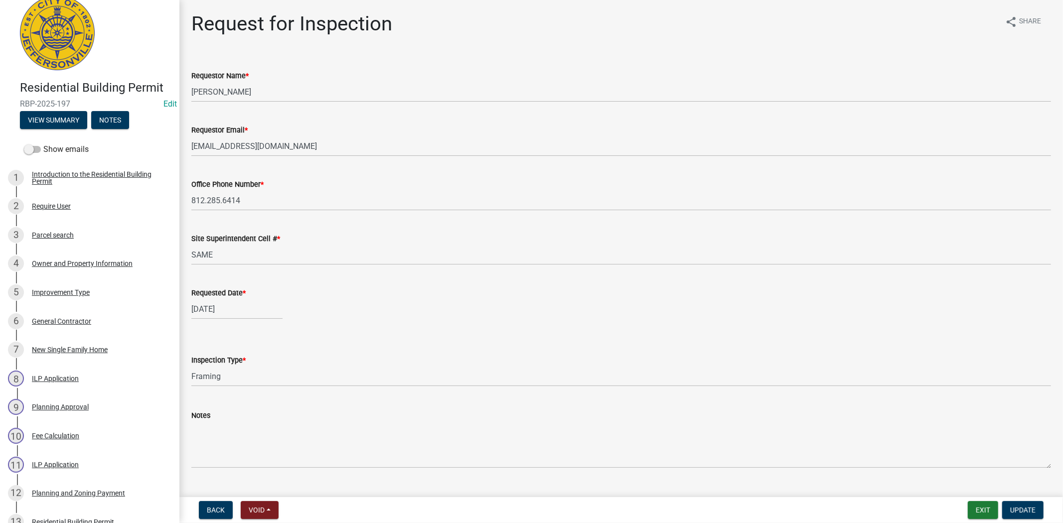
scroll to position [13, 0]
click at [109, 122] on button "Notes" at bounding box center [110, 122] width 38 height 18
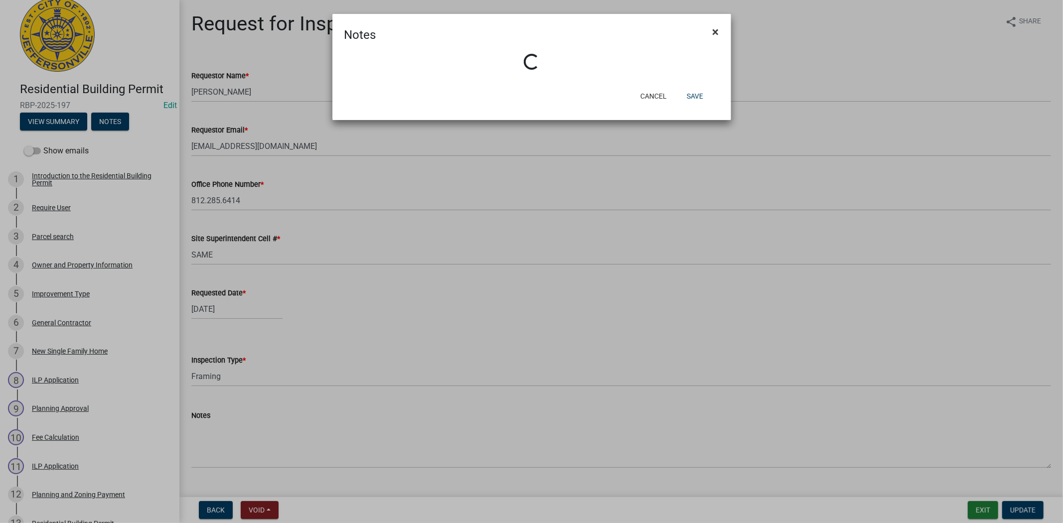
click at [715, 30] on span "×" at bounding box center [715, 32] width 6 height 14
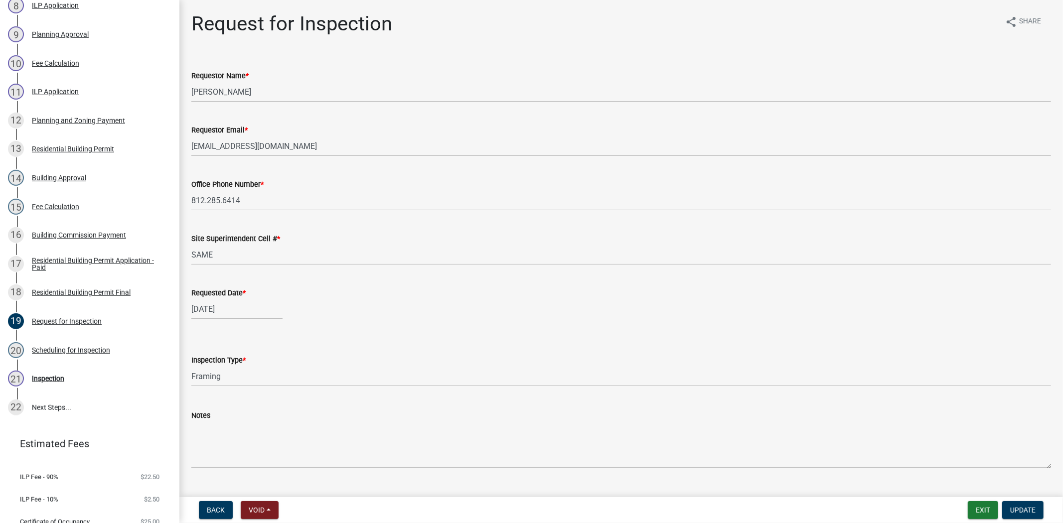
scroll to position [269, 0]
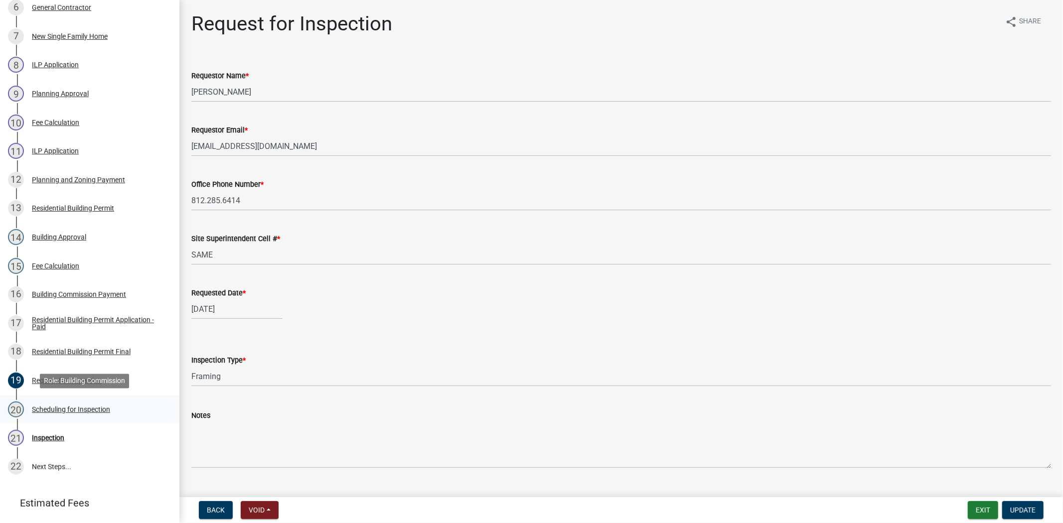
click at [71, 411] on div "Scheduling for Inspection" at bounding box center [71, 409] width 78 height 7
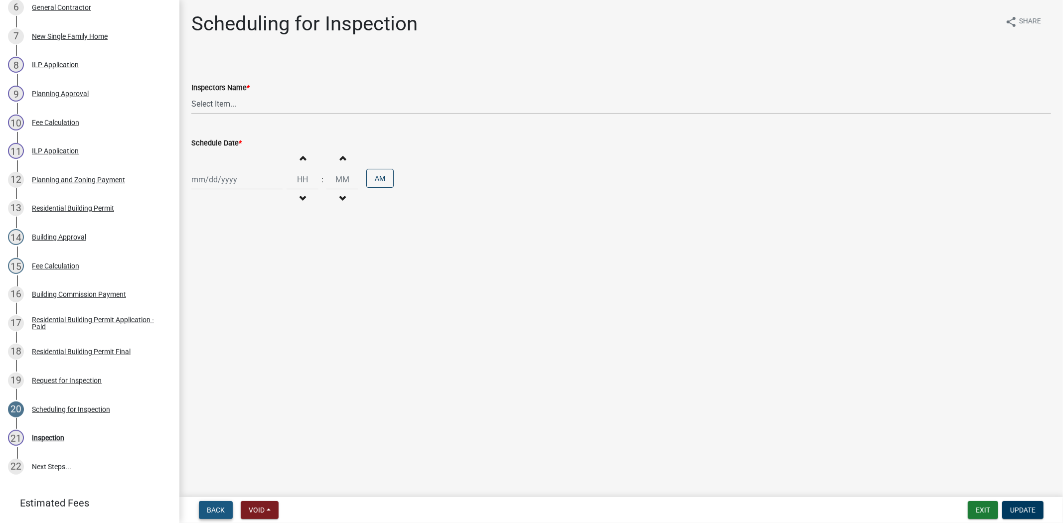
click at [211, 512] on span "Back" at bounding box center [216, 510] width 18 height 8
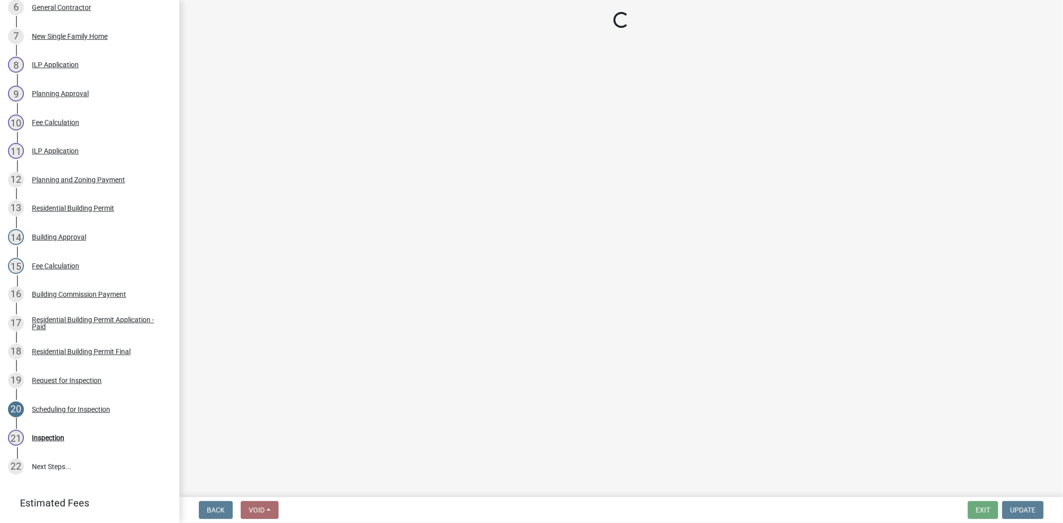
select select "cf00f61e-4b77-4892-83dd-df63e4708b2f"
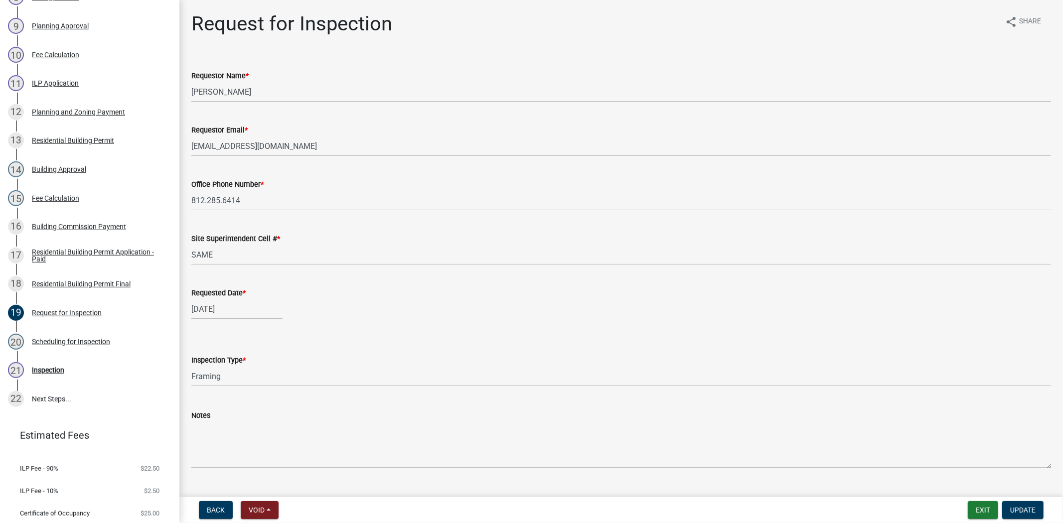
scroll to position [344, 0]
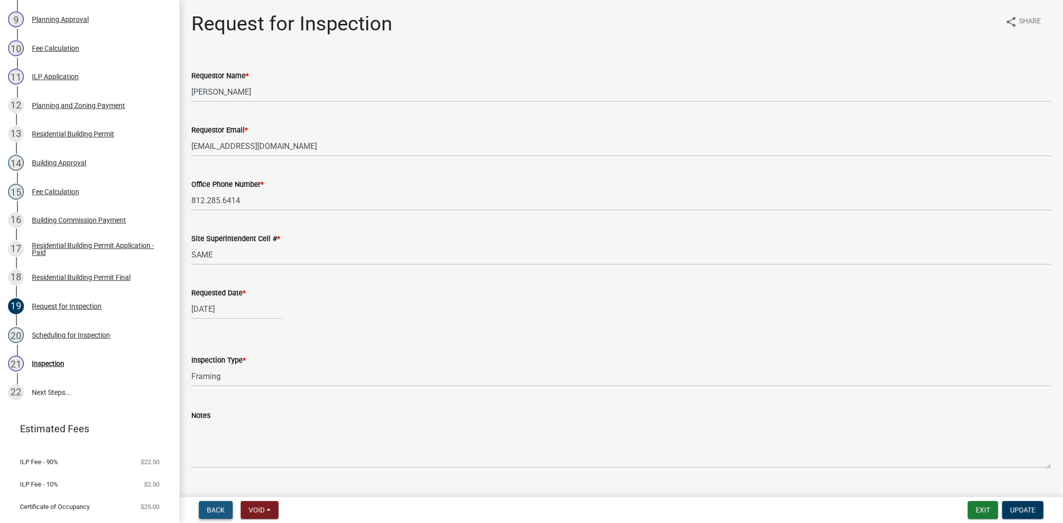
click at [215, 504] on button "Back" at bounding box center [216, 510] width 34 height 18
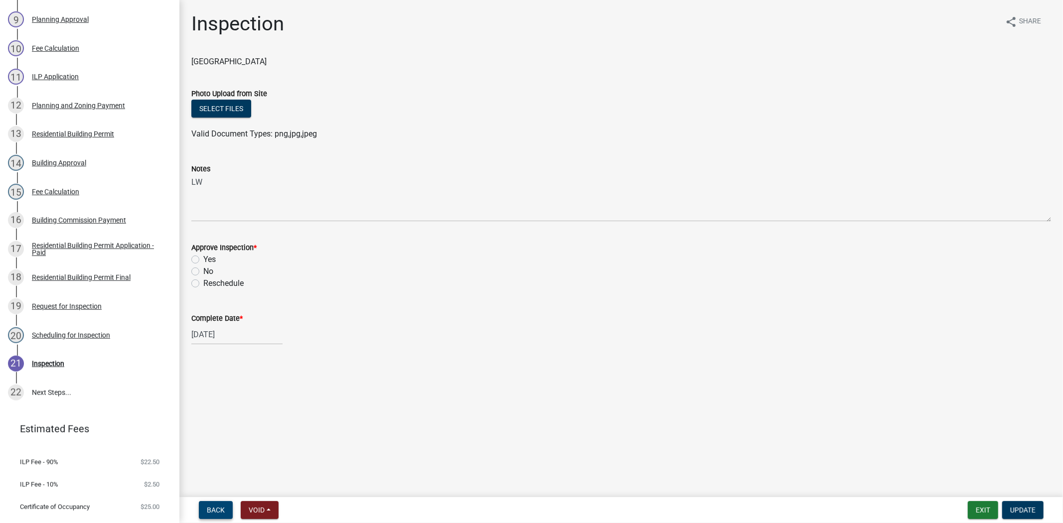
click at [215, 504] on button "Back" at bounding box center [216, 510] width 34 height 18
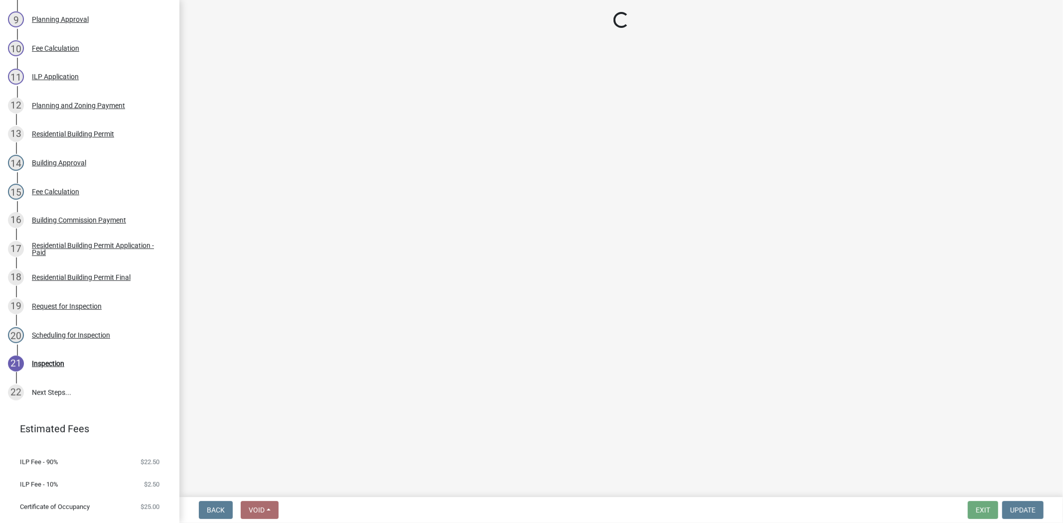
select select "7b0b9f25-f402-4148-9522-9b9b34b3e885"
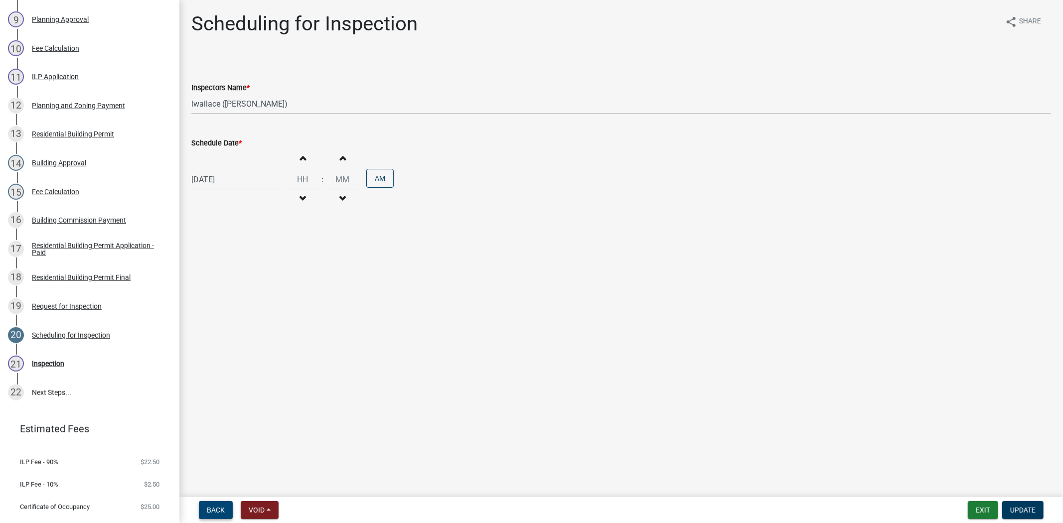
click at [215, 504] on button "Back" at bounding box center [216, 510] width 34 height 18
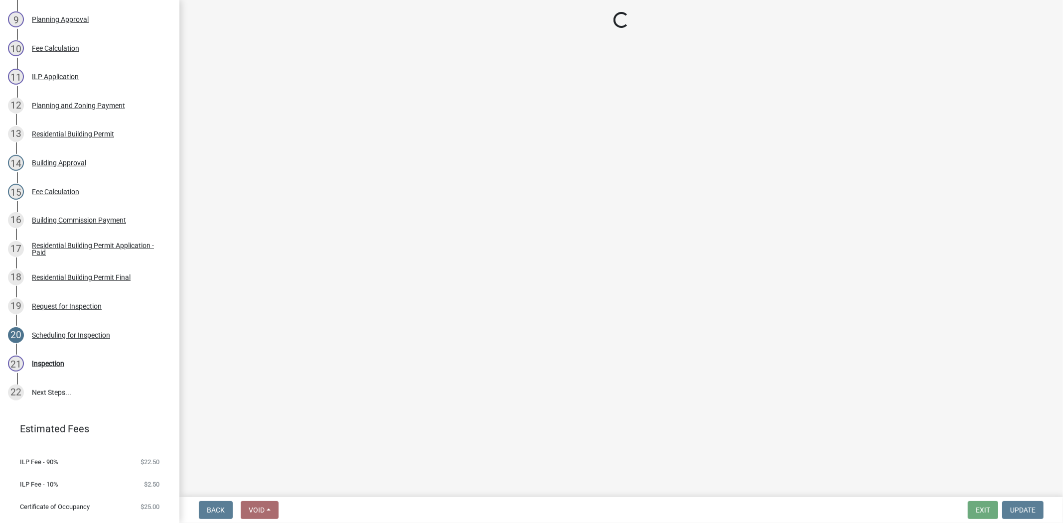
select select "cf00f61e-4b77-4892-83dd-df63e4708b2f"
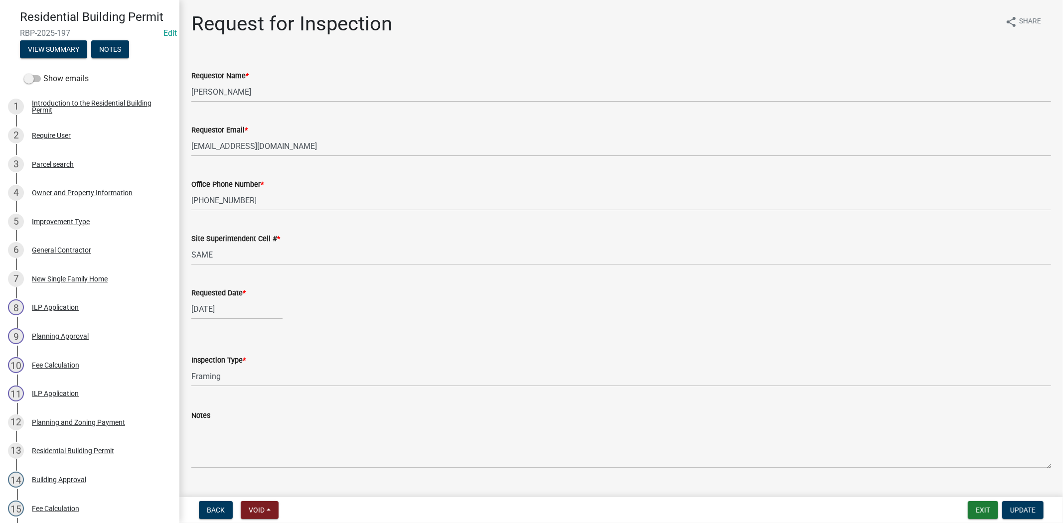
scroll to position [26, 0]
click at [116, 188] on div "4 Owner and Property Information" at bounding box center [85, 194] width 155 height 16
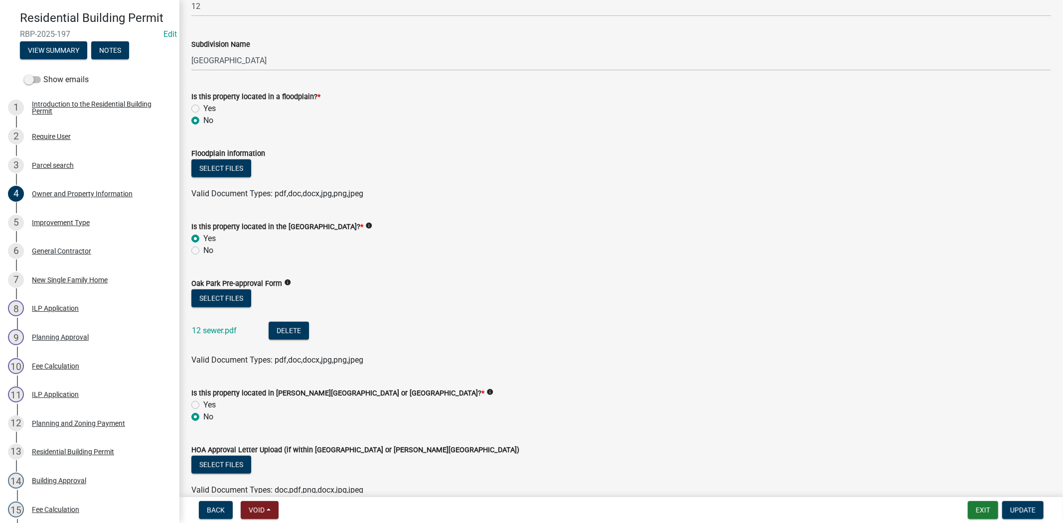
scroll to position [639, 0]
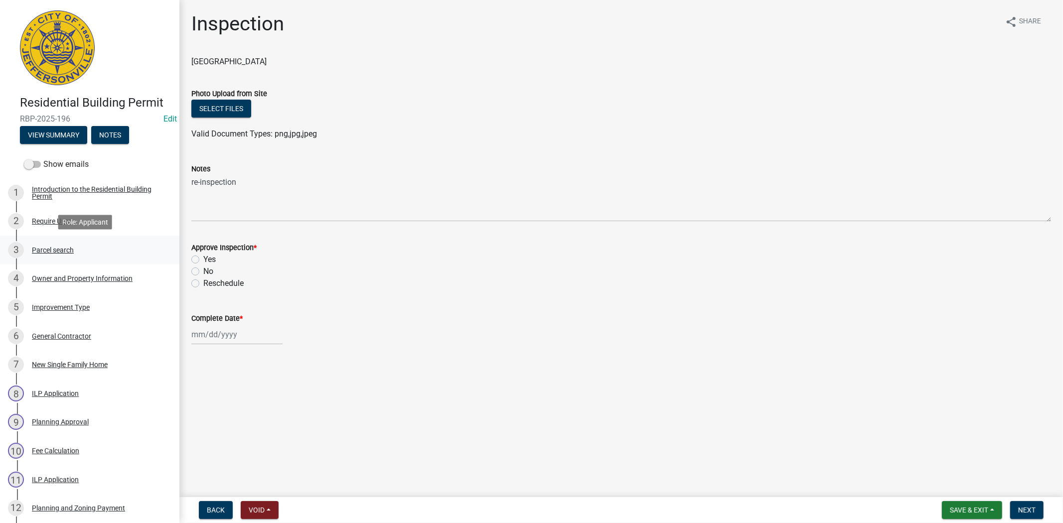
click at [55, 248] on div "Parcel search" at bounding box center [53, 250] width 42 height 7
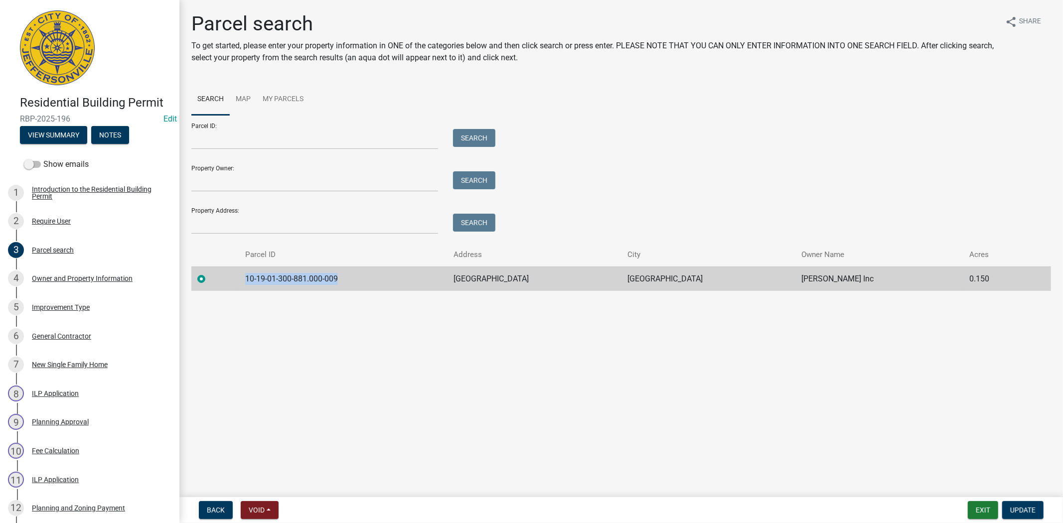
drag, startPoint x: 351, startPoint y: 278, endPoint x: 247, endPoint y: 276, distance: 104.1
click at [247, 276] on td "10-19-01-300-881.000-009" at bounding box center [343, 279] width 209 height 24
copy td "10-19-01-300-881.000-009"
click at [987, 507] on button "Exit" at bounding box center [982, 510] width 30 height 18
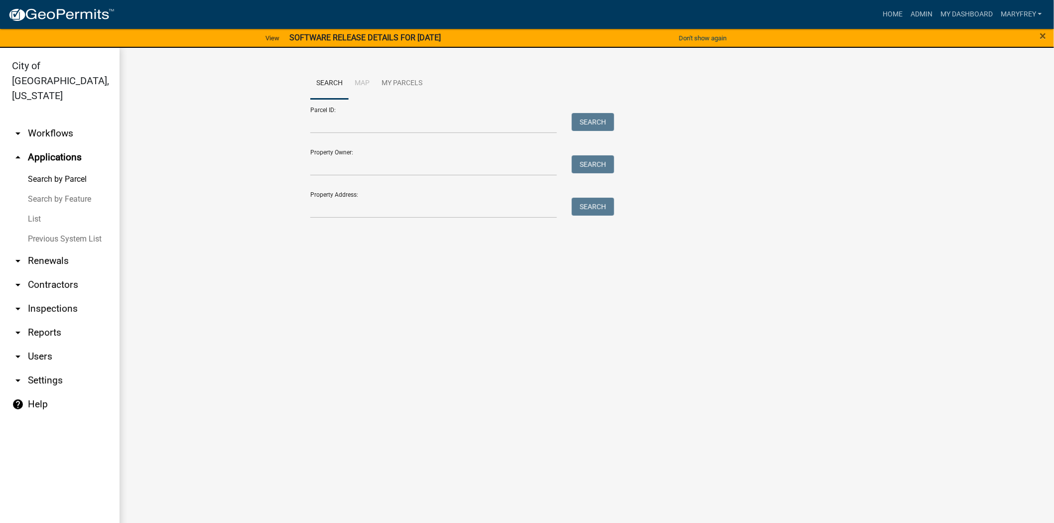
click at [61, 122] on link "arrow_drop_down Workflows" at bounding box center [60, 134] width 120 height 24
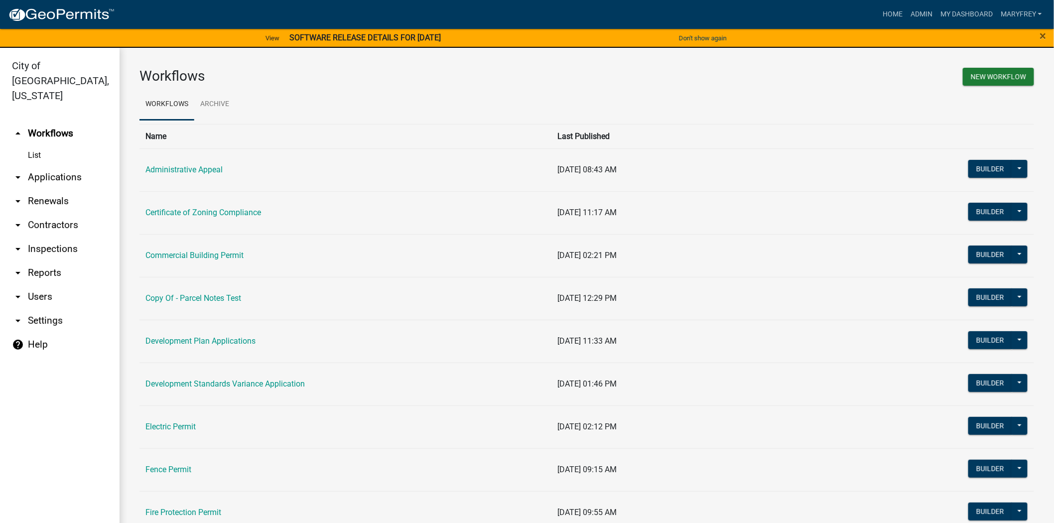
click at [75, 165] on link "arrow_drop_down Applications" at bounding box center [60, 177] width 120 height 24
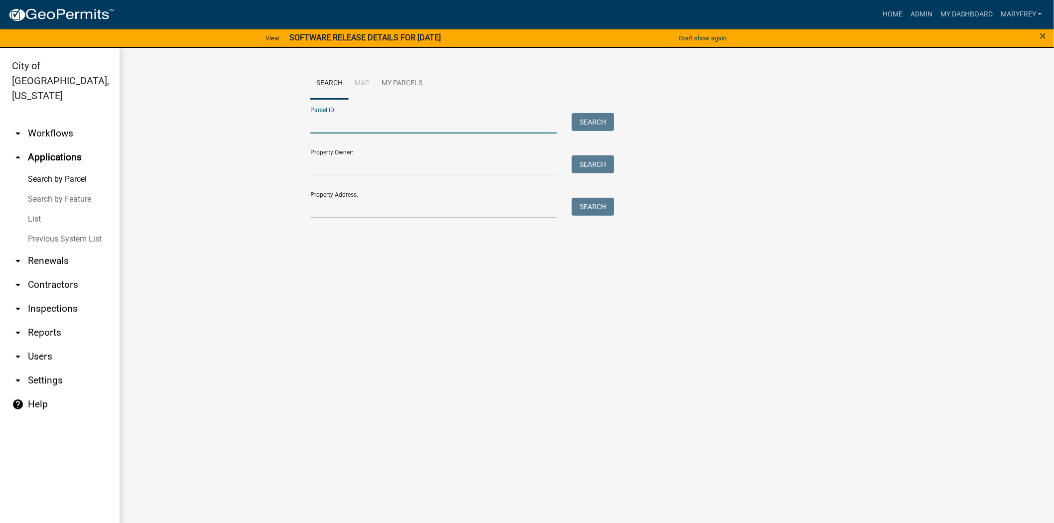
paste input "10-19-01-300-881.000-009"
type input "10-19-01-300-881.000-009"
click at [584, 119] on button "Search" at bounding box center [593, 122] width 42 height 18
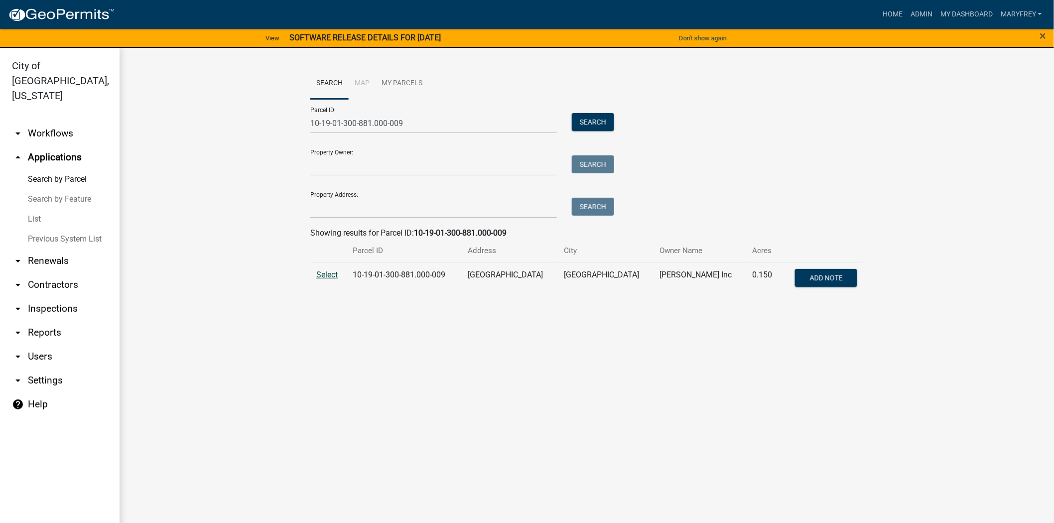
click at [335, 275] on span "Select" at bounding box center [326, 274] width 21 height 9
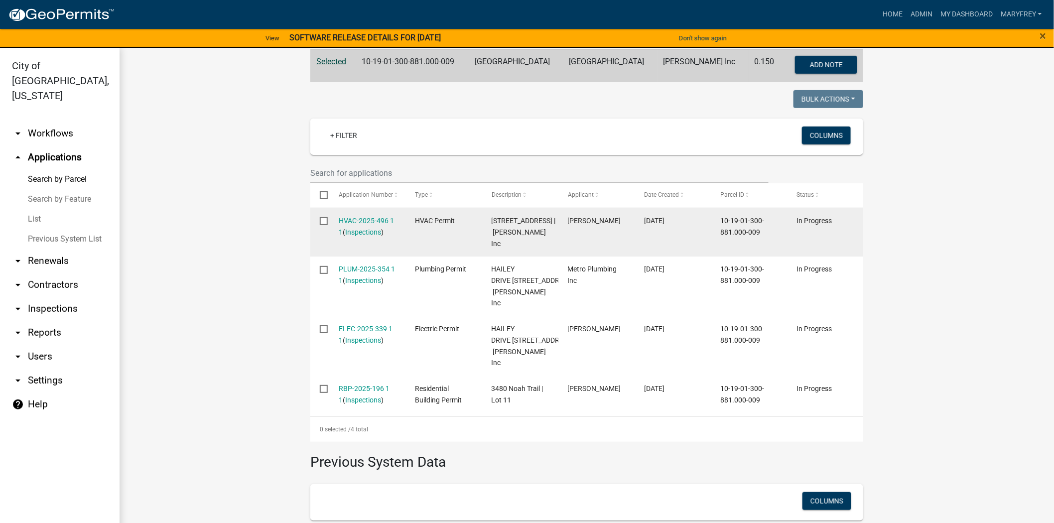
scroll to position [221, 0]
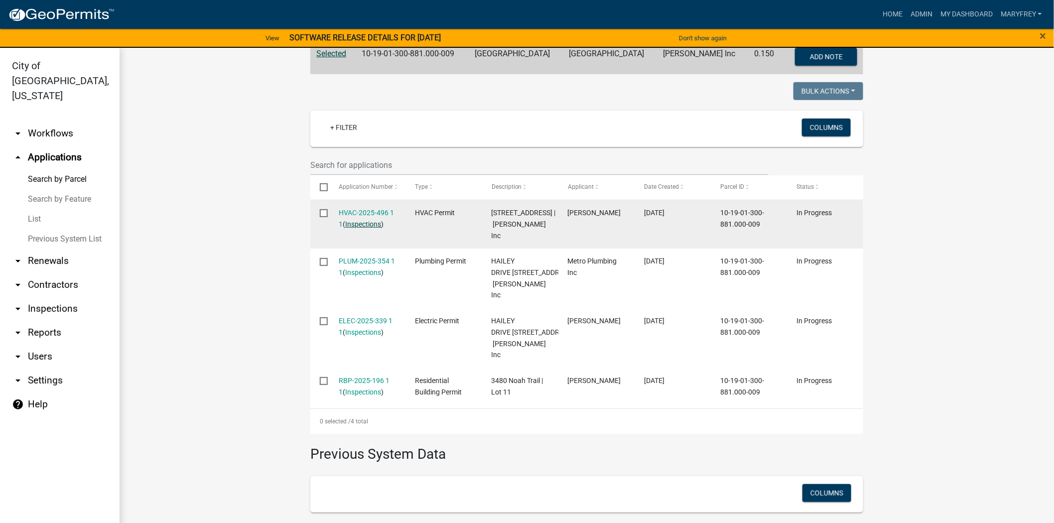
click at [369, 223] on link "Inspections" at bounding box center [364, 224] width 36 height 8
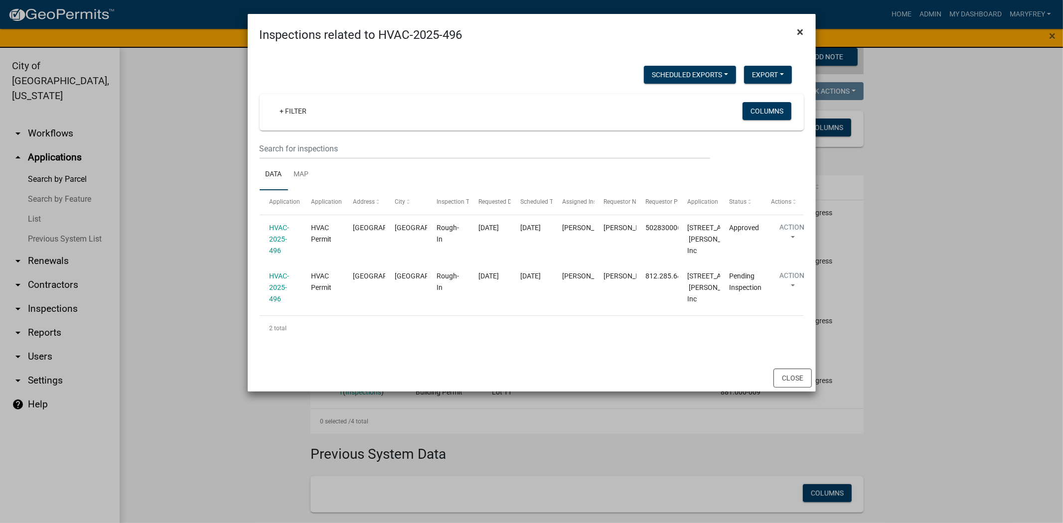
click at [799, 32] on span "×" at bounding box center [800, 32] width 6 height 14
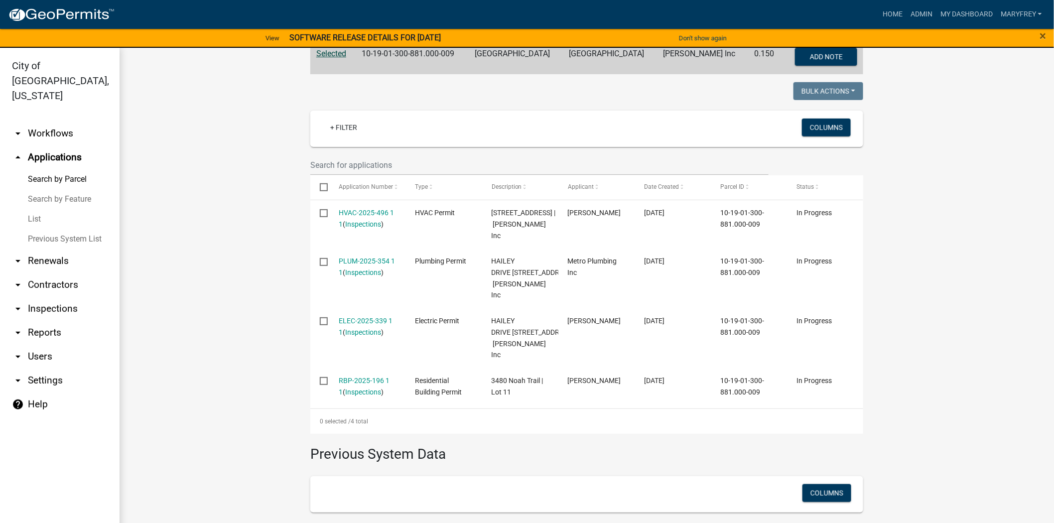
click at [60, 122] on link "arrow_drop_down Workflows" at bounding box center [60, 134] width 120 height 24
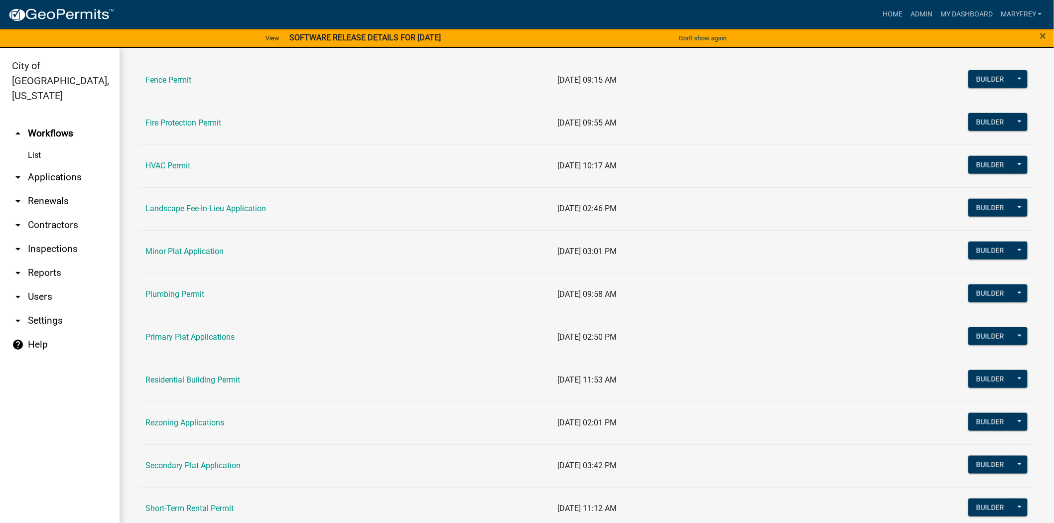
scroll to position [419, 0]
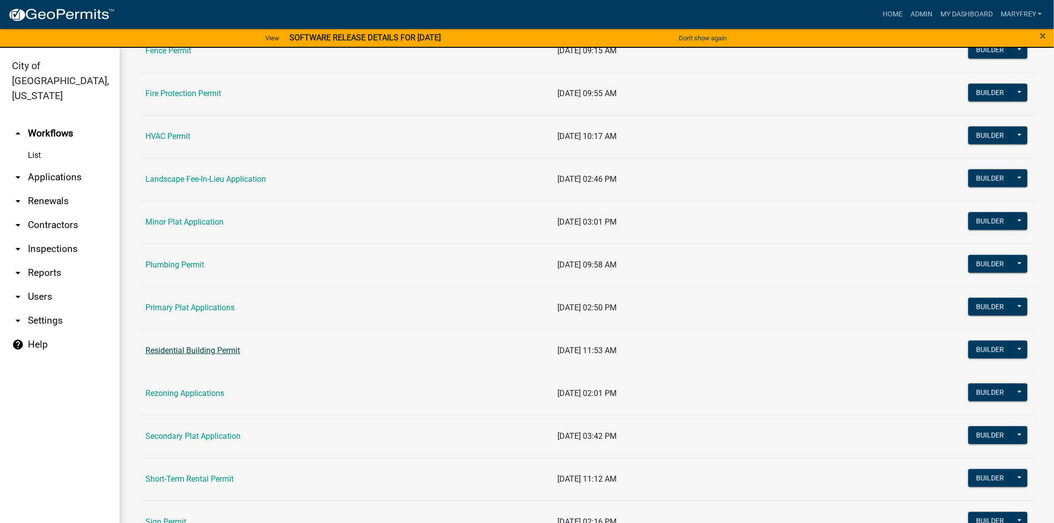
click at [204, 349] on link "Residential Building Permit" at bounding box center [192, 350] width 95 height 9
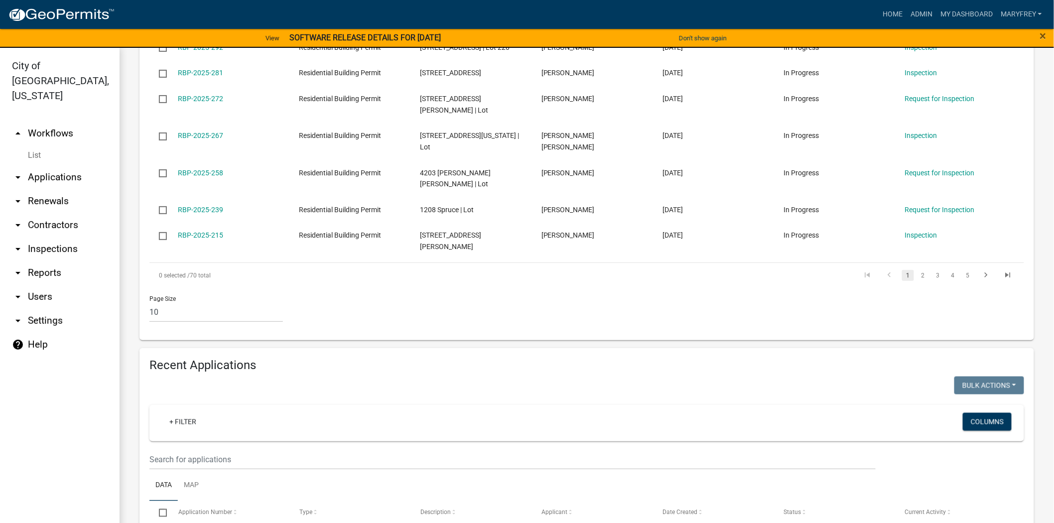
scroll to position [484, 0]
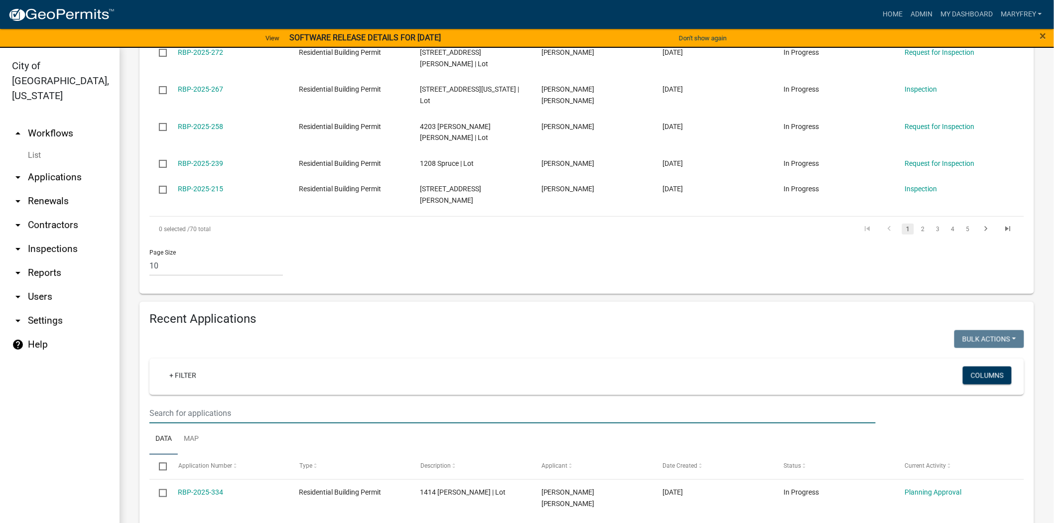
click at [191, 417] on input "text" at bounding box center [512, 413] width 726 height 20
type input "[PERSON_NAME]"
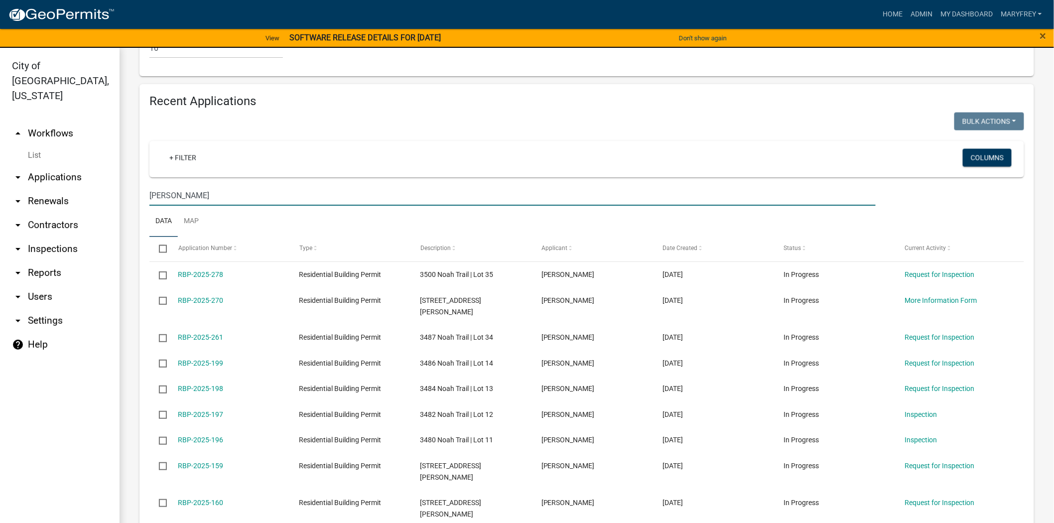
scroll to position [764, 0]
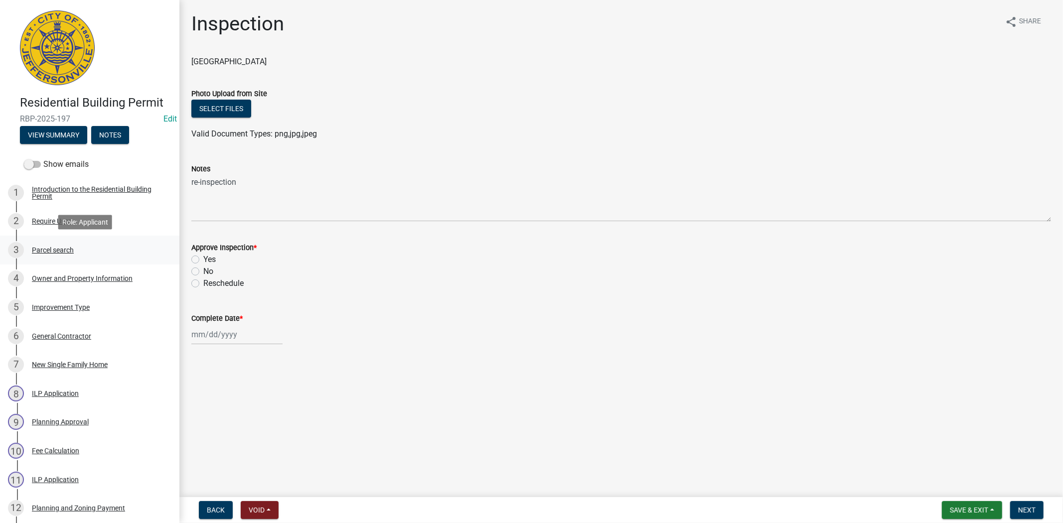
click at [47, 247] on div "Parcel search" at bounding box center [53, 250] width 42 height 7
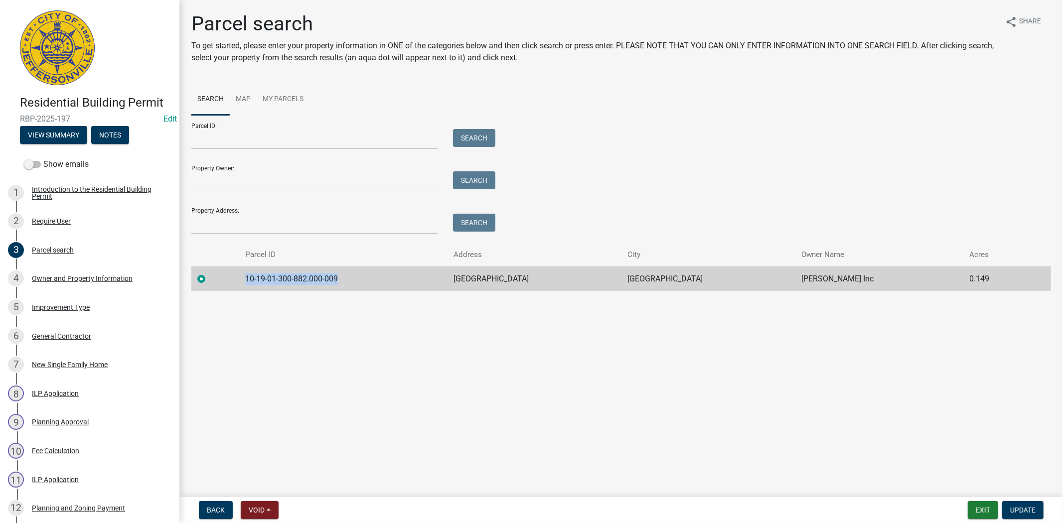
drag, startPoint x: 356, startPoint y: 276, endPoint x: 251, endPoint y: 280, distance: 105.2
click at [251, 280] on td "10-19-01-300-882.000-009" at bounding box center [343, 279] width 209 height 24
copy td "10-19-01-300-882.000-009"
click at [983, 511] on button "Exit" at bounding box center [982, 510] width 30 height 18
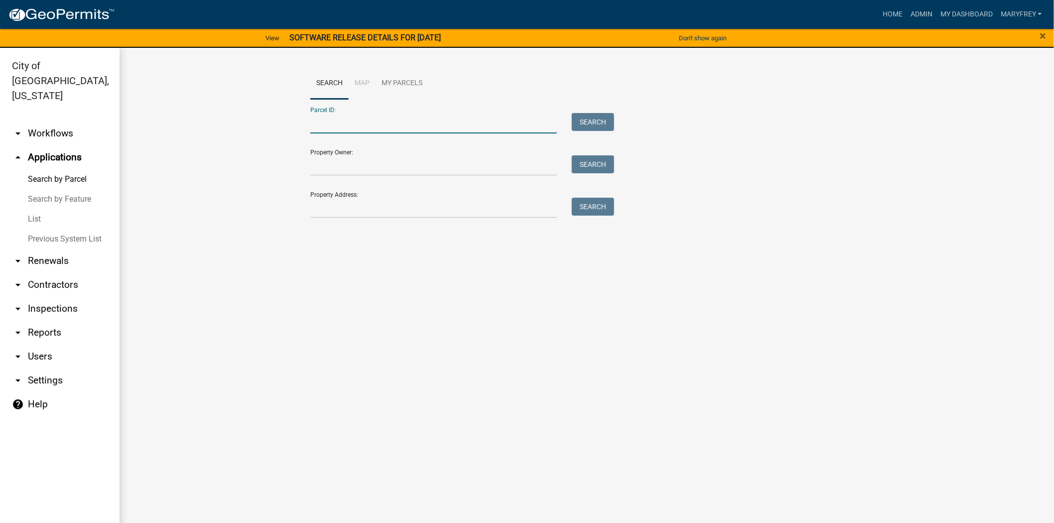
paste input "10-19-01-300-882.000-009"
type input "10-19-01-300-882.000-009"
click at [588, 126] on button "Search" at bounding box center [593, 122] width 42 height 18
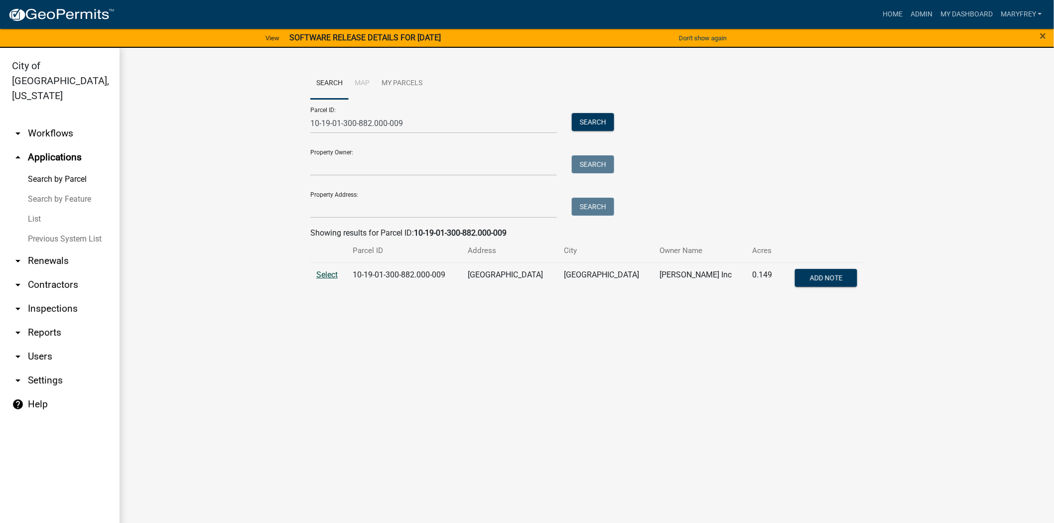
click at [320, 272] on span "Select" at bounding box center [326, 274] width 21 height 9
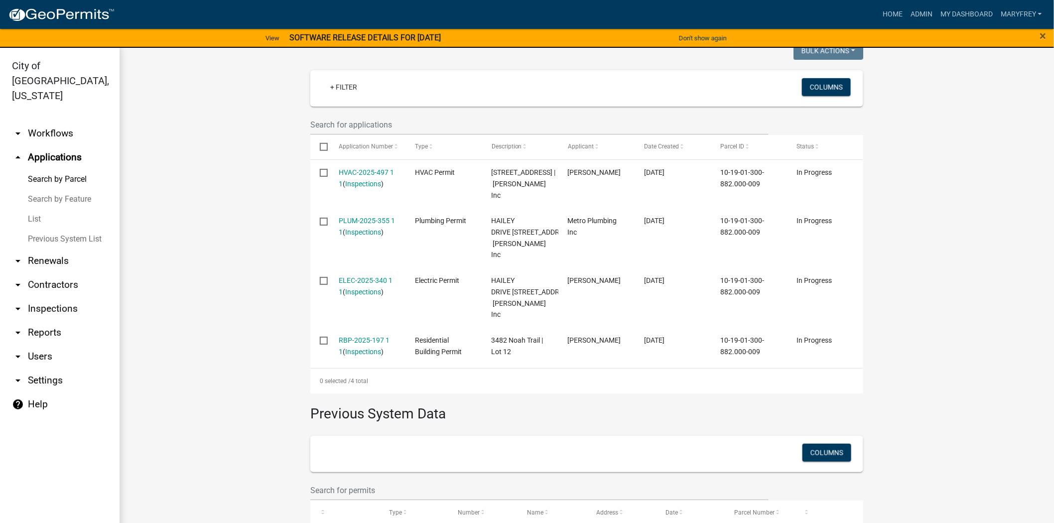
scroll to position [282, 0]
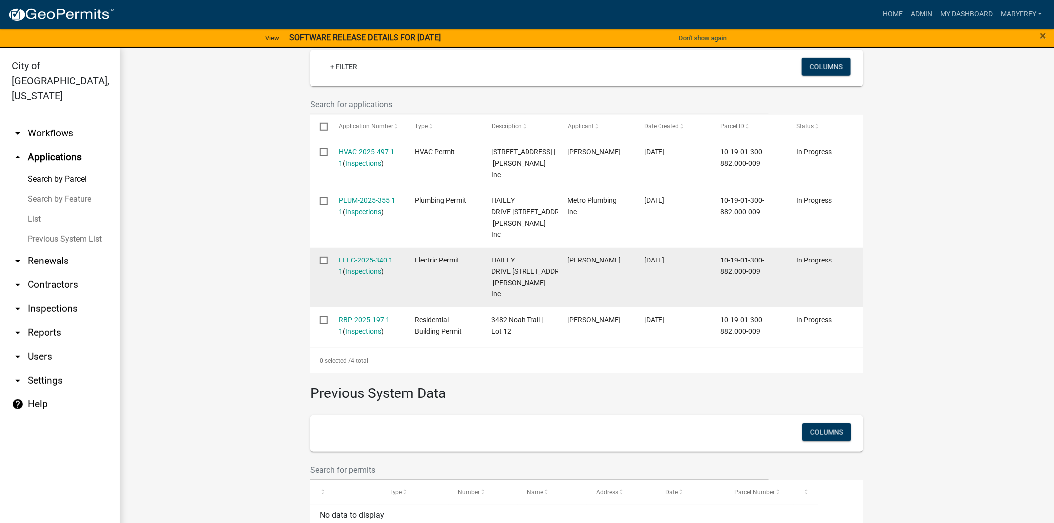
click at [360, 276] on div "ELEC-2025-340 1 1 ( Inspections )" at bounding box center [367, 266] width 57 height 23
click at [361, 275] on link "Inspections" at bounding box center [364, 272] width 36 height 8
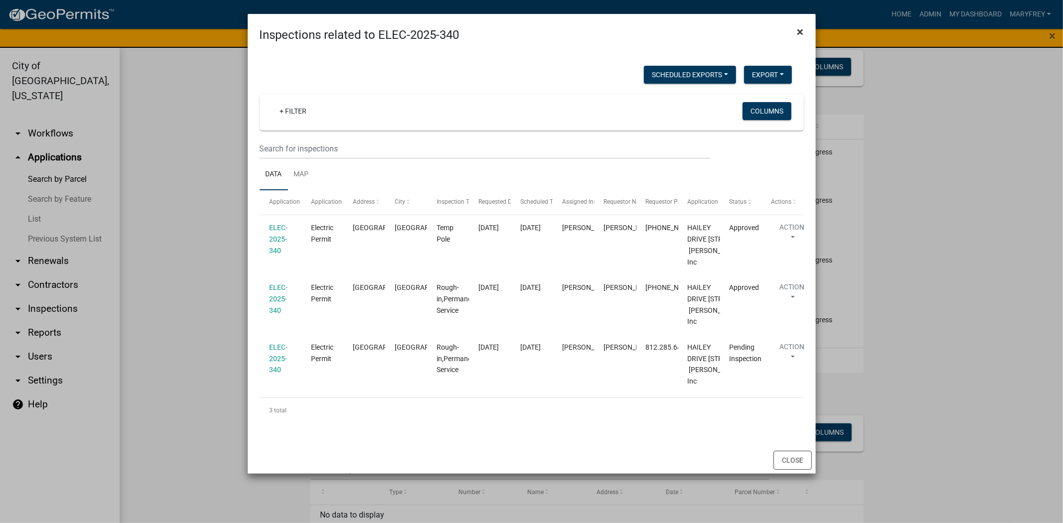
click at [798, 27] on span "×" at bounding box center [800, 32] width 6 height 14
